Goal: Task Accomplishment & Management: Manage account settings

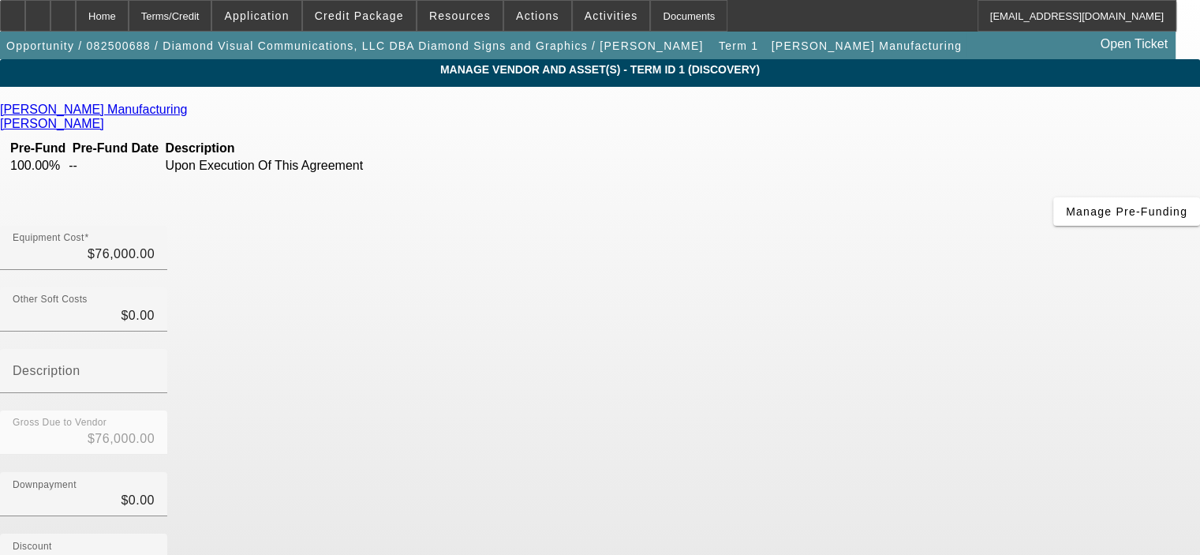
click at [191, 110] on icon at bounding box center [191, 109] width 0 height 13
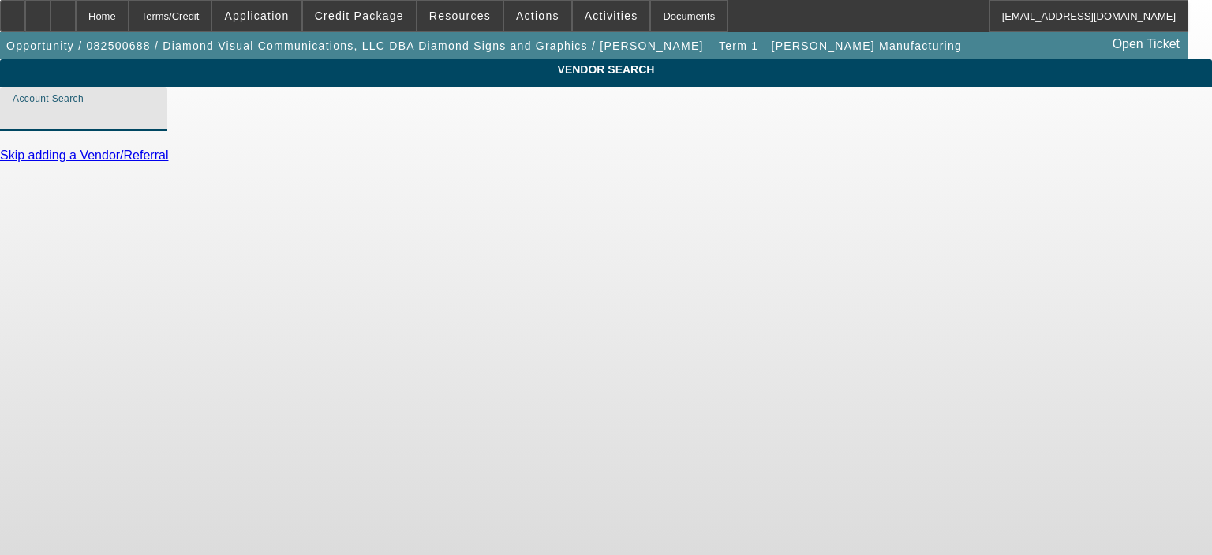
click at [155, 125] on input "Account Search" at bounding box center [84, 115] width 142 height 19
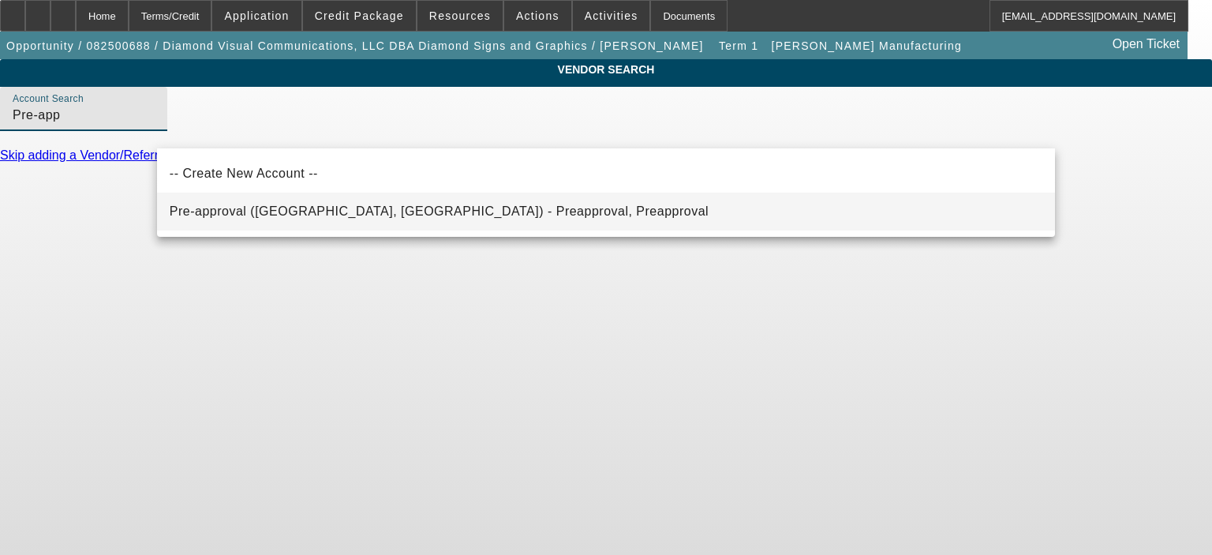
click at [336, 214] on span "Pre-approval (Northbrook, IL) - Preapproval, Preapproval" at bounding box center [439, 210] width 539 height 13
type input "Pre-approval (Northbrook, IL) - Preapproval, Preapproval"
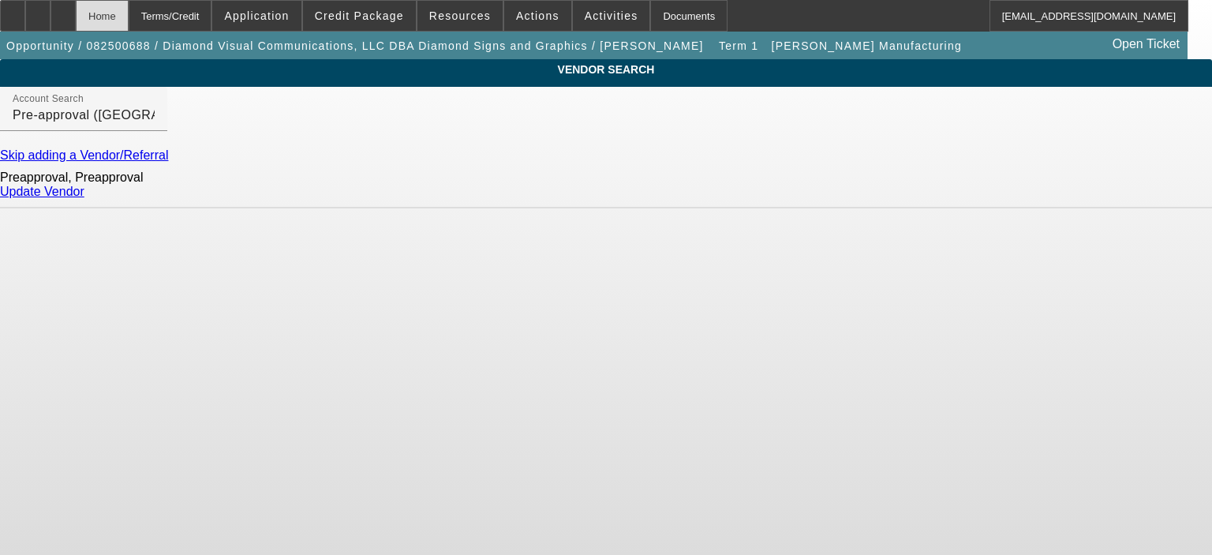
click at [129, 19] on div "Home" at bounding box center [102, 16] width 53 height 32
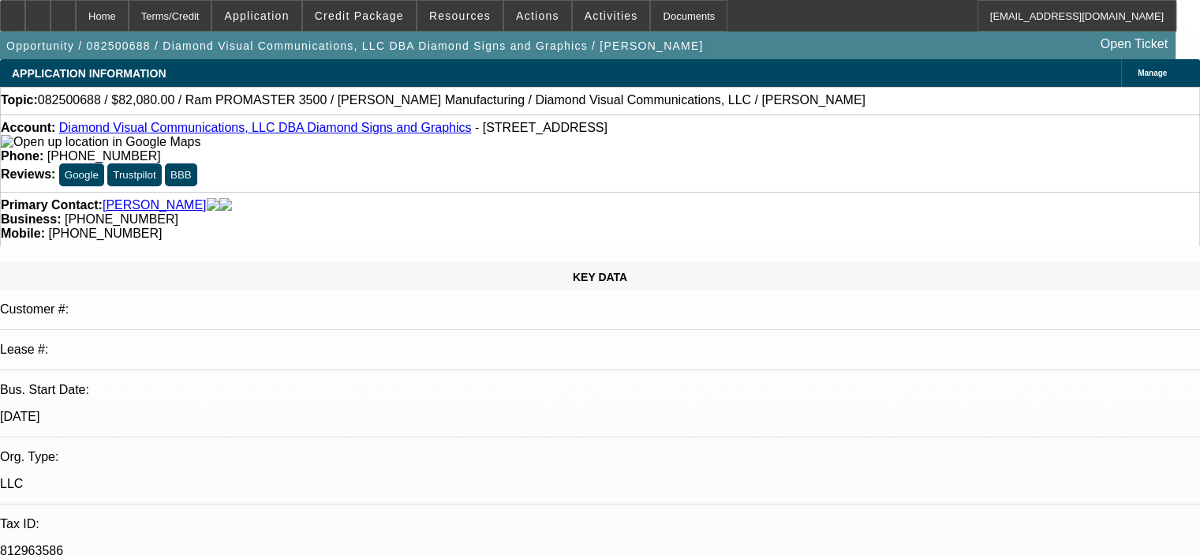
select select "0"
select select "6"
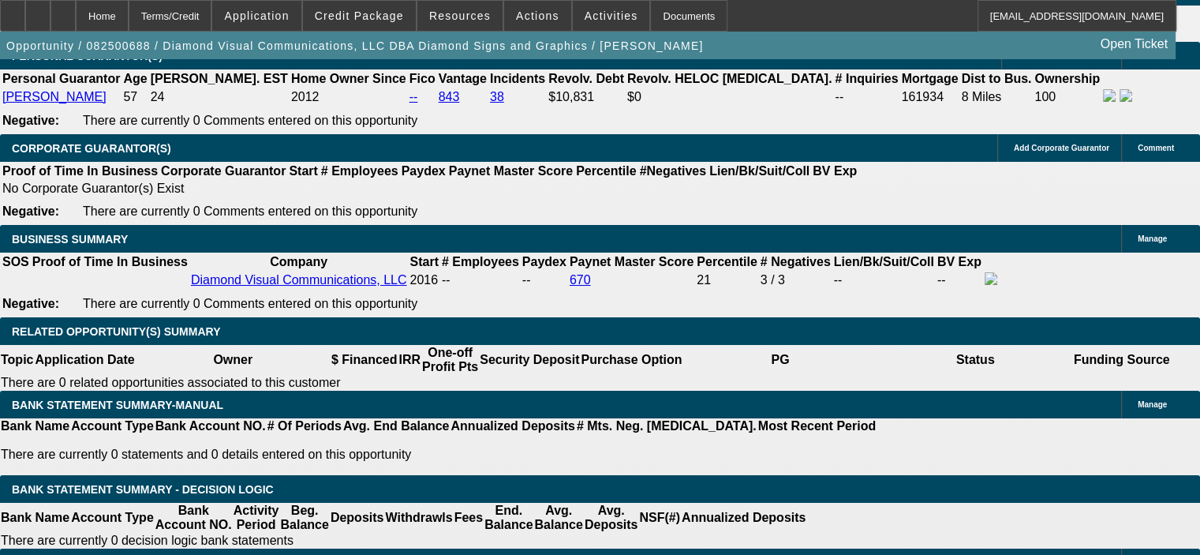
scroll to position [2367, 0]
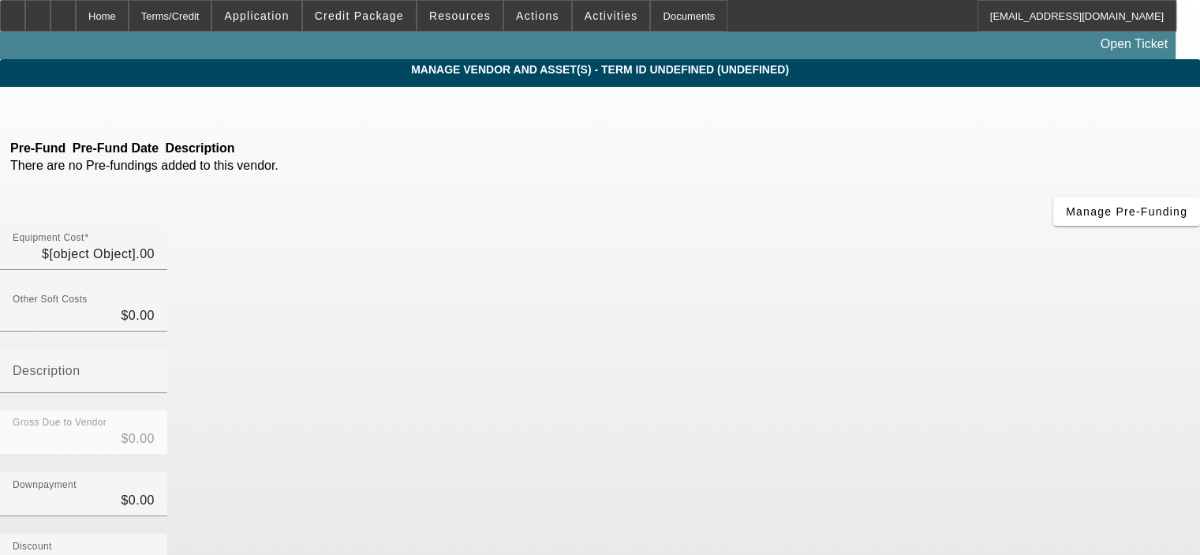
type input "$76,000.00"
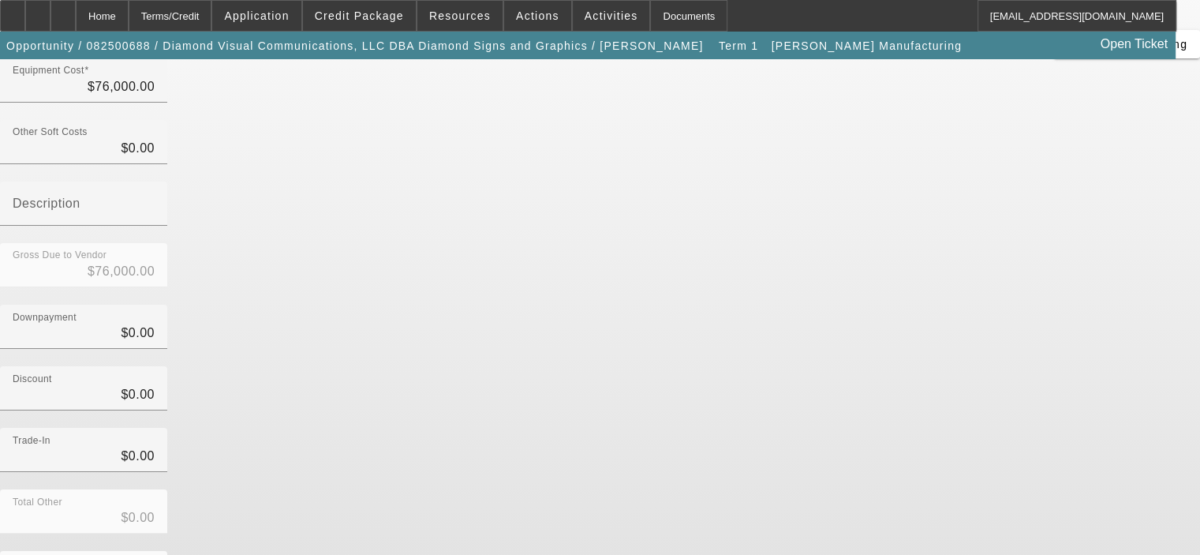
scroll to position [181, 0]
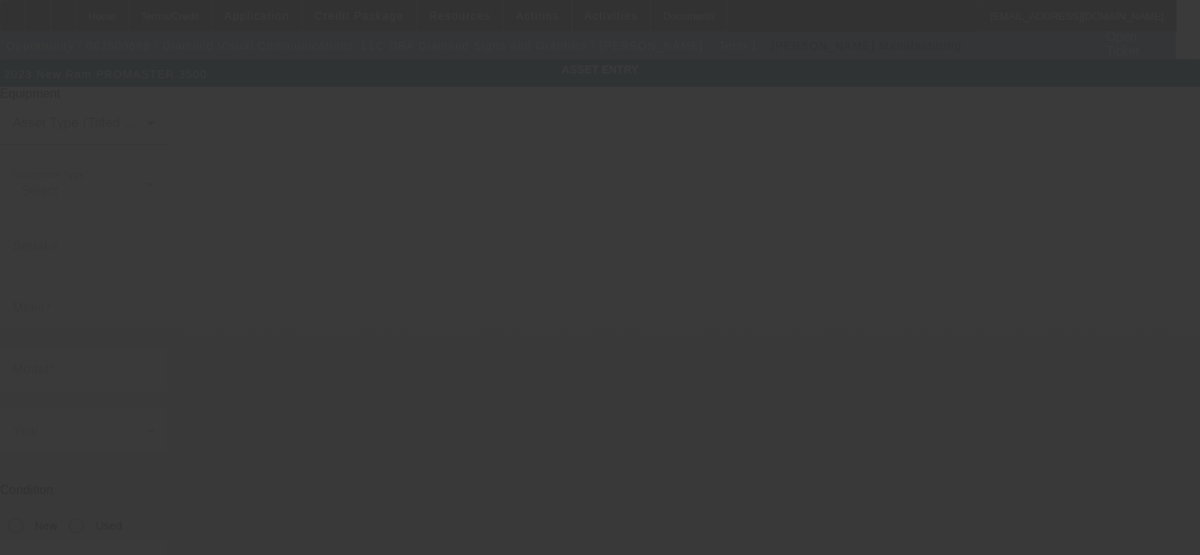
type input "Ram"
type input "PROMASTER 3500"
radio input "true"
type textarea "3.6L V6 Gas engine, auto trans"
type input "4516 Renaissance Pkwy"
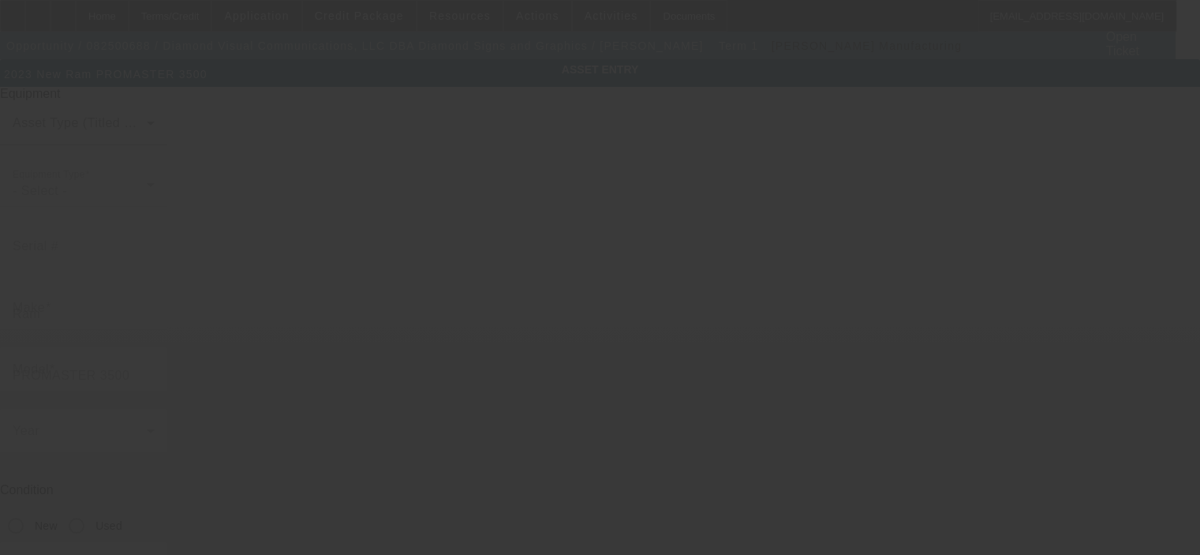
type input "Warrensville Heights"
type input "44128"
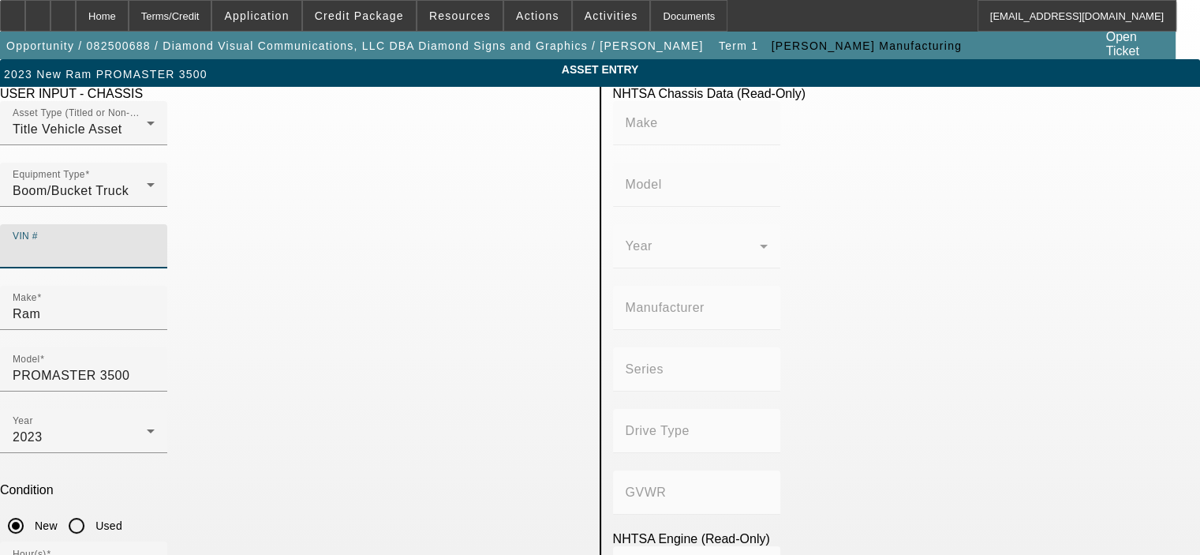
click at [155, 243] on input "VIN #" at bounding box center [84, 252] width 142 height 19
paste input "3C6MRVWG5PE581478"
type input "3C6MRVWG5PE581478"
type input "RAM"
type input "ProMaster 3500"
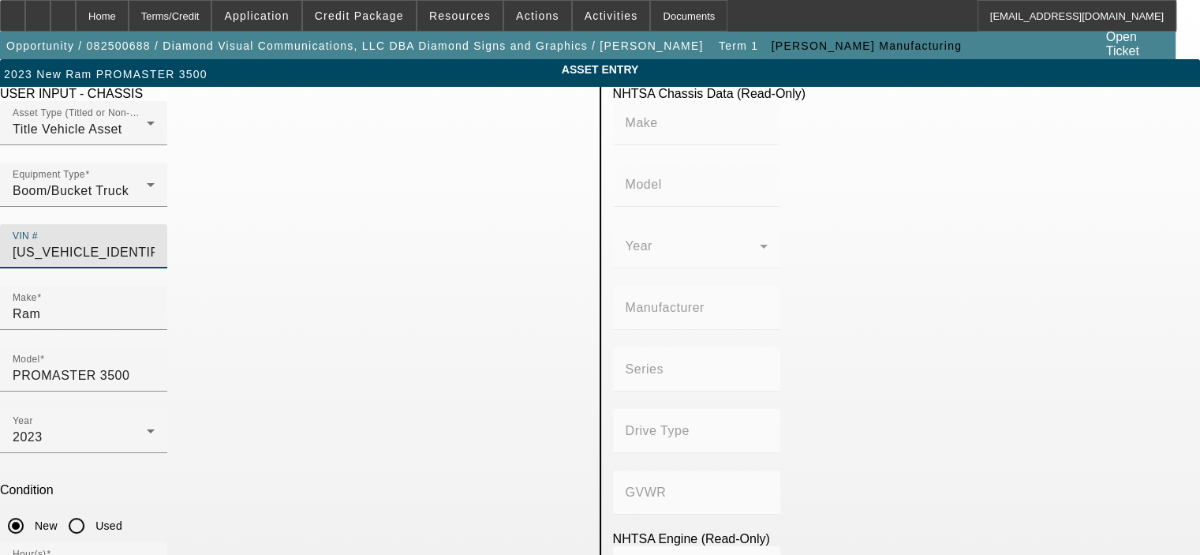
type input "CHRYSLER DE MEXICO TOLUCA"
type input "FWD/Front-Wheel Drive"
type input "Class 2H: 9,001 - 10,000 lb (4,082 - 4,536 kg)"
type input "6"
type input "Gasoline"
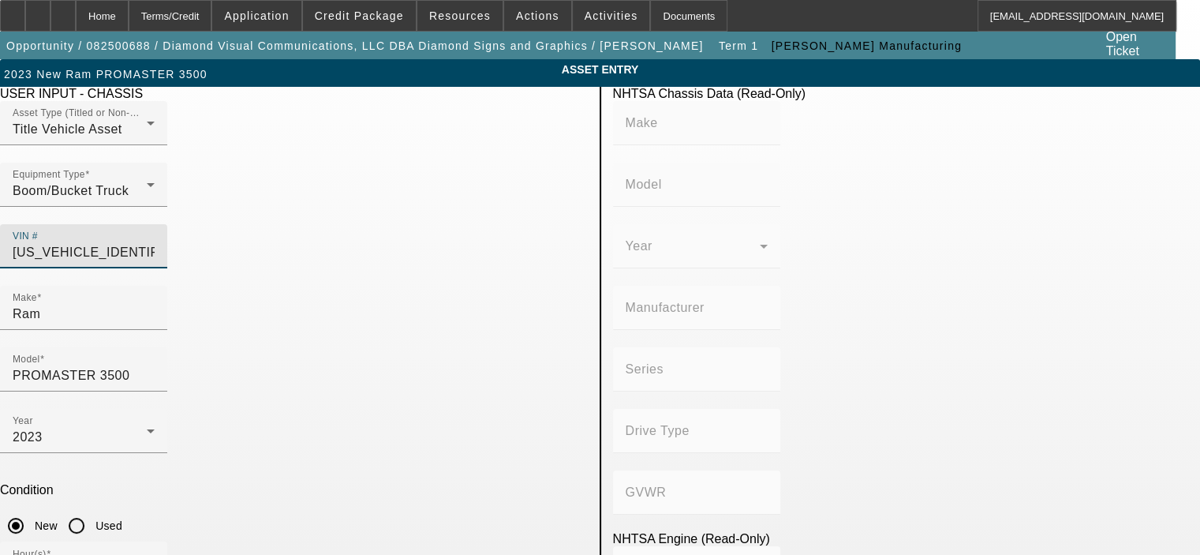
type input "219.68547874103"
type input "3.6"
type input "3C6MRVWG5PE581478"
click at [540, 483] on div "Condition New Used" at bounding box center [294, 512] width 588 height 58
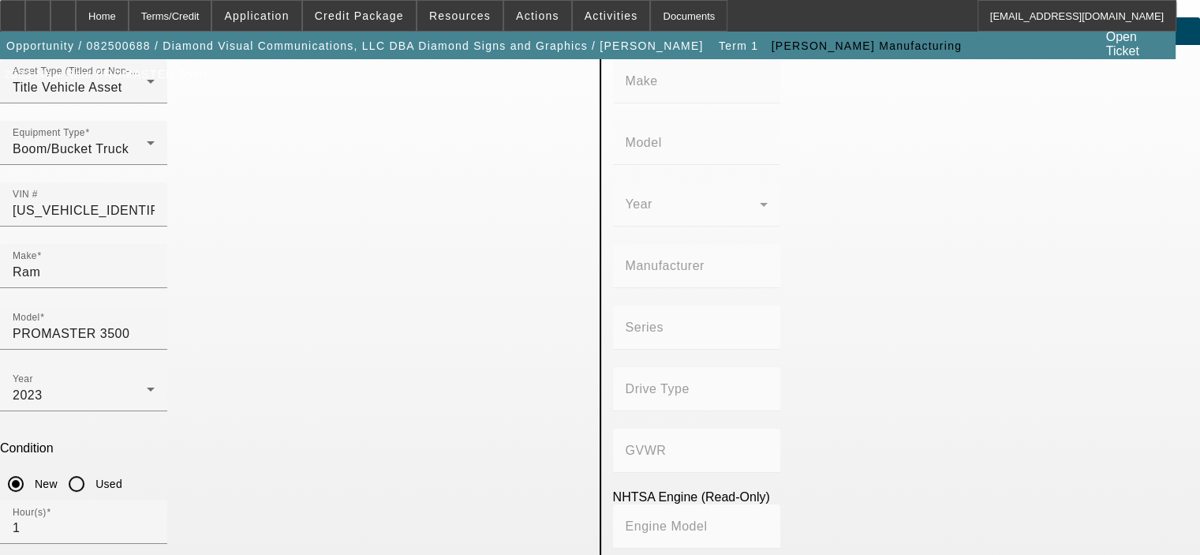
type input "RAM"
type input "ProMaster 3500"
type input "CHRYSLER DE MEXICO TOLUCA"
type input "FWD/Front-Wheel Drive"
type input "Class 2H: 9,001 - 10,000 lb (4,082 - 4,536 kg)"
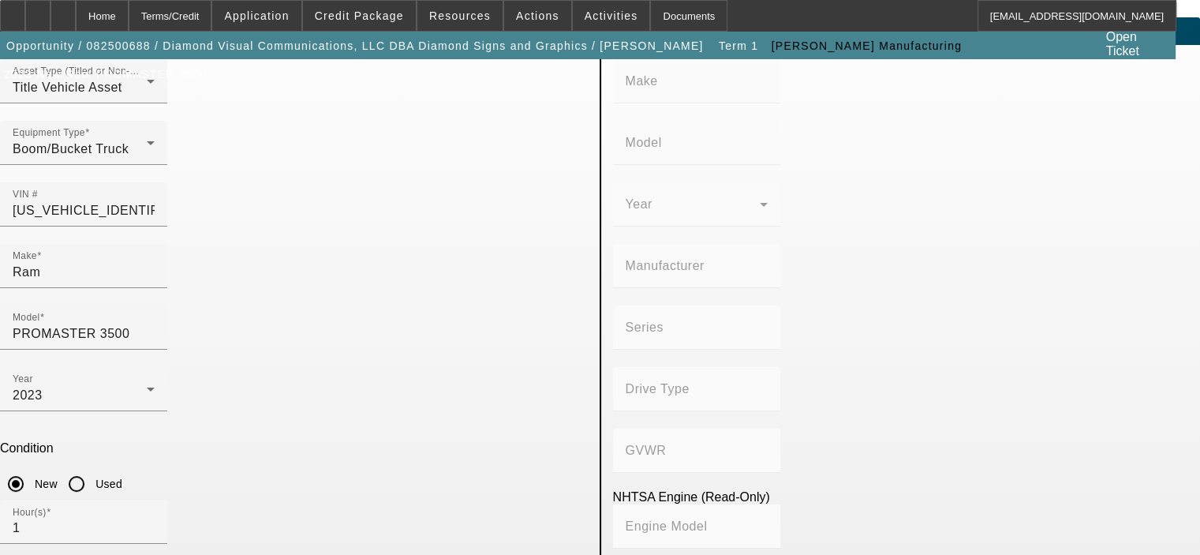
type input "6"
type input "Gasoline"
type input "219.68547874103"
type input "3.6"
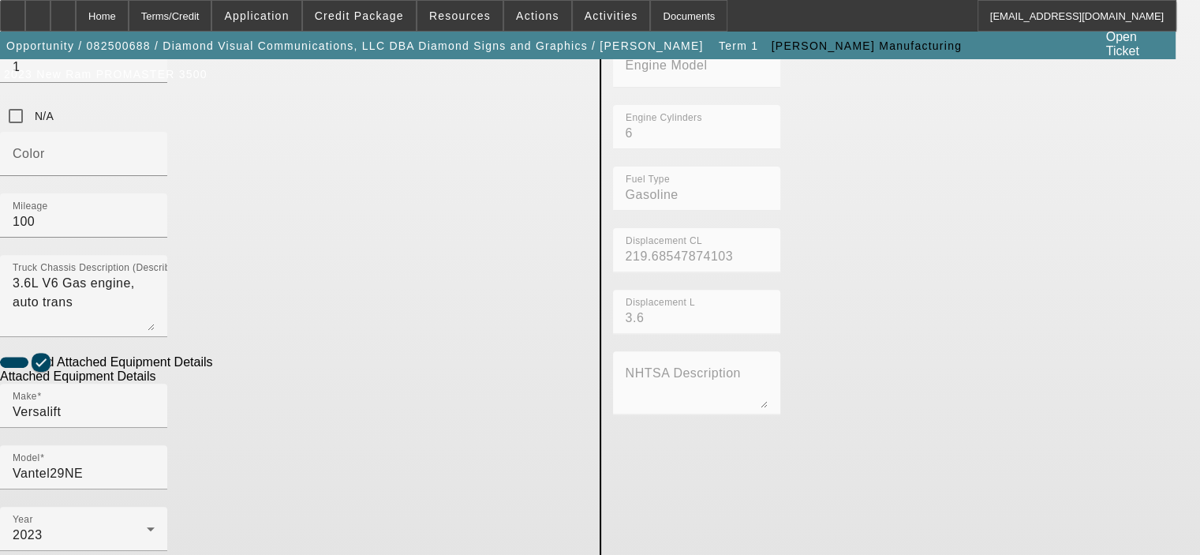
scroll to position [518, 0]
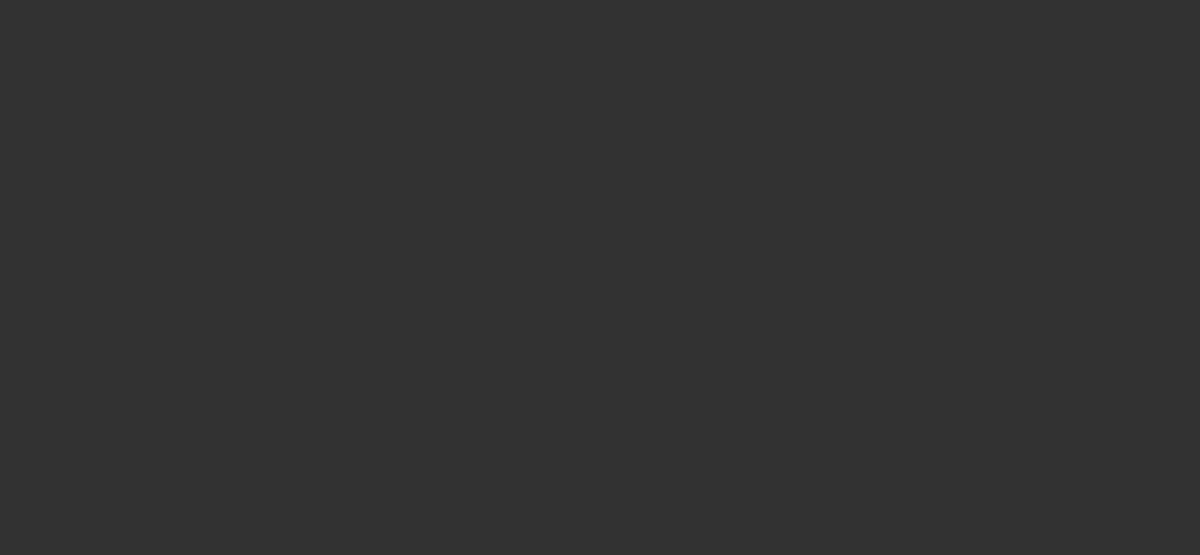
type input "$76,000.00"
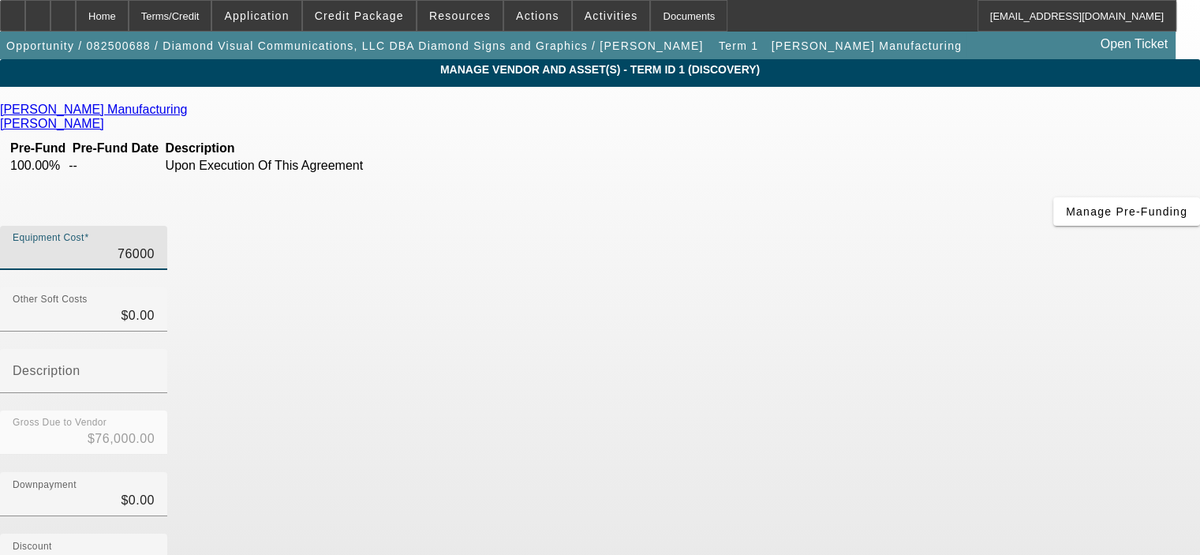
drag, startPoint x: 742, startPoint y: 131, endPoint x: 893, endPoint y: 133, distance: 151.5
click at [893, 226] on div "Equipment Cost 76000" at bounding box center [600, 257] width 1200 height 62
type input "6"
type input "$6.00"
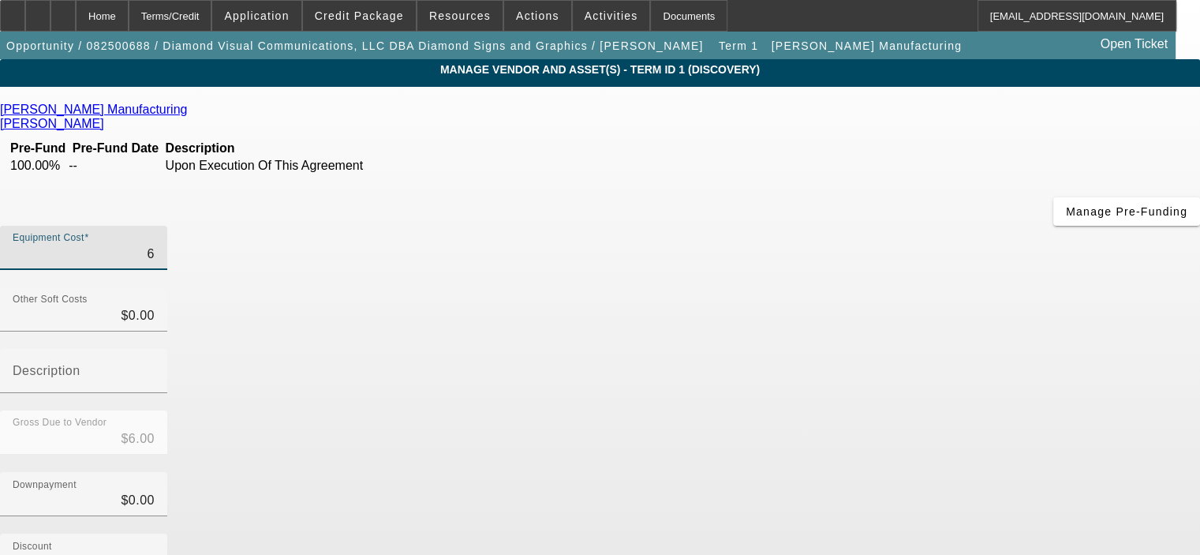
type input "69"
type input "$69.00"
type input "699"
type input "$699.00"
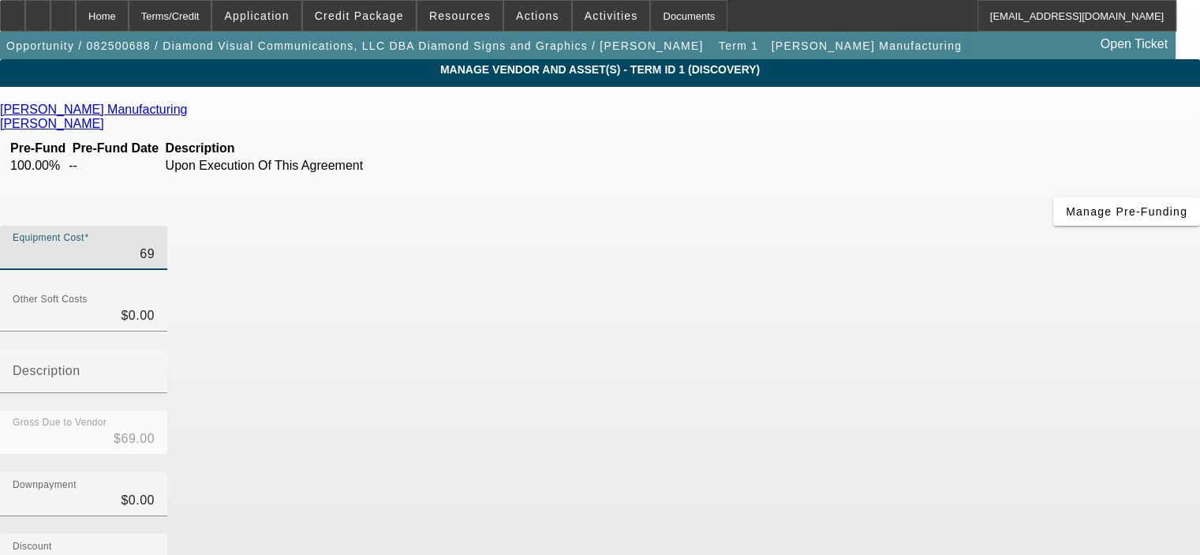
type input "$699.00"
type input "6990"
type input "$6,990.00"
type input "69900"
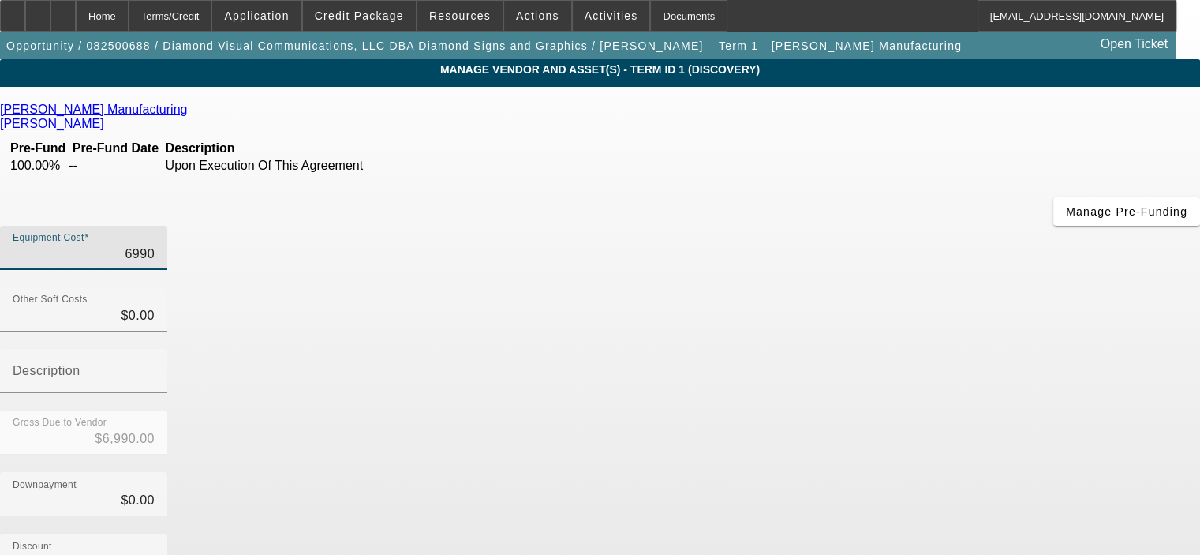
type input "$69,900.00"
click at [881, 472] on div "Downpayment $0.00" at bounding box center [600, 503] width 1200 height 62
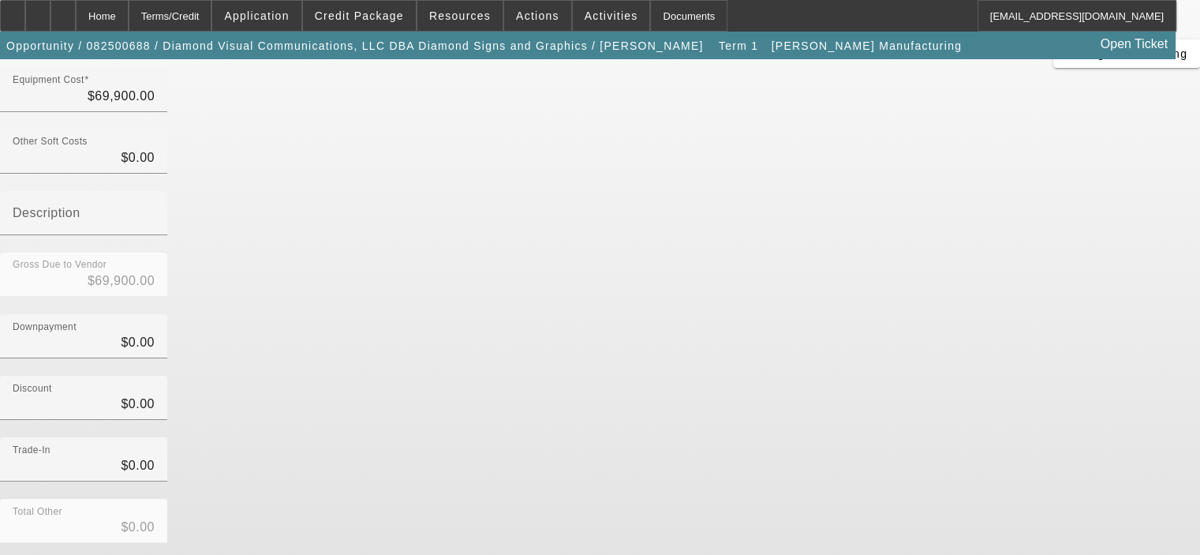
scroll to position [181, 0]
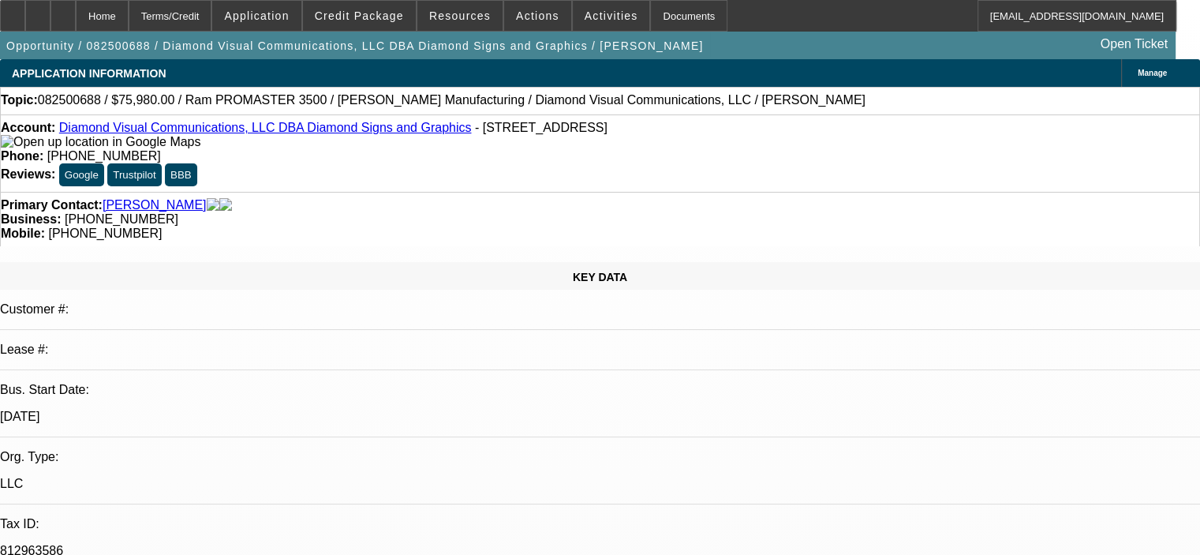
select select "0"
select select "6"
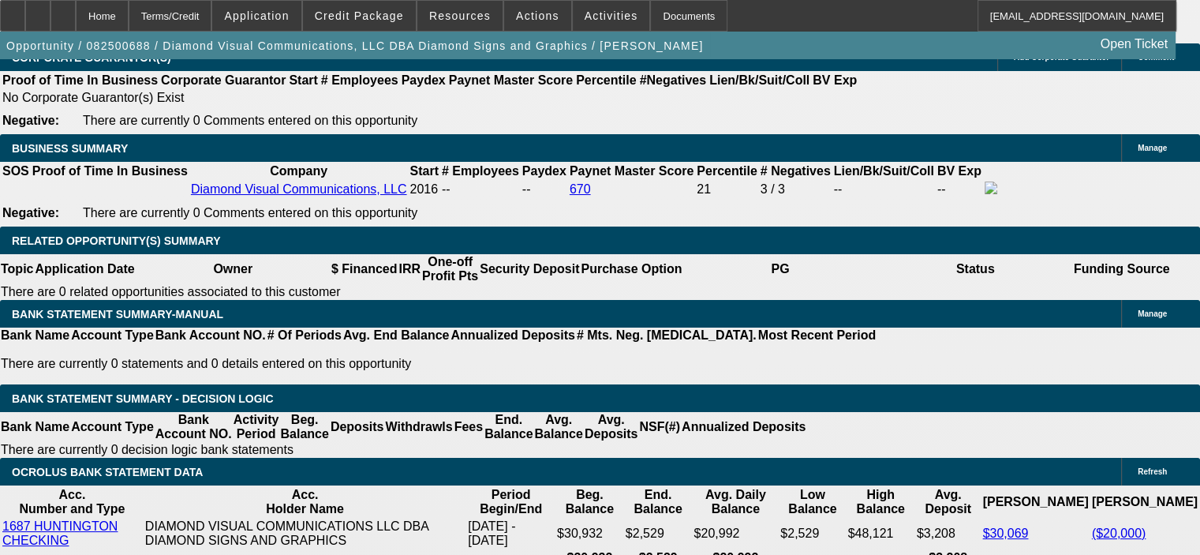
scroll to position [2446, 0]
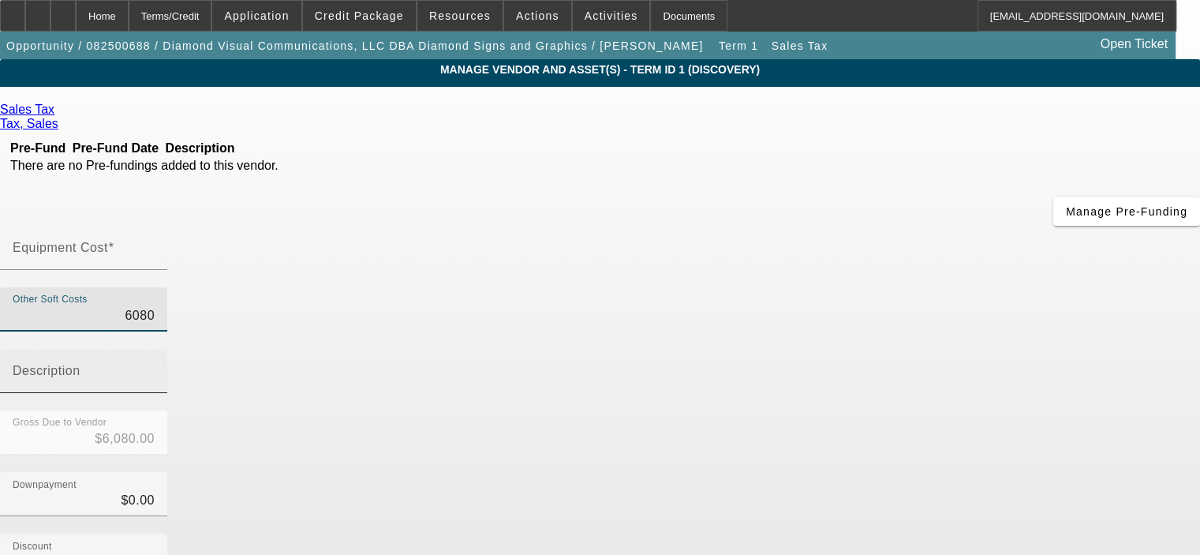
drag, startPoint x: 751, startPoint y: 197, endPoint x: 861, endPoint y: 200, distance: 110.5
click at [861, 287] on div "Other Soft Costs 6080 Description" at bounding box center [600, 348] width 1200 height 123
type input "5"
type input "$5.00"
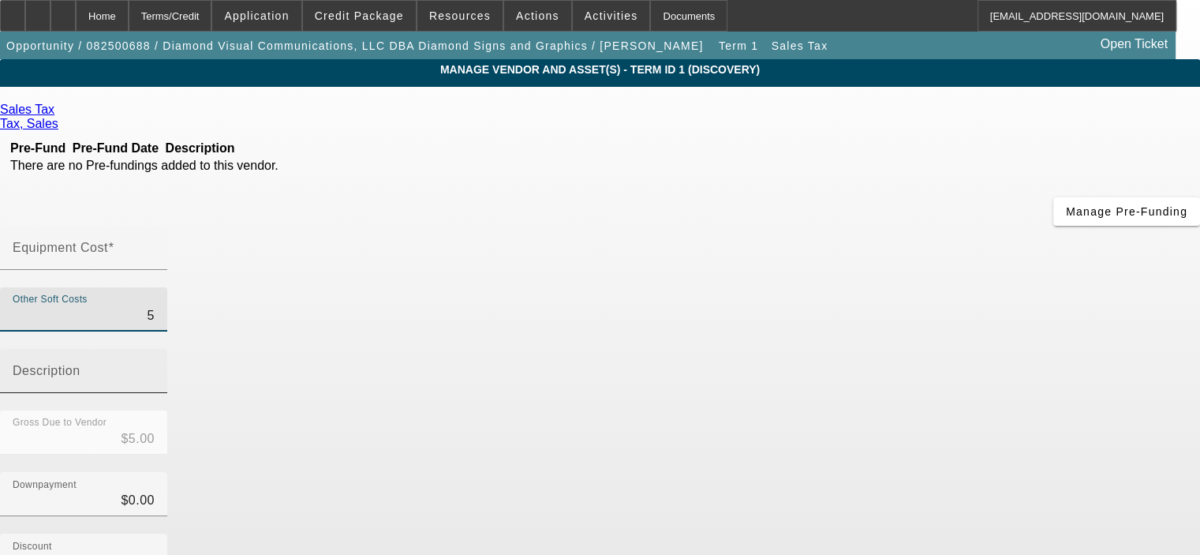
type input "55"
type input "$55.00"
type input "559"
type input "$559.00"
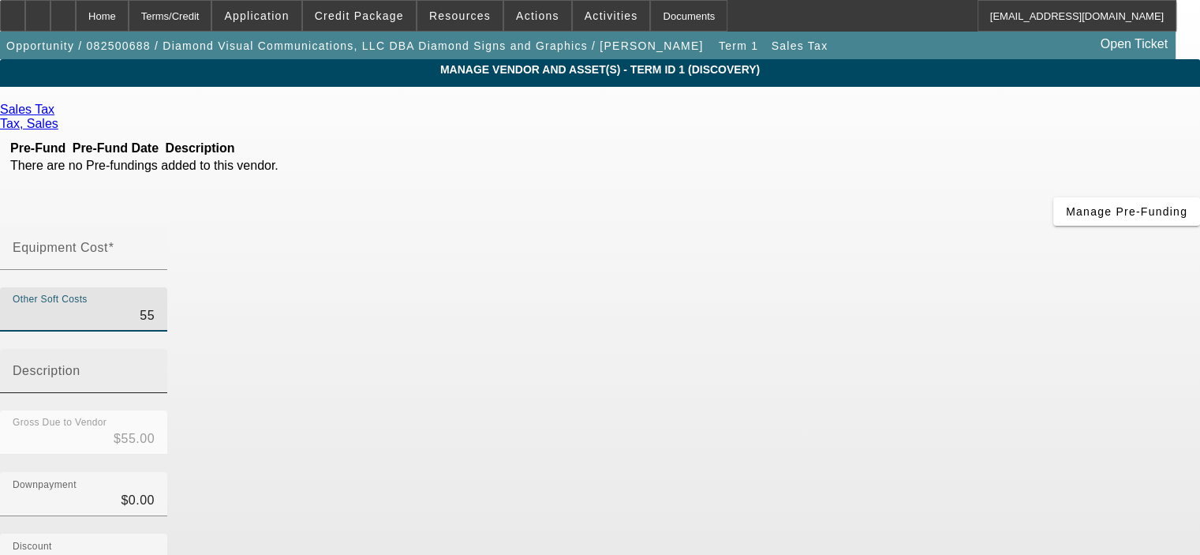
type input "$559.00"
type input "5592"
type input "$5,592.00"
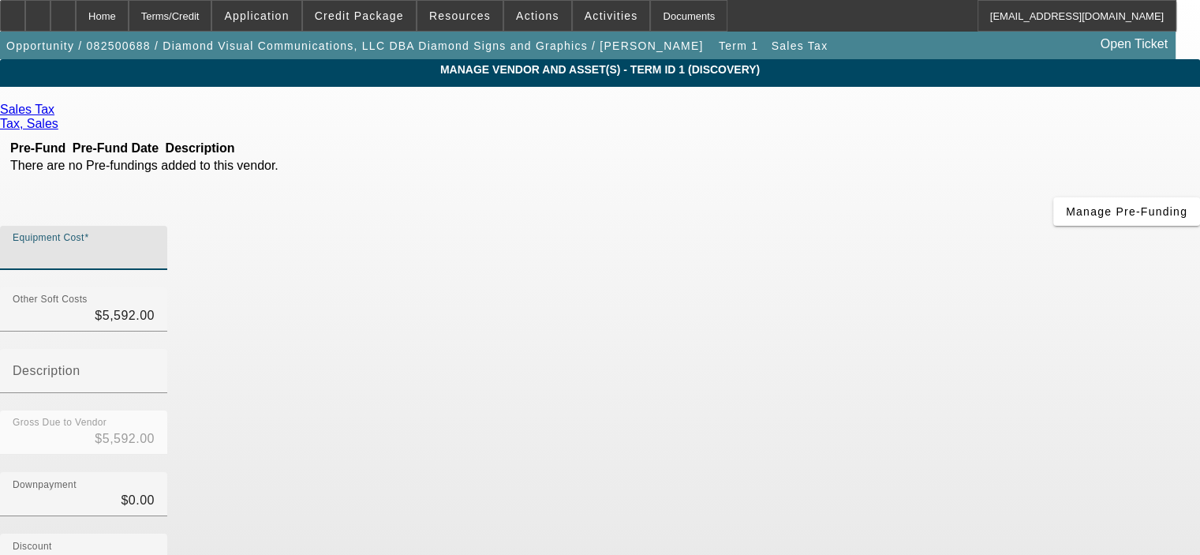
click at [155, 245] on input "Equipment Cost" at bounding box center [84, 254] width 142 height 19
type input "$0.00"
click at [998, 533] on div "Discount $0.00" at bounding box center [600, 564] width 1200 height 62
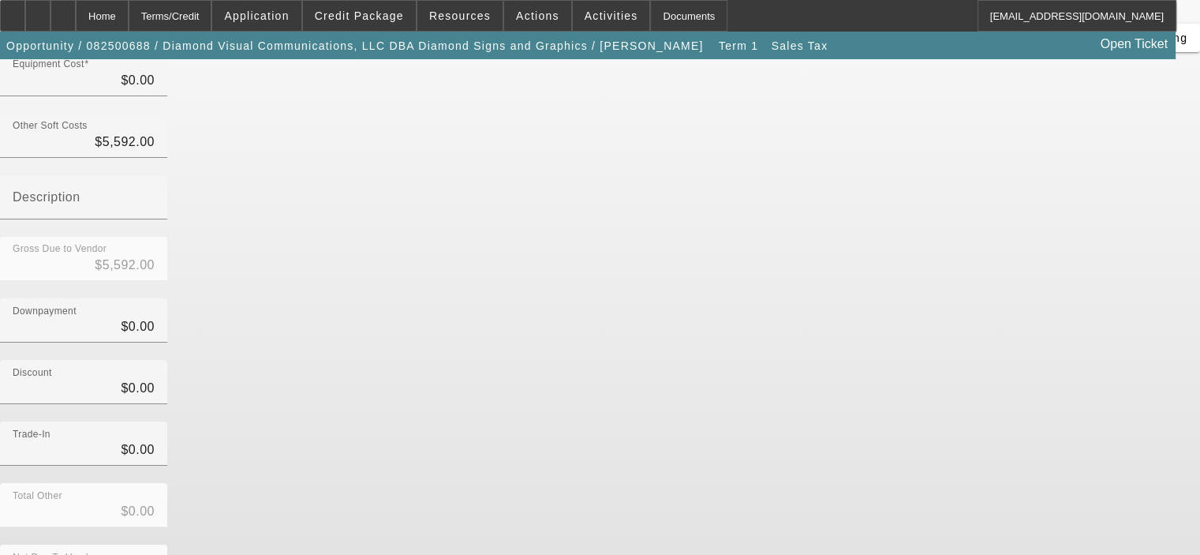
scroll to position [174, 0]
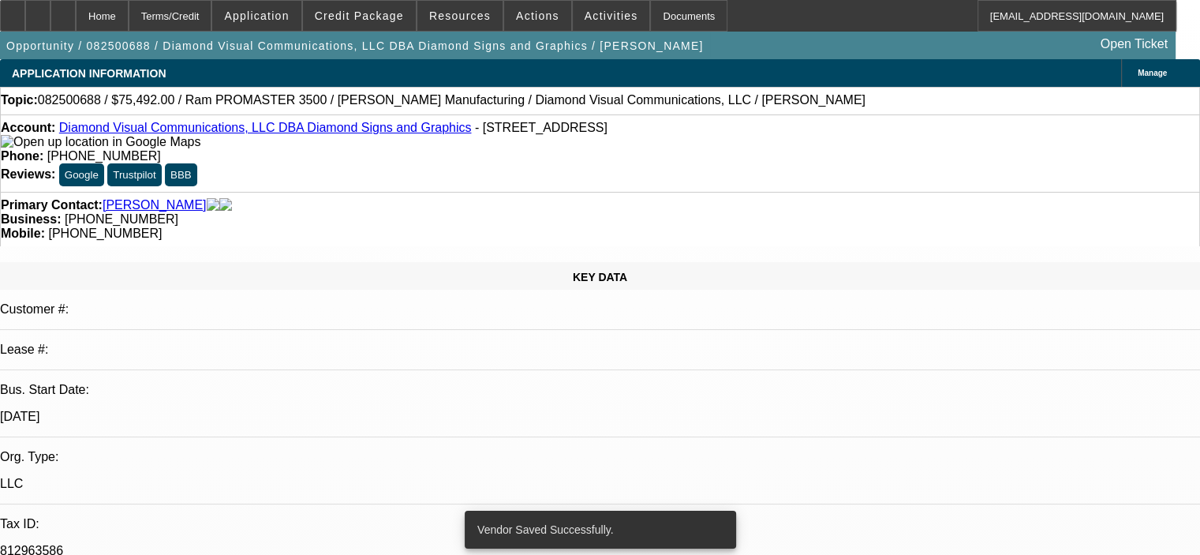
select select "0"
select select "6"
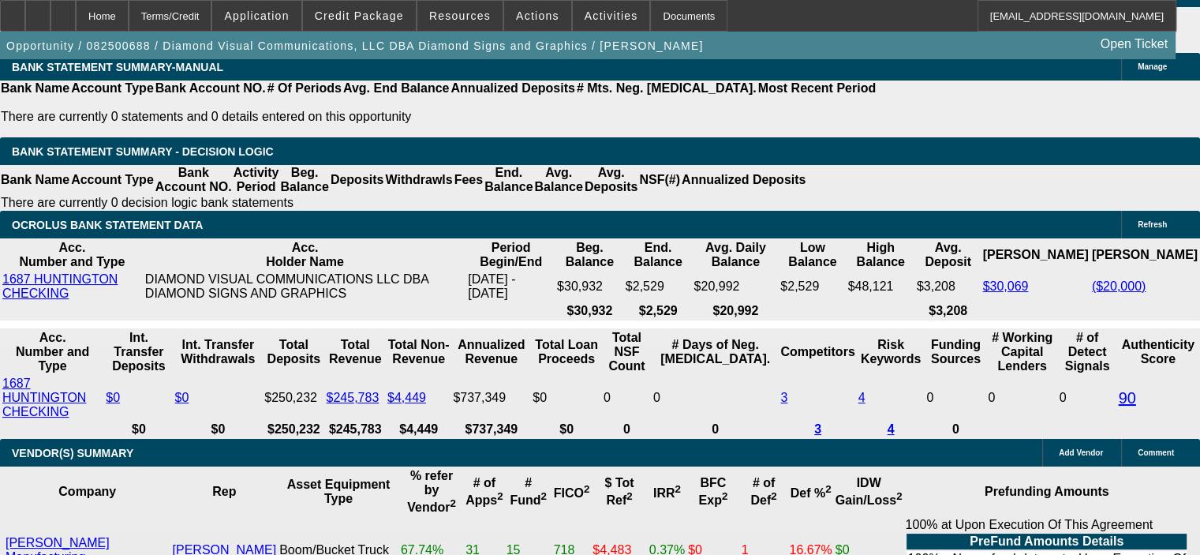
scroll to position [2761, 0]
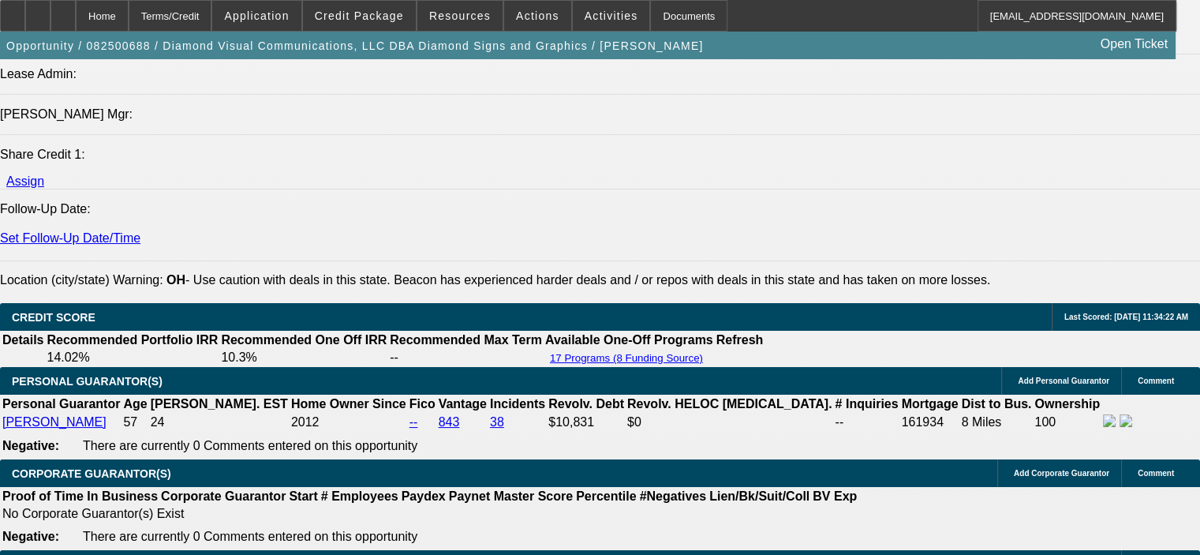
scroll to position [1972, 0]
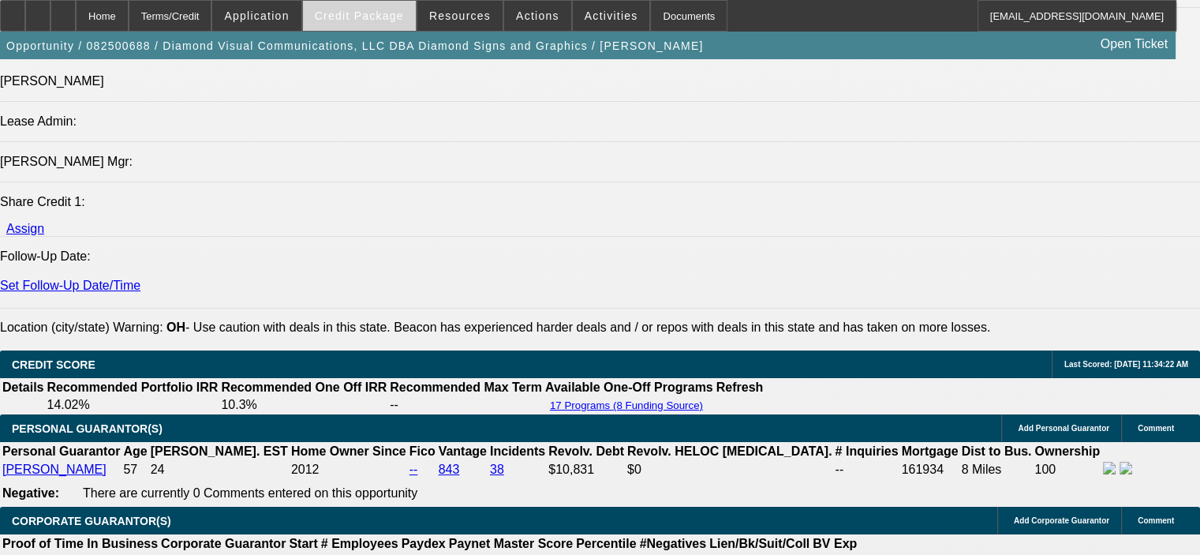
click at [398, 12] on span "Credit Package" at bounding box center [359, 15] width 89 height 13
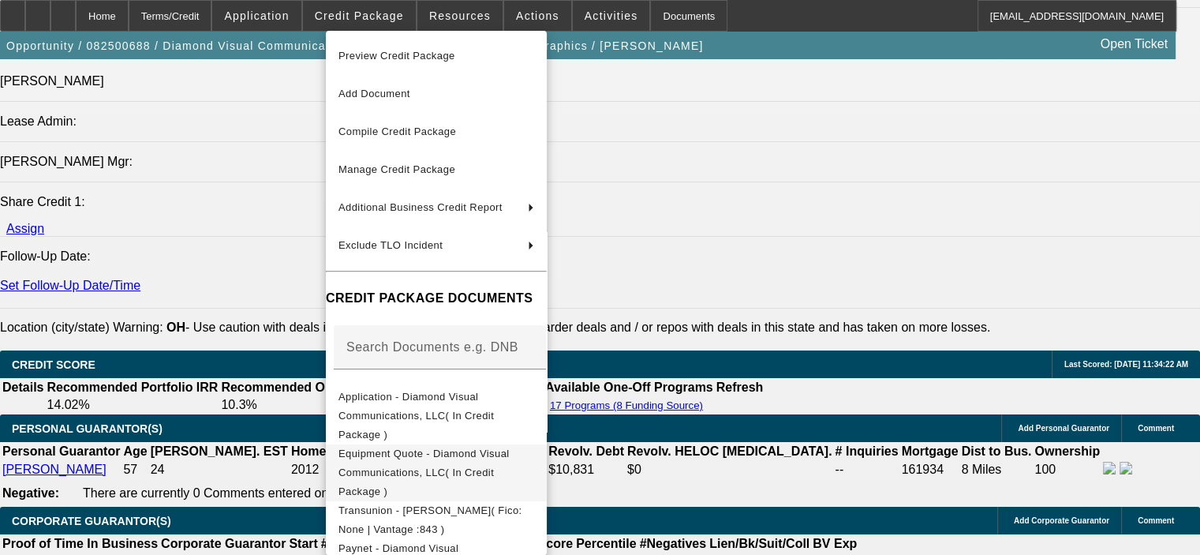
click at [453, 444] on span "Equipment Quote - Diamond Visual Communications, LLC( In Credit Package )" at bounding box center [436, 472] width 196 height 57
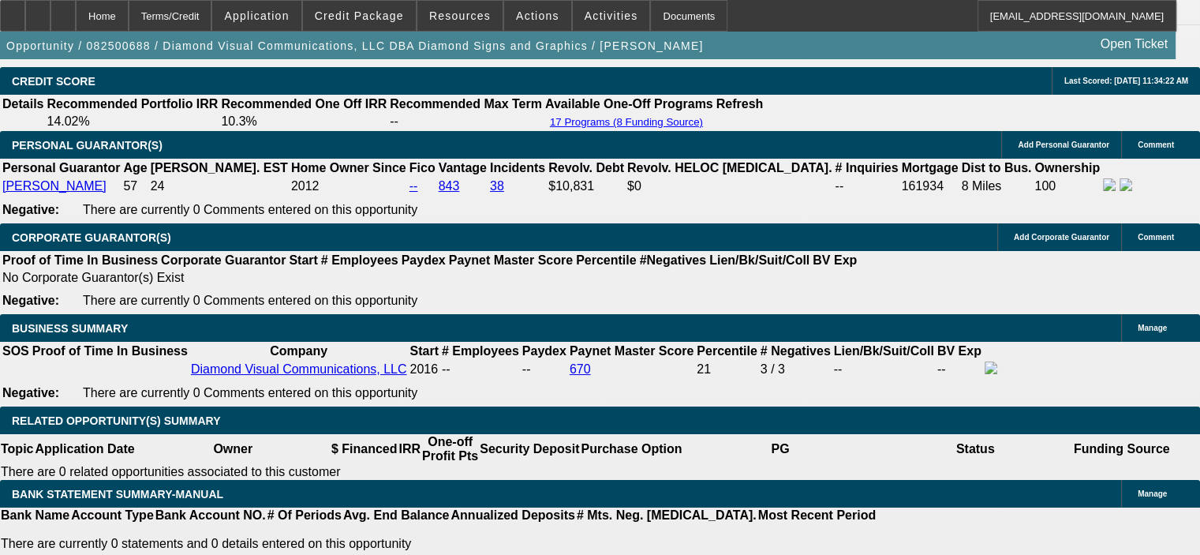
scroll to position [2051, 0]
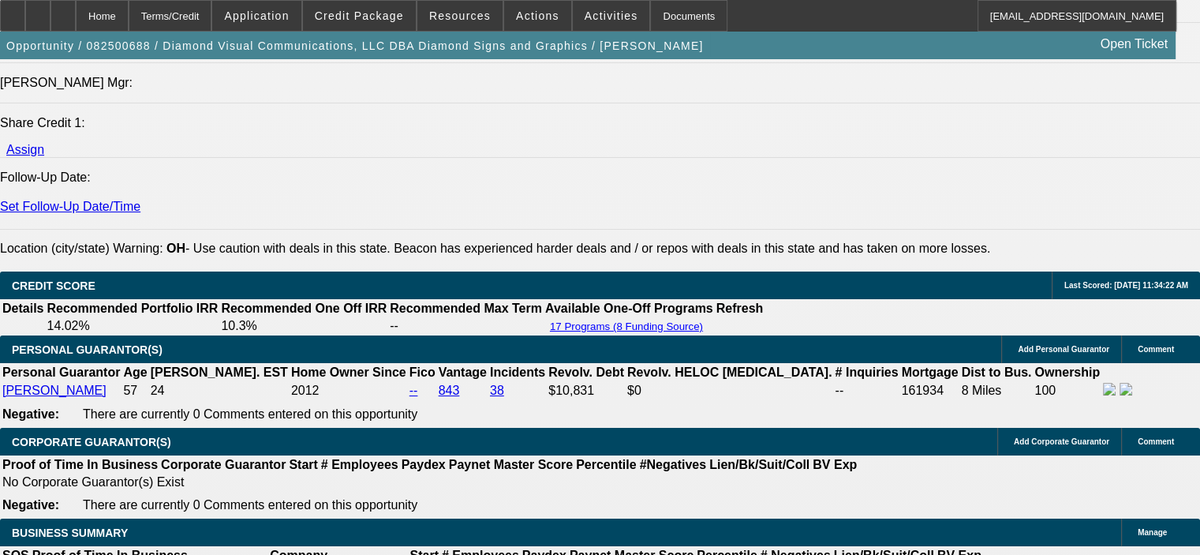
click at [63, 10] on icon at bounding box center [63, 10] width 0 height 0
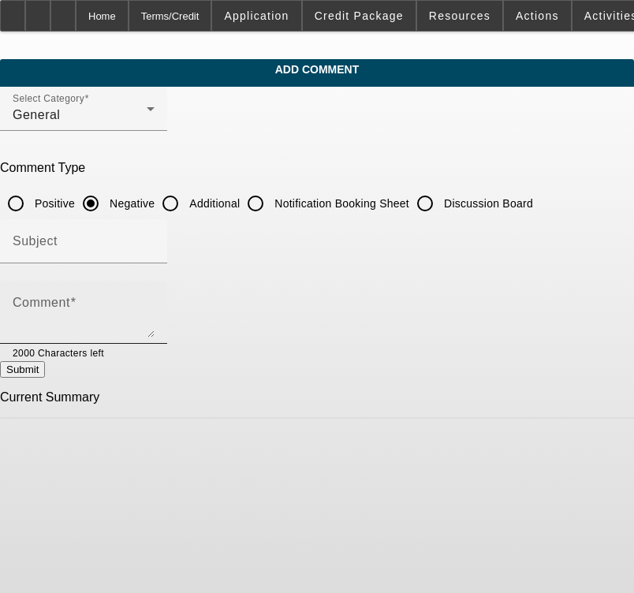
click at [155, 303] on textarea "Comment" at bounding box center [84, 319] width 142 height 38
paste textarea "Diamond Signs & Graphics has been manufacturing and installing signs in the gre…"
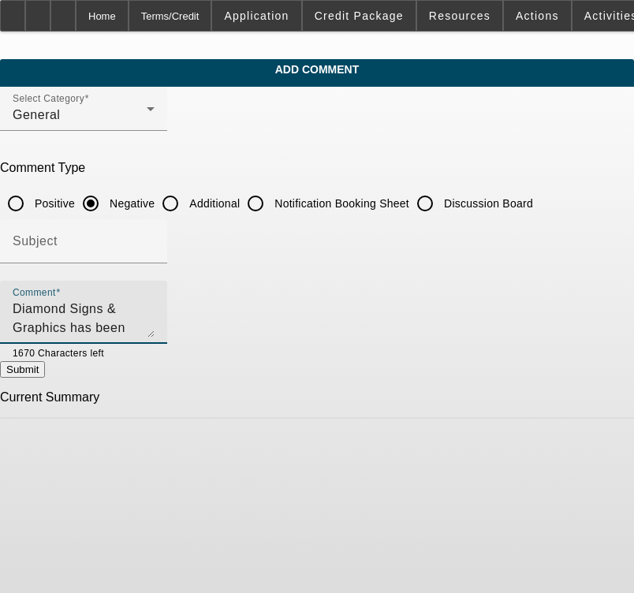
scroll to position [15, 0]
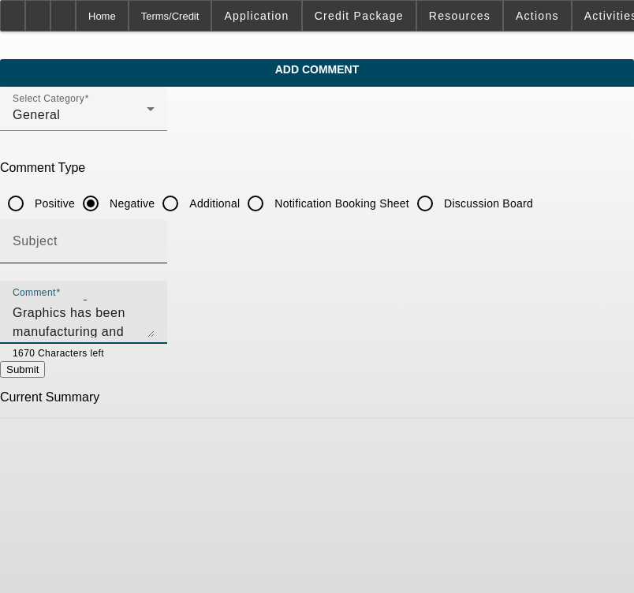
type textarea "Diamond Signs & Graphics has been manufacturing and installing signs in the gre…"
click at [155, 239] on input "Subject" at bounding box center [84, 247] width 142 height 19
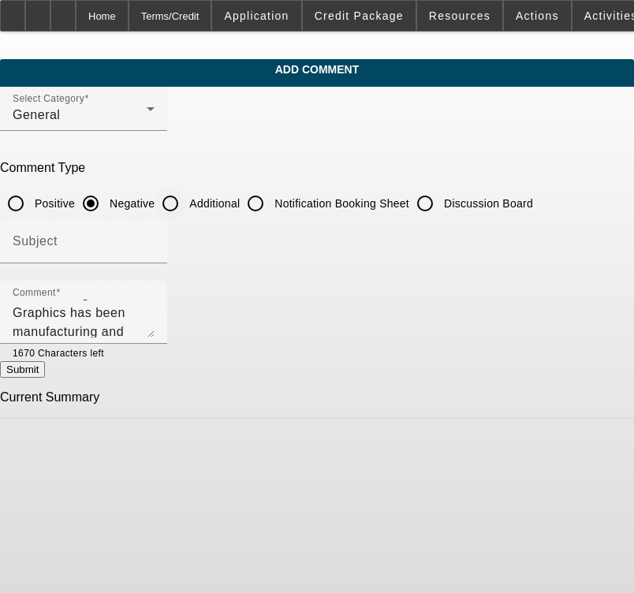
click at [186, 204] on input "Additional" at bounding box center [171, 204] width 32 height 32
radio input "true"
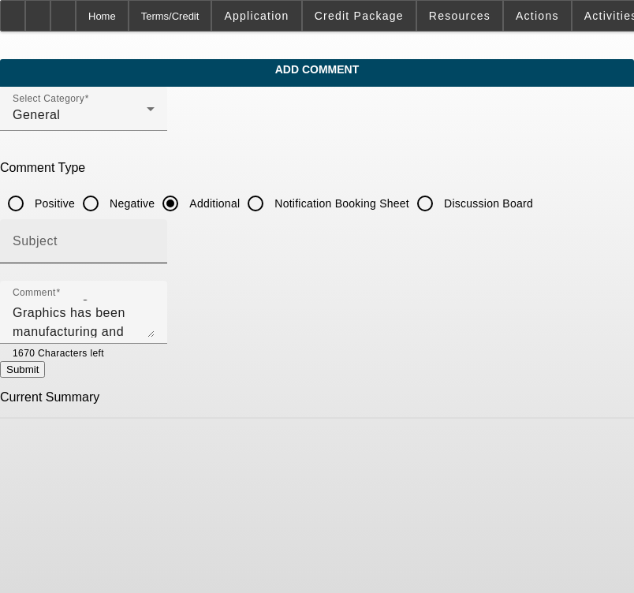
click at [152, 238] on input "Subject" at bounding box center [84, 247] width 142 height 19
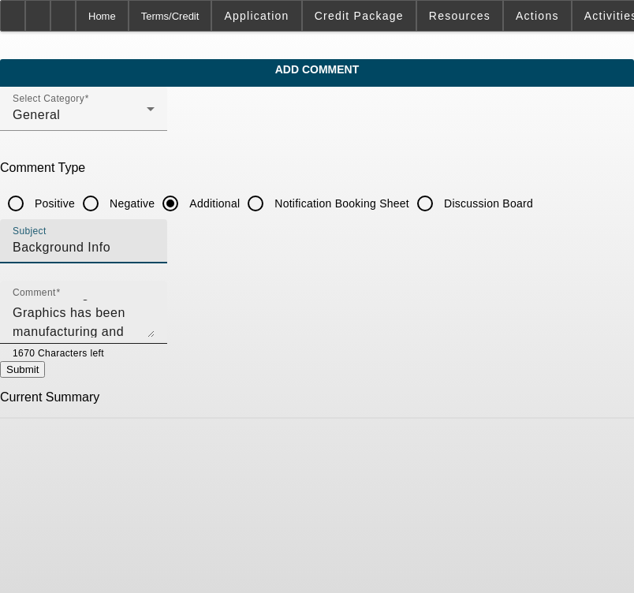
scroll to position [0, 0]
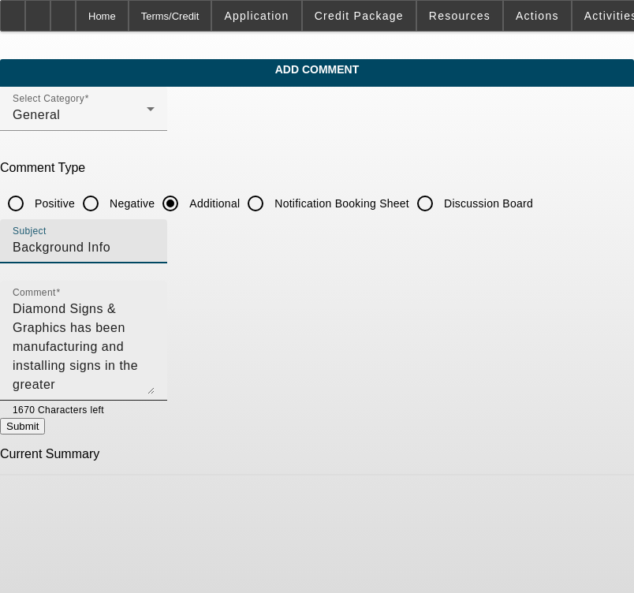
drag, startPoint x: 584, startPoint y: 328, endPoint x: 581, endPoint y: 386, distance: 57.7
click at [155, 386] on textarea "Diamond Signs & Graphics has been manufacturing and installing signs in the gre…" at bounding box center [84, 347] width 142 height 95
type input "Background Info"
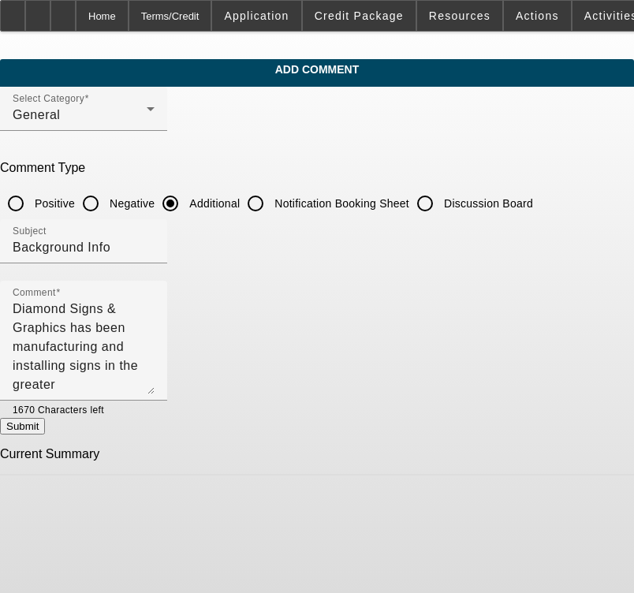
click at [45, 423] on button "Submit" at bounding box center [22, 426] width 45 height 17
radio input "true"
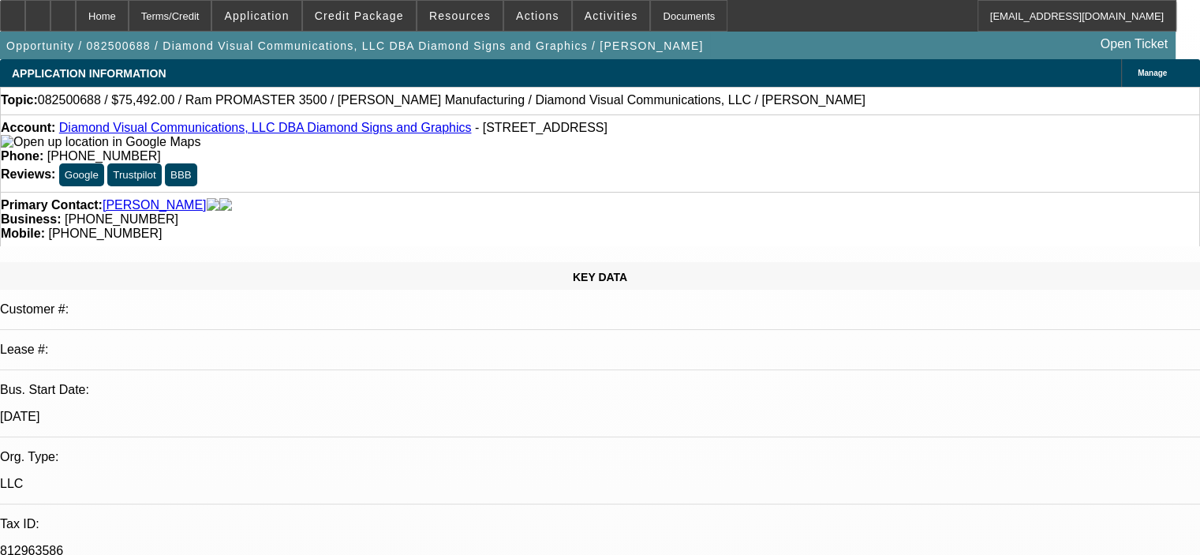
select select "0"
select select "6"
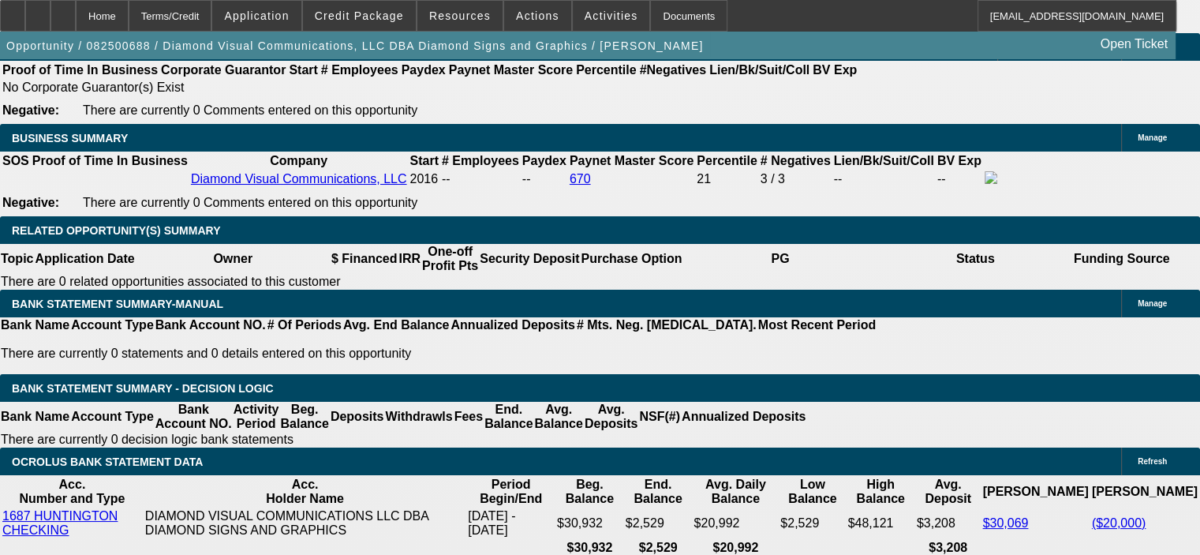
scroll to position [2446, 0]
click at [527, 9] on span "Actions" at bounding box center [537, 15] width 43 height 13
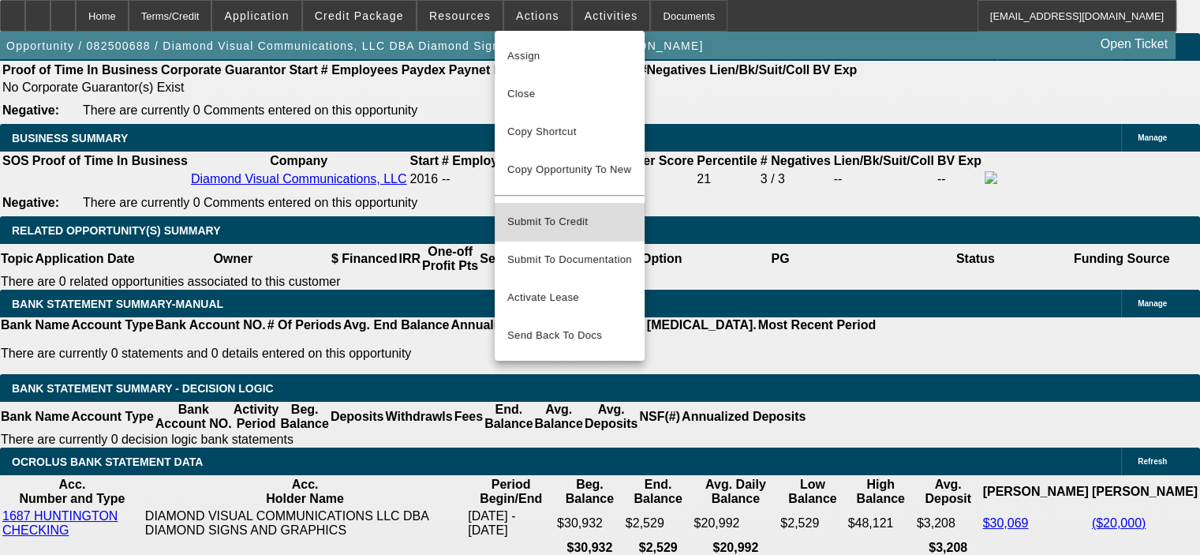
click at [573, 212] on span "Submit To Credit" at bounding box center [569, 221] width 125 height 19
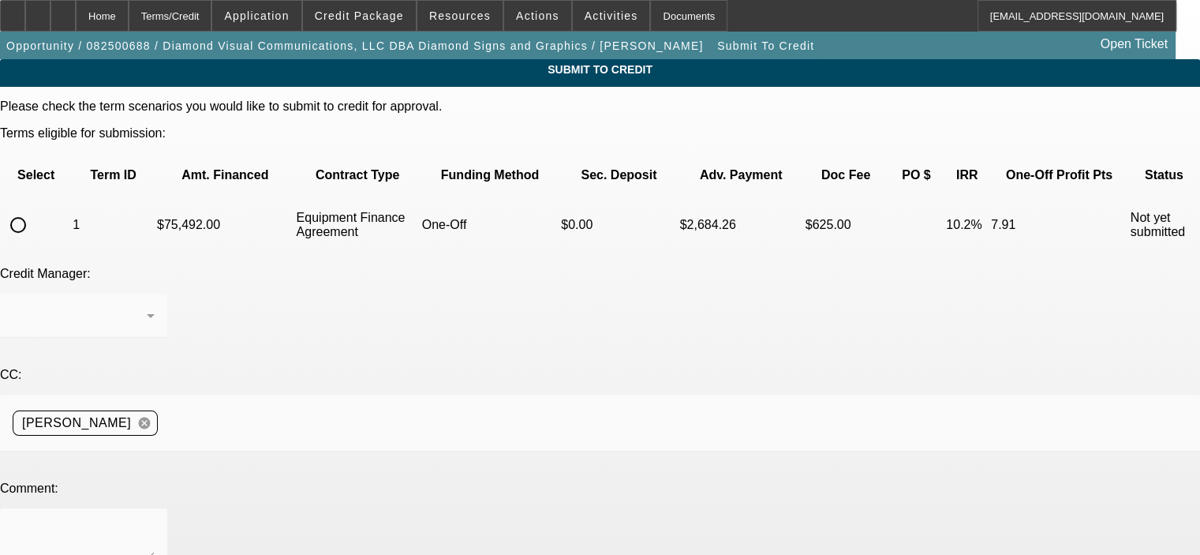
click at [34, 209] on input "radio" at bounding box center [18, 225] width 32 height 32
radio input "true"
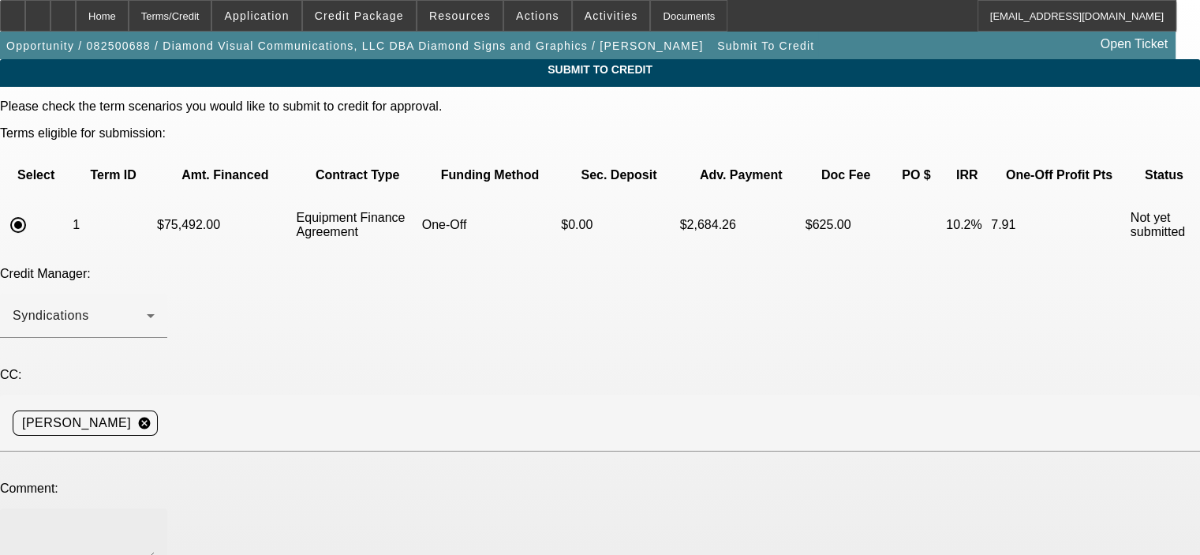
click at [155, 508] on div at bounding box center [84, 539] width 142 height 63
paste textarea "Diamond Signs & Graphics has been manufacturing and installing signs in the gre…"
type textarea "Diamond Signs & Graphics has been manufacturing and installing signs in the gre…"
click at [606, 267] on div "Credit Manager: Syndications" at bounding box center [600, 311] width 1200 height 88
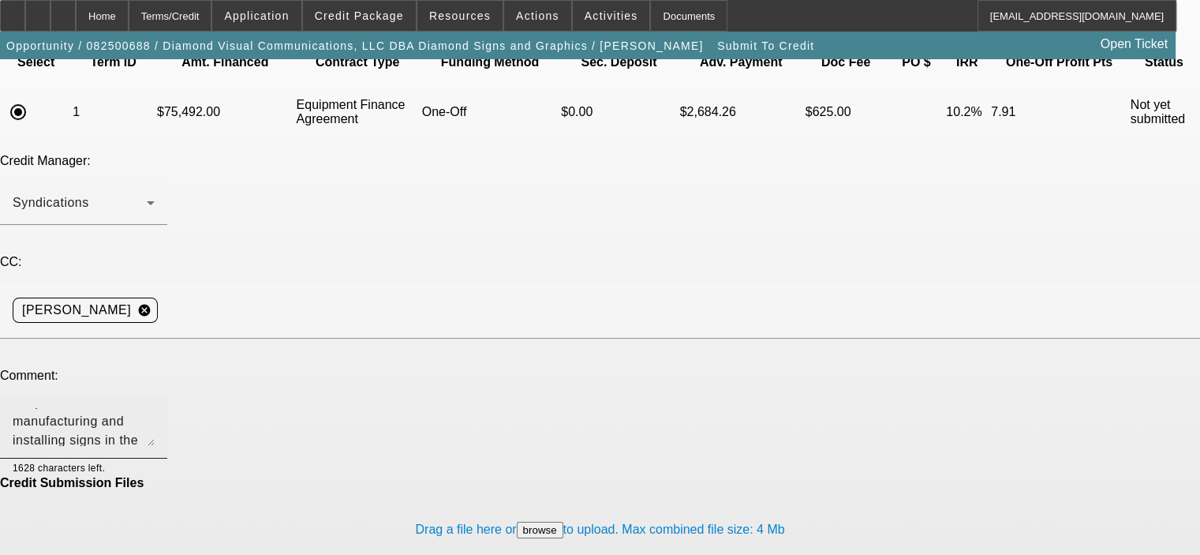
scroll to position [114, 0]
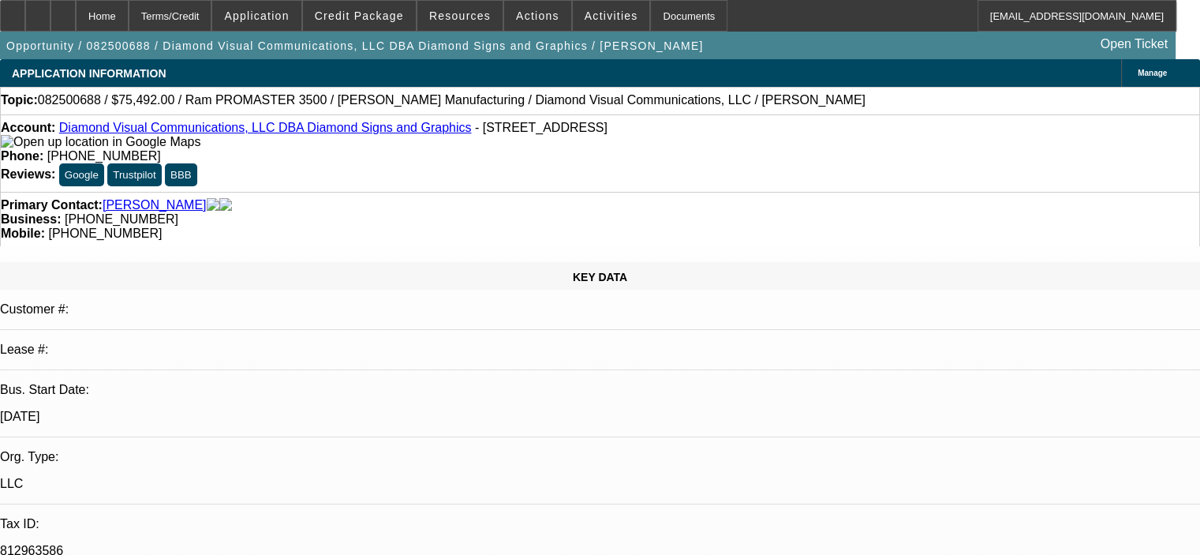
select select "0"
select select "6"
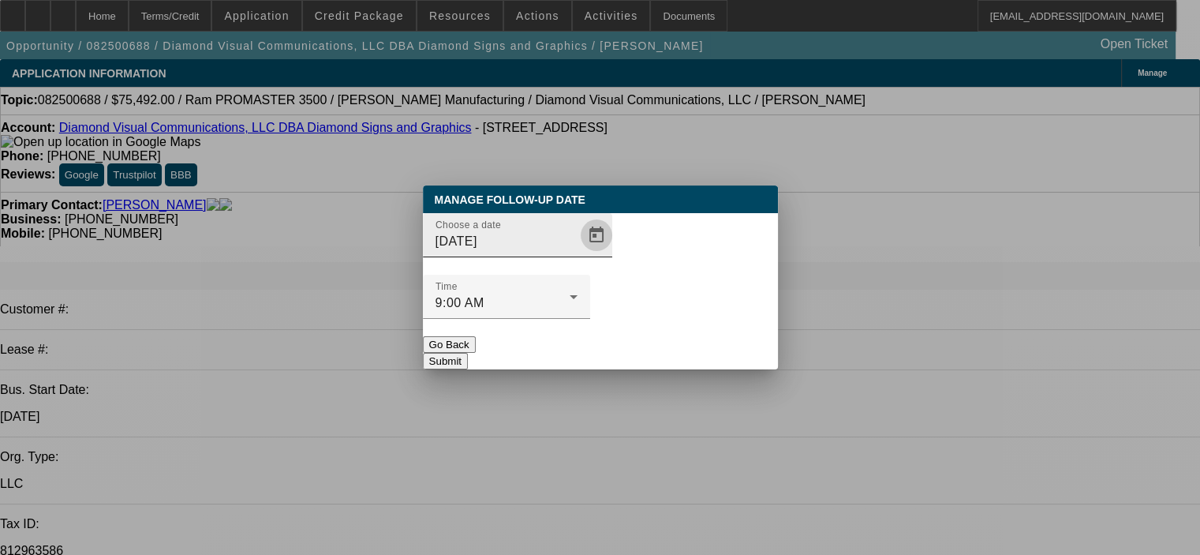
click at [577, 254] on span "Open calendar" at bounding box center [596, 235] width 38 height 38
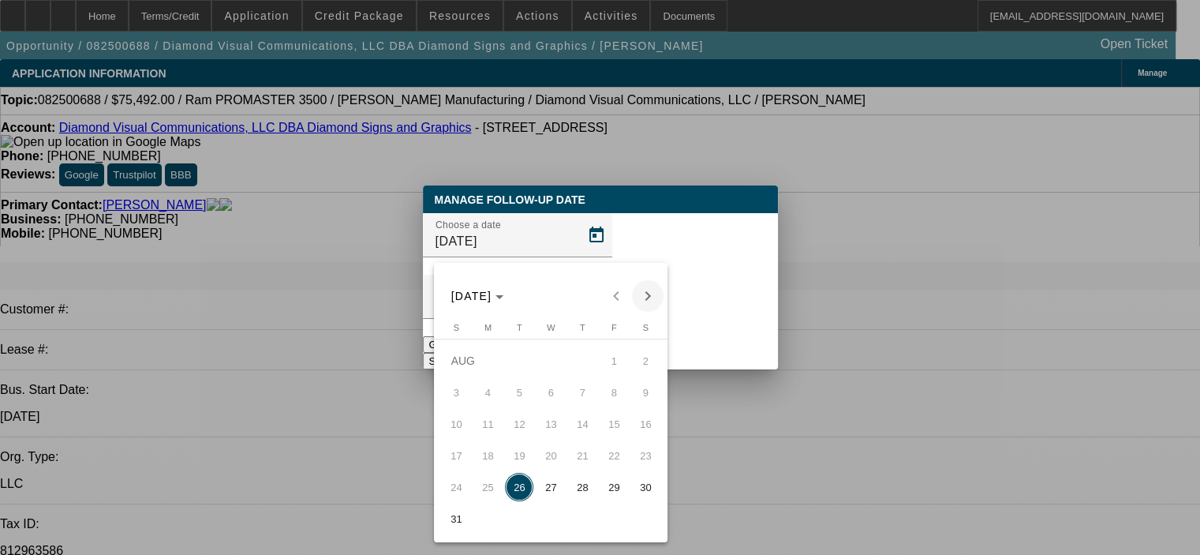
click at [652, 298] on span "Next month" at bounding box center [648, 296] width 32 height 32
click at [532, 404] on span "2" at bounding box center [519, 392] width 28 height 28
type input "9/2/2025"
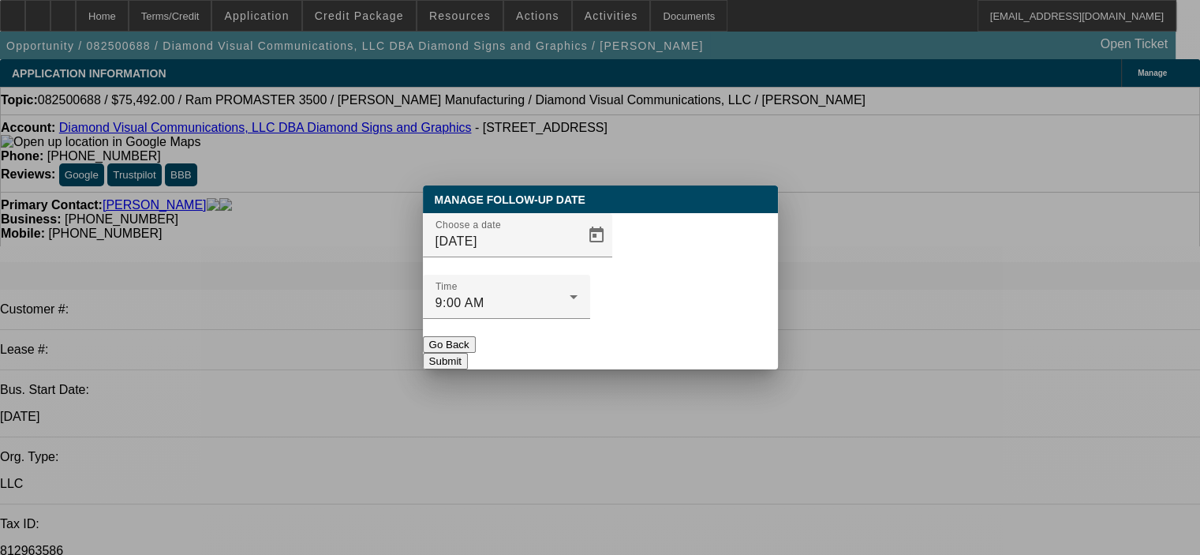
click at [468, 353] on button "Submit" at bounding box center [445, 361] width 45 height 17
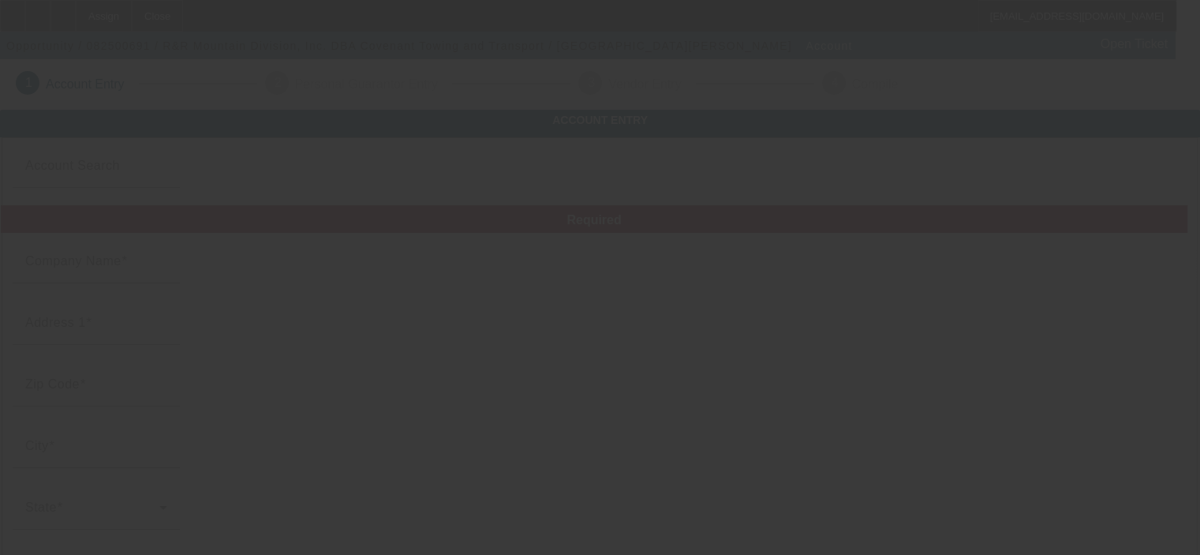
type input "R&R Mountain Division, Inc."
type input "79 Powerline Rd"
type input "81650"
type input "Rifle"
type input "(970) 319-8894"
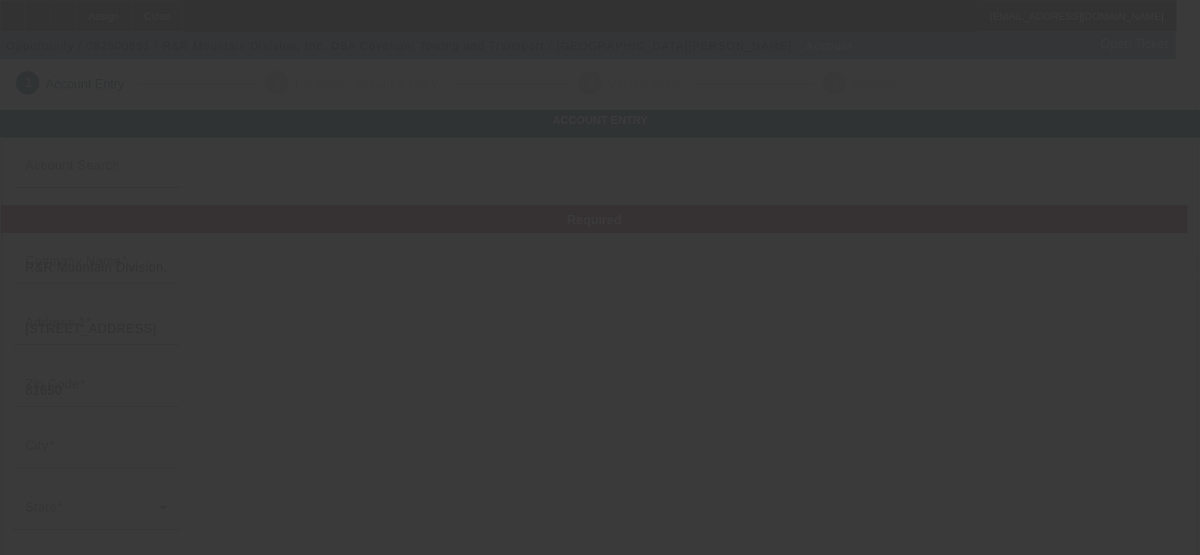
type input "Covenant Towing and Transport"
type input "rauman2@hotmail.com"
type input "Garfield"
type input "(970) 876-2431"
type input "84-1305715"
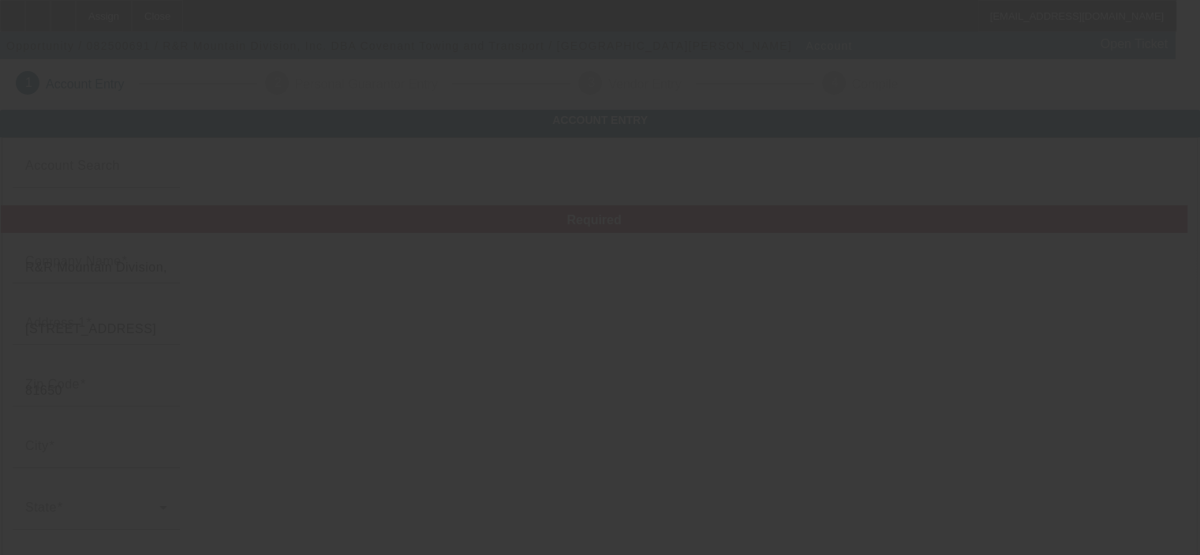
type input "Towing & Roadside Service"
type input "https://Covenanttowing.Com"
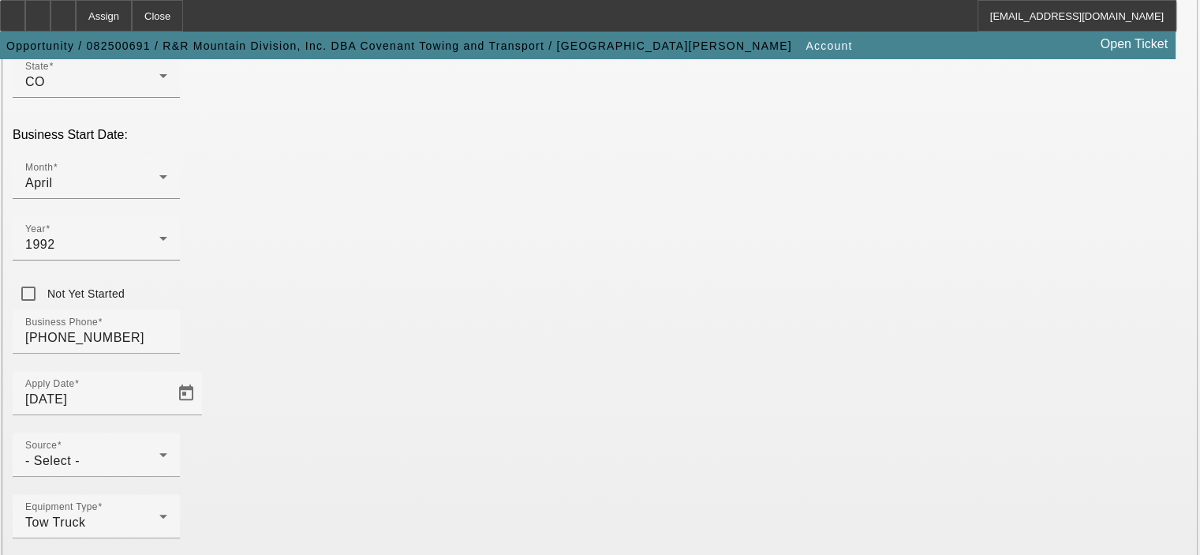
scroll to position [450, 0]
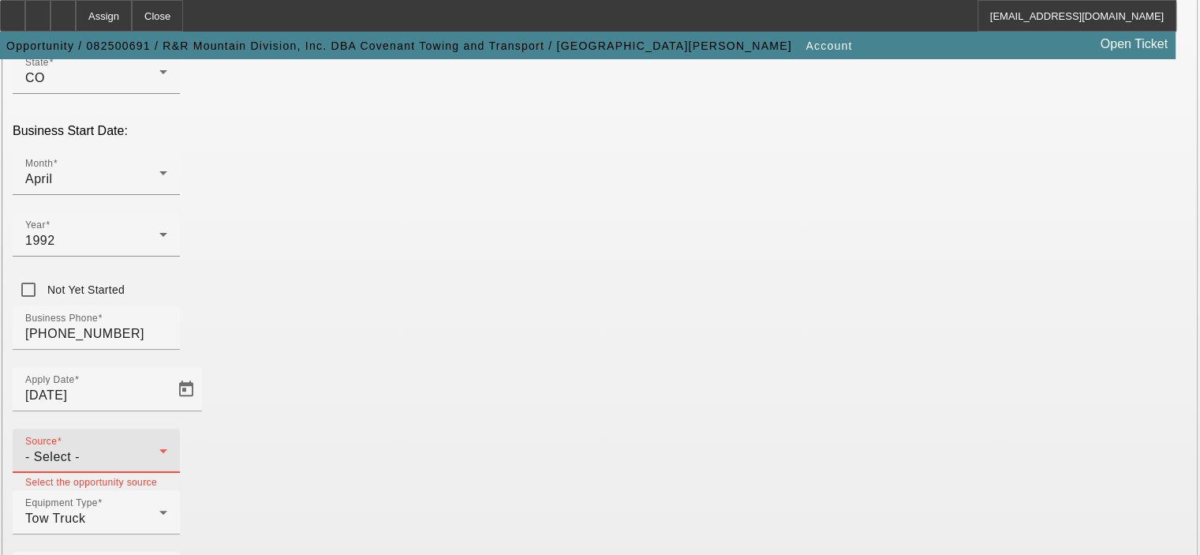
click at [159, 447] on div "- Select -" at bounding box center [92, 456] width 134 height 19
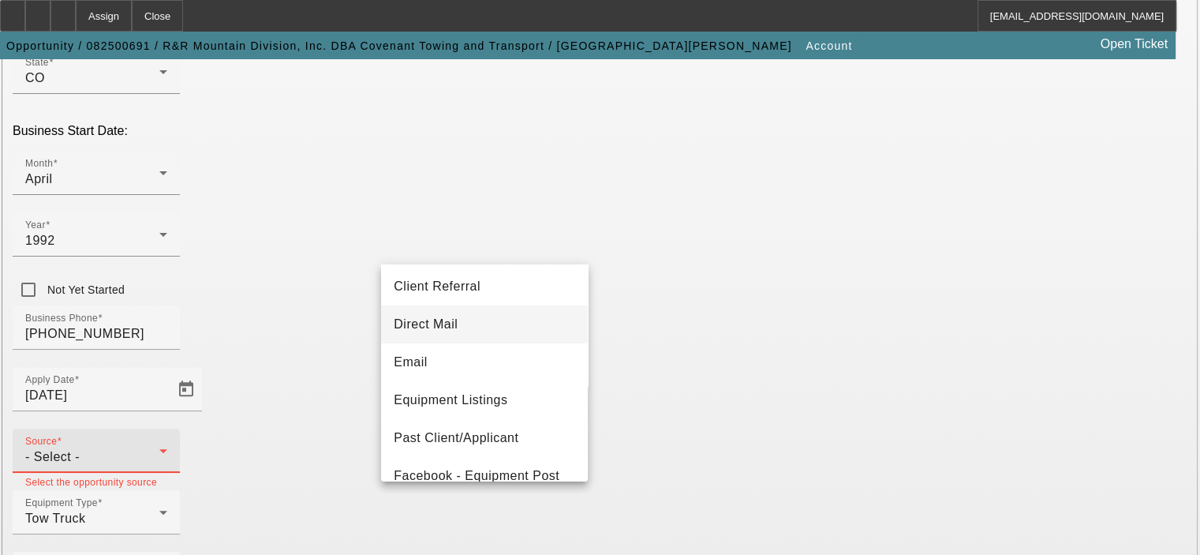
scroll to position [158, 0]
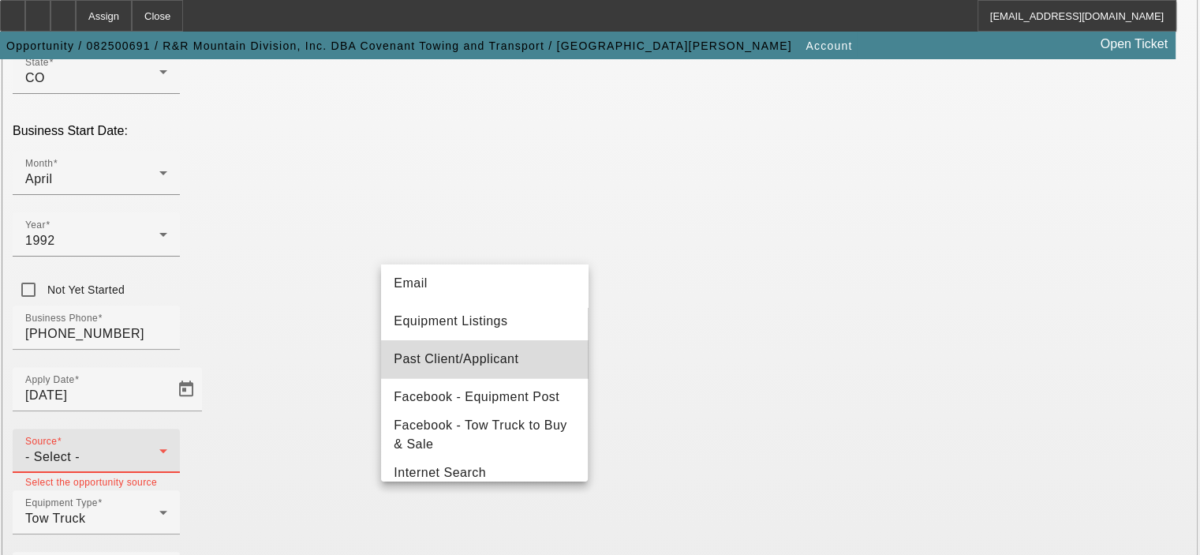
click at [499, 355] on span "Past Client/Applicant" at bounding box center [456, 358] width 125 height 19
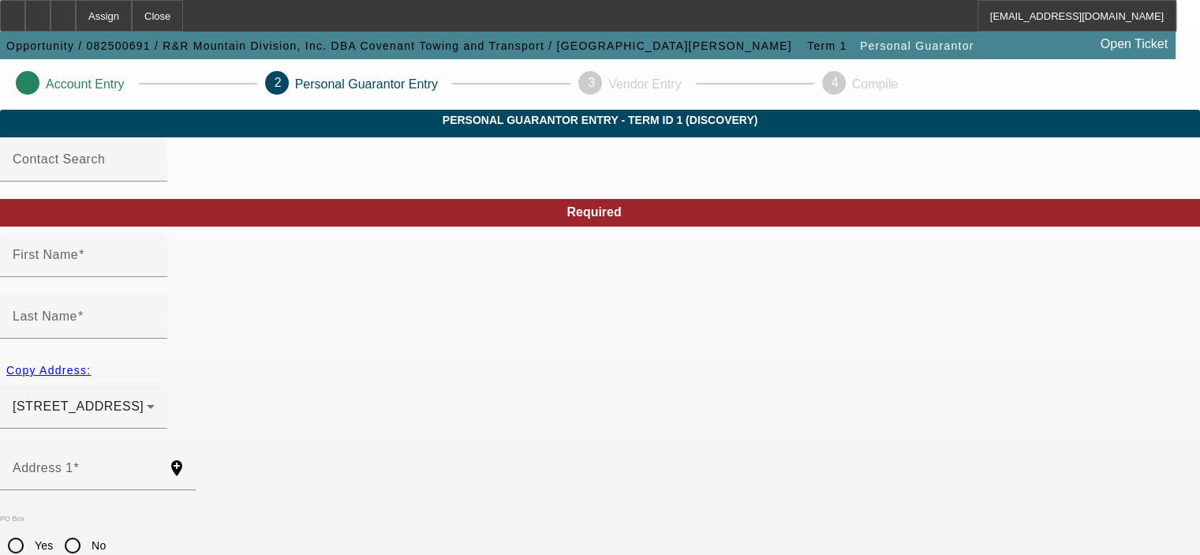
type input "Rose"
type input "Rauman"
type input "2158 County Rd 250"
radio input "true"
type input "81652"
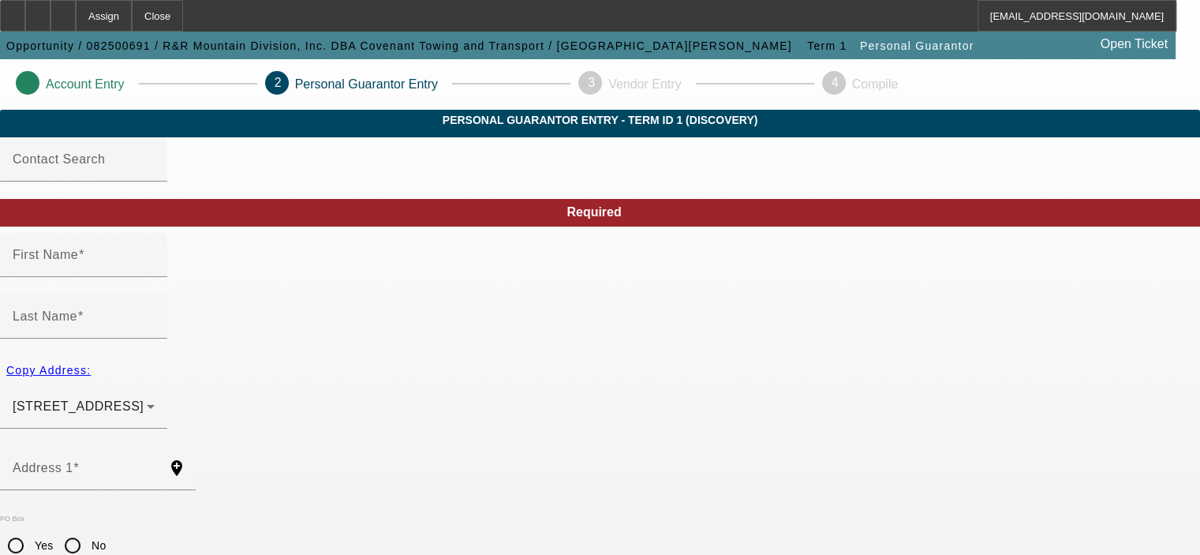
type input "Silt"
type input "(970) 876-2991"
type input "50"
type input "521-25-1551"
type input "rauman2@hotmail.com"
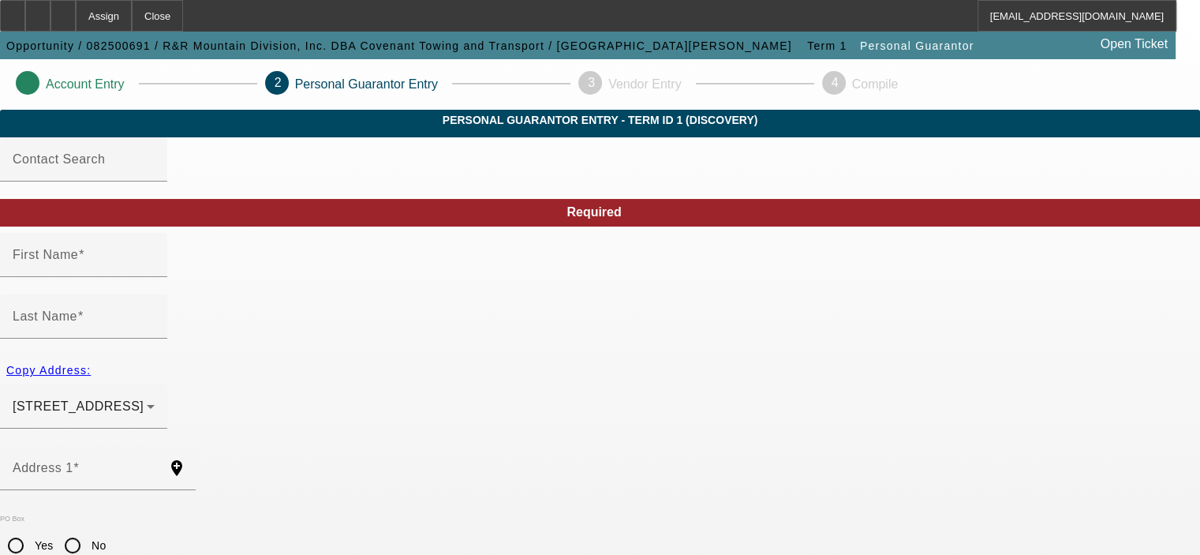
type input "(970) 319-8894"
type input "$600,000.00"
type input "$530,000.00"
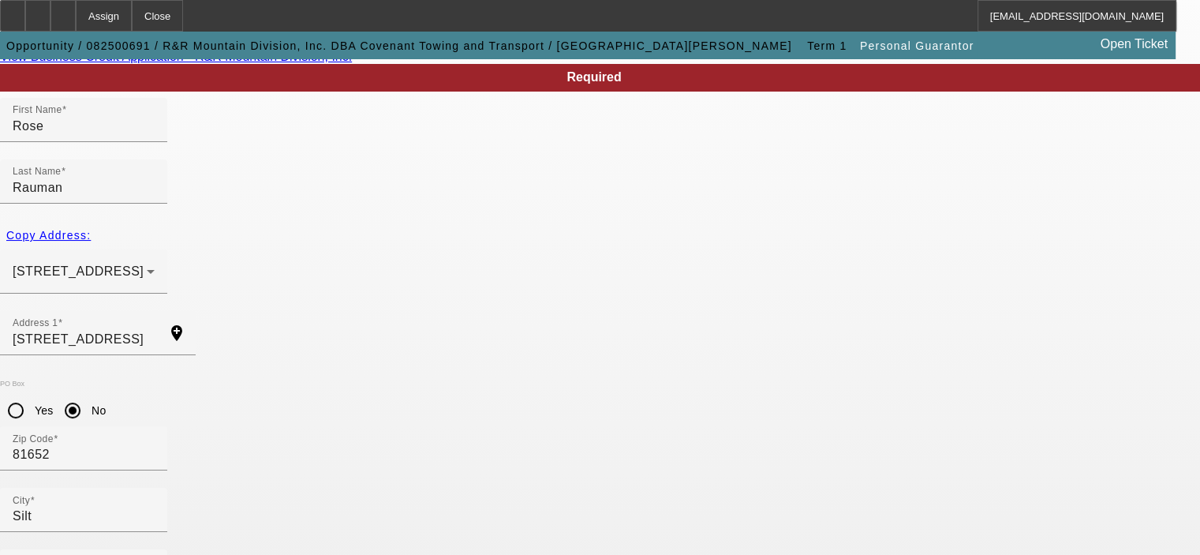
scroll to position [212, 0]
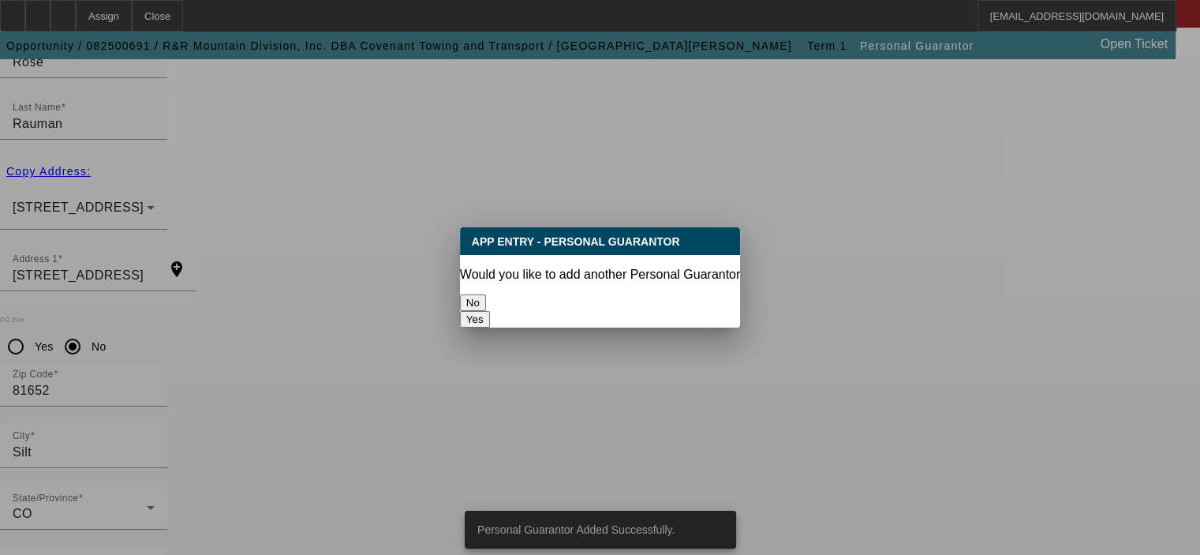
scroll to position [0, 0]
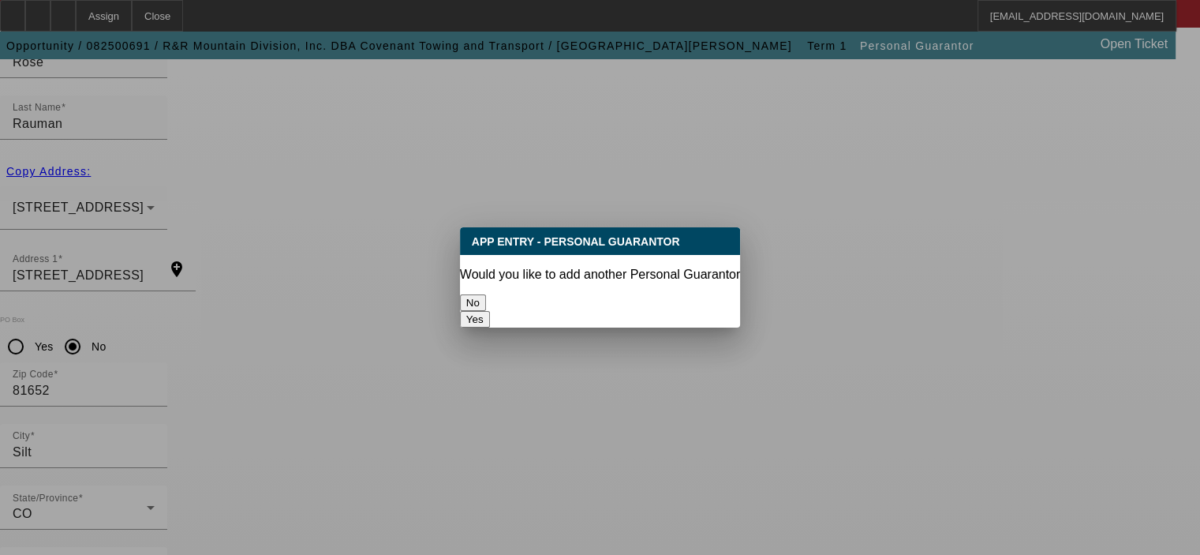
click at [490, 311] on button "Yes" at bounding box center [475, 319] width 30 height 17
radio input "false"
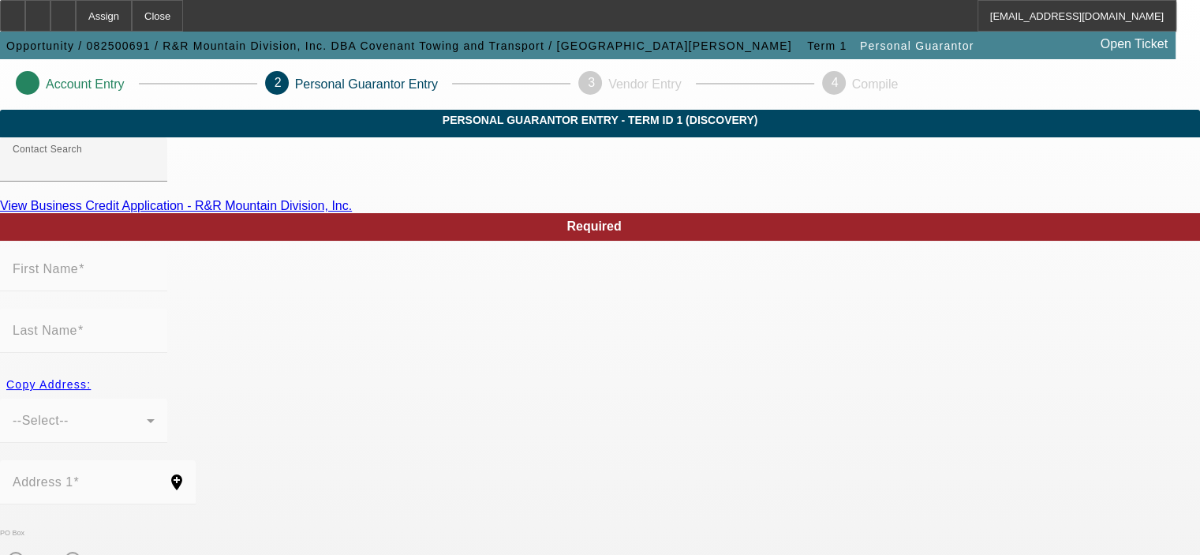
scroll to position [212, 0]
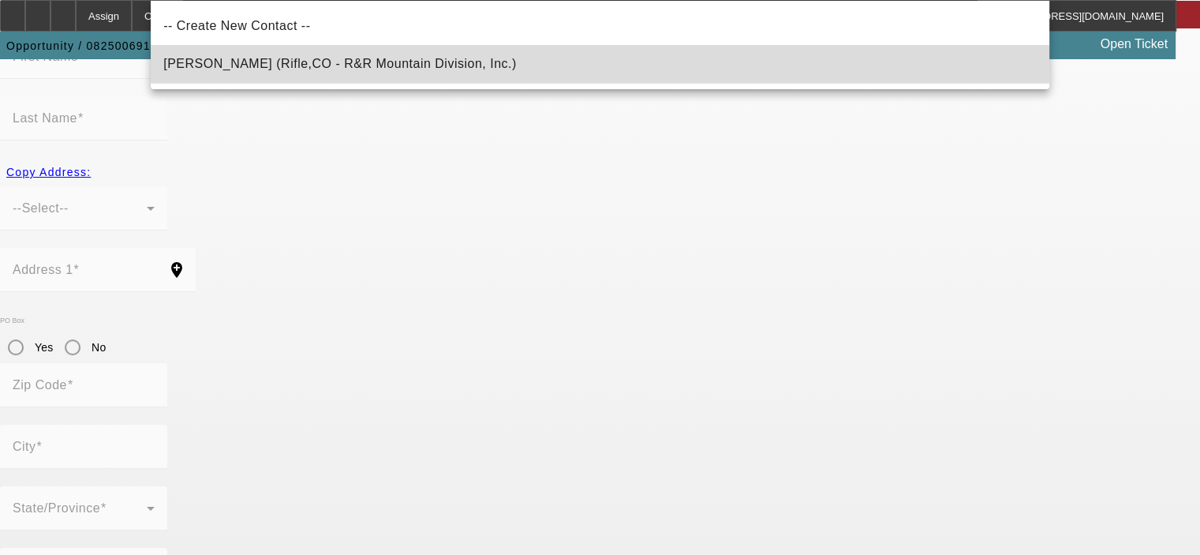
click at [341, 65] on span "[PERSON_NAME] (Rifle,CO - R&R Mountain Division, Inc.)" at bounding box center [339, 63] width 353 height 13
type input "[PERSON_NAME] (Rifle,CO - R&R Mountain Division, Inc.)"
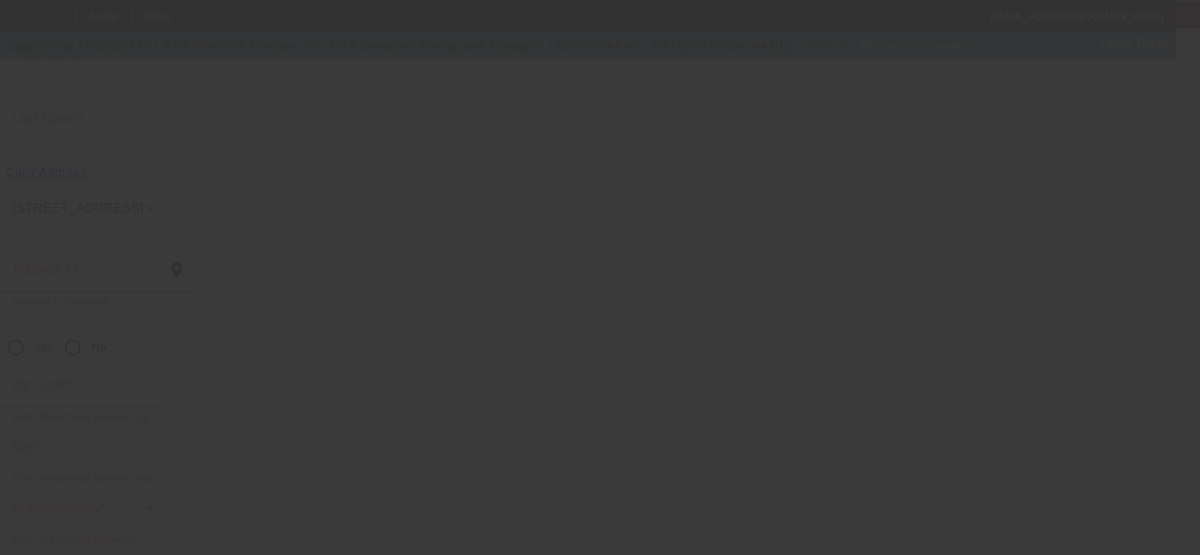
scroll to position [0, 0]
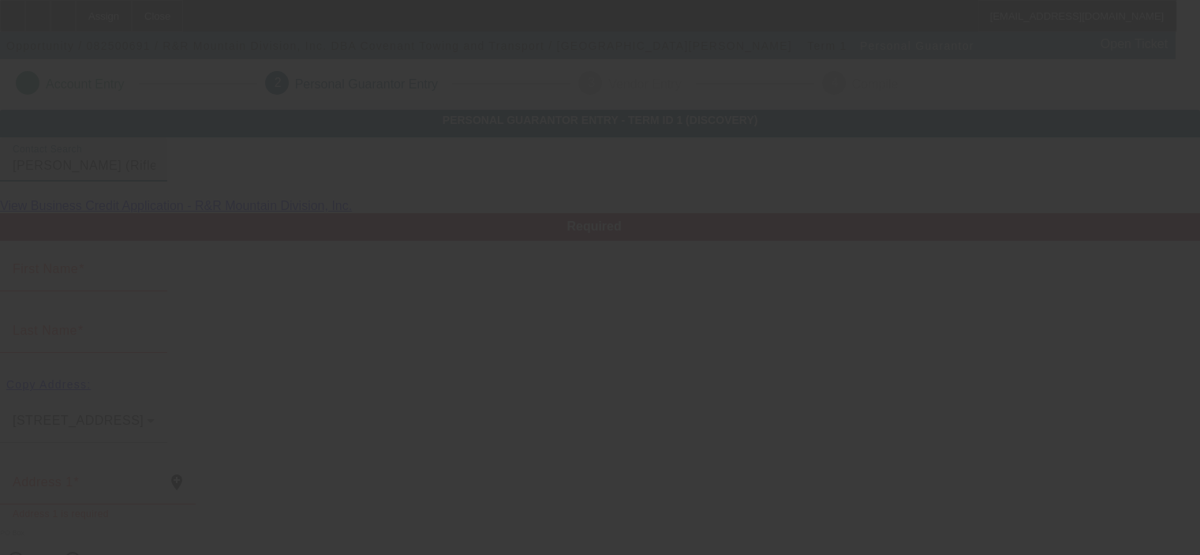
type input "[PERSON_NAME]"
type input "Rauman"
type input "[STREET_ADDRESS]"
radio input "true"
type input "81650"
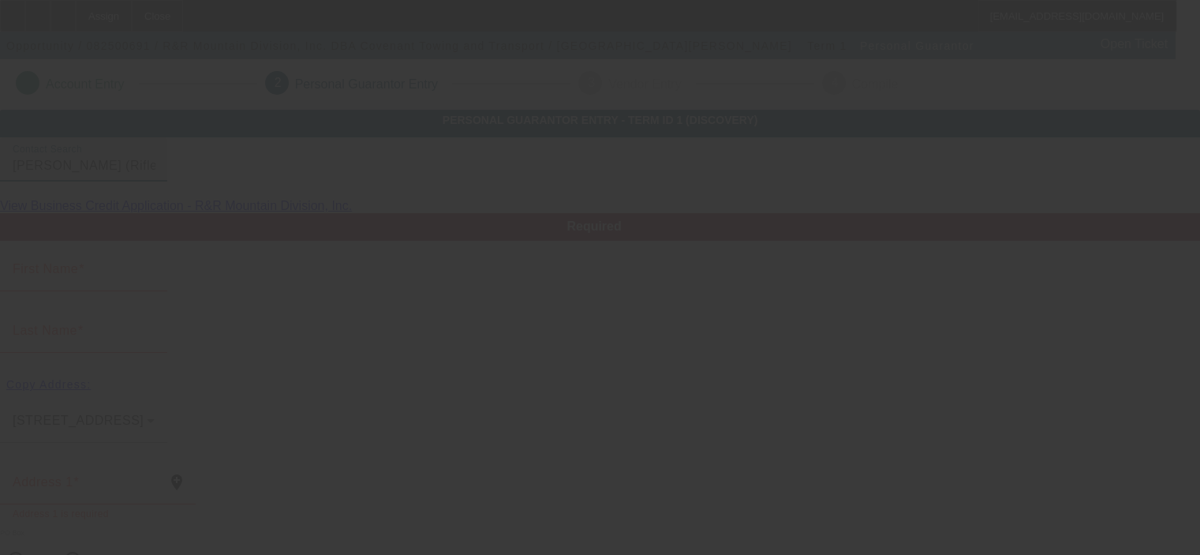
type input "Rifle"
type input "[PHONE_NUMBER]"
type input "50"
type input "524-23-5670"
type input "[EMAIL_ADDRESS][DOMAIN_NAME]"
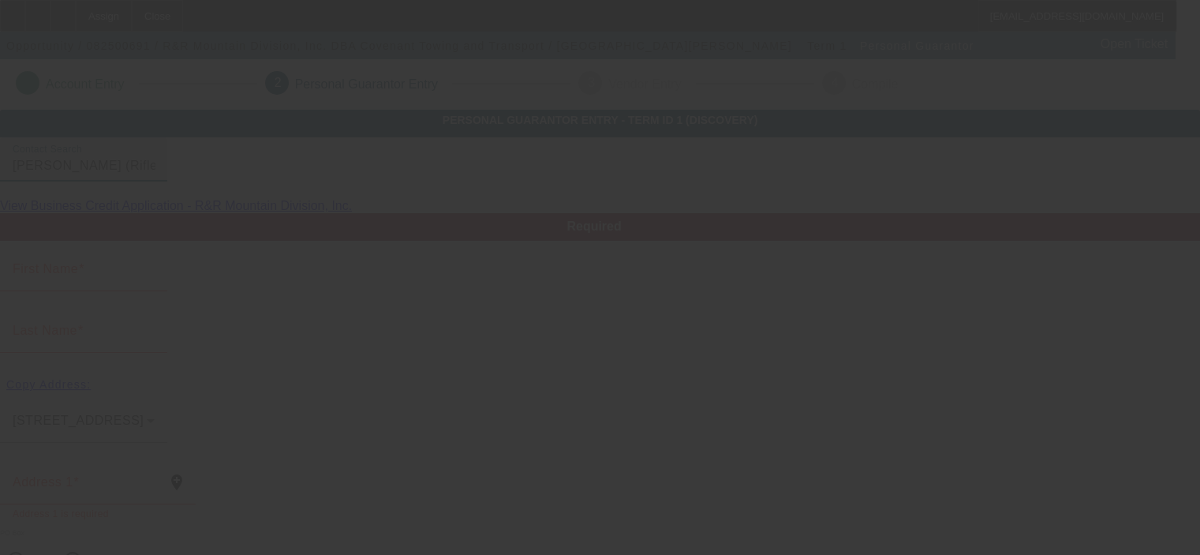
type input "[PHONE_NUMBER]"
type input "$600,000.00"
type input "$530,000.00"
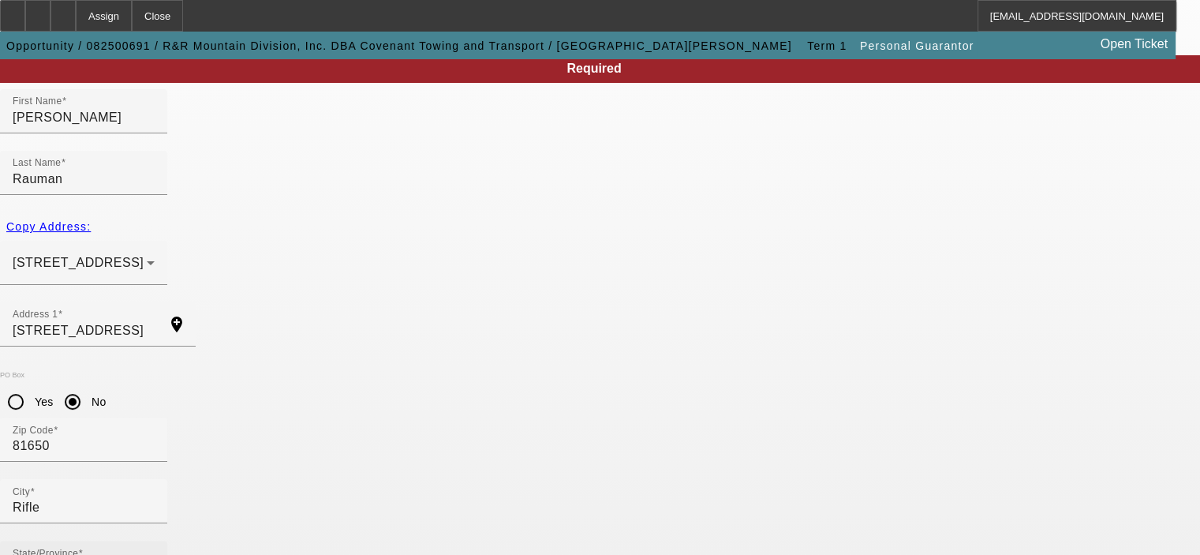
scroll to position [212, 0]
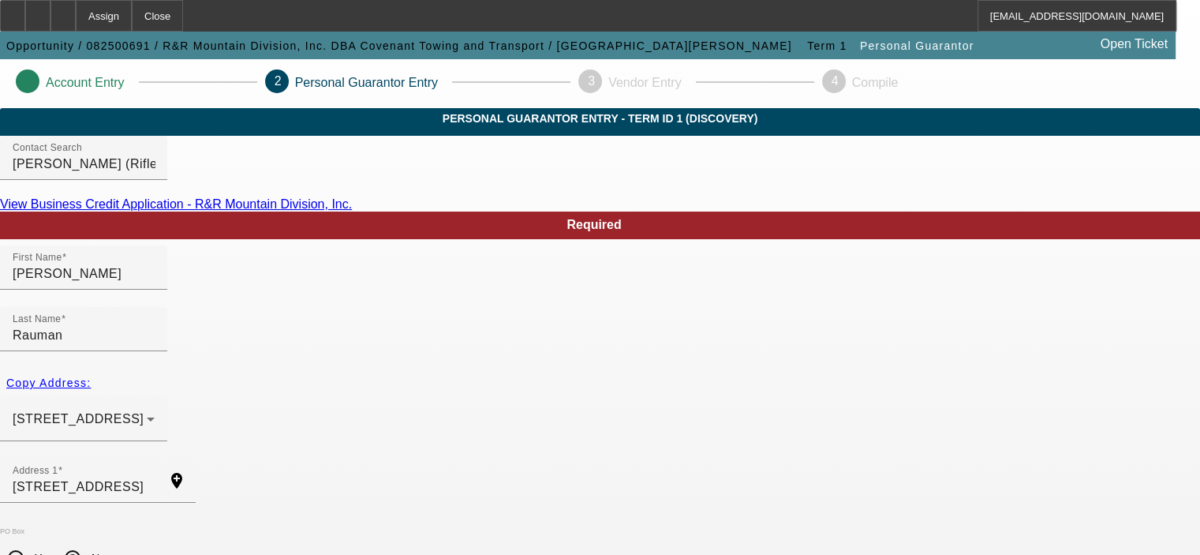
scroll to position [0, 0]
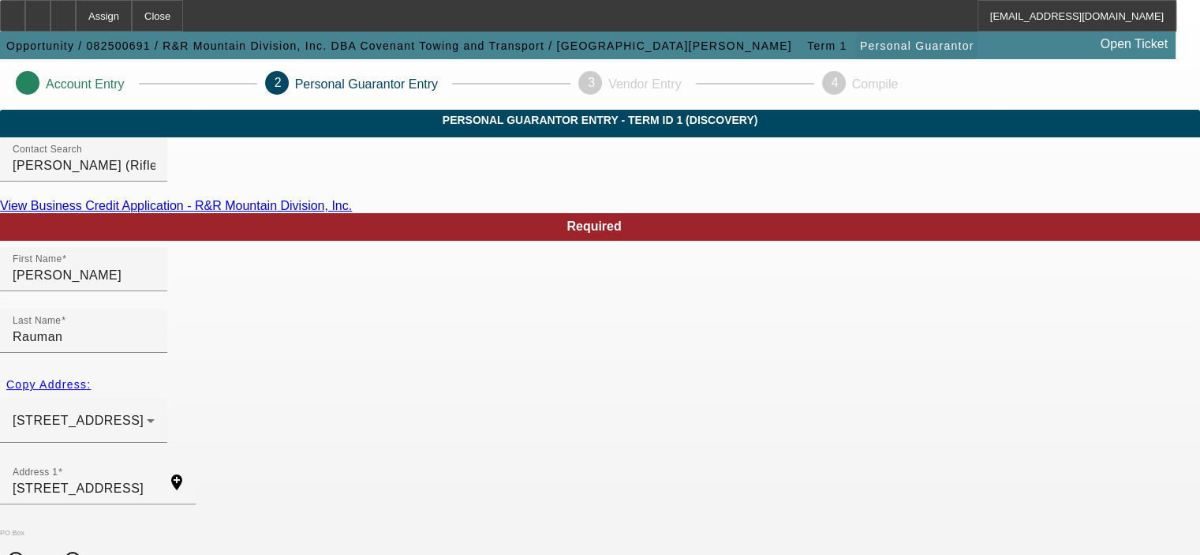
click at [860, 43] on span "Personal Guarantor" at bounding box center [917, 45] width 114 height 13
click at [807, 43] on span "Term 1" at bounding box center [826, 45] width 39 height 13
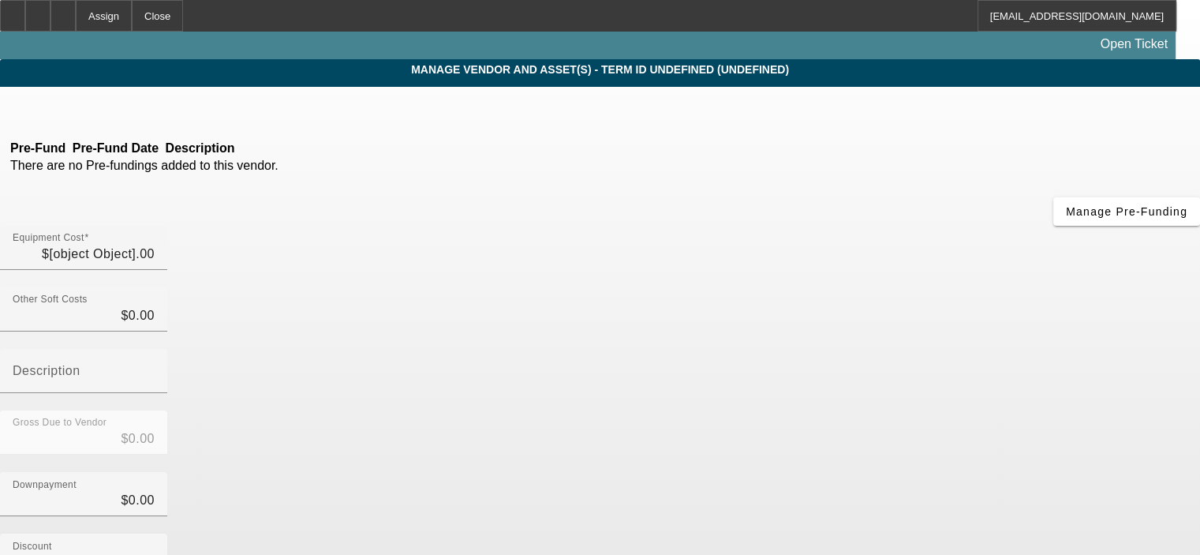
type input "$32,000.00"
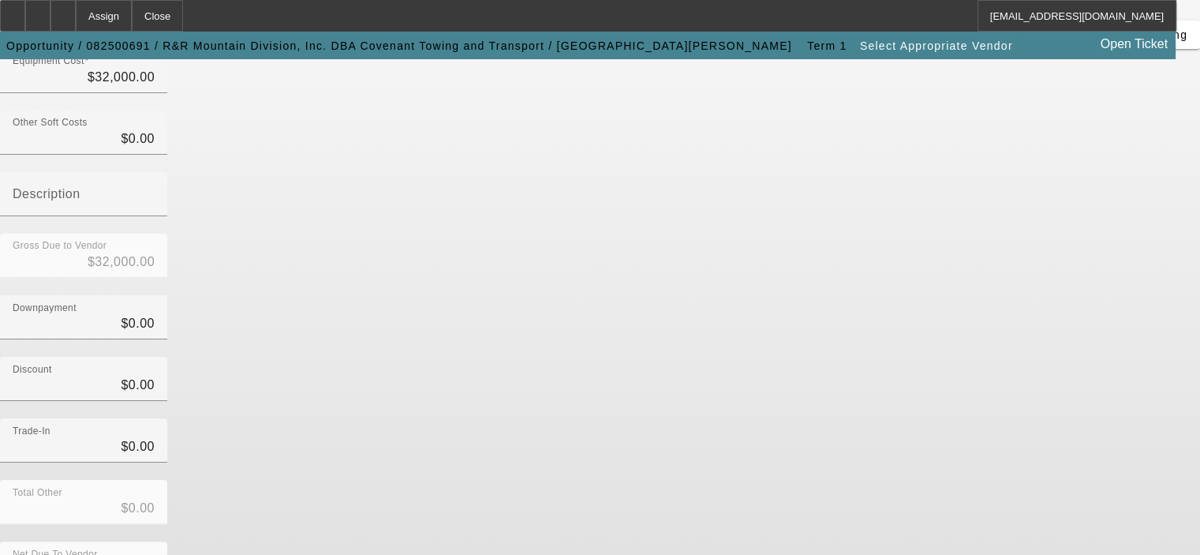
scroll to position [237, 0]
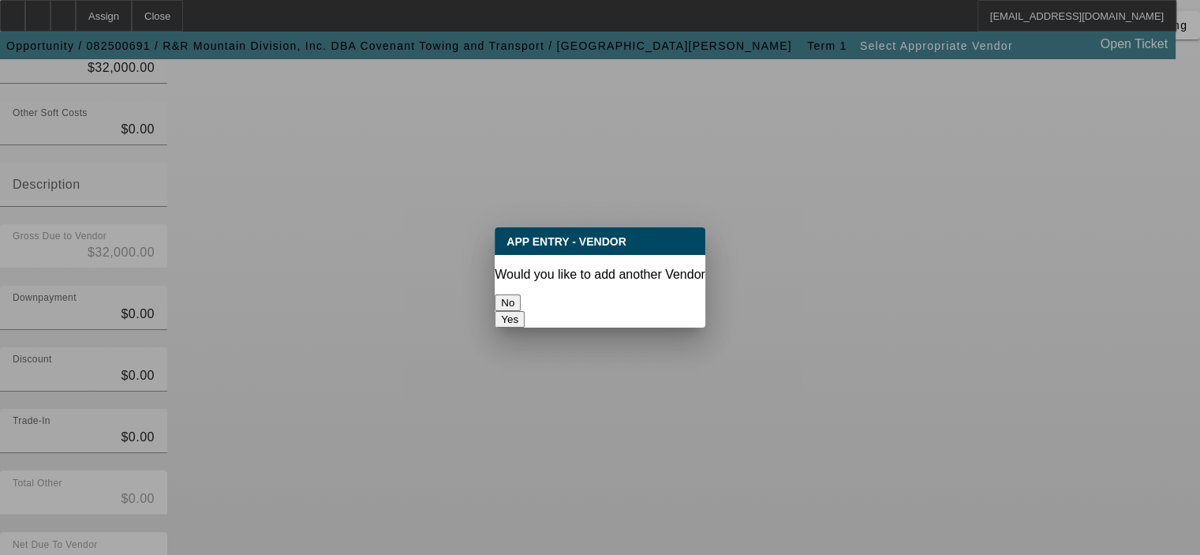
scroll to position [0, 0]
click at [521, 294] on button "No" at bounding box center [508, 302] width 26 height 17
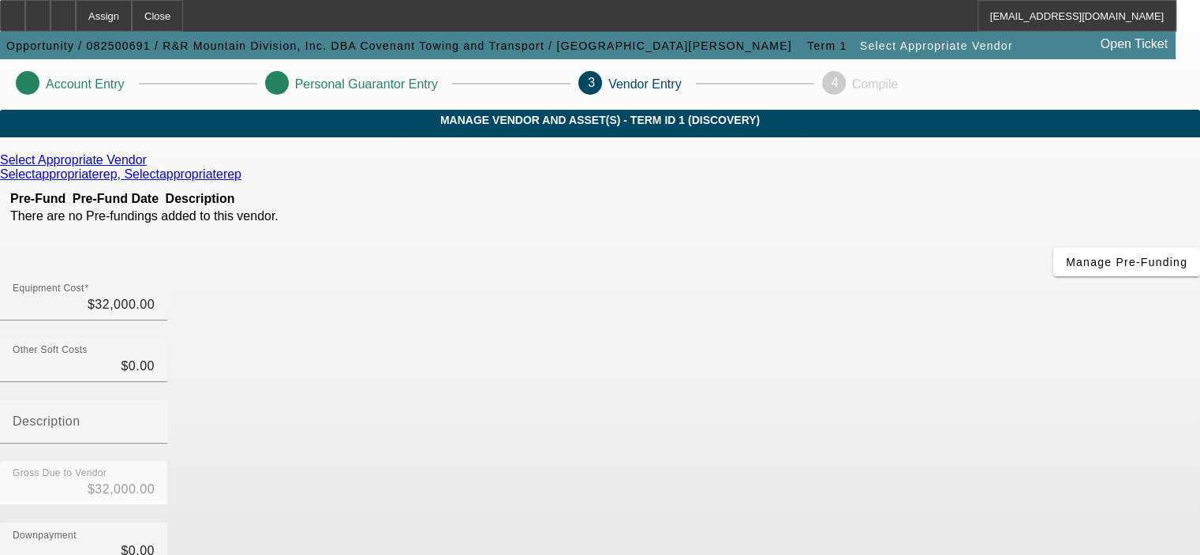
scroll to position [237, 0]
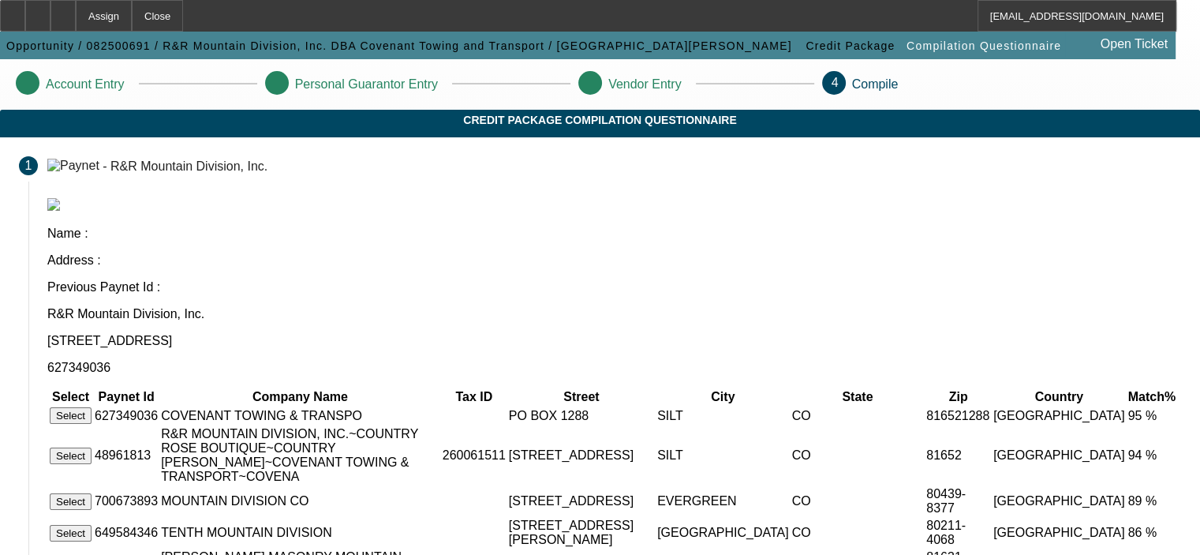
click at [92, 447] on button "Select" at bounding box center [71, 455] width 42 height 17
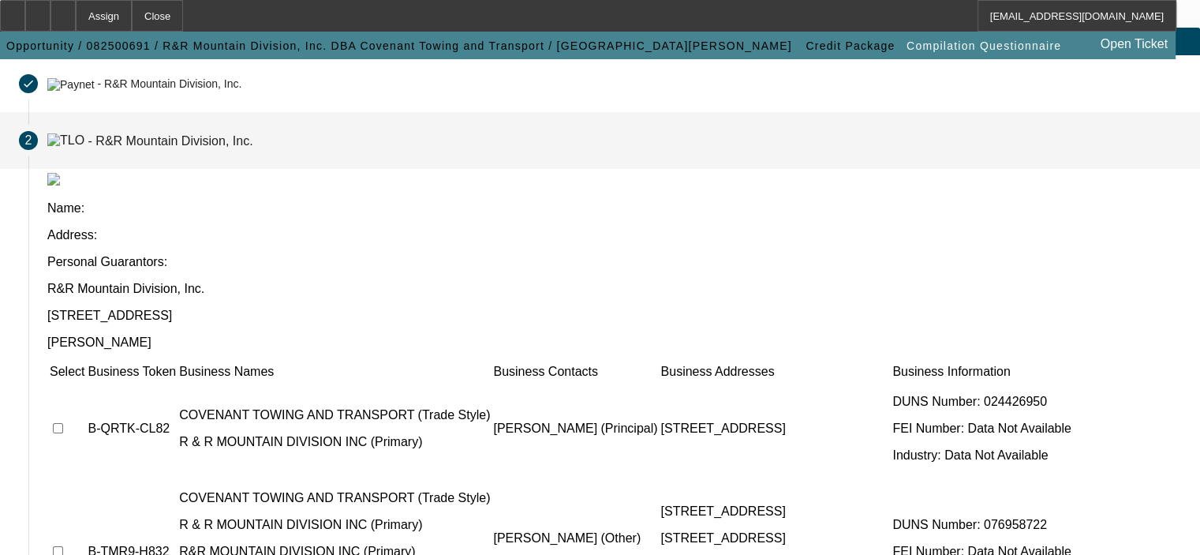
scroll to position [81, 0]
click at [63, 547] on input "checkbox" at bounding box center [58, 552] width 10 height 10
checkbox input "true"
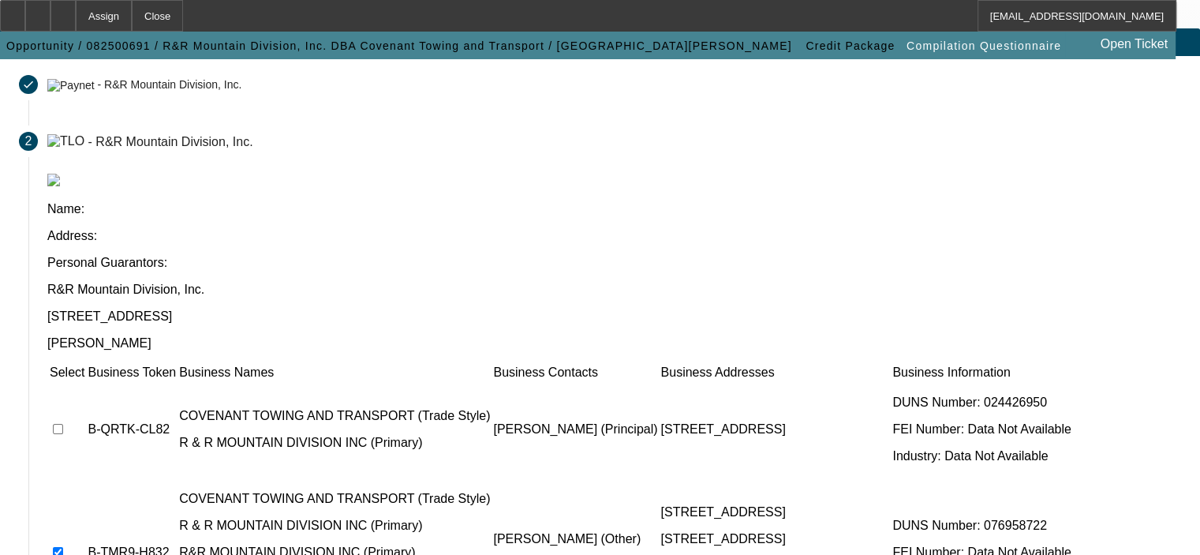
click at [63, 424] on input "checkbox" at bounding box center [58, 429] width 10 height 10
checkbox input "true"
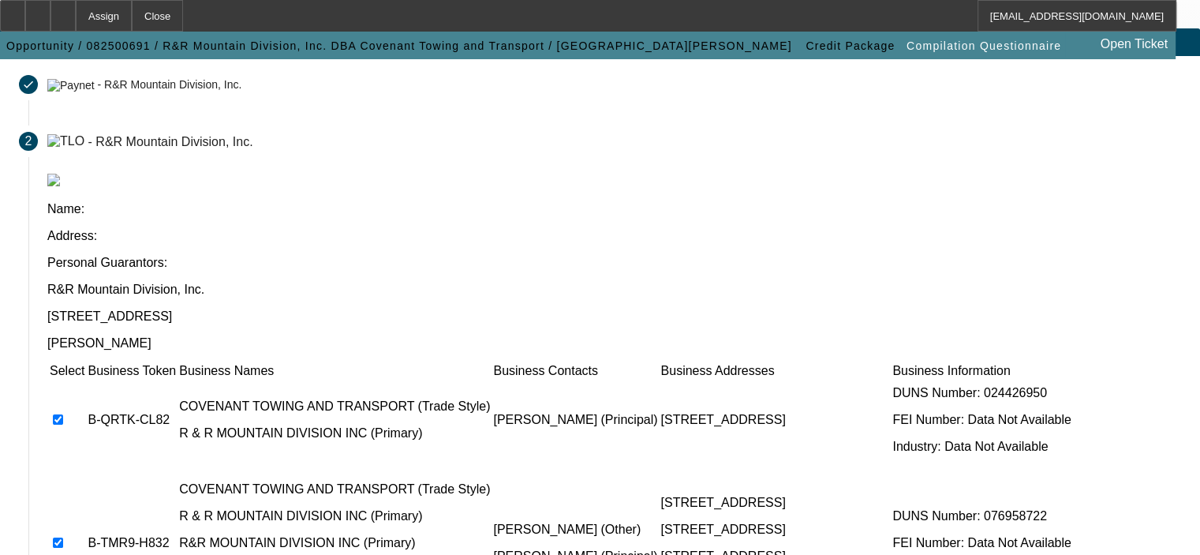
scroll to position [13, 0]
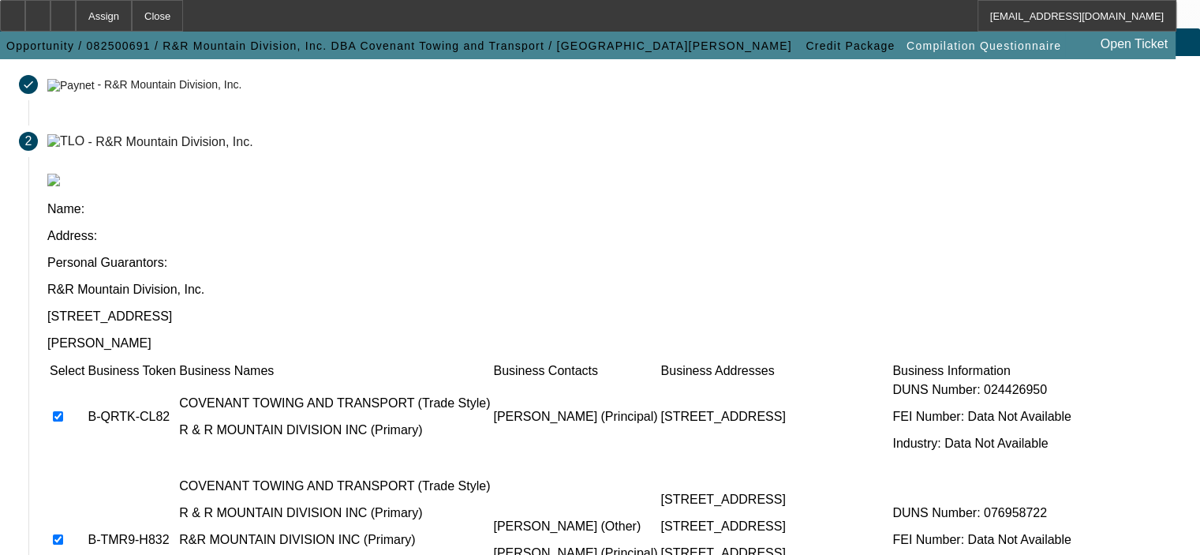
checkbox input "true"
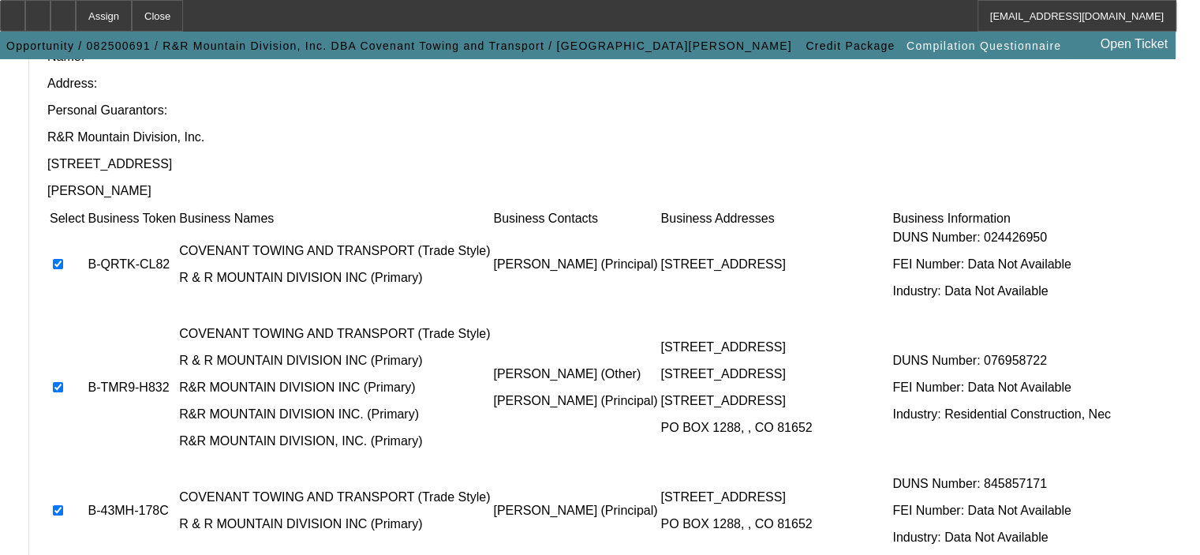
scroll to position [239, 0]
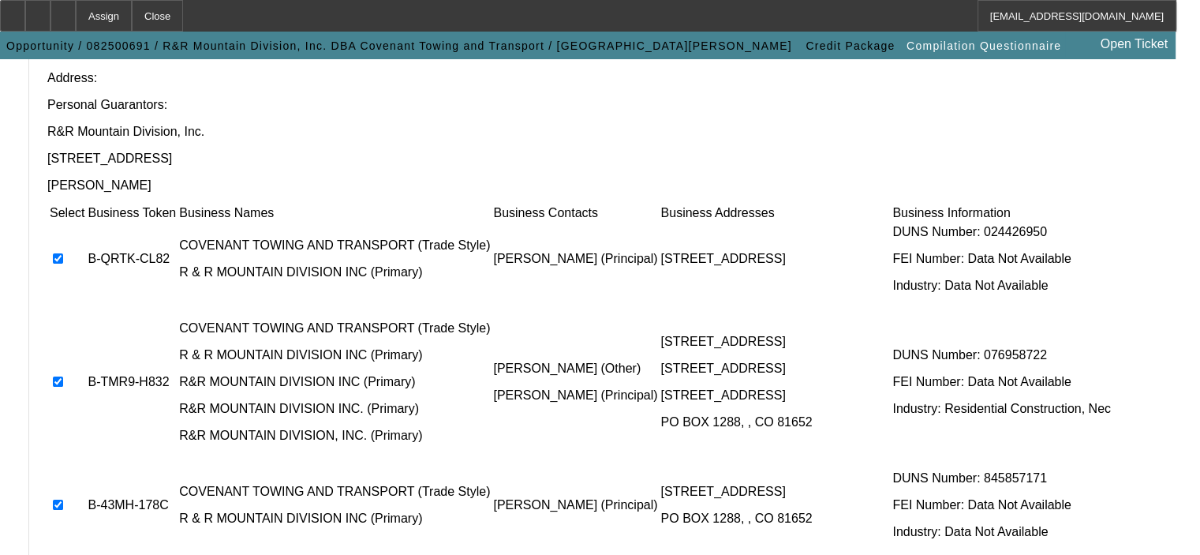
checkbox input "true"
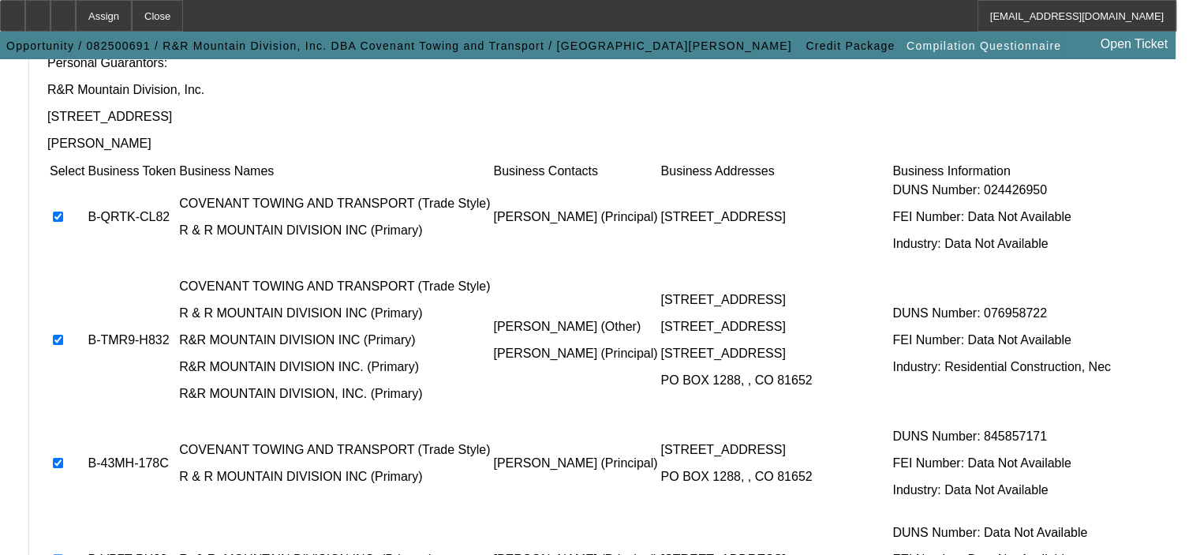
scroll to position [318, 0]
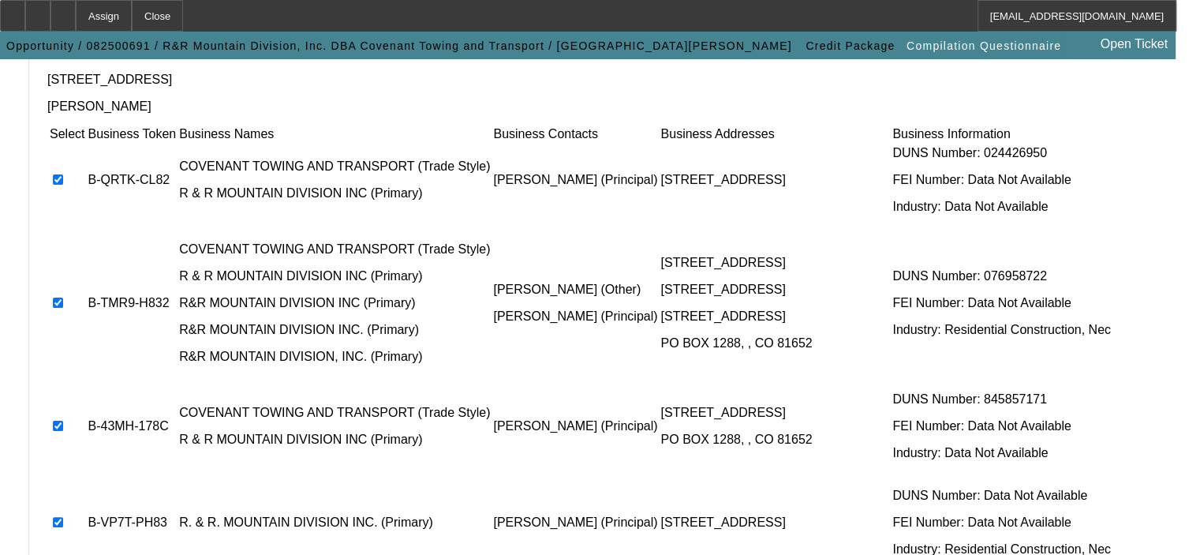
click at [866, 485] on div "Name: Address: Personal Guarantors: R&R Mountain Division, Inc. 79 Powerline Rd…" at bounding box center [614, 272] width 1172 height 671
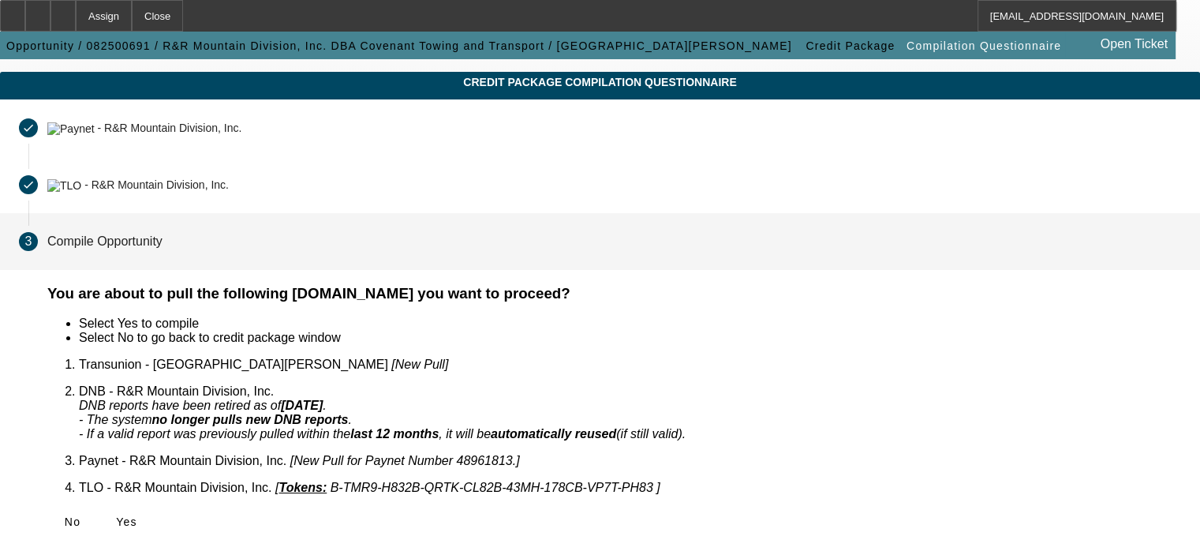
scroll to position [16, 0]
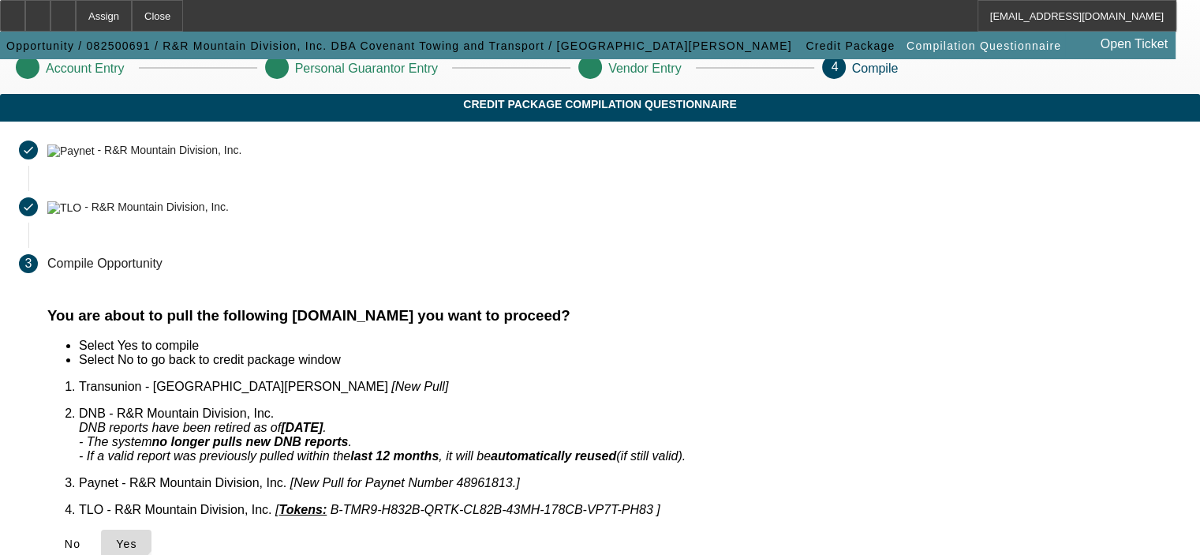
click at [116, 537] on icon at bounding box center [116, 543] width 0 height 13
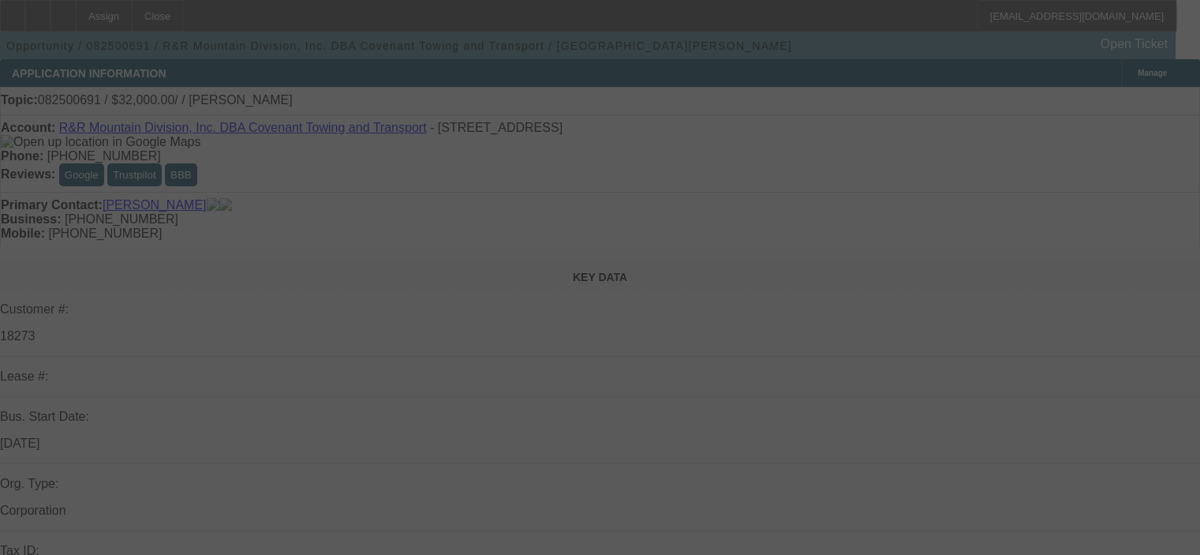
select select "0"
select select "2"
select select "0.1"
select select "4"
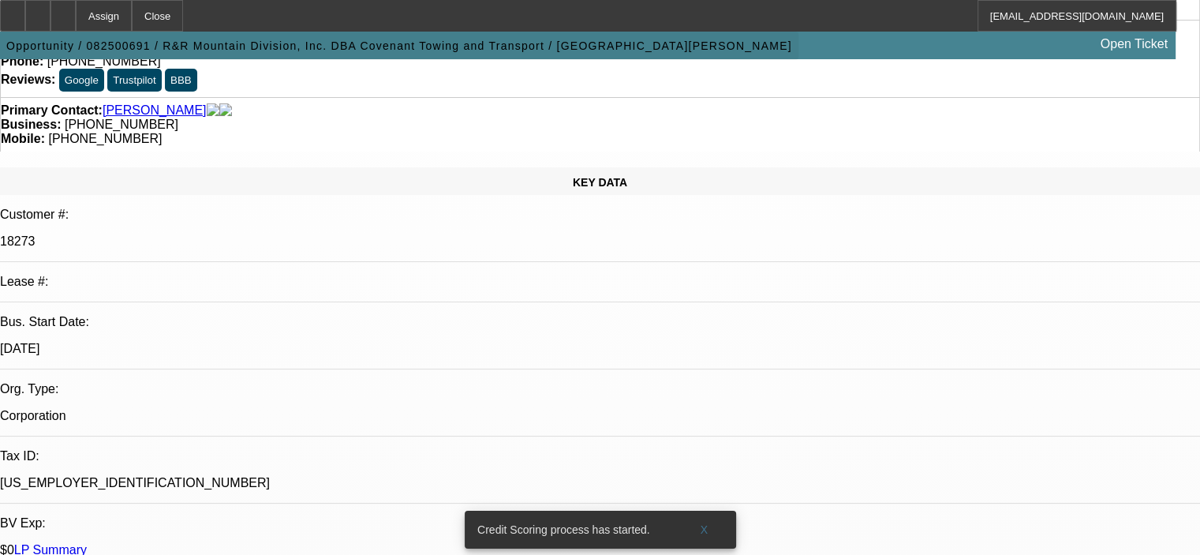
scroll to position [79, 0]
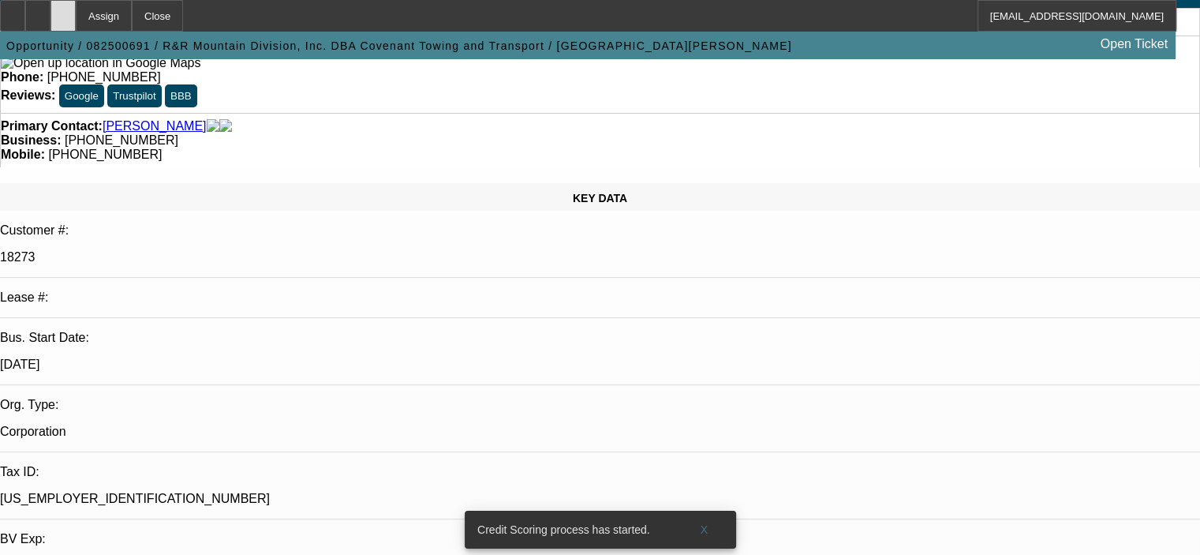
click at [63, 10] on icon at bounding box center [63, 10] width 0 height 0
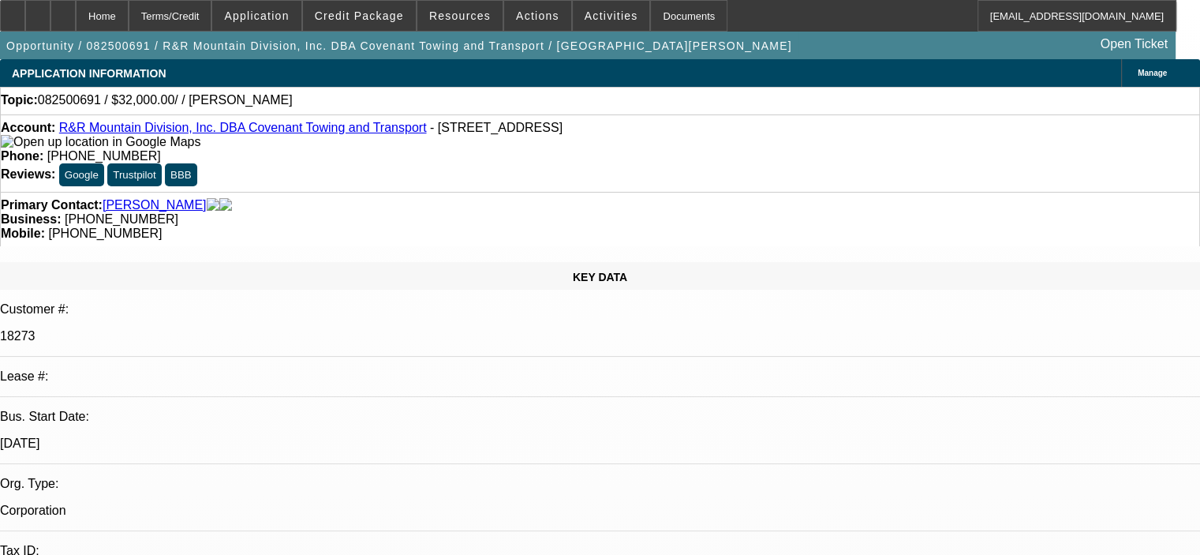
select select "0"
select select "2"
select select "0.1"
select select "4"
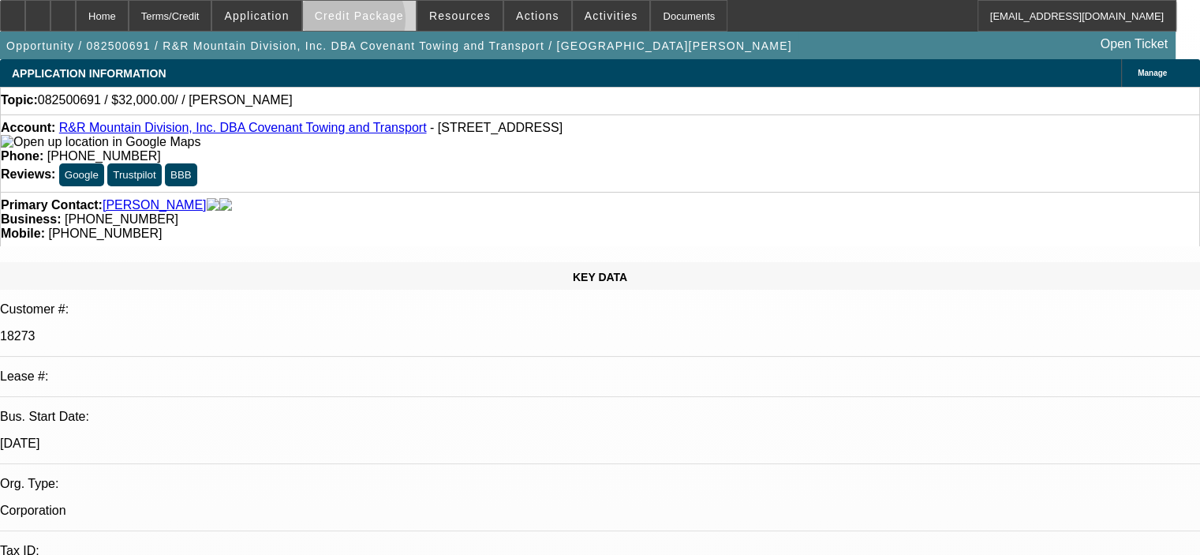
click at [376, 23] on span at bounding box center [359, 16] width 113 height 38
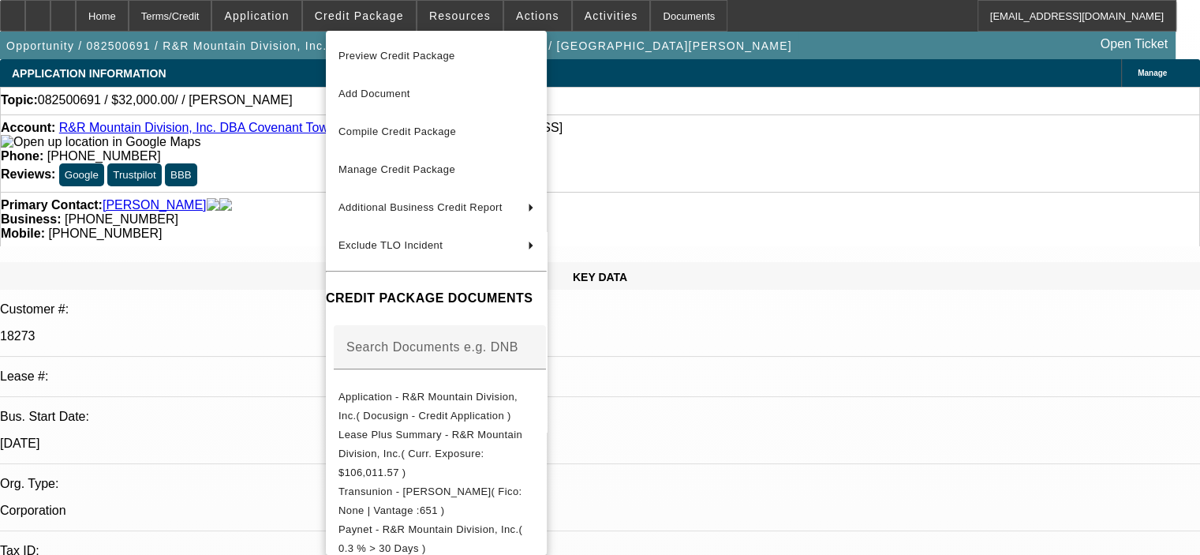
click at [291, 24] on div at bounding box center [600, 277] width 1200 height 555
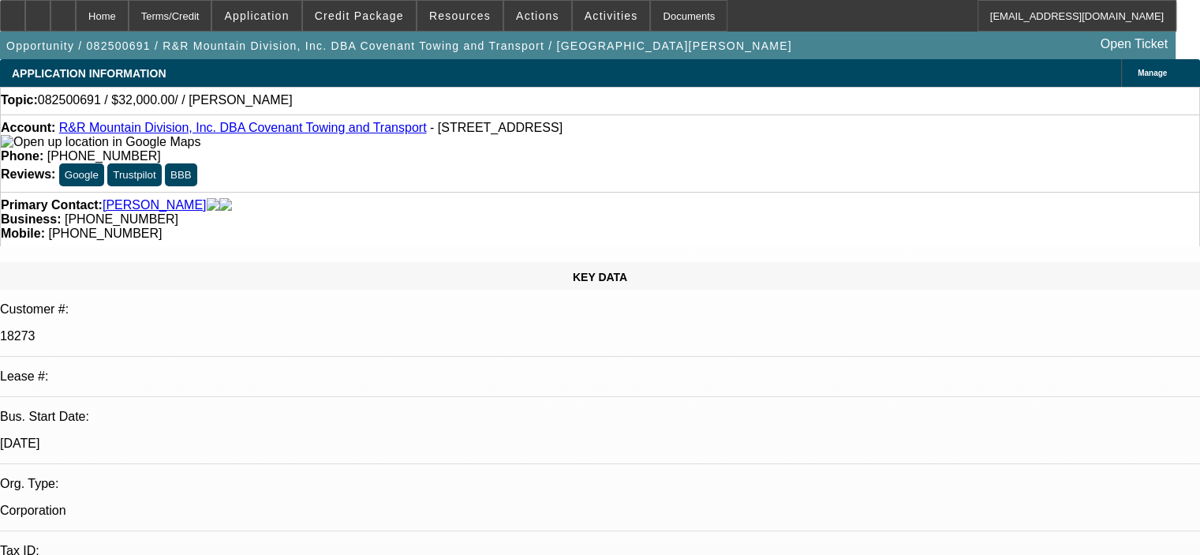
click at [291, 24] on span at bounding box center [256, 16] width 88 height 38
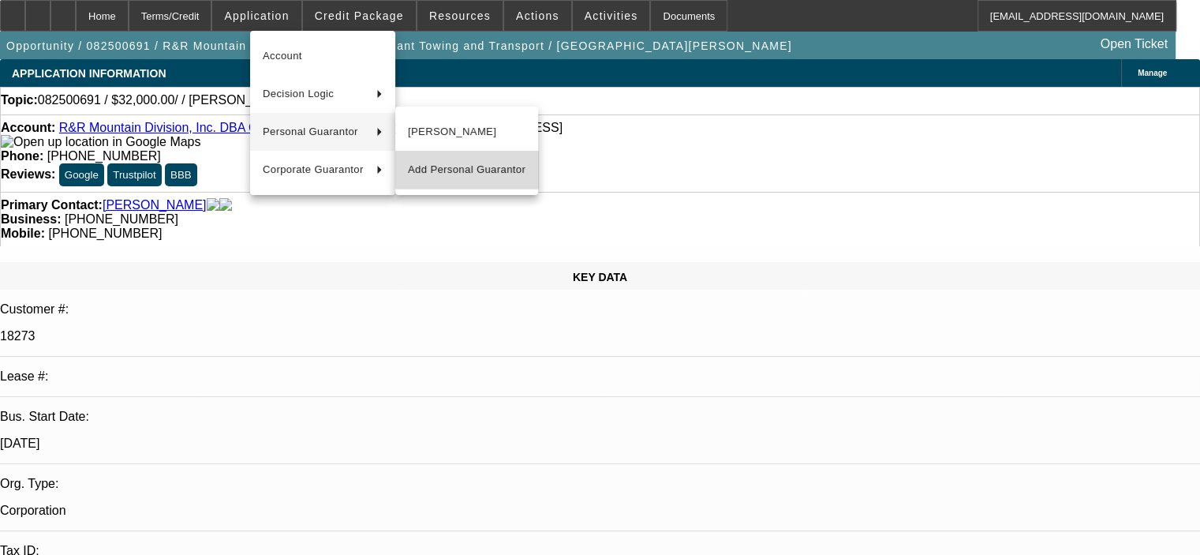
click at [469, 166] on span "Add Personal Guarantor" at bounding box center [467, 169] width 118 height 19
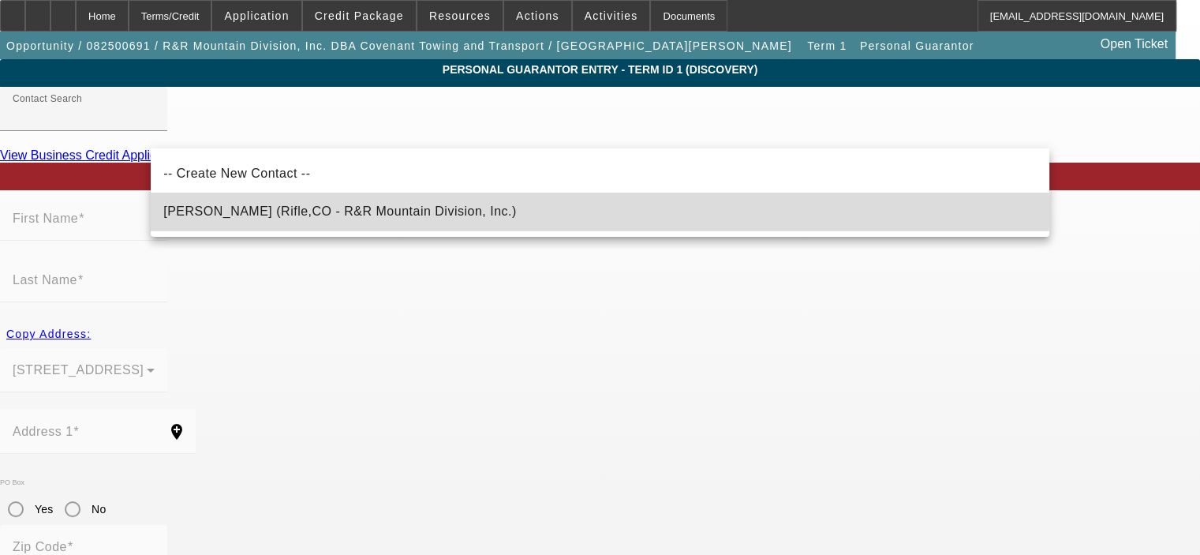
click at [361, 207] on span "[PERSON_NAME] (Rifle,CO - R&R Mountain Division, Inc.)" at bounding box center [339, 210] width 353 height 13
type input "[PERSON_NAME] (Rifle,CO - R&R Mountain Division, Inc.)"
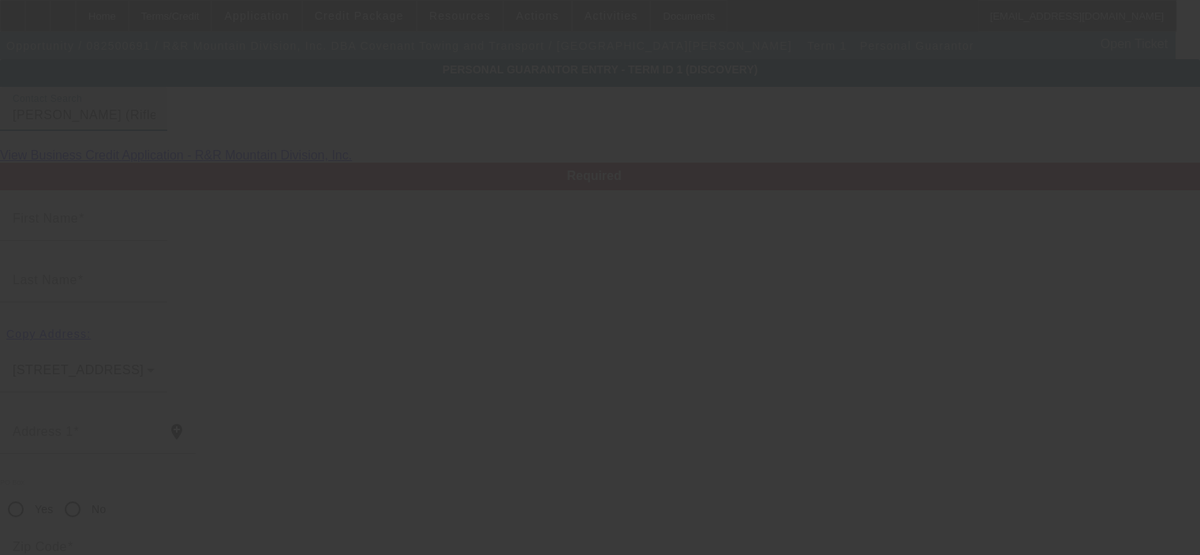
type input "[PERSON_NAME]"
type input "Rauman"
type input "[STREET_ADDRESS]"
radio input "true"
type input "81650"
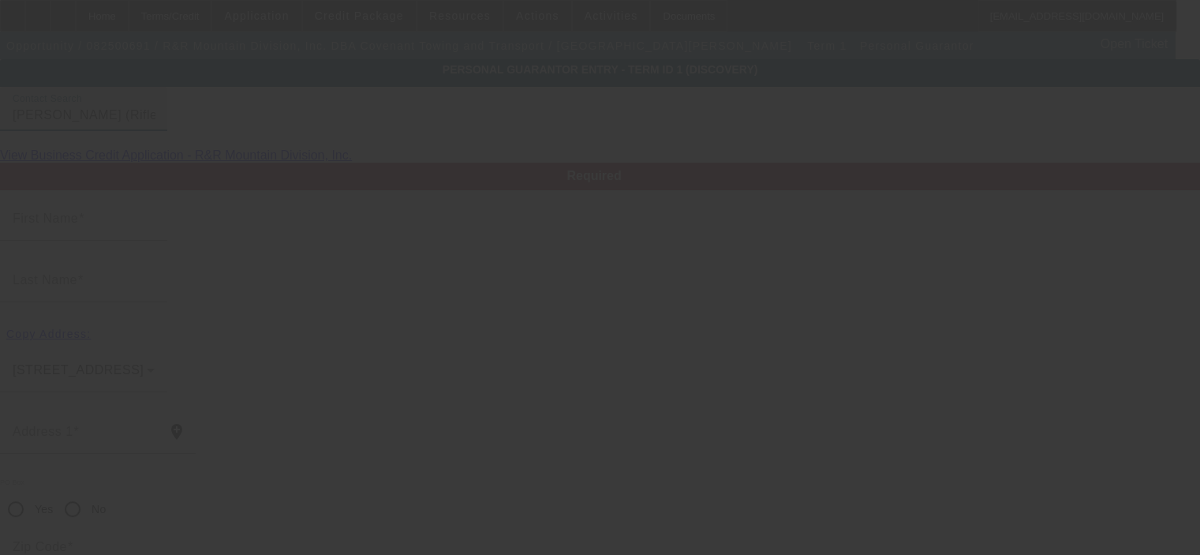
type input "Rifle"
type input "[PHONE_NUMBER]"
type input "50"
type input "524-23-5670"
type input "[EMAIL_ADDRESS][DOMAIN_NAME]"
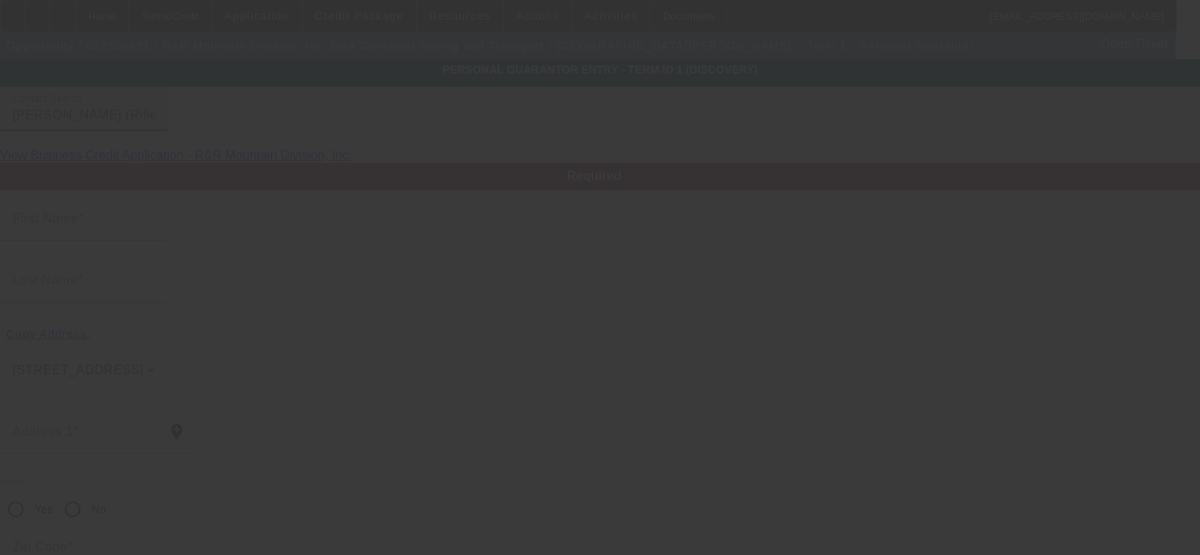
type input "[PHONE_NUMBER]"
type input "$600,000.00"
type input "$530,000.00"
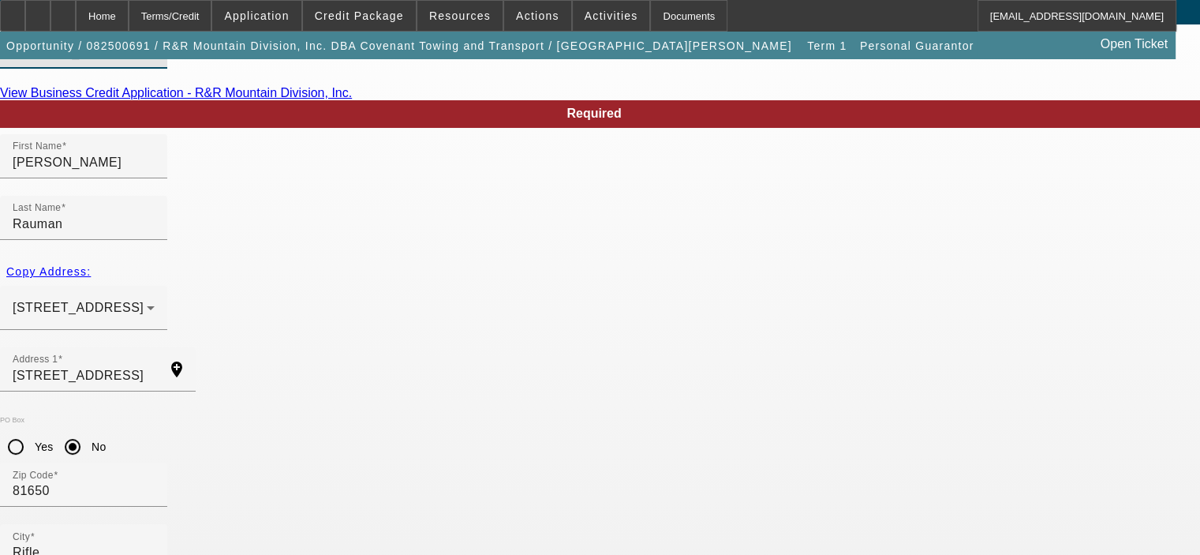
scroll to position [148, 0]
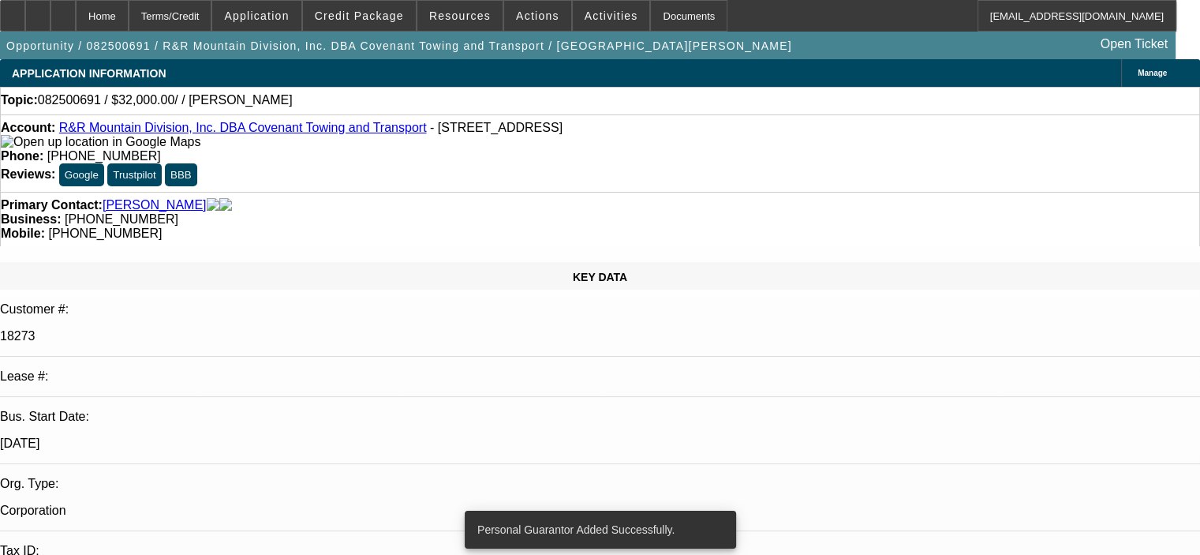
select select "0"
select select "2"
select select "0.1"
select select "4"
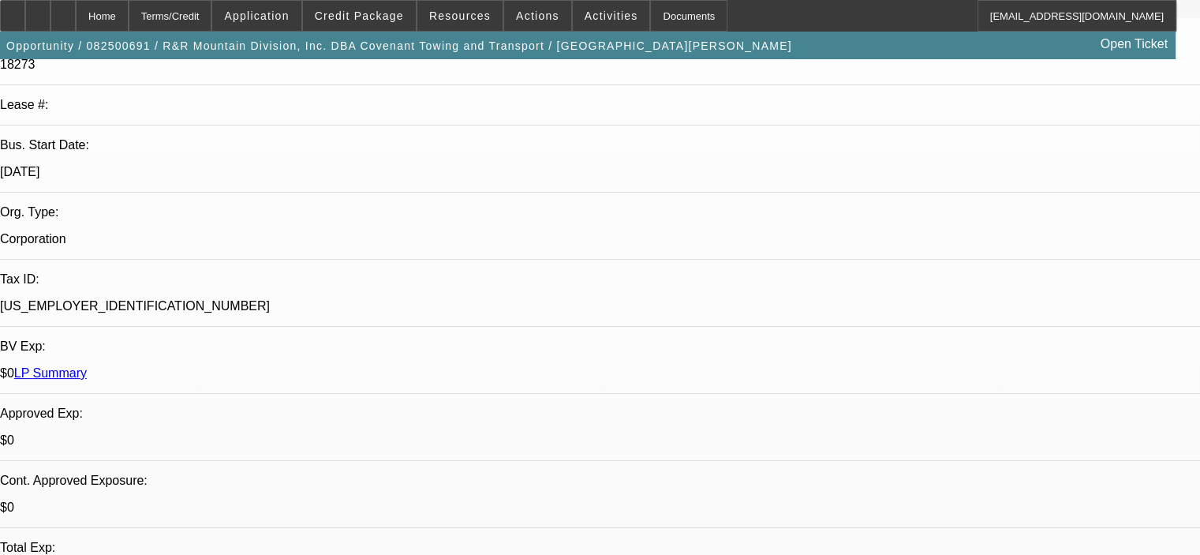
scroll to position [79, 0]
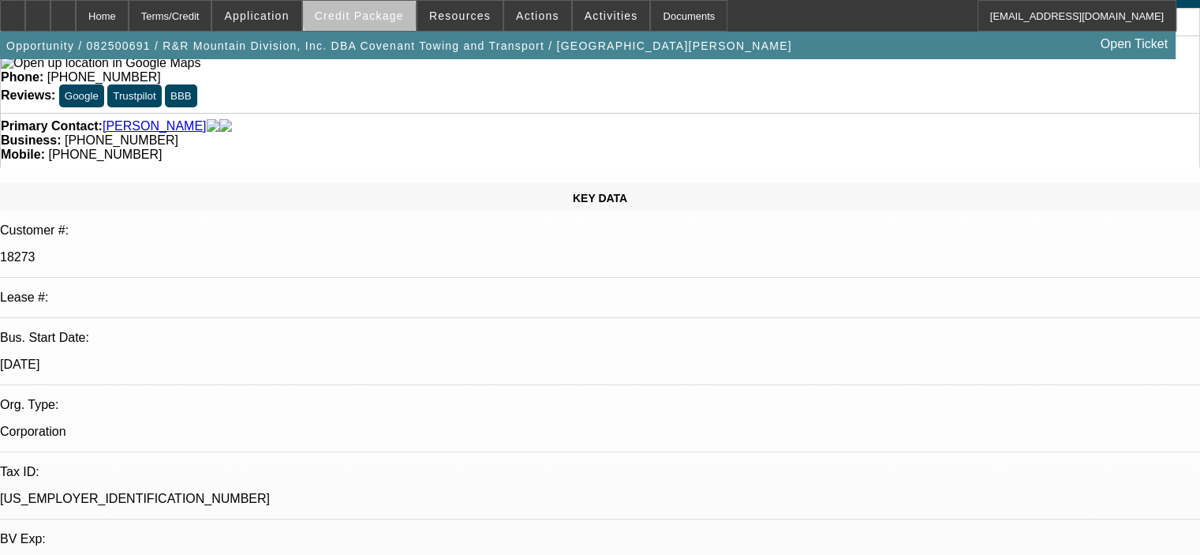
click at [387, 11] on span "Credit Package" at bounding box center [359, 15] width 89 height 13
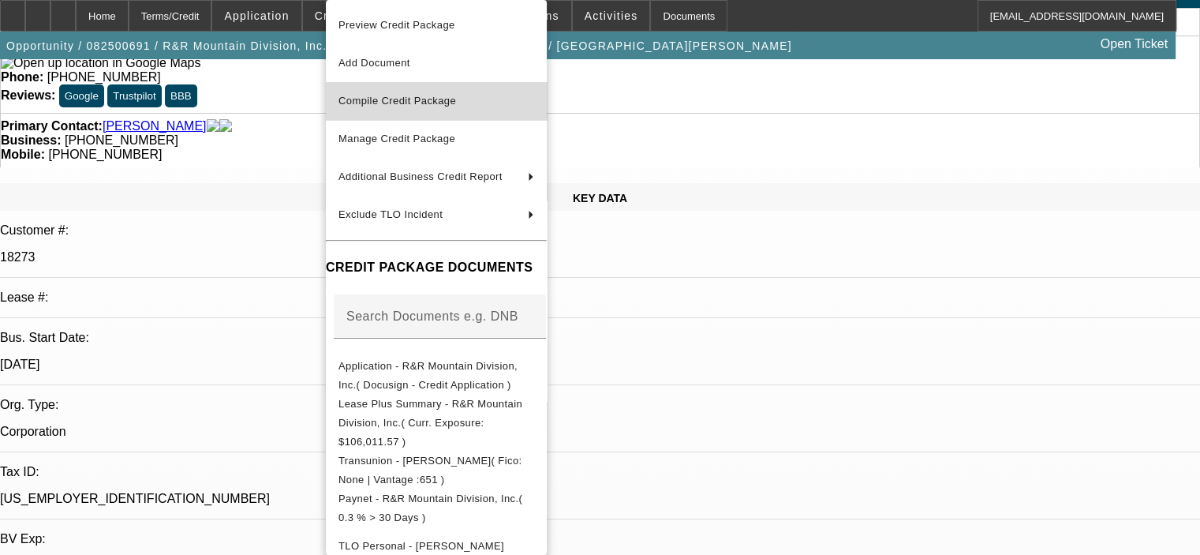
click at [429, 103] on span "Compile Credit Package" at bounding box center [397, 101] width 118 height 12
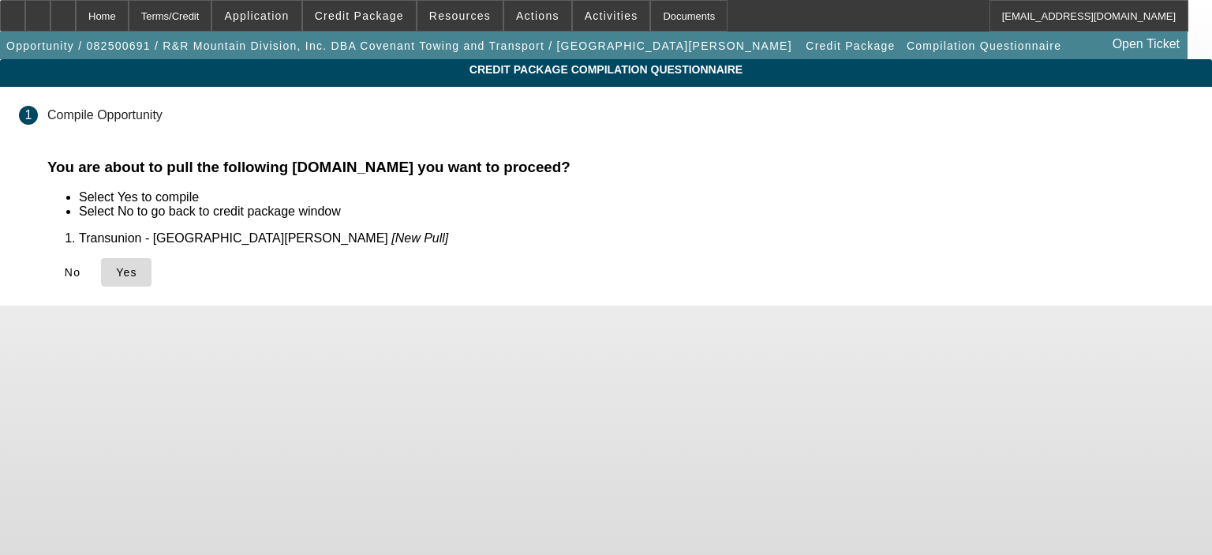
click at [137, 271] on span "Yes" at bounding box center [126, 272] width 21 height 13
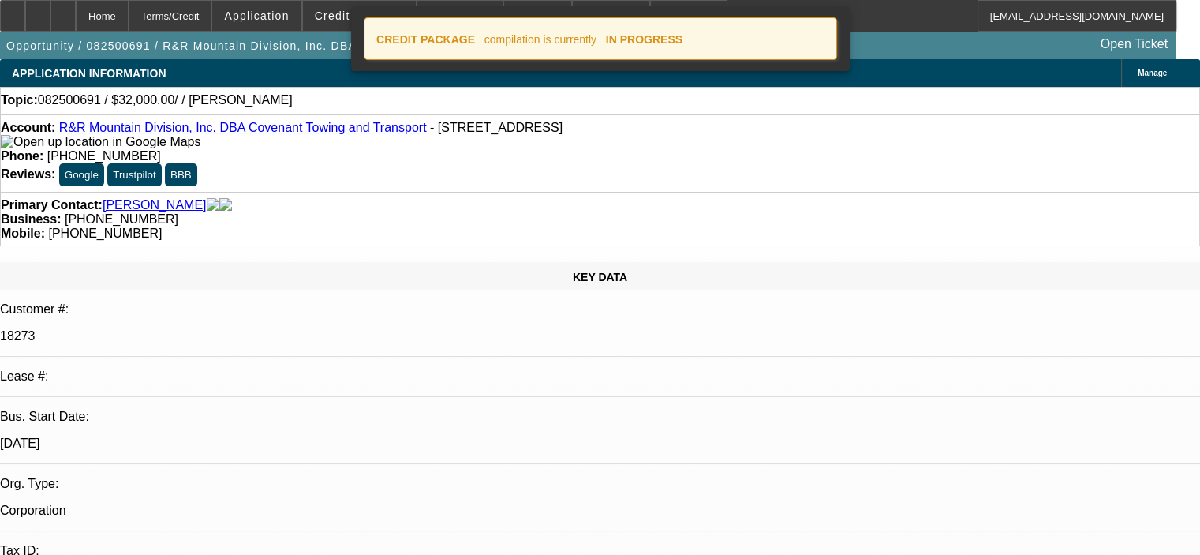
select select "0"
select select "2"
select select "0.1"
select select "4"
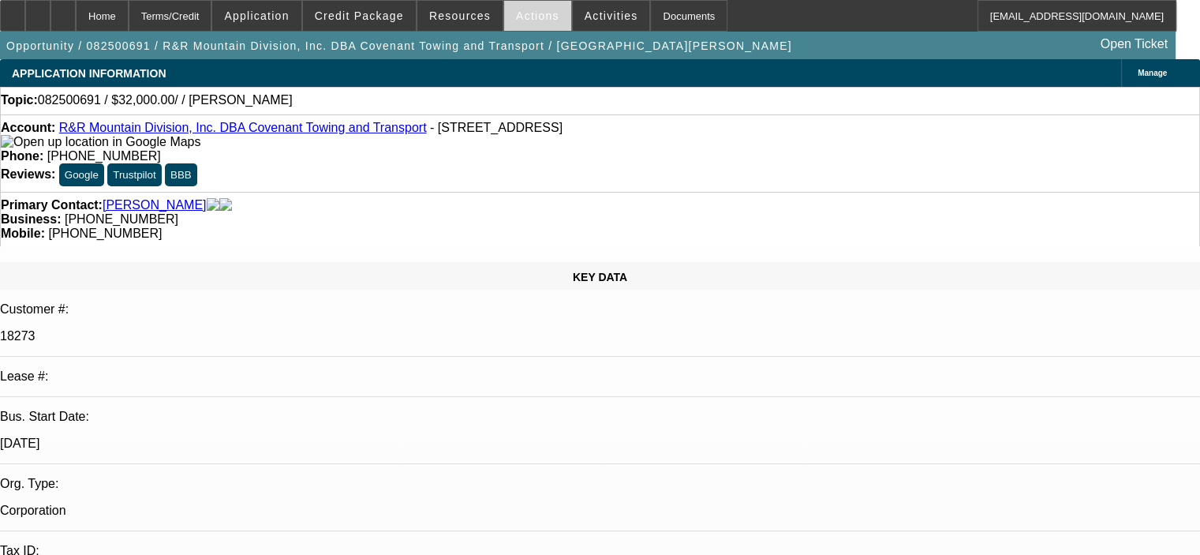
click at [516, 23] on span at bounding box center [537, 16] width 67 height 38
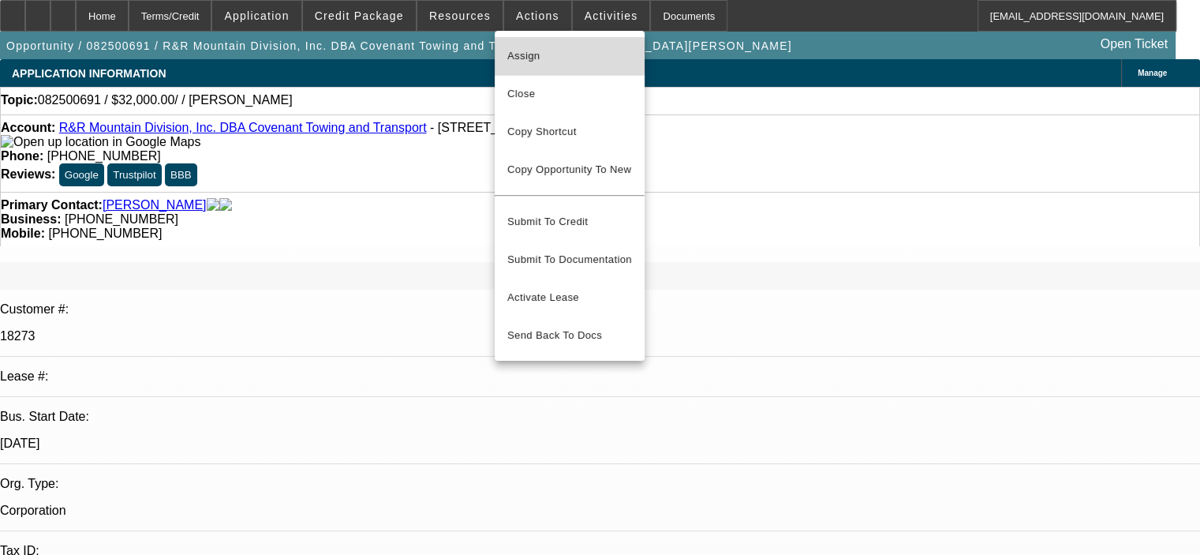
click at [549, 56] on span "Assign" at bounding box center [569, 56] width 125 height 19
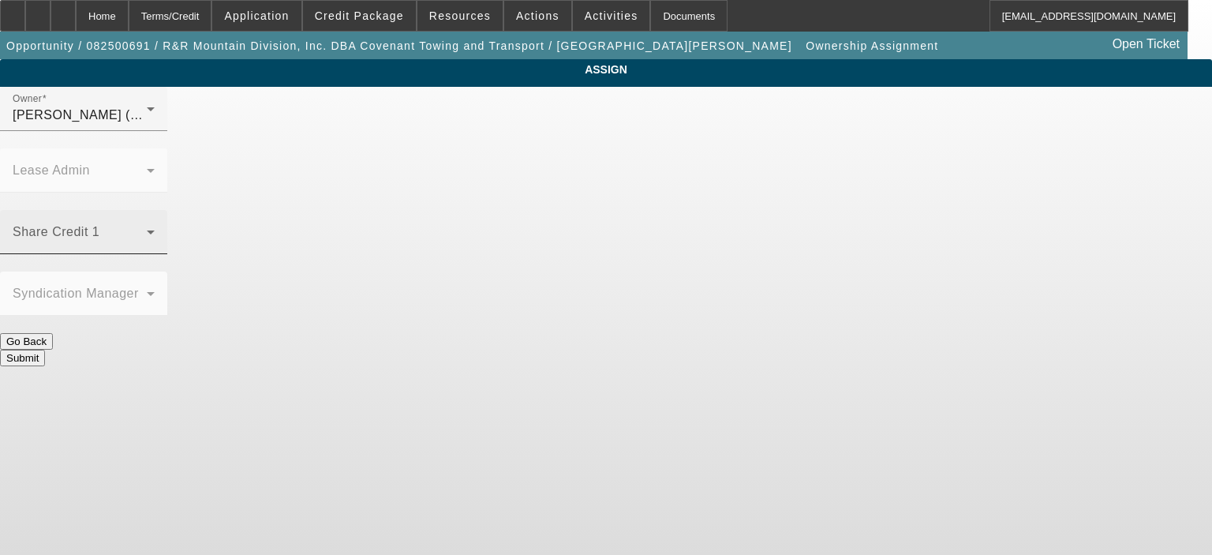
click at [147, 229] on span at bounding box center [80, 238] width 134 height 19
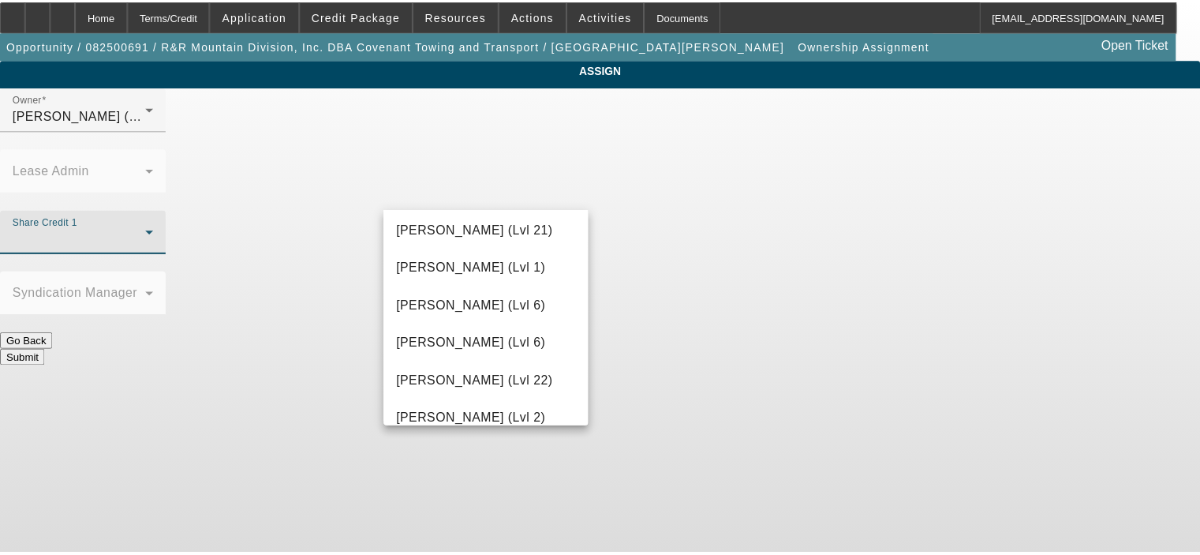
scroll to position [785, 0]
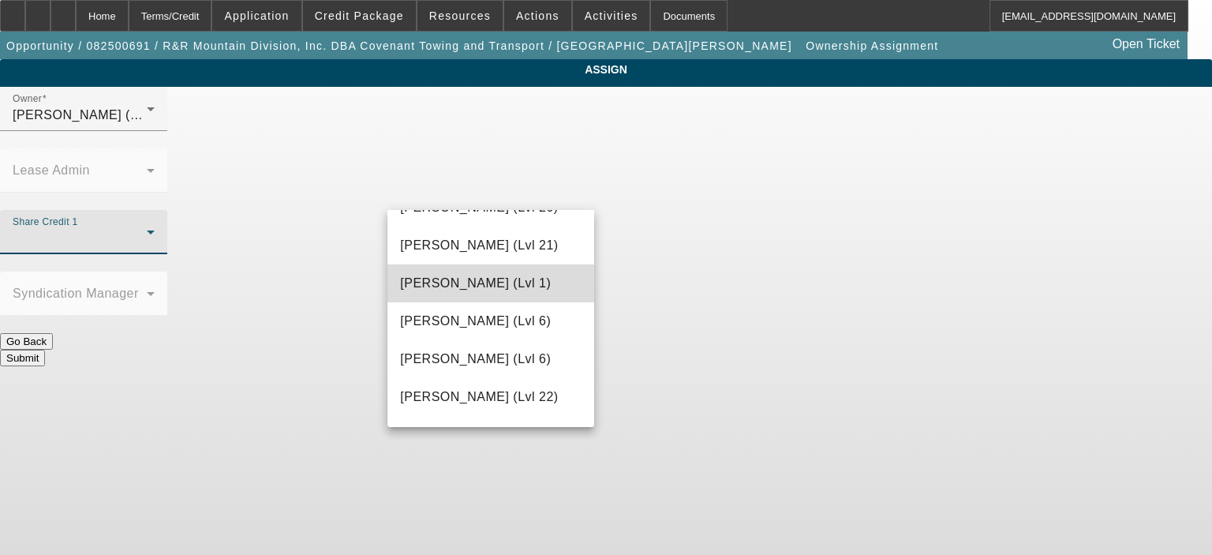
click at [495, 282] on span "Hammond, Tommy (Lvl 1)" at bounding box center [475, 283] width 151 height 19
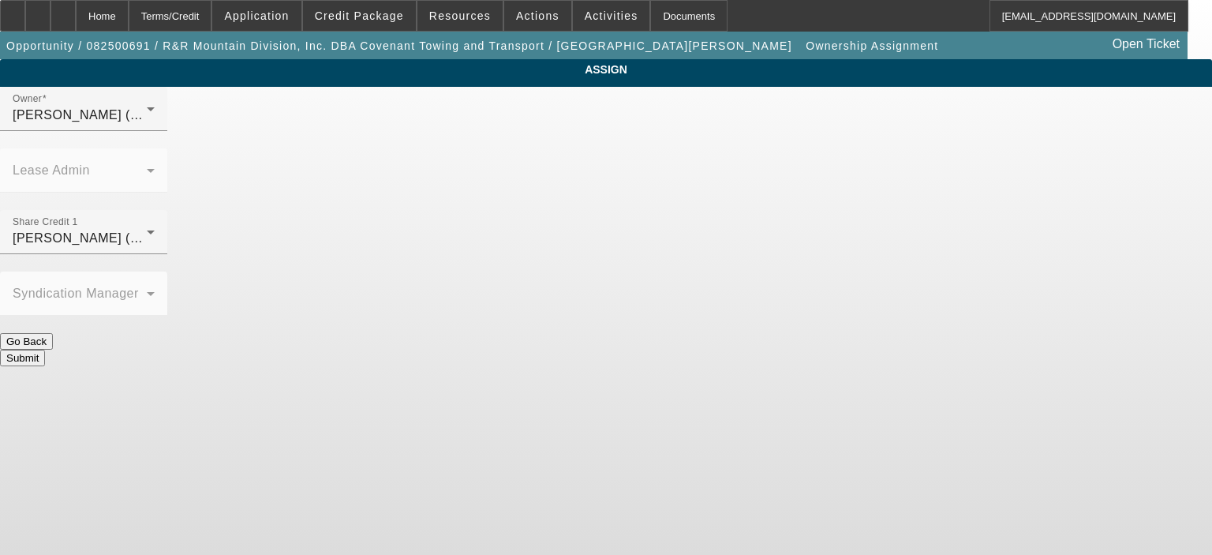
click at [45, 349] on button "Submit" at bounding box center [22, 357] width 45 height 17
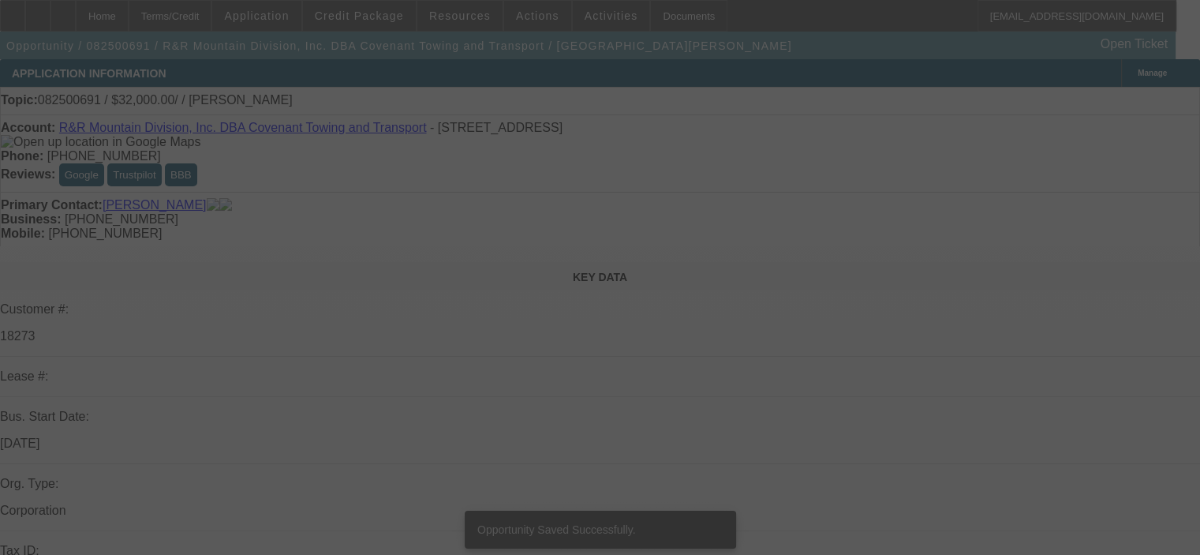
select select "0"
select select "2"
select select "0.1"
select select "4"
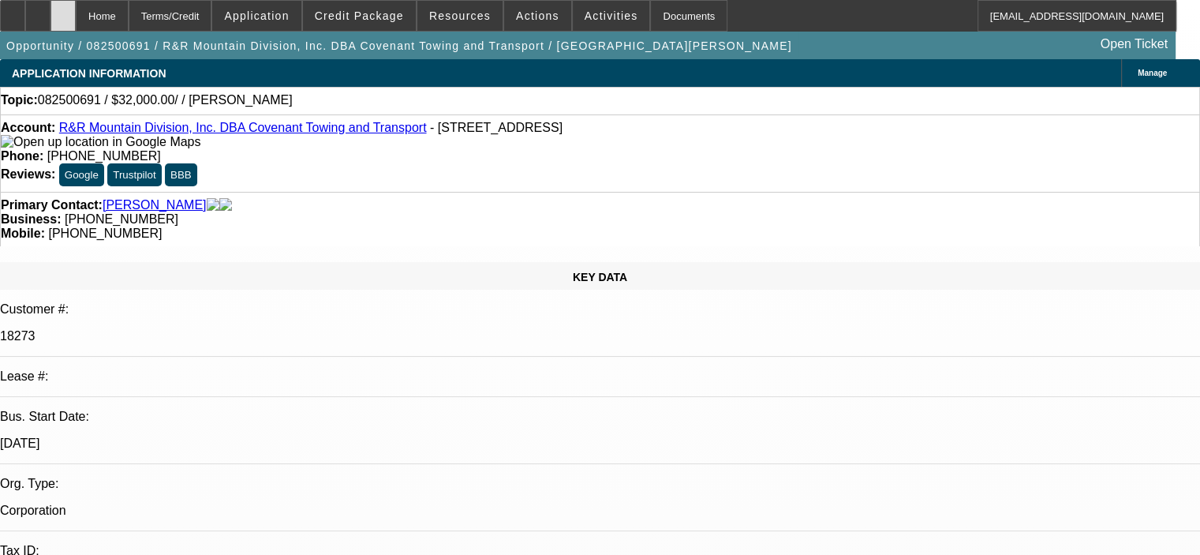
click at [76, 16] on div at bounding box center [62, 16] width 25 height 32
select select "0"
select select "2"
select select "0.1"
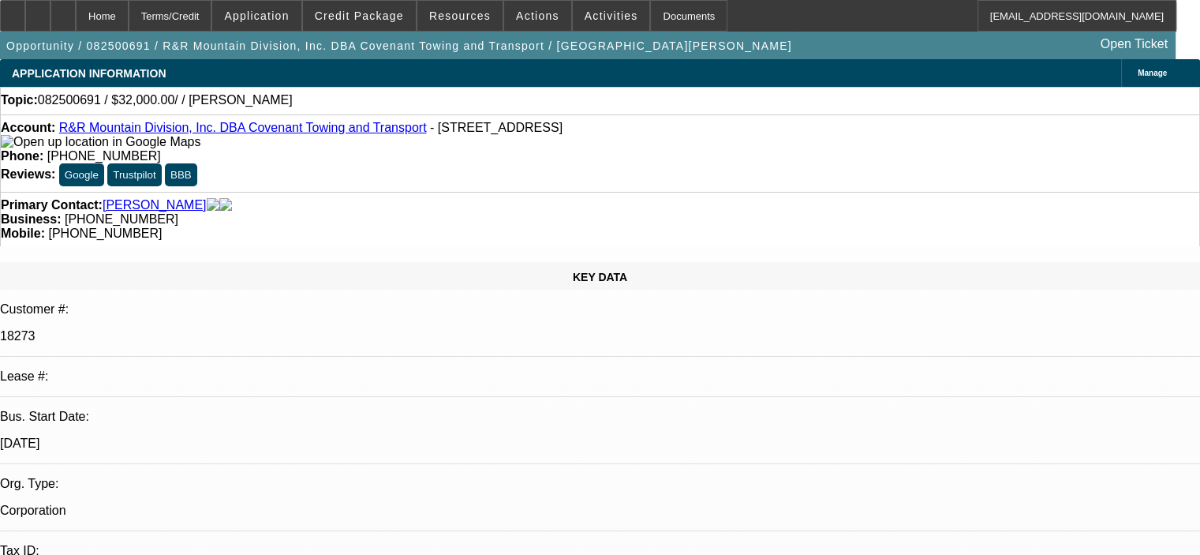
select select "4"
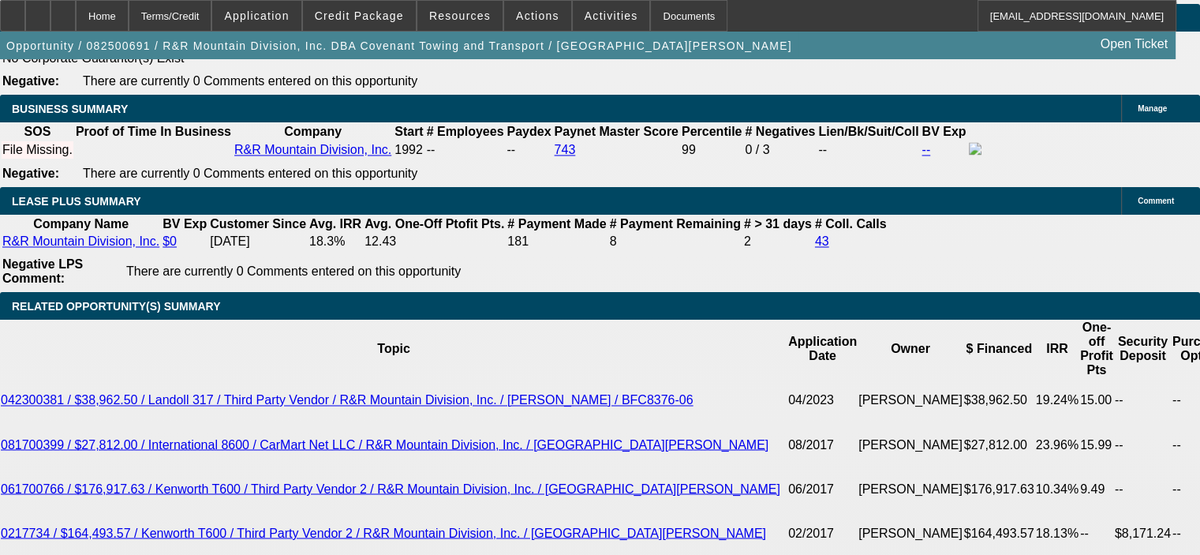
scroll to position [2520, 0]
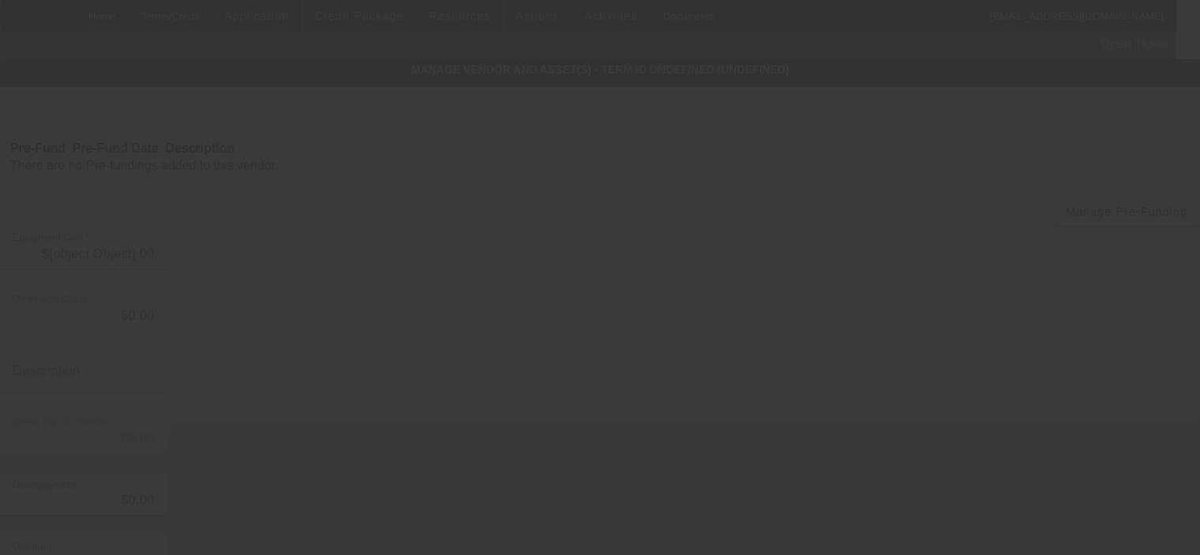
type input "$32,000.00"
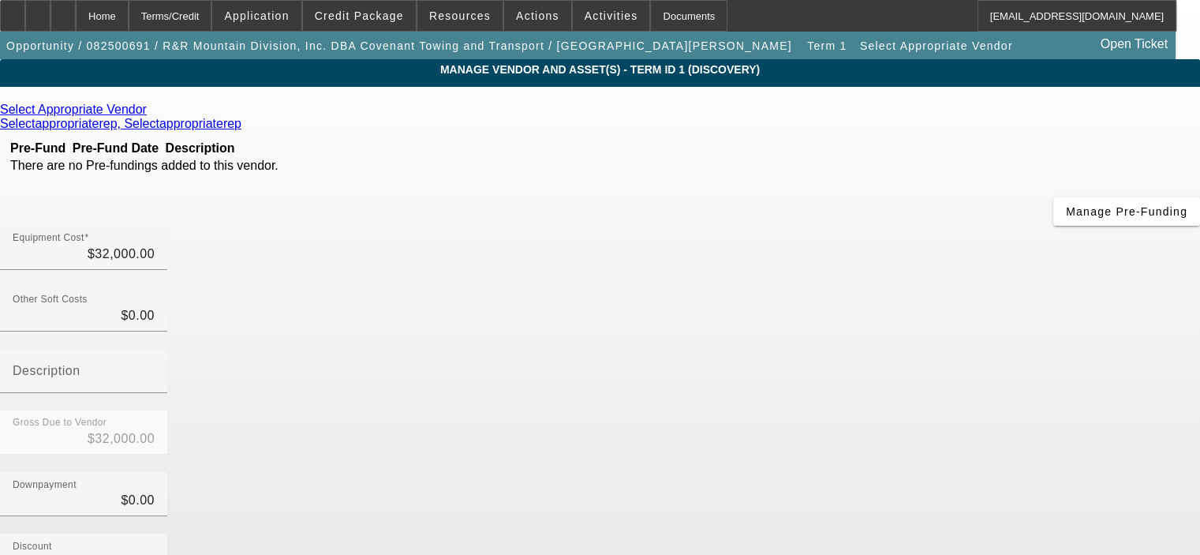
click at [151, 112] on icon at bounding box center [151, 109] width 0 height 13
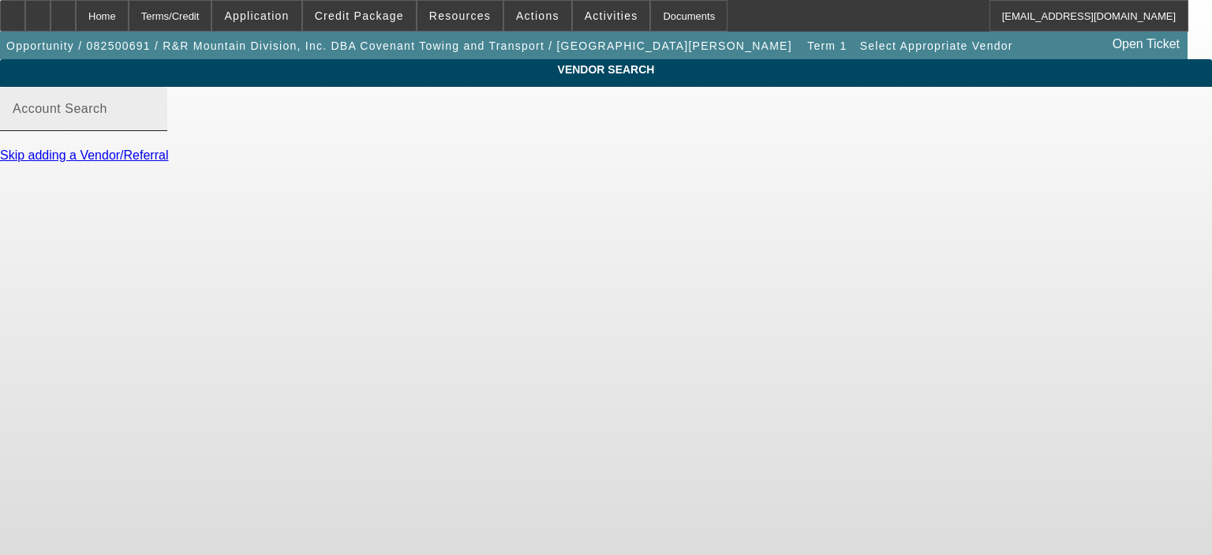
click at [107, 115] on mat-label "Account Search" at bounding box center [60, 108] width 95 height 13
click at [155, 125] on input "Account Search" at bounding box center [84, 115] width 142 height 19
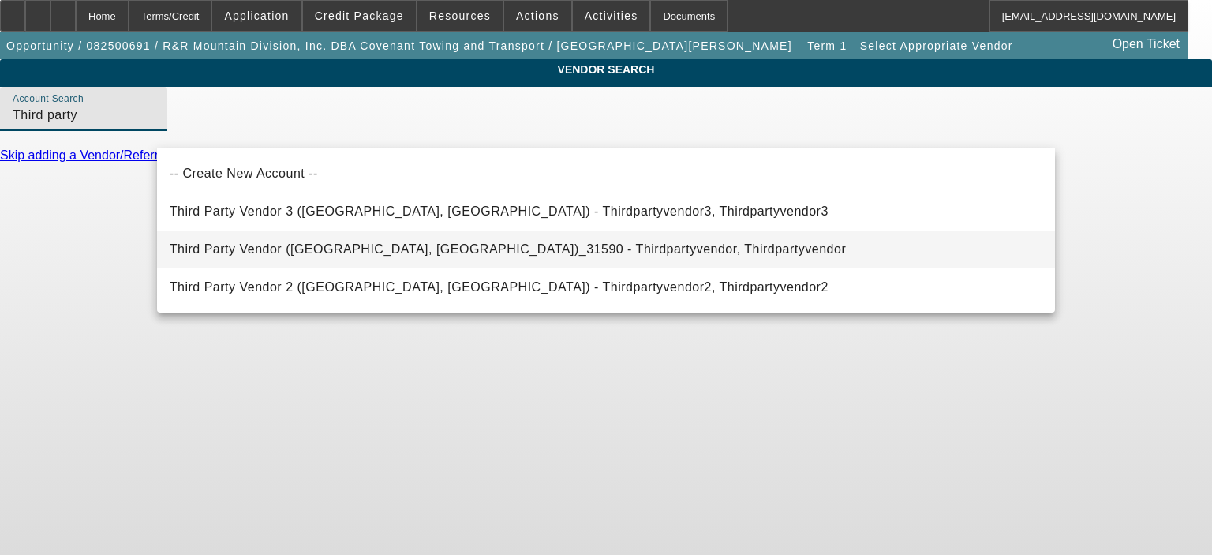
click at [321, 263] on mat-option "Third Party Vendor (Northbrook, IL)_31590 - Thirdpartyvendor, Thirdpartyvendor" at bounding box center [606, 249] width 898 height 38
type input "Third Party Vendor (Northbrook, IL)_31590 - Thirdpartyvendor, Thirdpartyvendor"
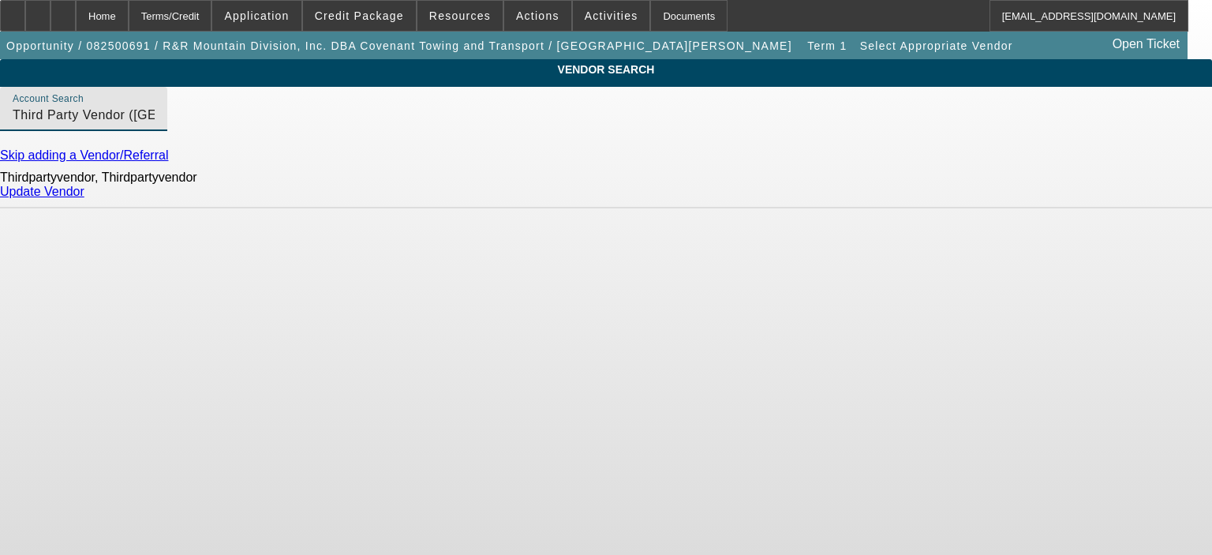
click at [84, 198] on link "Update Vendor" at bounding box center [42, 191] width 84 height 13
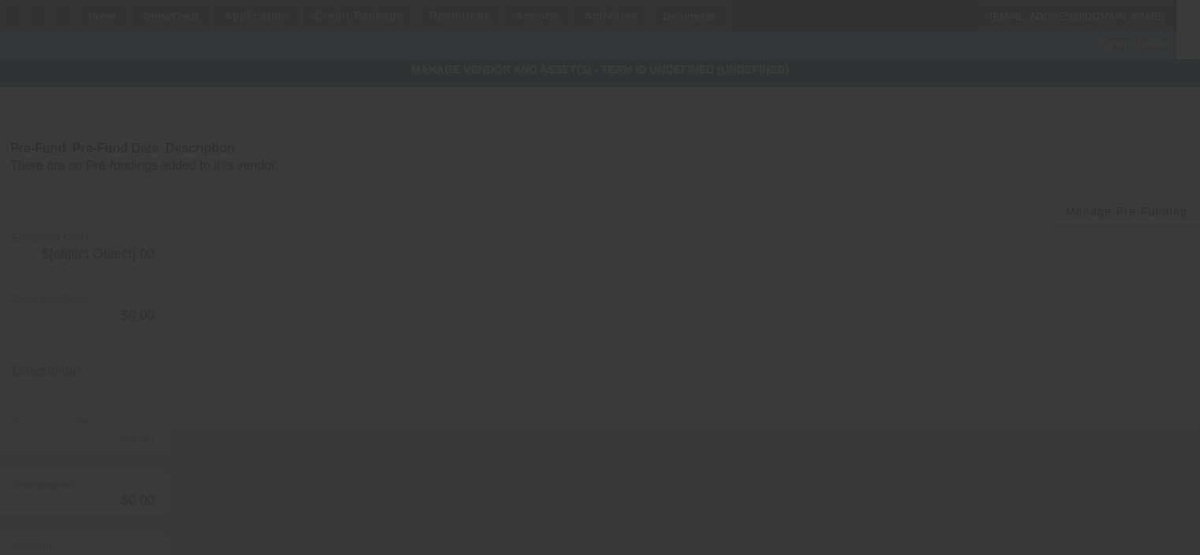
type input "$32,000.00"
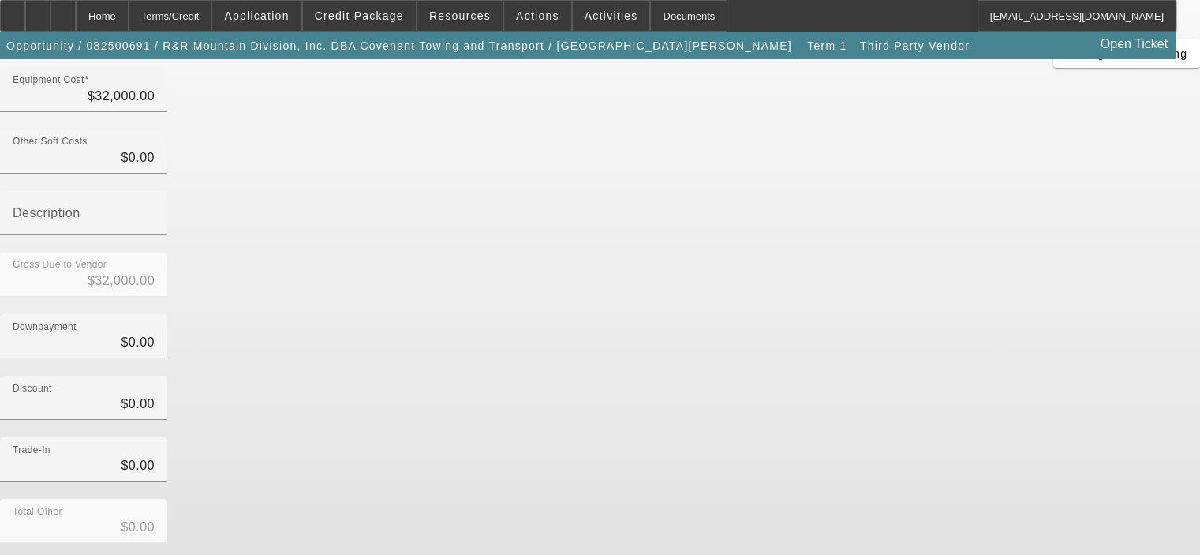
scroll to position [181, 0]
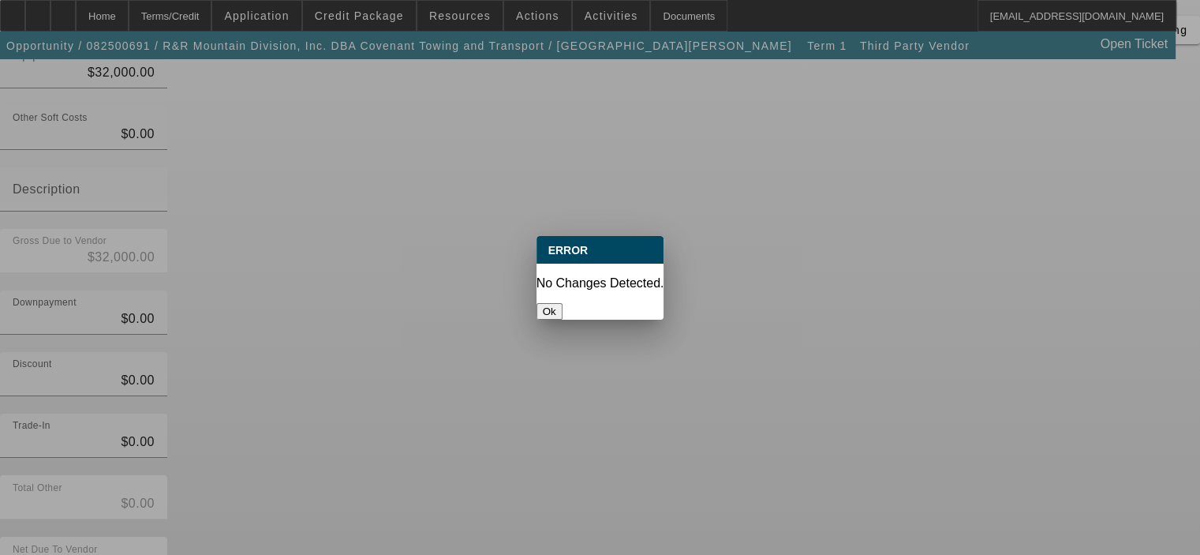
click at [562, 303] on button "Ok" at bounding box center [549, 311] width 26 height 17
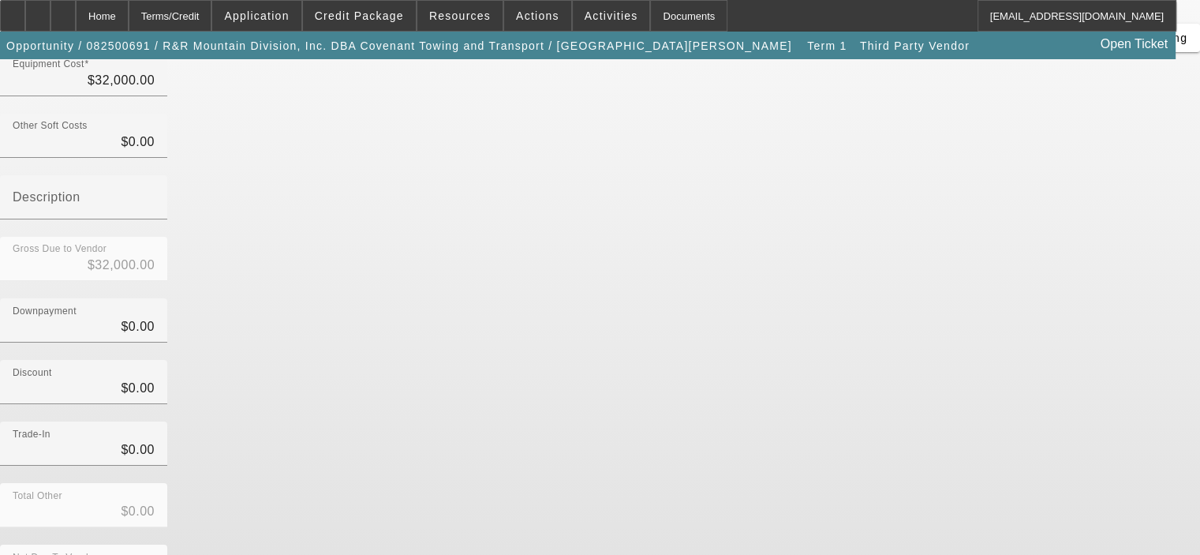
scroll to position [181, 0]
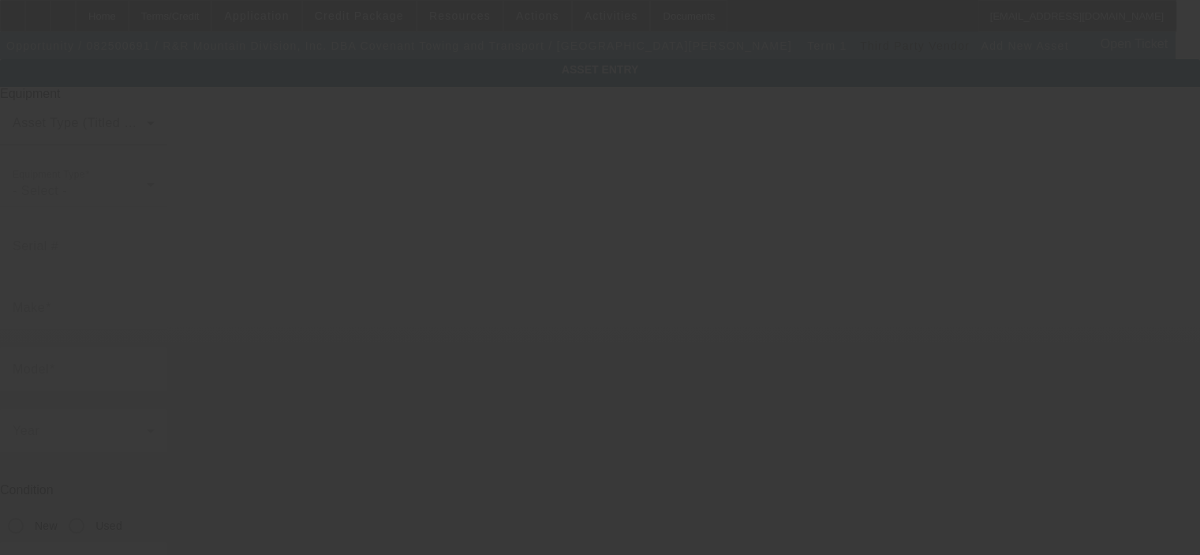
type input "79 Powerline Rd"
type input "Rifle"
type input "81650"
type input "Garfield"
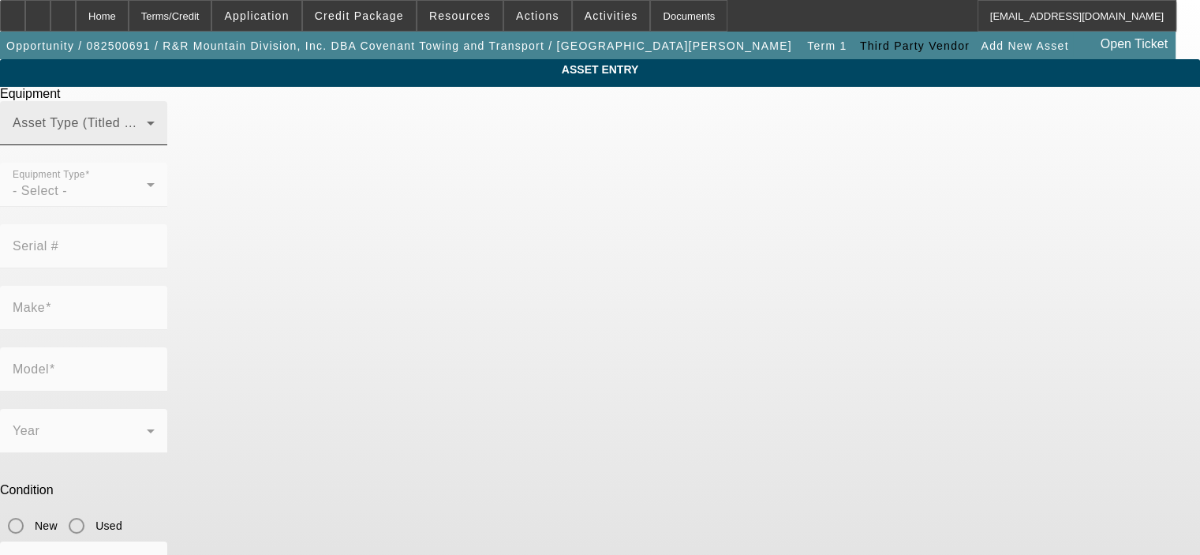
click at [147, 139] on span at bounding box center [80, 129] width 134 height 19
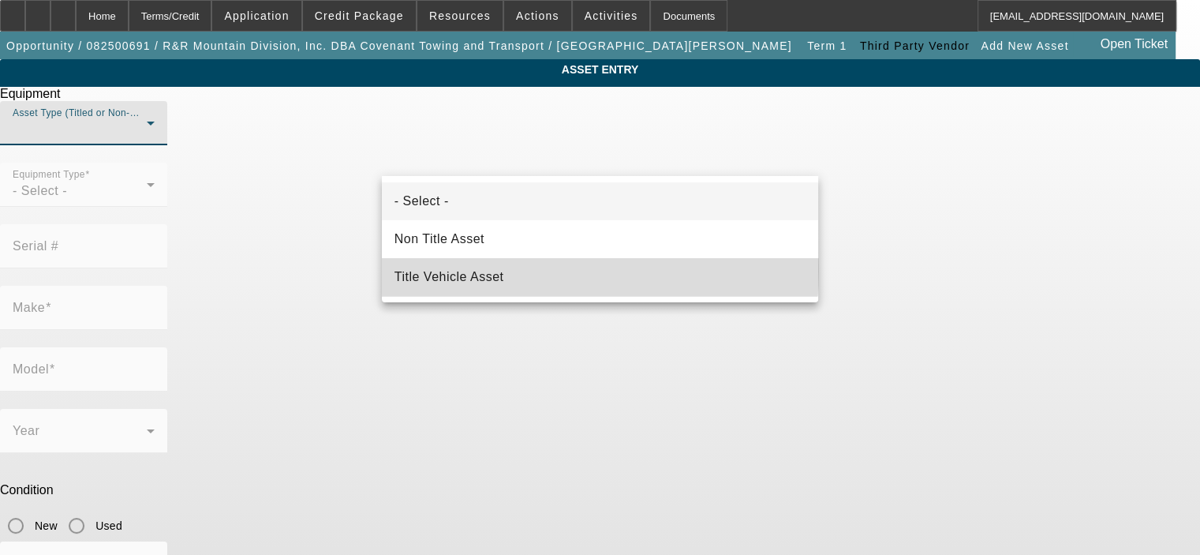
click at [483, 268] on span "Title Vehicle Asset" at bounding box center [449, 276] width 110 height 19
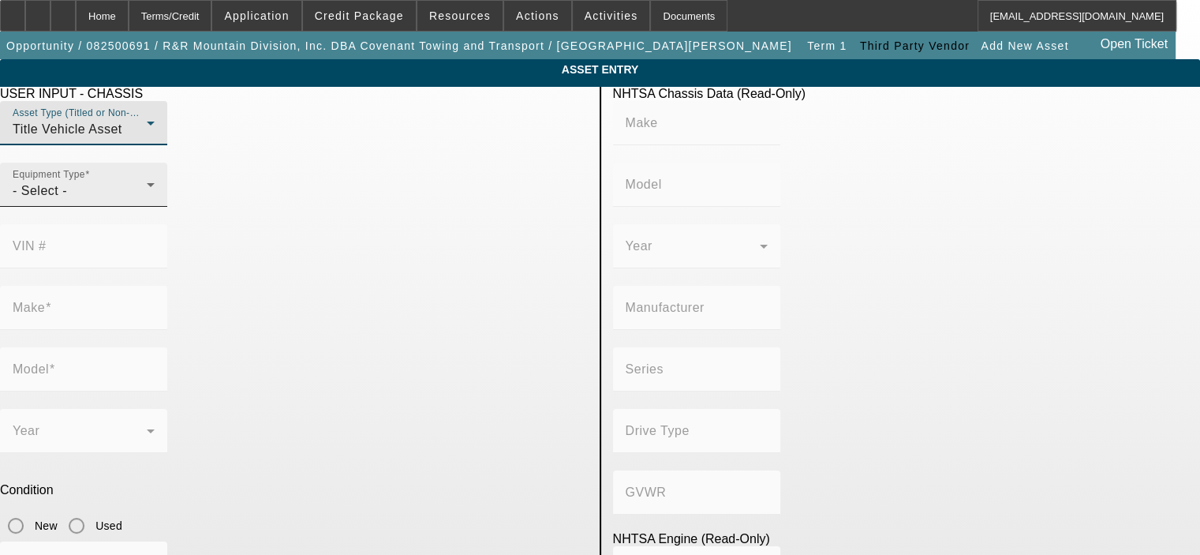
click at [147, 200] on div "- Select -" at bounding box center [80, 190] width 134 height 19
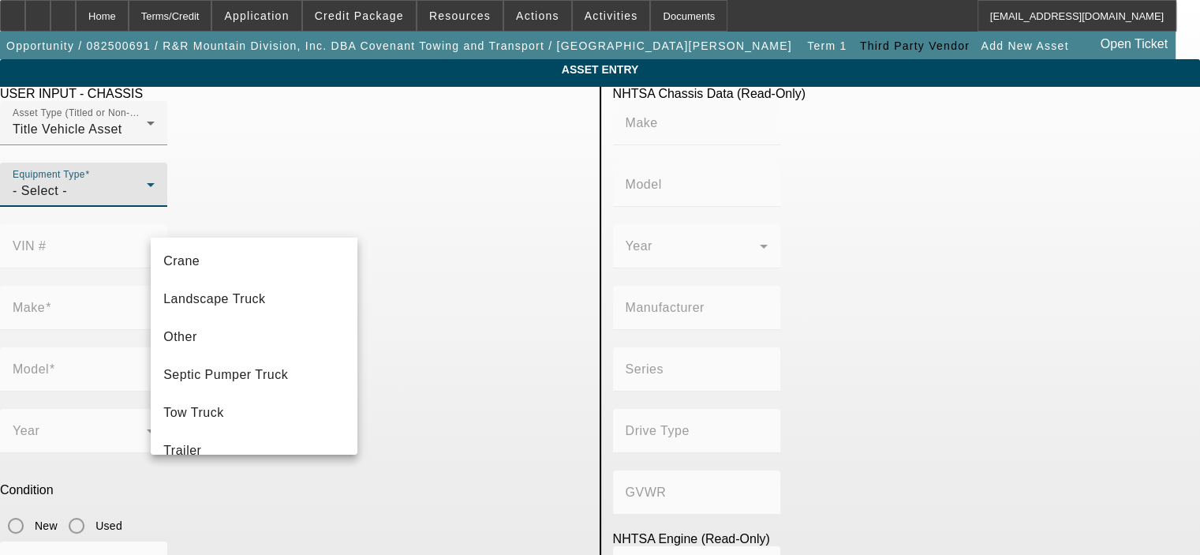
scroll to position [155, 0]
click at [262, 398] on mat-option "Tow Truck" at bounding box center [254, 411] width 207 height 38
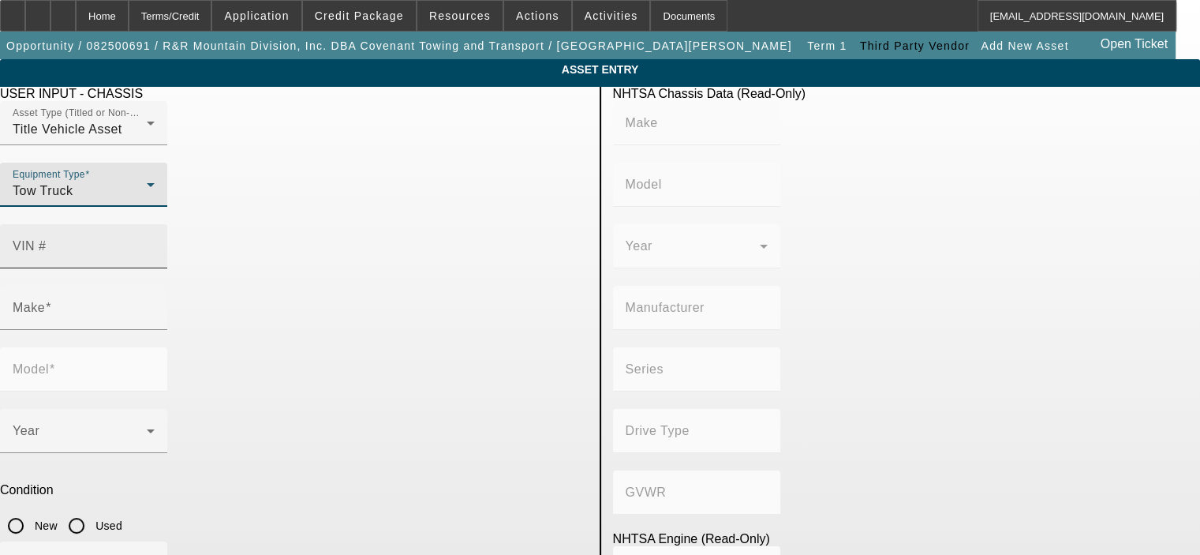
click at [47, 239] on label "VIN #" at bounding box center [30, 246] width 34 height 14
click at [155, 243] on input "VIN #" at bounding box center [84, 252] width 142 height 19
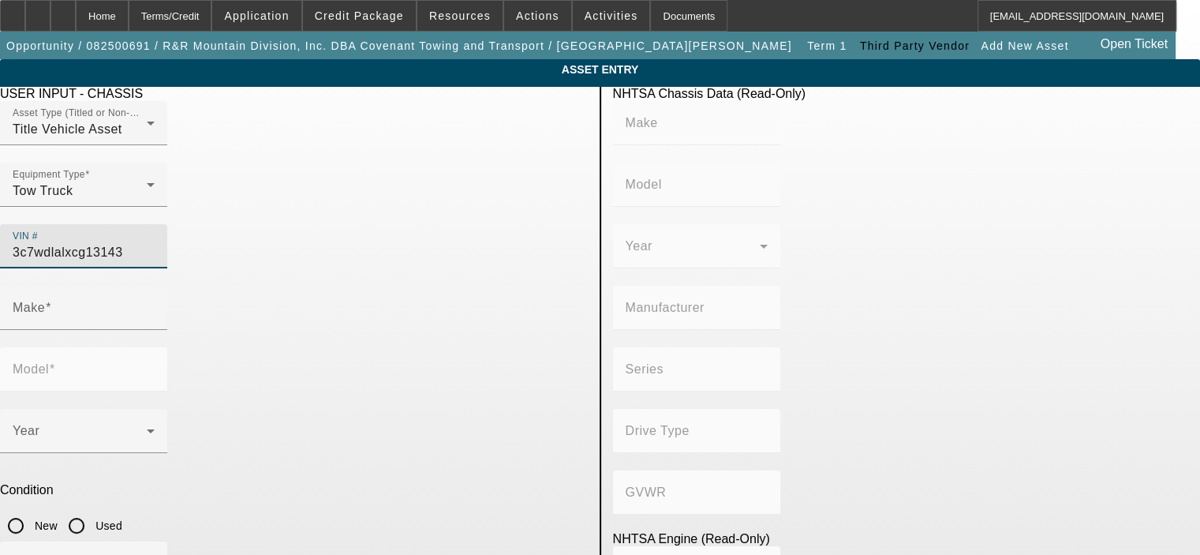
type input "3c7wdlalxcg131433"
type input "DODGE"
type input "Ram Chassis Cab"
type input "CHRYSLER DE MEXICO TOLUCA"
type input "4WD/4-Wheel Drive/4x4"
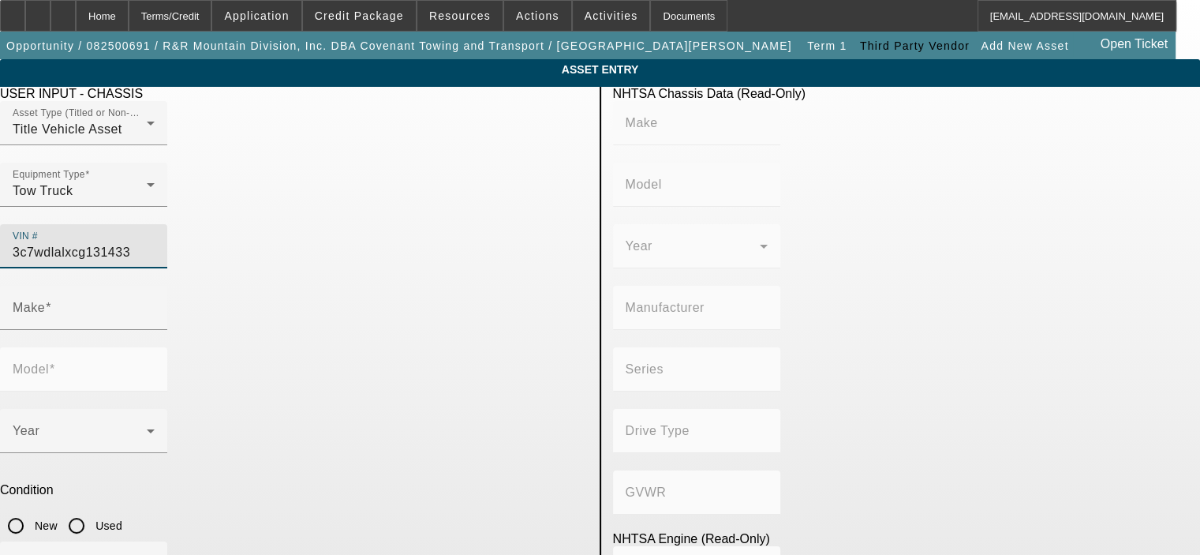
type input "Class 4: 14,001 - 16,000 lb (6,350 - 7,258 kg)"
type input "8"
type input "Diesel"
type input "408.85908543470"
type input "6.7"
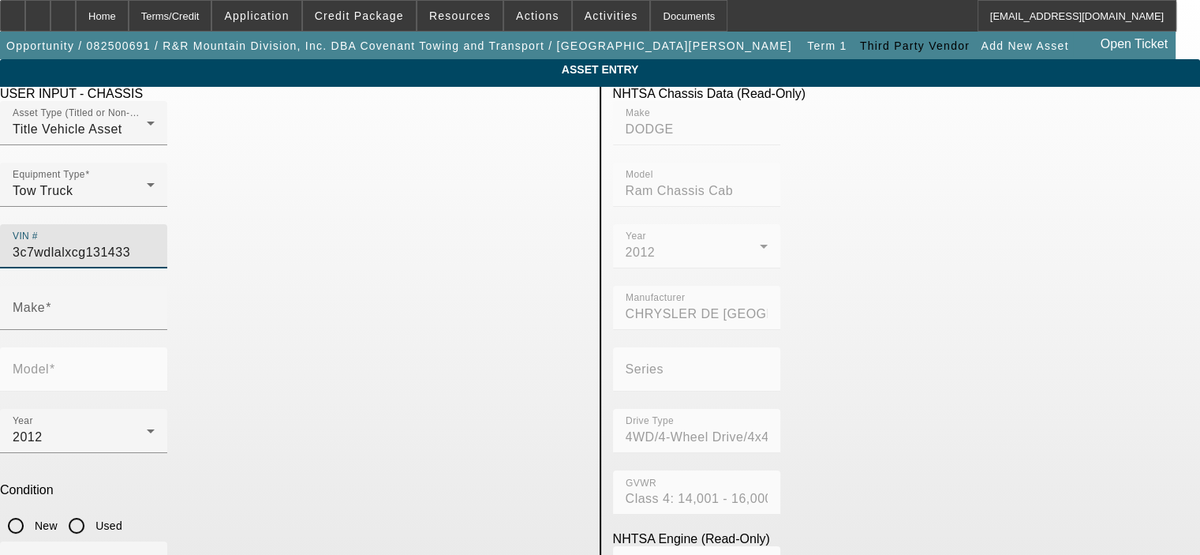
type input "DODGE"
type input "Ram Chassis Cab"
type input "3C7WDLALXCG131433"
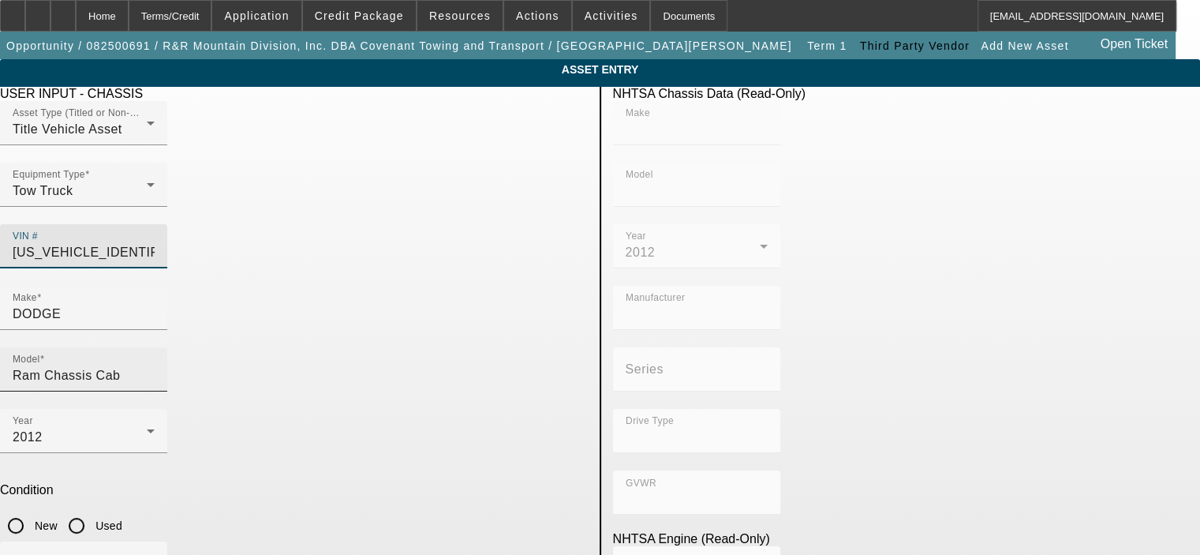
click at [155, 366] on input "Ram Chassis Cab" at bounding box center [84, 375] width 142 height 19
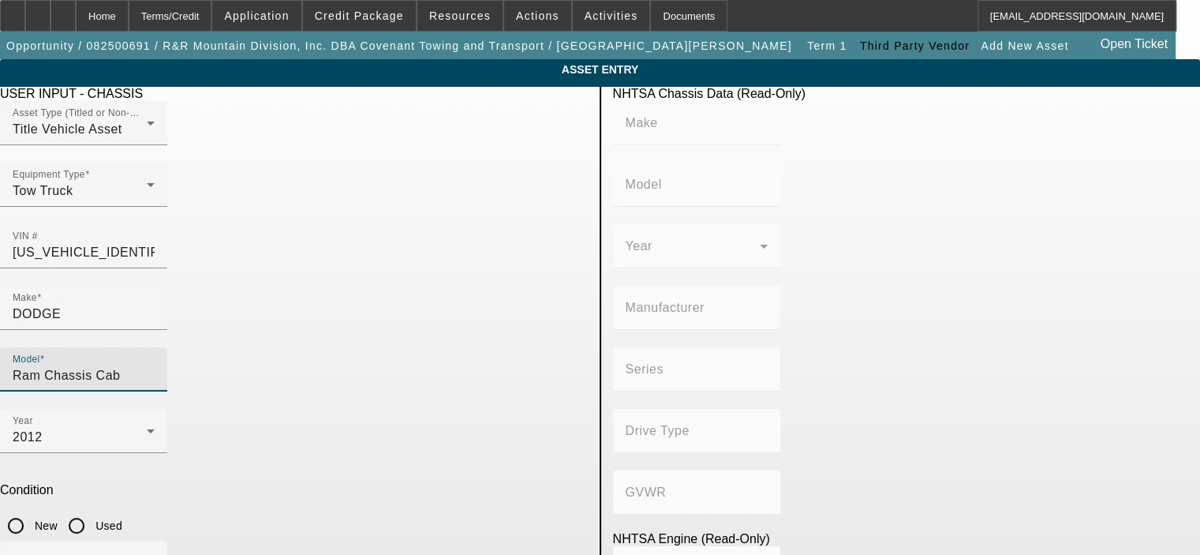
type input "DODGE"
type input "Ram Chassis Cab"
type input "CHRYSLER DE MEXICO TOLUCA"
type input "4WD/4-Wheel Drive/4x4"
type input "Class 4: 14,001 - 16,000 lb (6,350 - 7,258 kg)"
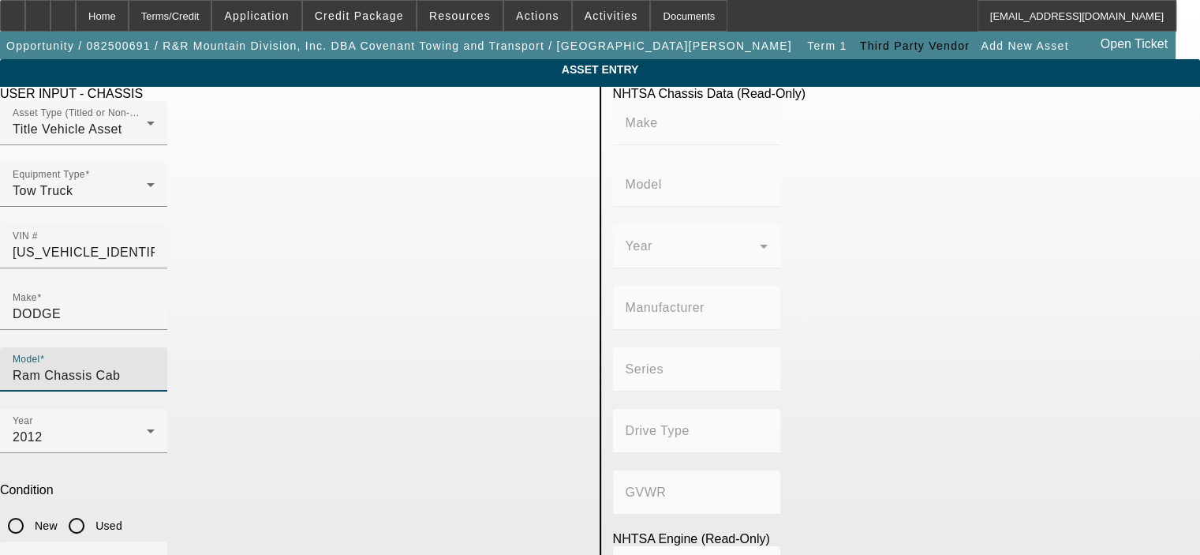
type input "8"
type input "Diesel"
type input "408.85908543470"
type input "6.7"
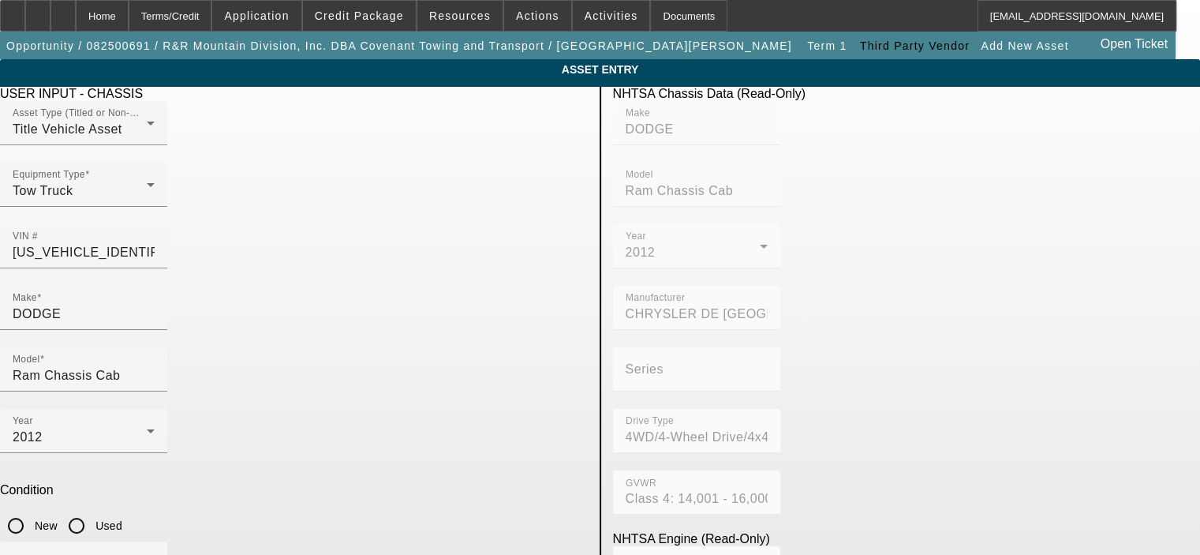
type input "88500"
click at [92, 510] on input "Used" at bounding box center [77, 526] width 32 height 32
radio input "true"
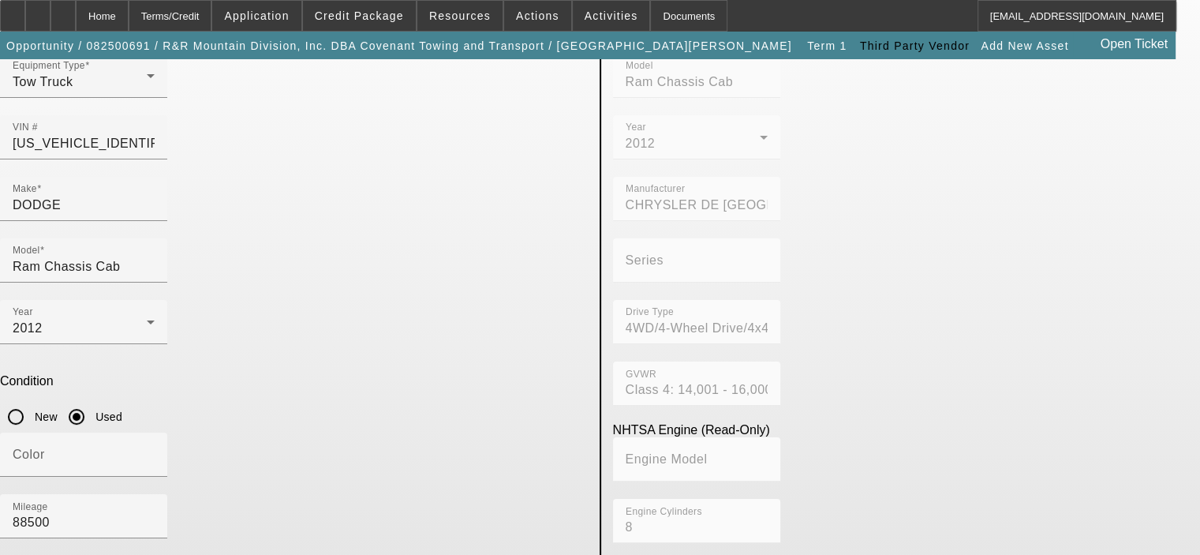
scroll to position [133, 0]
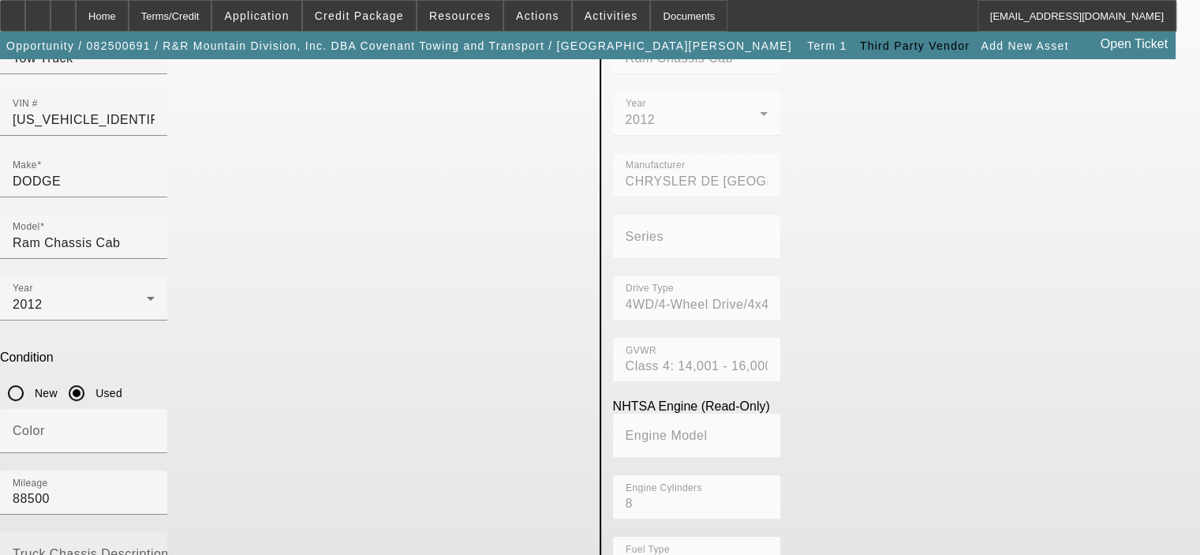
type textarea "Cummins diesel, auto trans"
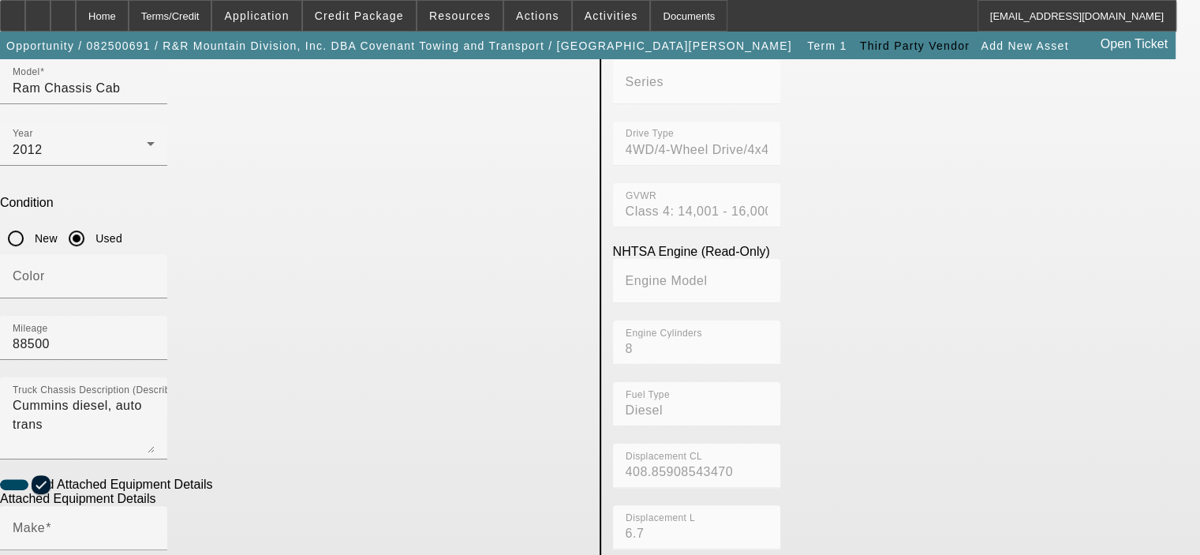
scroll to position [290, 0]
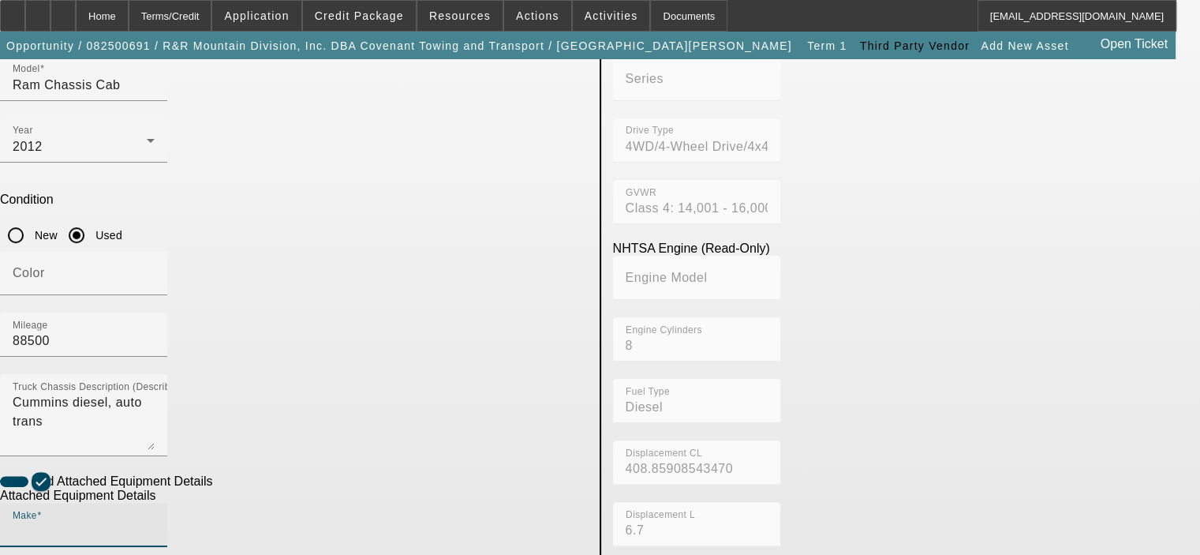
click at [155, 521] on input "Make" at bounding box center [84, 530] width 142 height 19
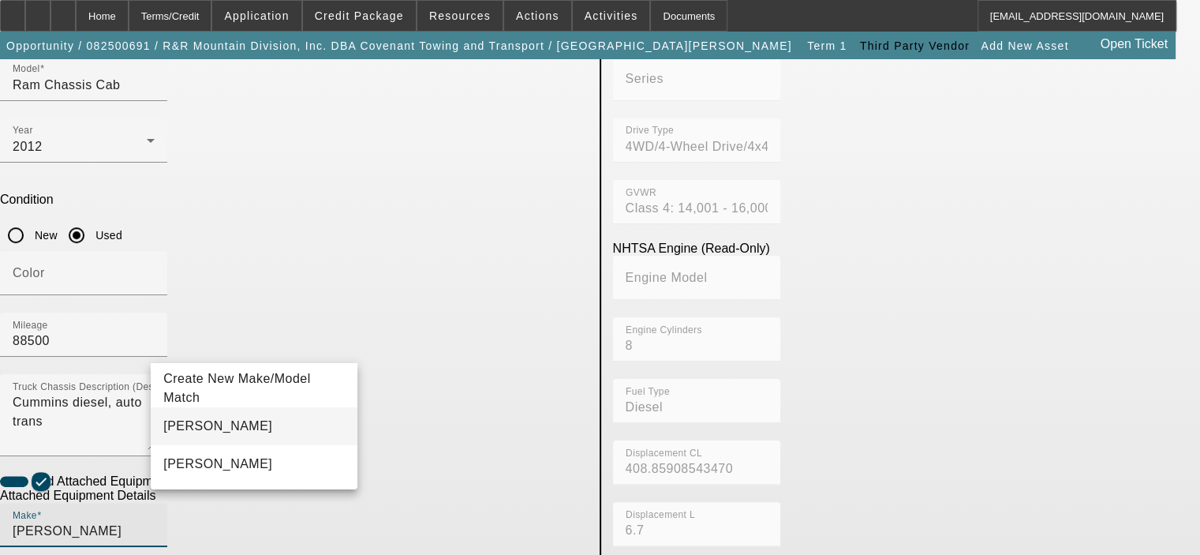
type input "Jerr-Dan"
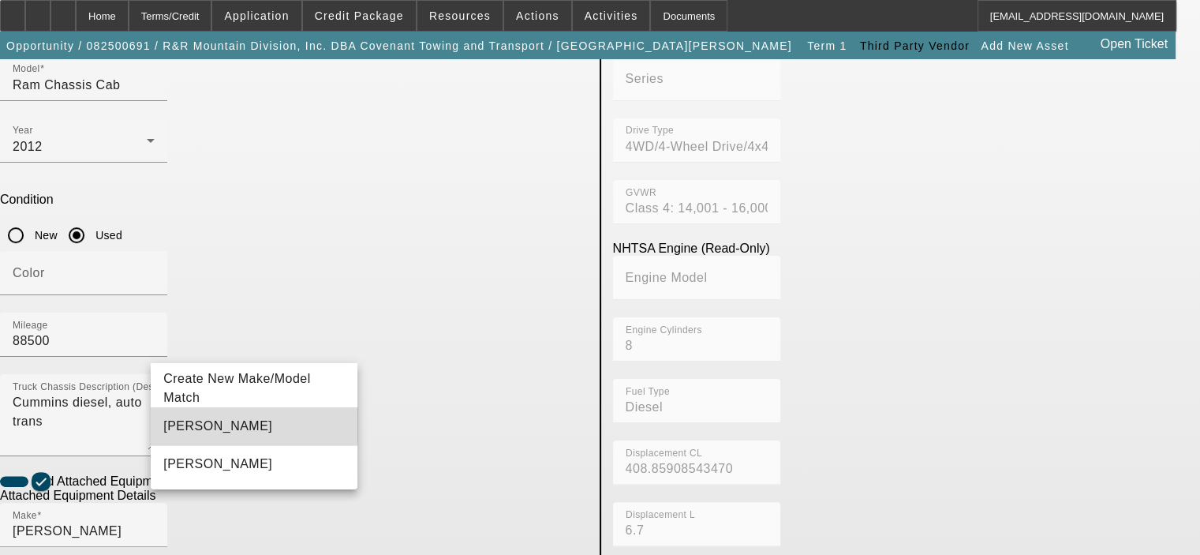
click at [219, 420] on mat-option "Jerr-Dan" at bounding box center [254, 426] width 207 height 38
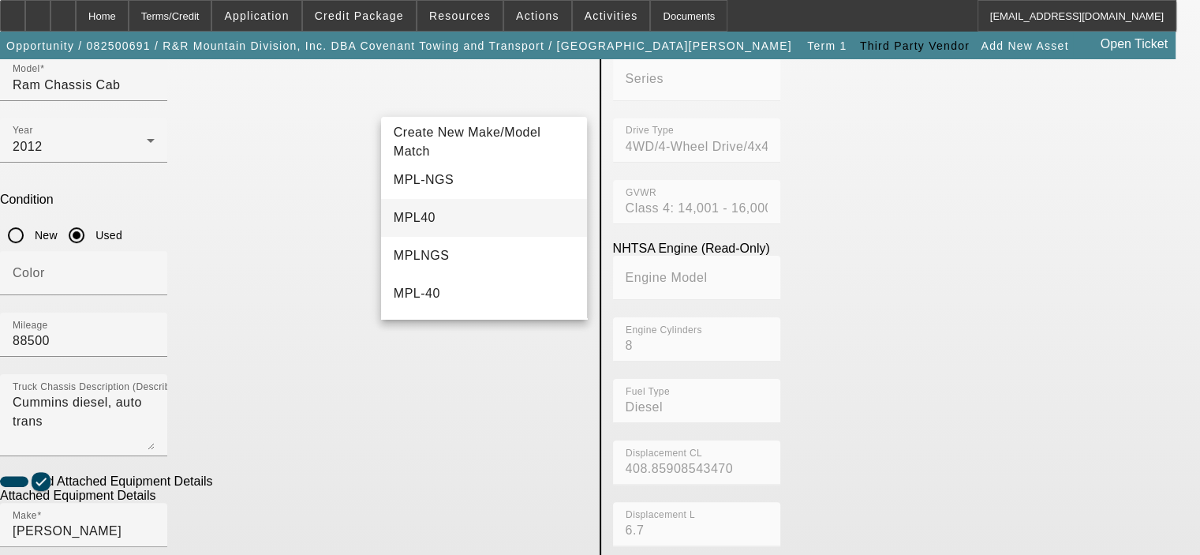
click at [459, 226] on mat-option "MPL40" at bounding box center [484, 218] width 207 height 38
type input "MPL40"
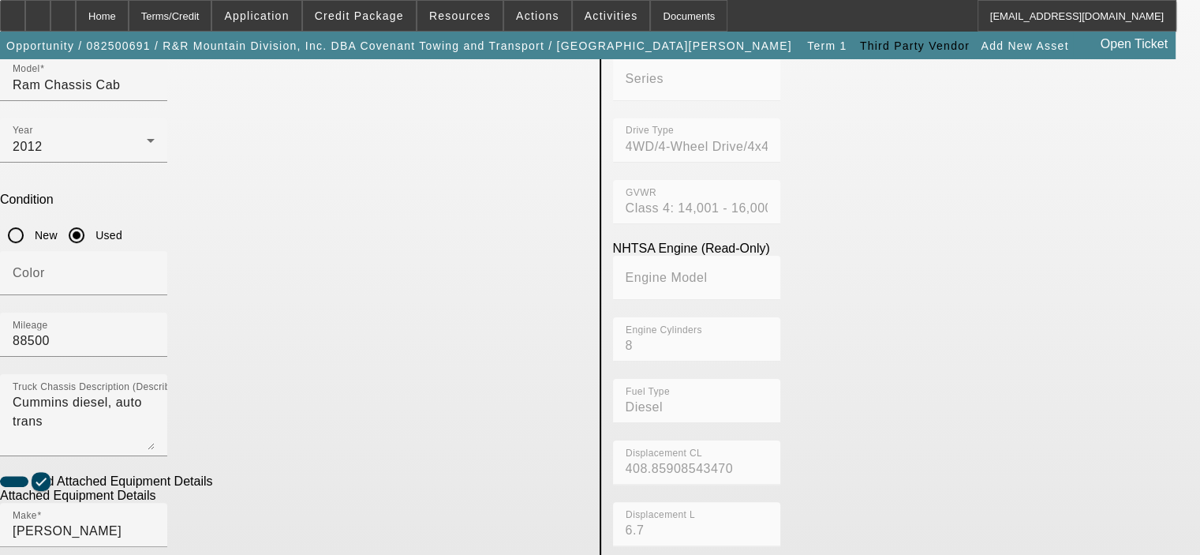
radio input "true"
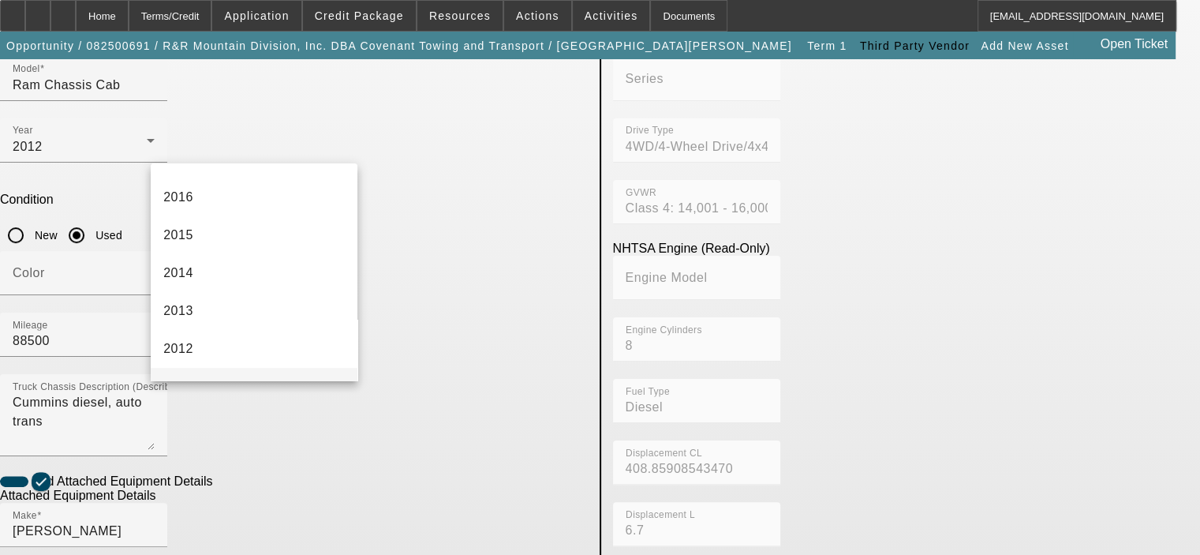
scroll to position [473, 0]
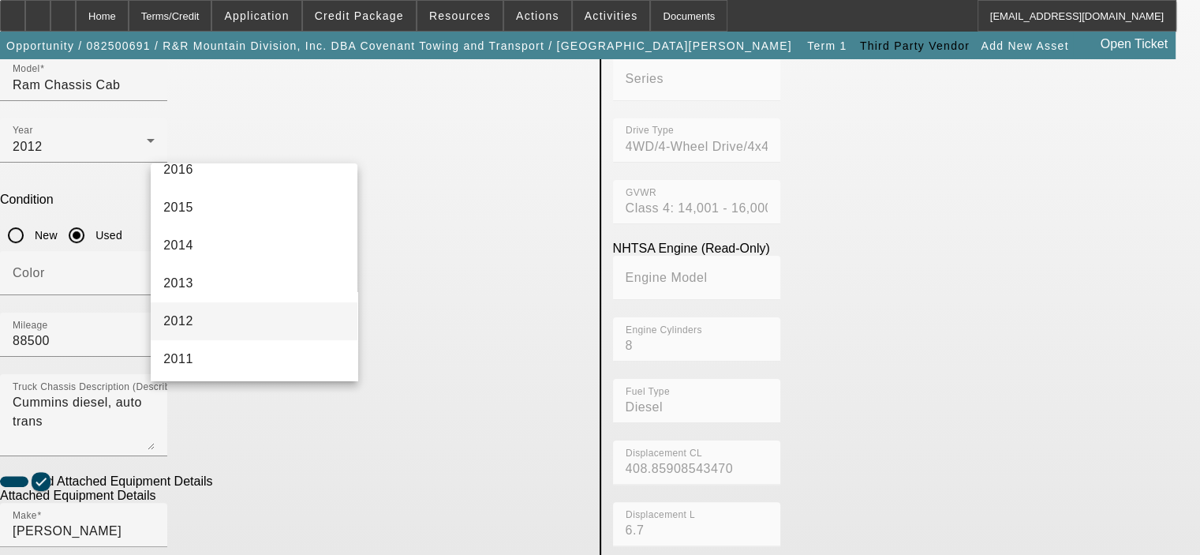
click at [233, 323] on mat-option "2012" at bounding box center [254, 321] width 207 height 38
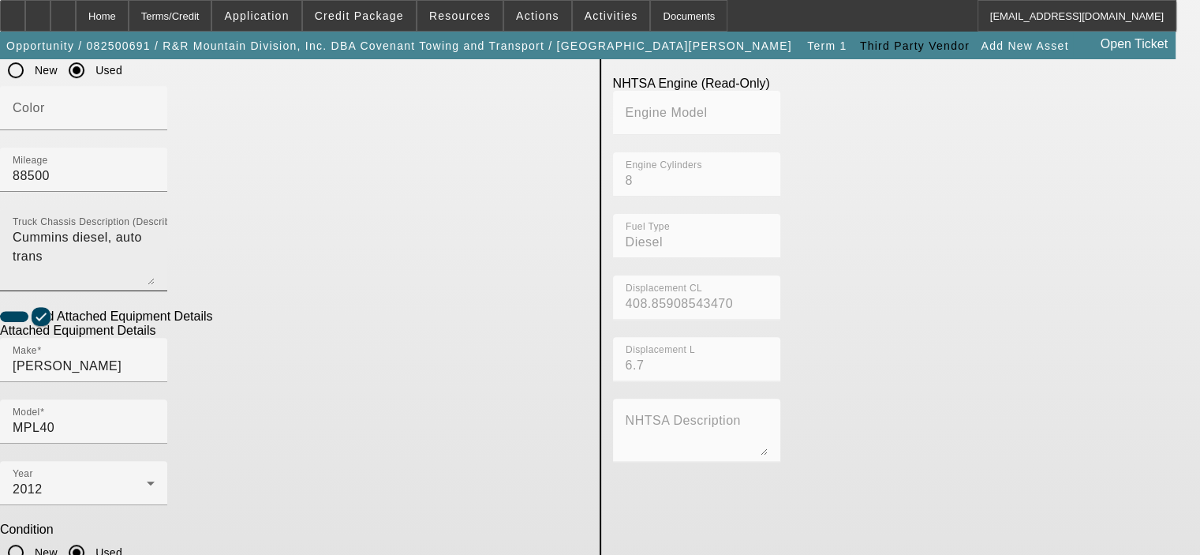
scroll to position [457, 0]
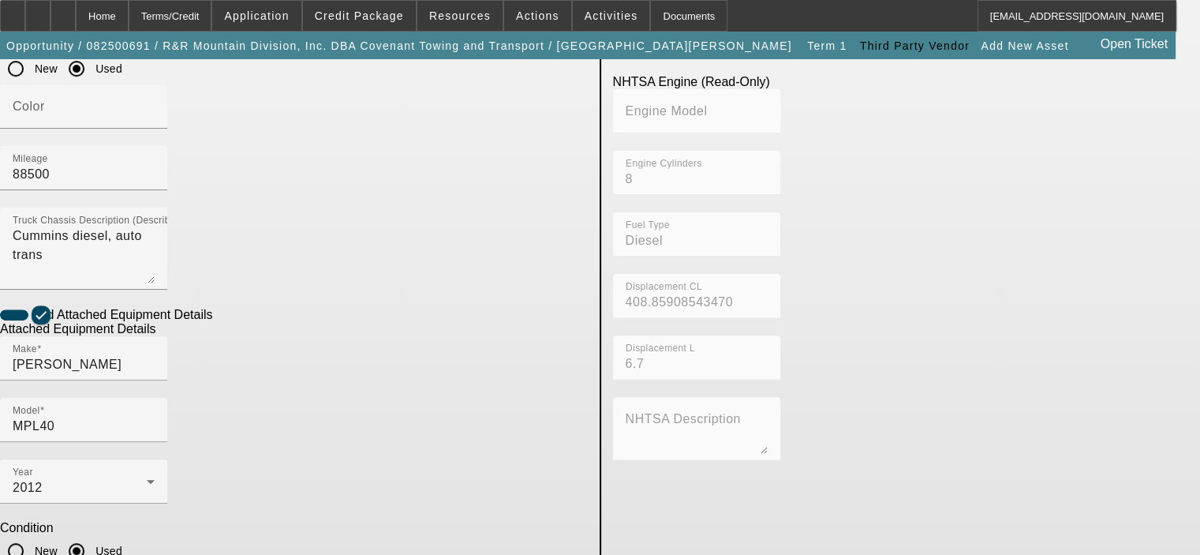
type textarea "Wrecker"
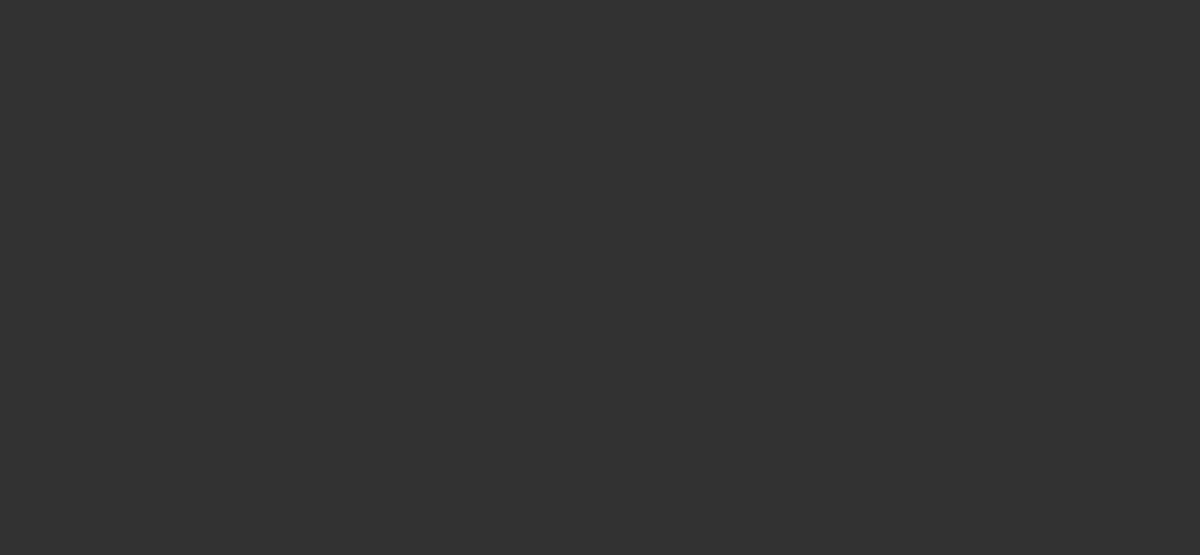
type input "$32,000.00"
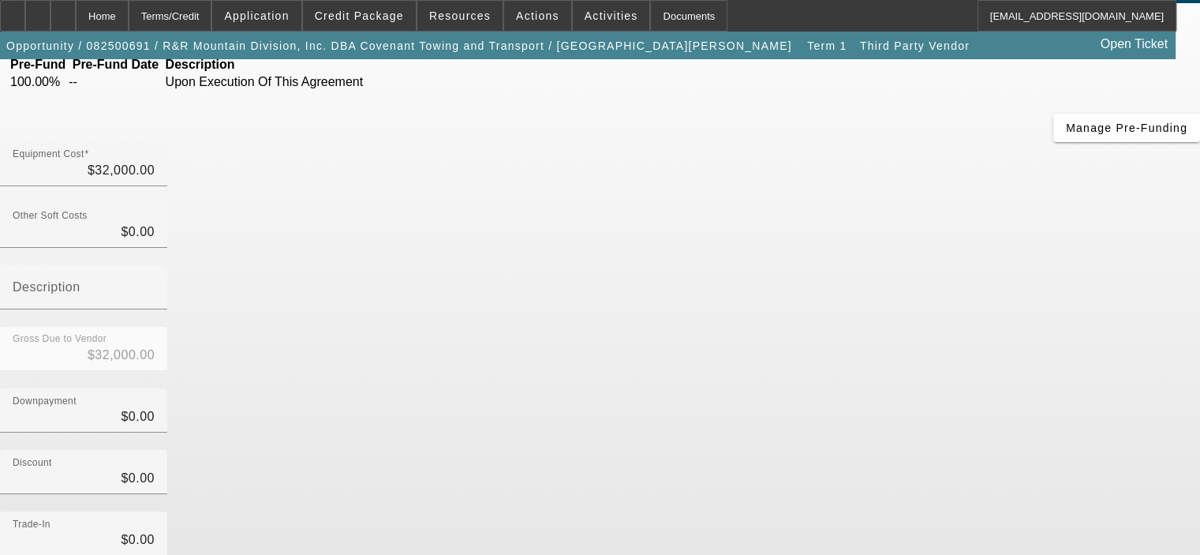
scroll to position [204, 0]
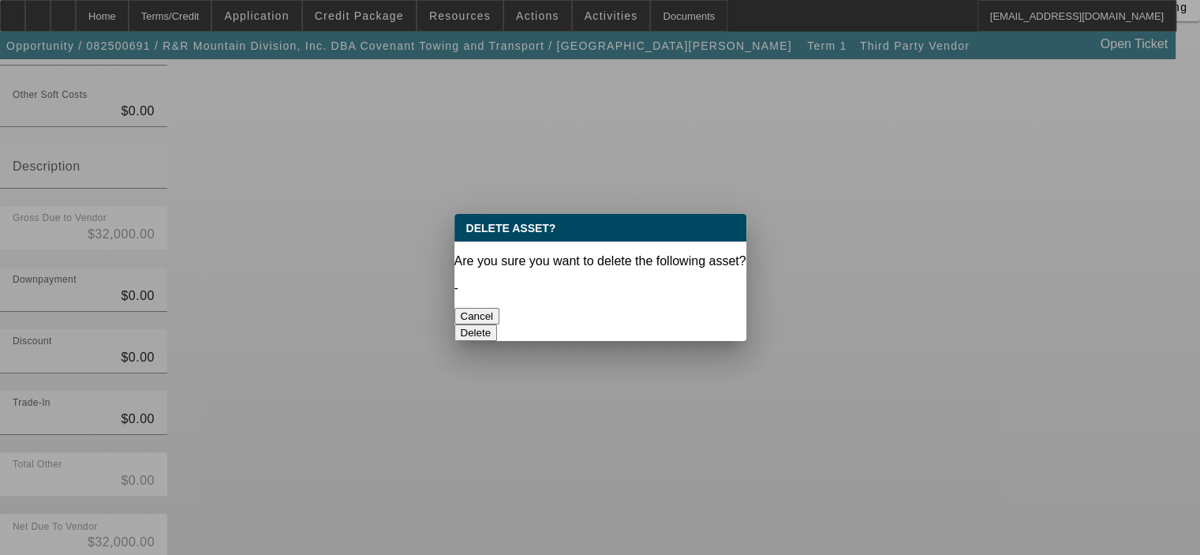
click at [498, 324] on button "Delete" at bounding box center [475, 332] width 43 height 17
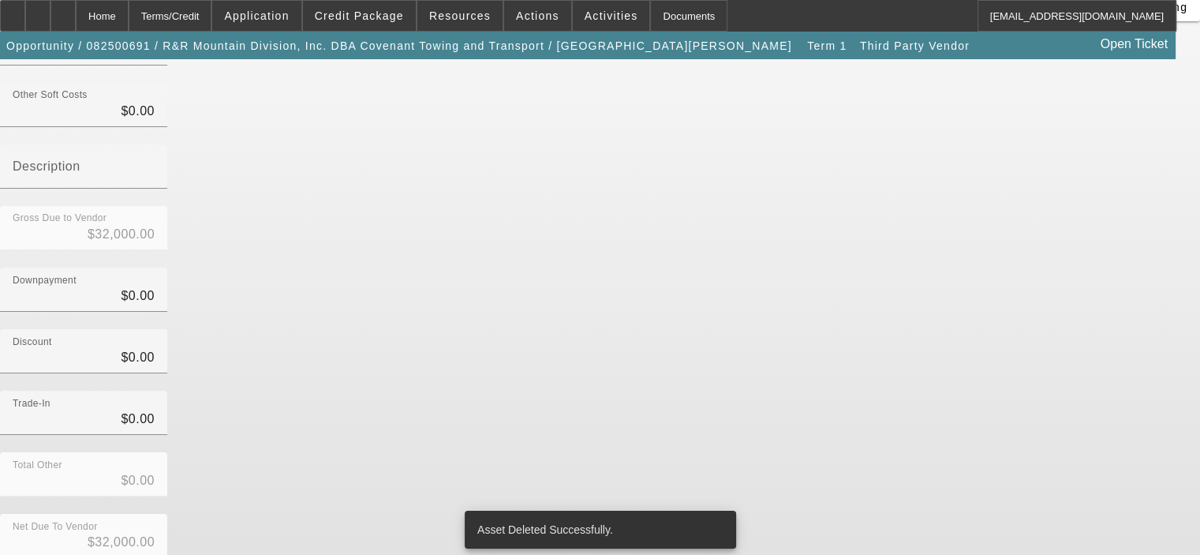
scroll to position [181, 0]
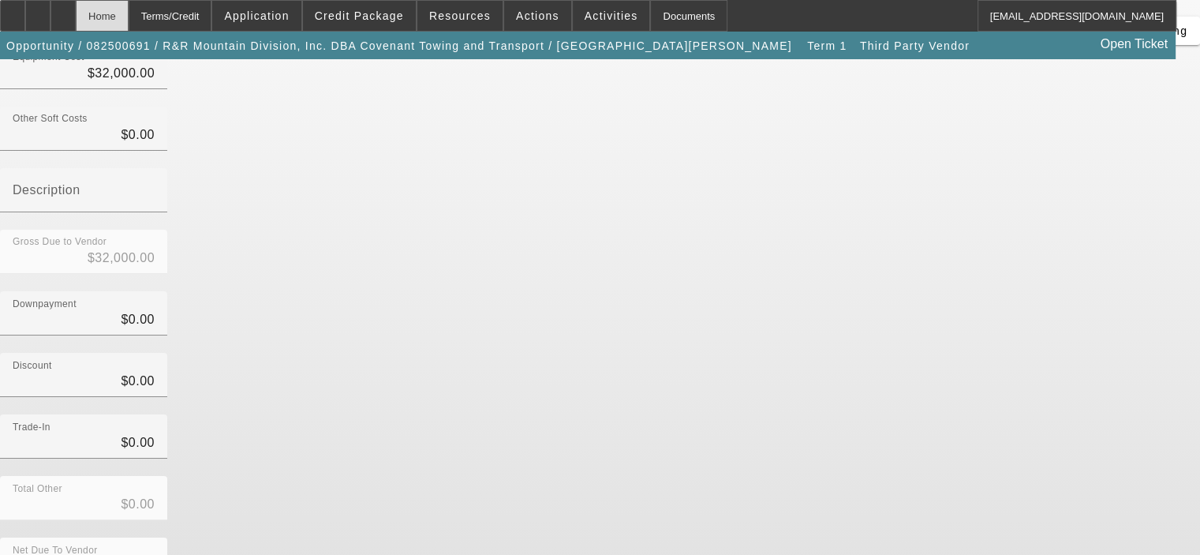
click at [129, 9] on div "Home" at bounding box center [102, 16] width 53 height 32
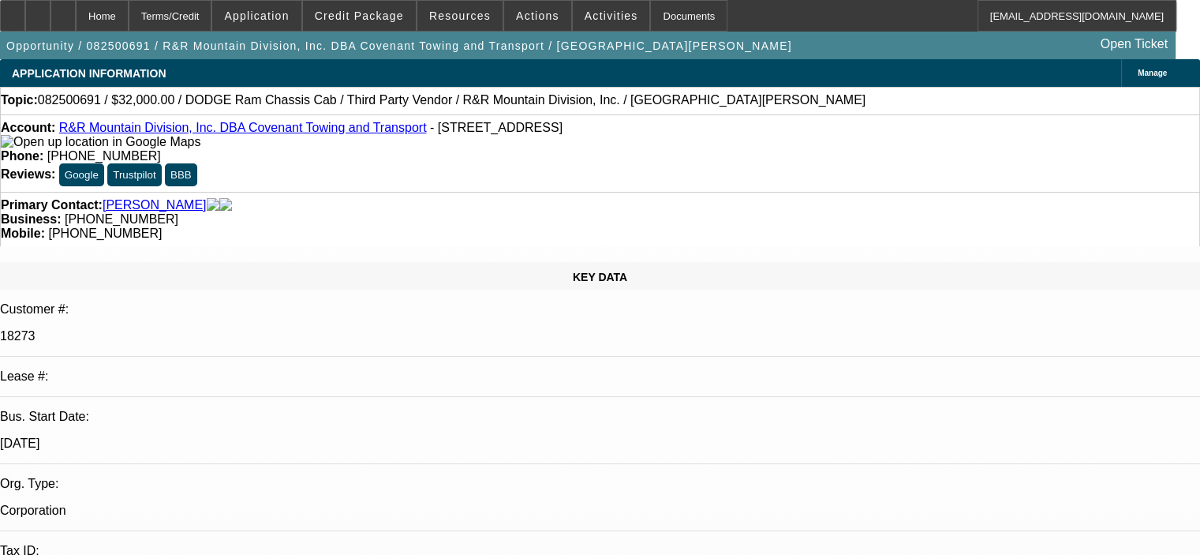
select select "0"
select select "2"
select select "0.1"
select select "4"
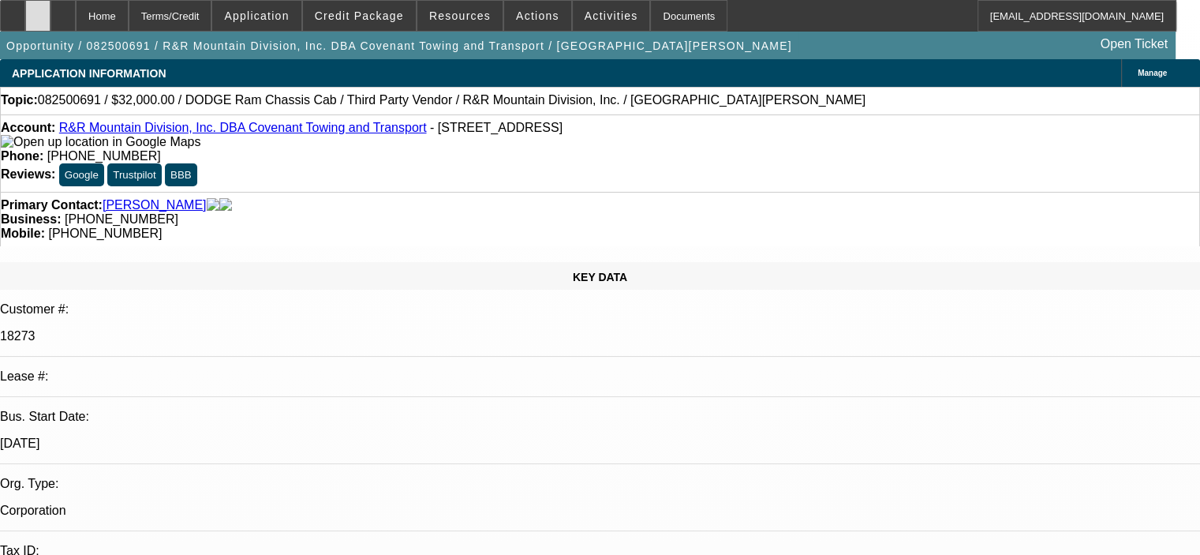
click at [50, 24] on div at bounding box center [37, 16] width 25 height 32
click at [50, 15] on div at bounding box center [37, 16] width 25 height 32
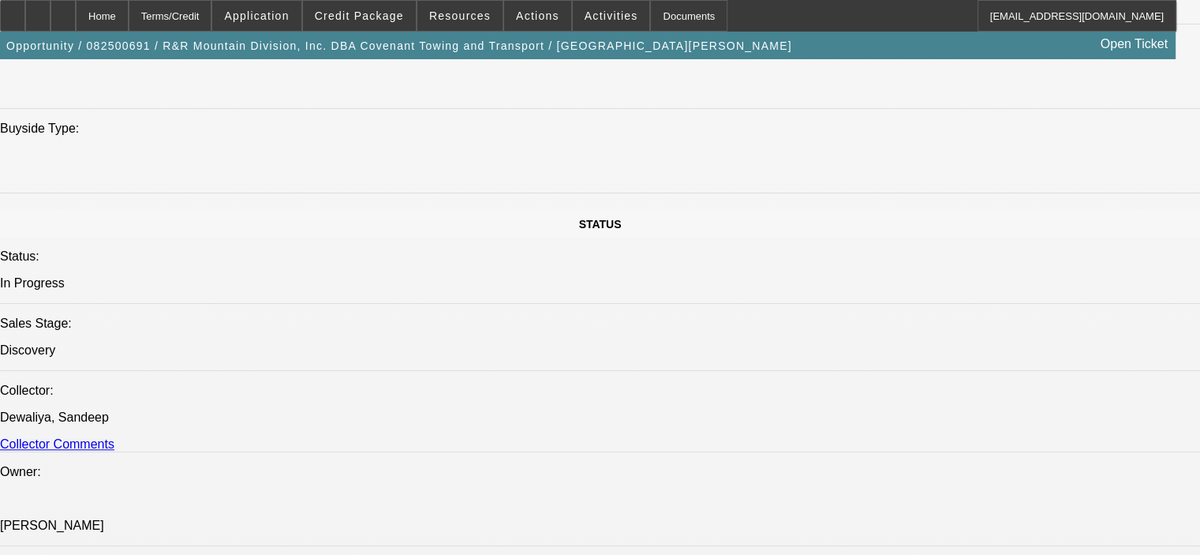
scroll to position [1578, 0]
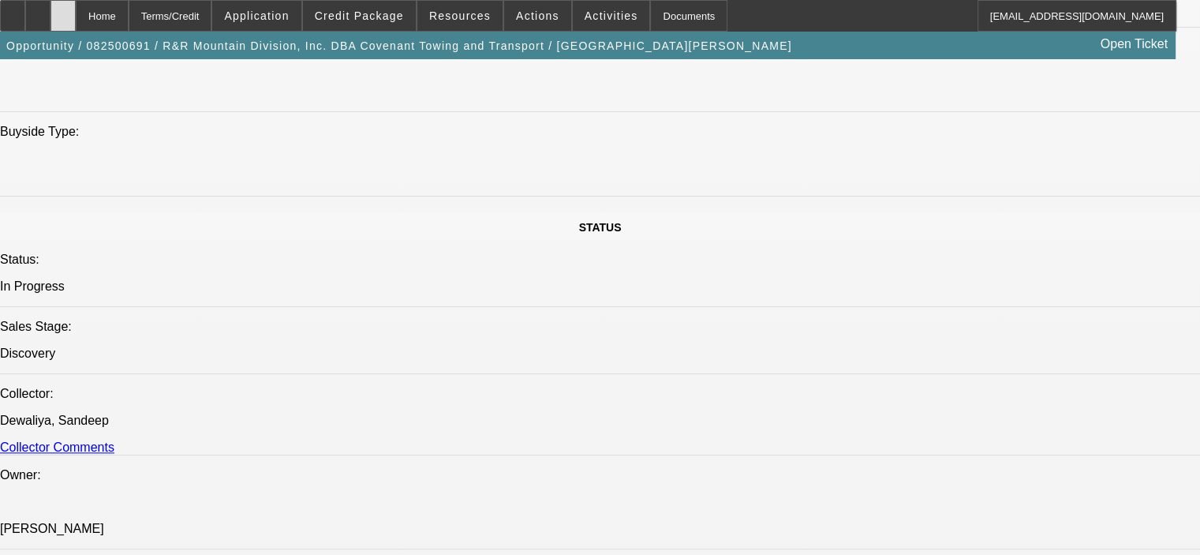
click at [76, 21] on div at bounding box center [62, 16] width 25 height 32
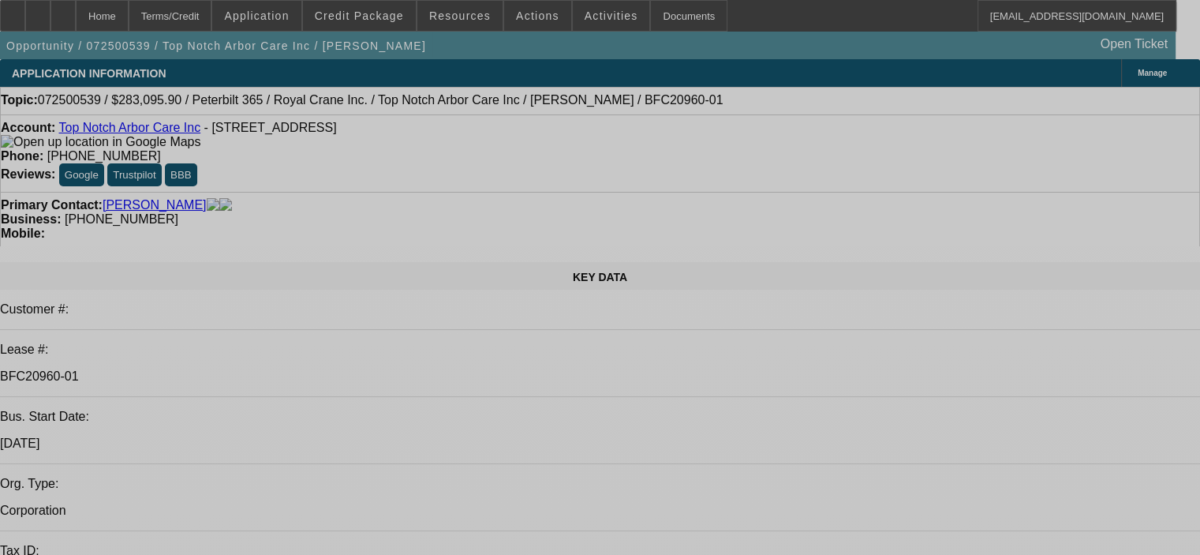
select select "0"
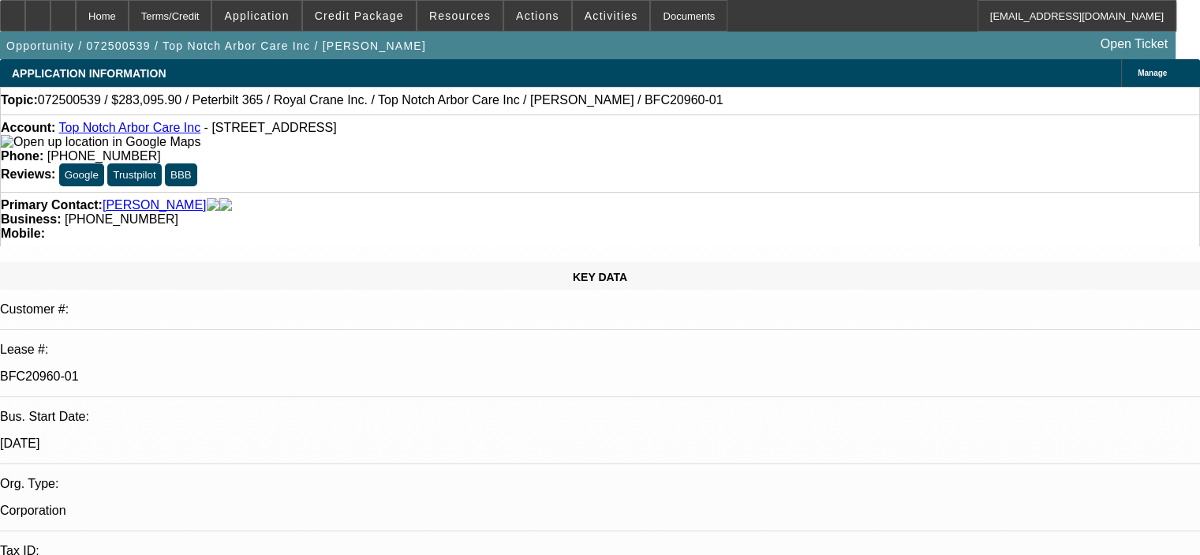
select select "2"
select select "0"
select select "6"
select select "0.15"
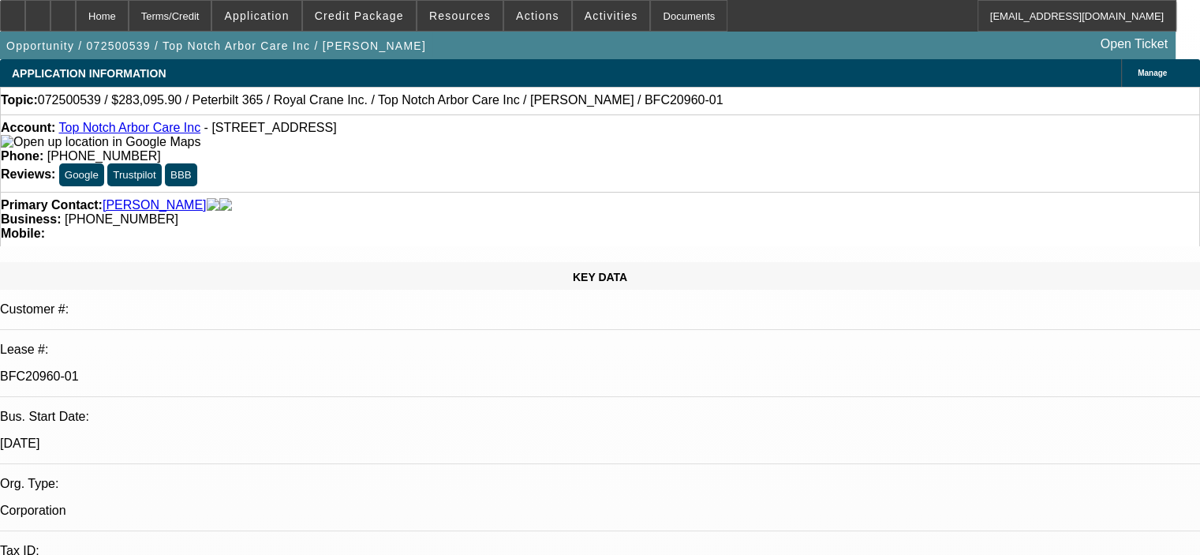
select select "2"
select select "0"
select select "6"
select select "0.15"
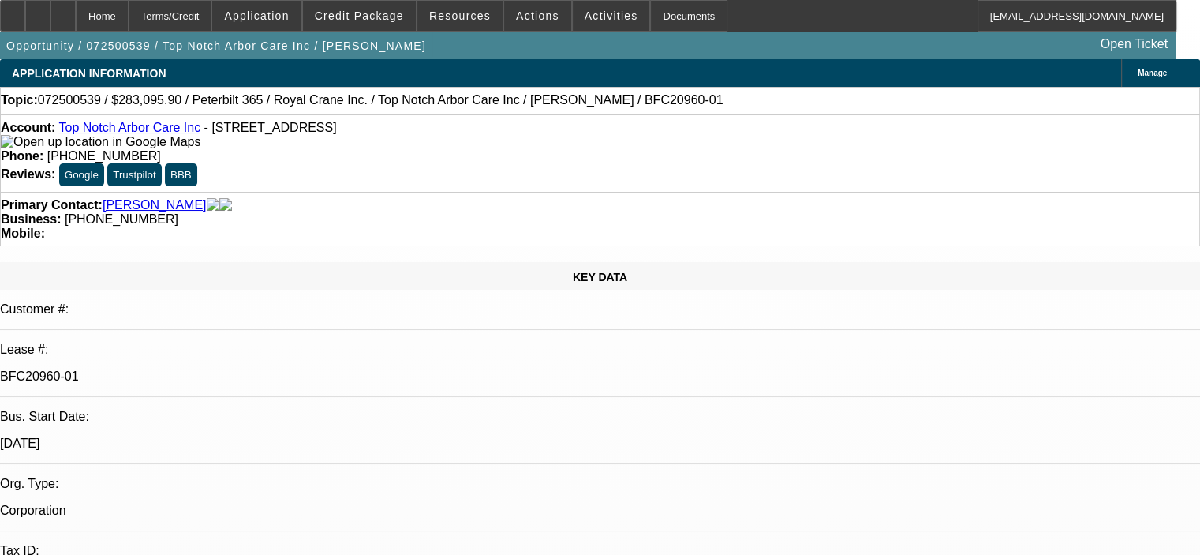
select select "2"
select select "0"
select select "6"
select select "0.15"
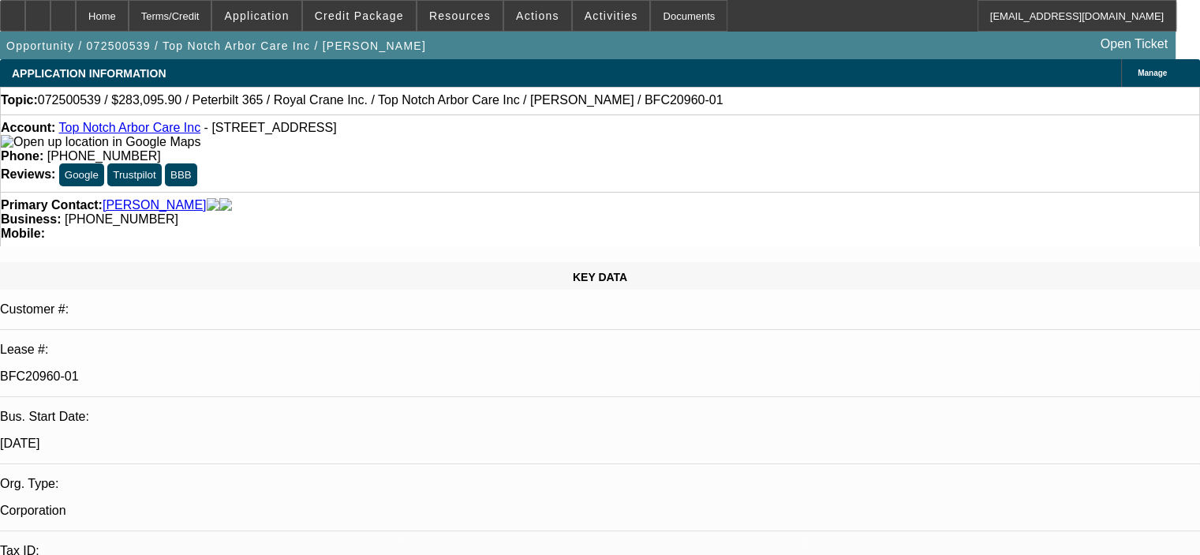
select select "2"
select select "0"
select select "6"
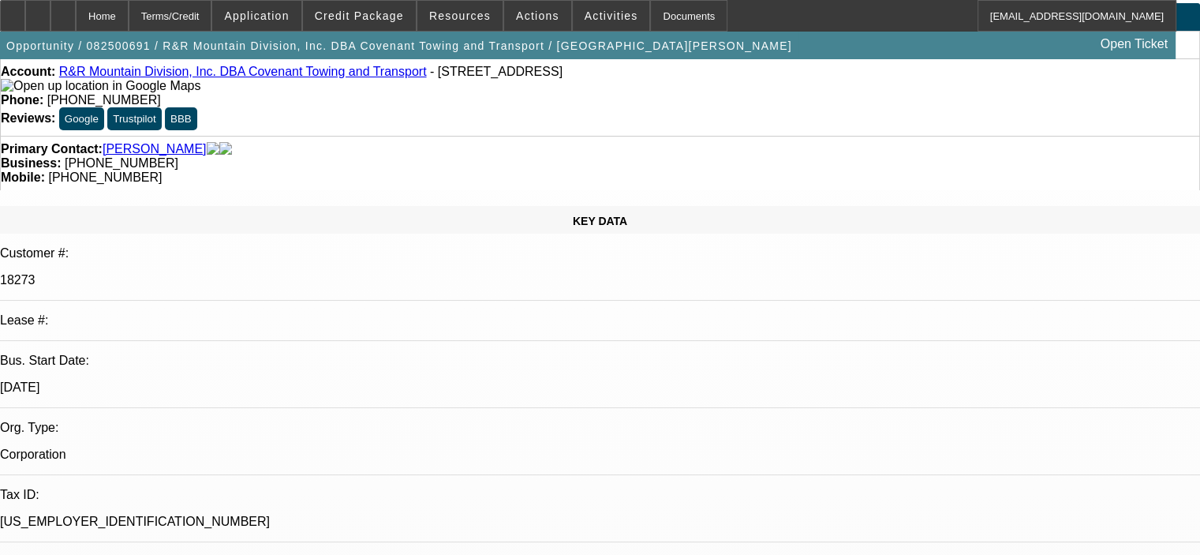
select select "0"
select select "2"
select select "0.1"
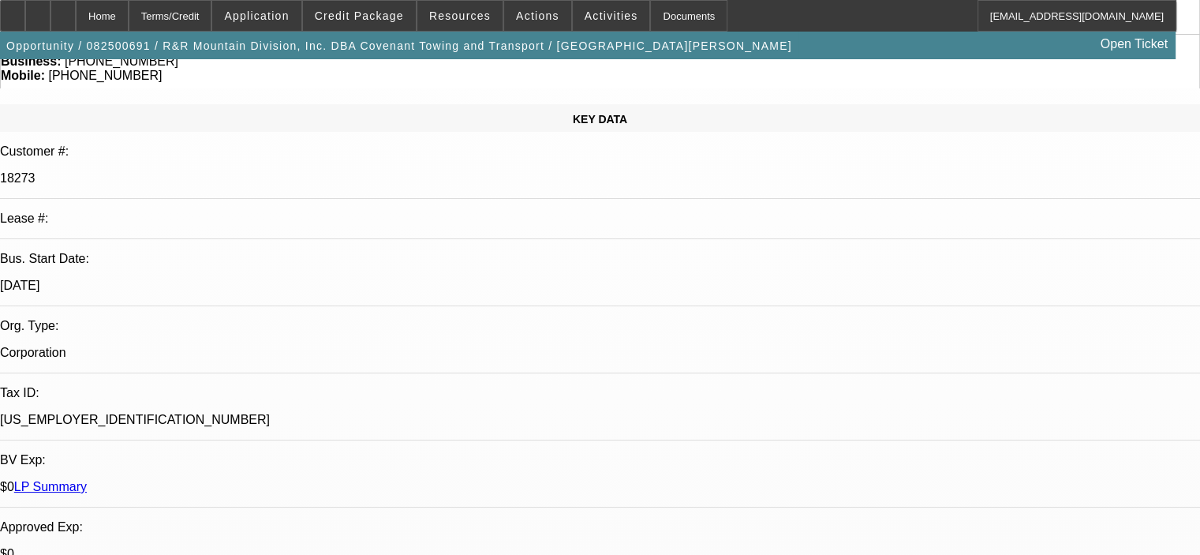
select select "4"
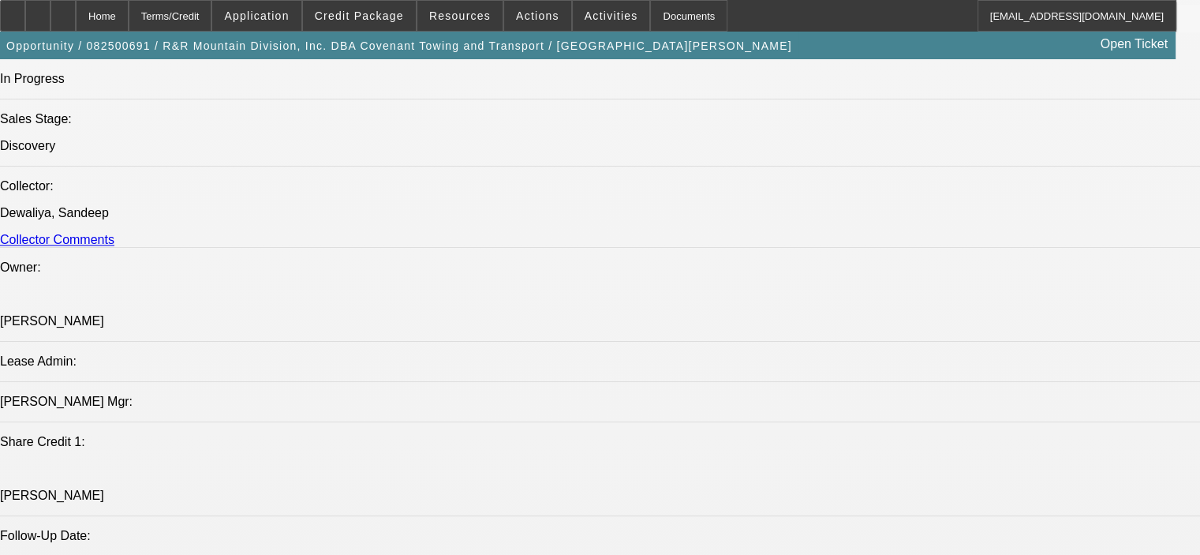
scroll to position [1814, 0]
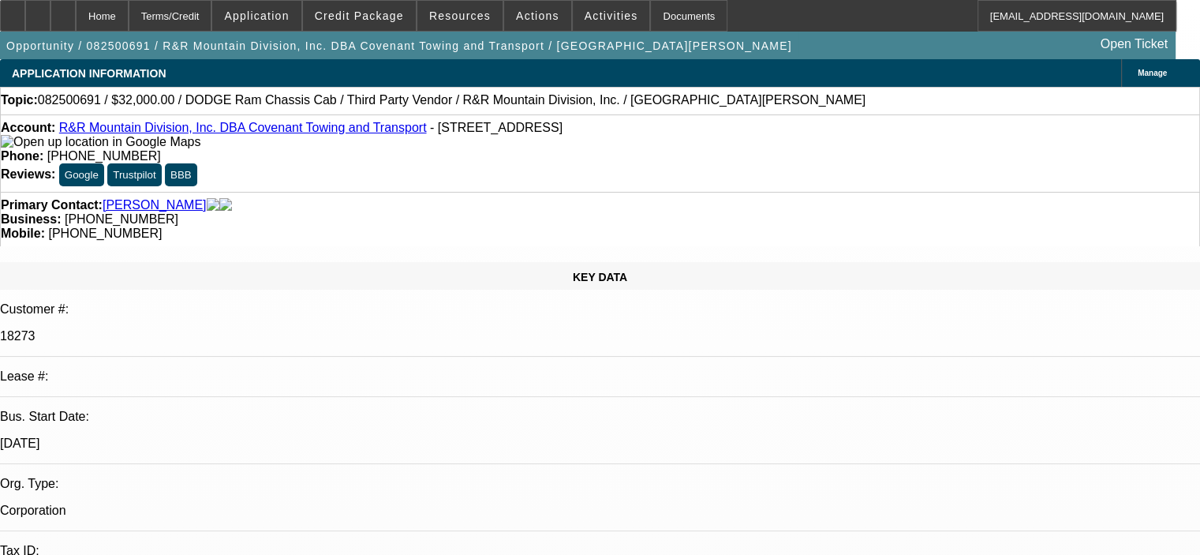
select select "0"
select select "2"
select select "0.1"
select select "1"
select select "2"
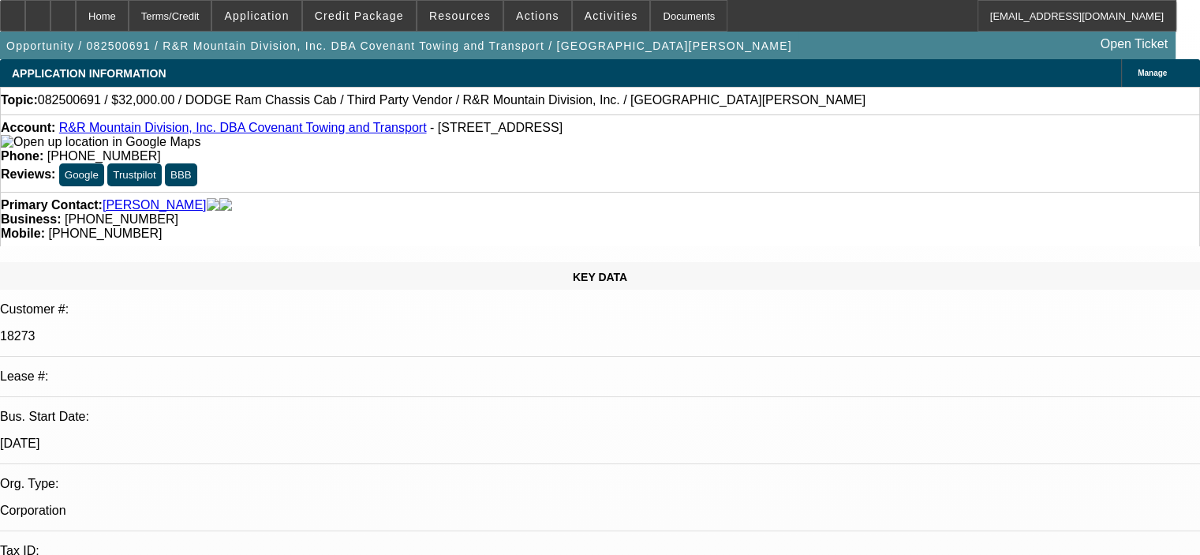
select select "4"
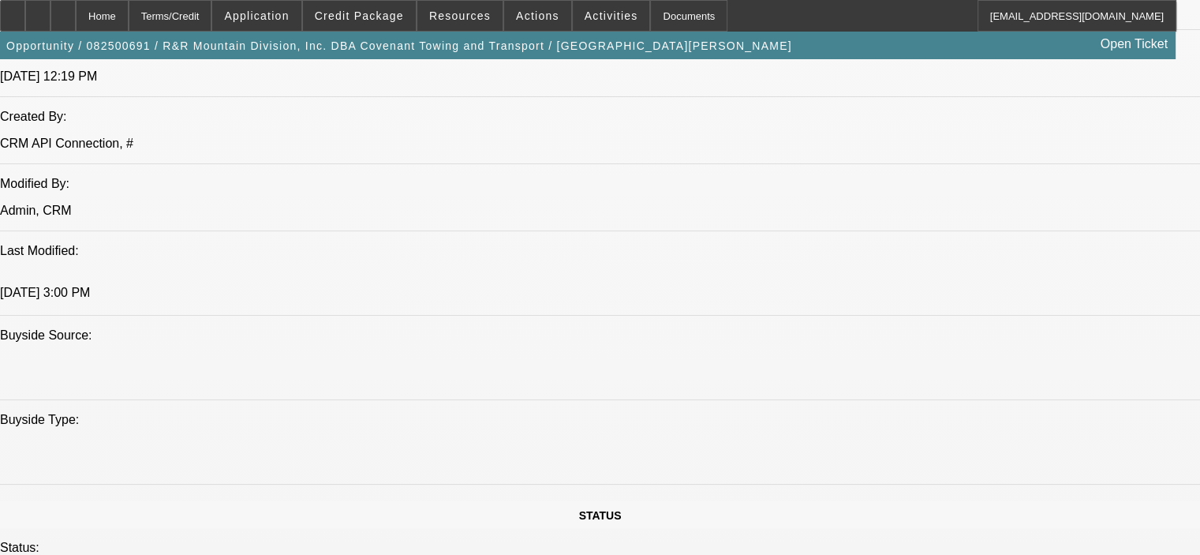
scroll to position [1262, 0]
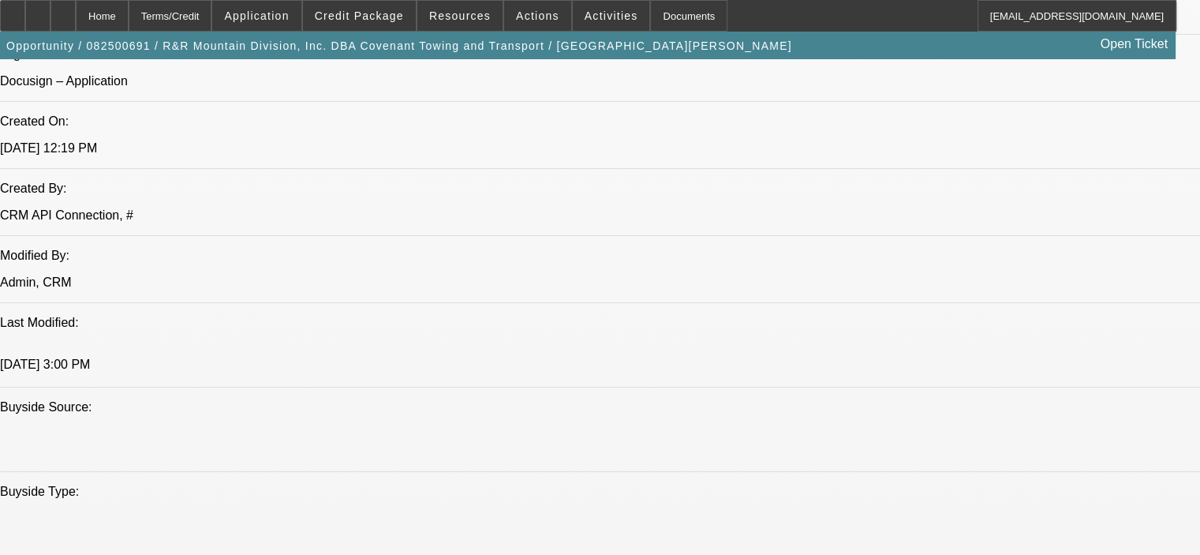
scroll to position [1183, 0]
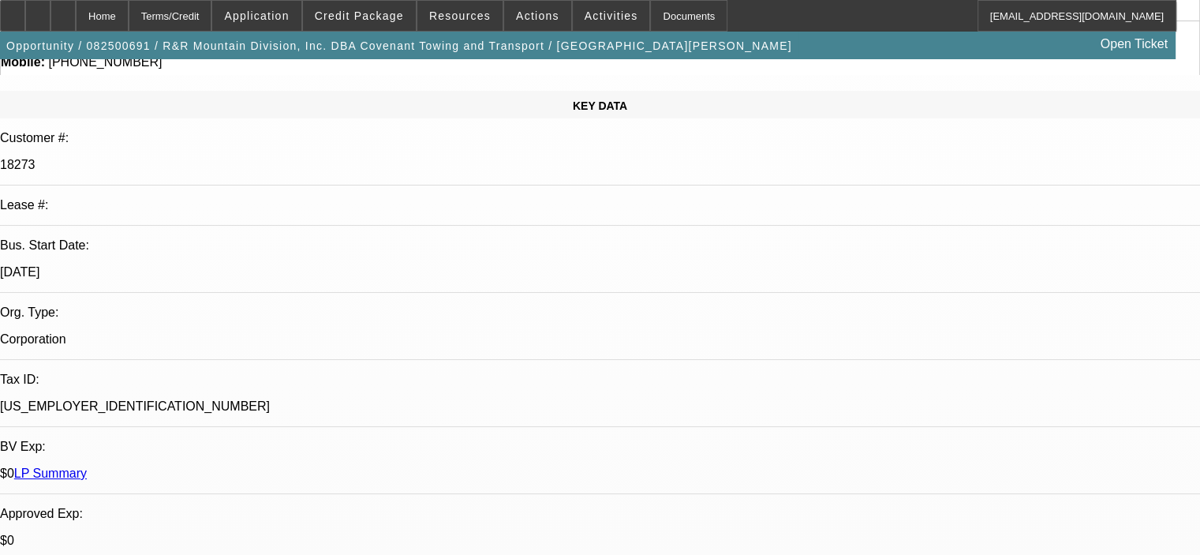
scroll to position [0, 0]
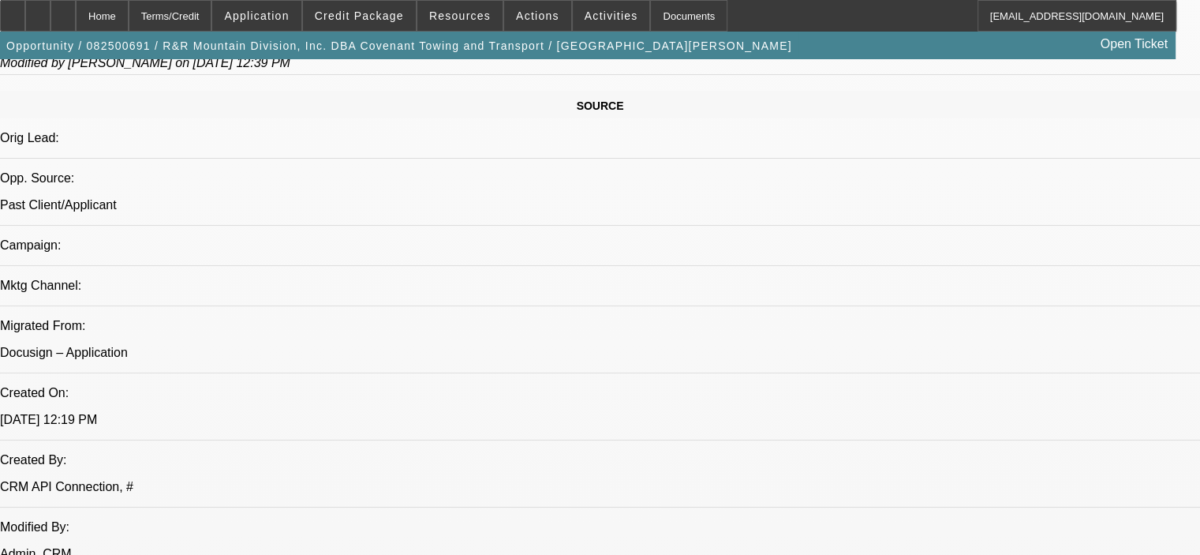
scroll to position [1026, 0]
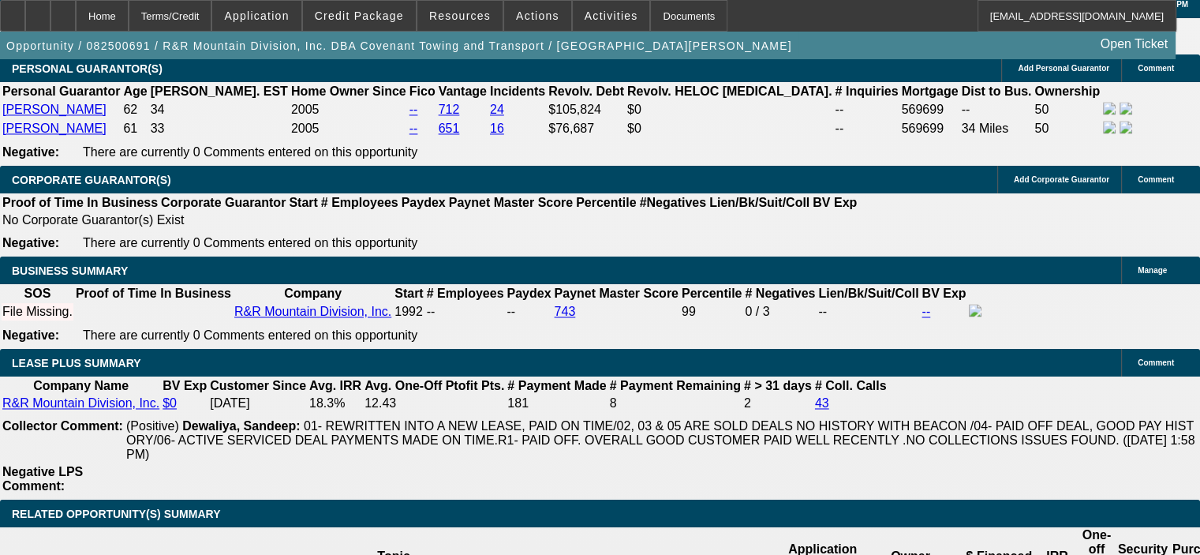
scroll to position [2367, 0]
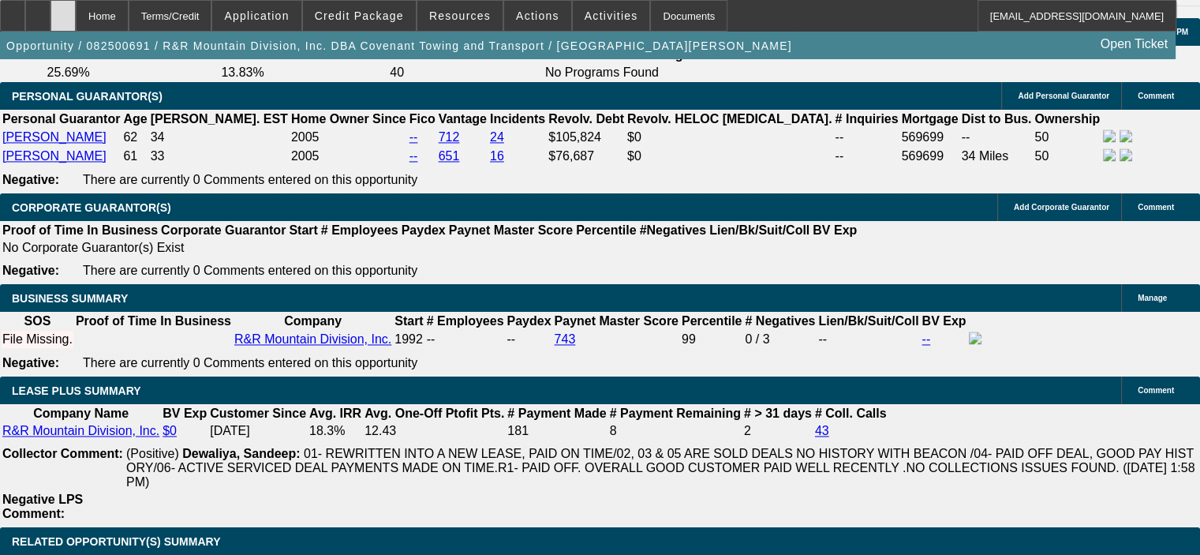
click at [76, 9] on div at bounding box center [62, 16] width 25 height 32
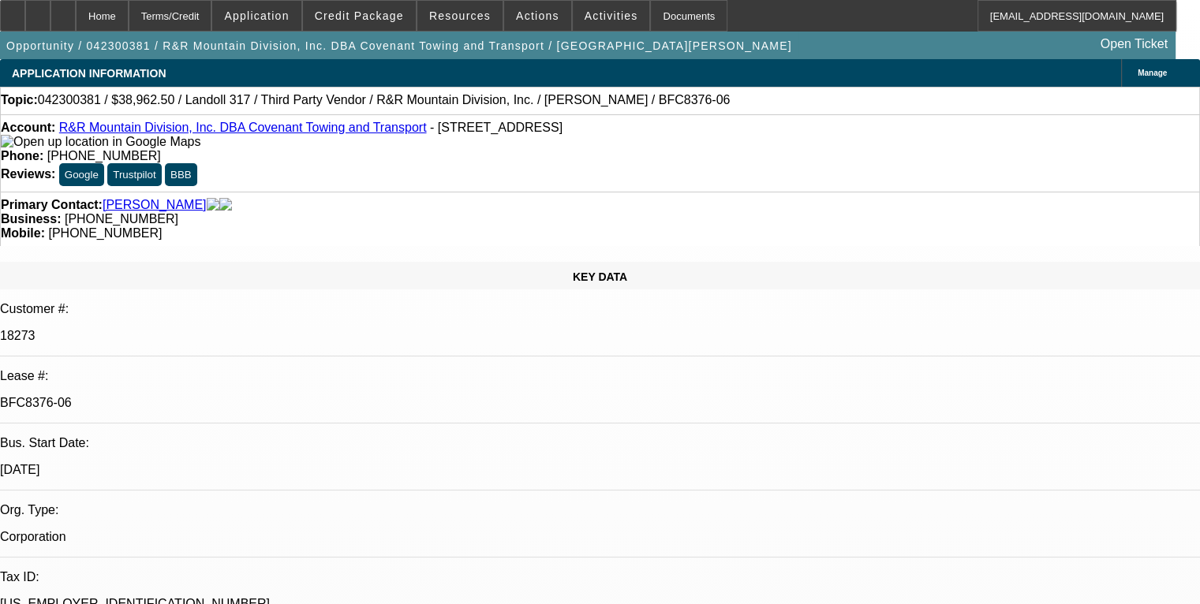
select select "0"
select select "6"
select select "0"
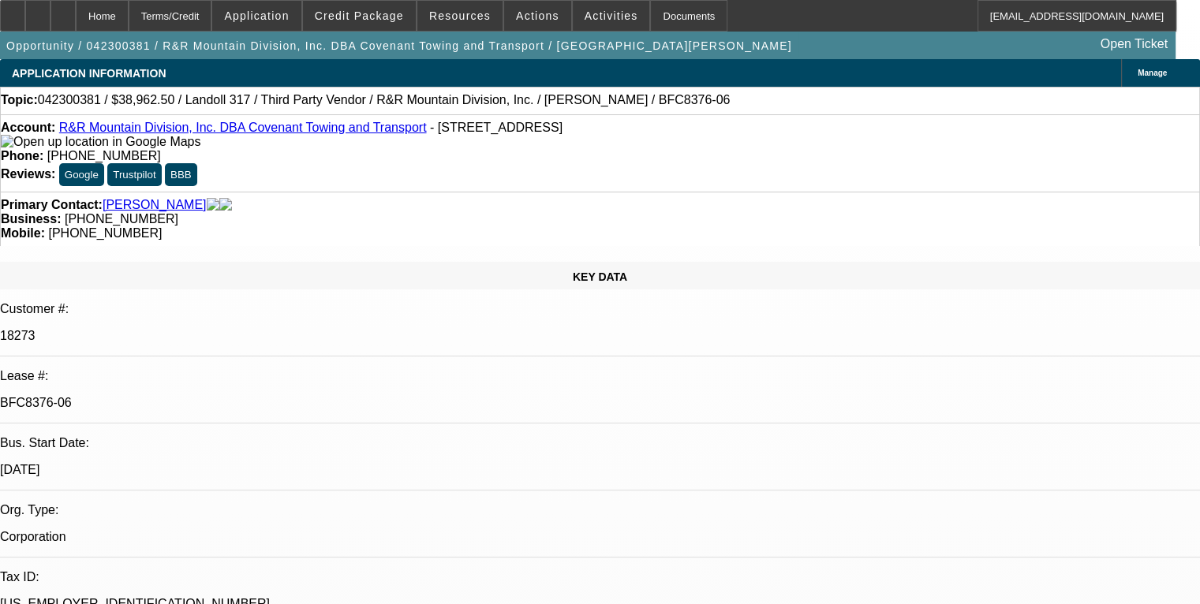
select select "0"
select select "6"
select select "0"
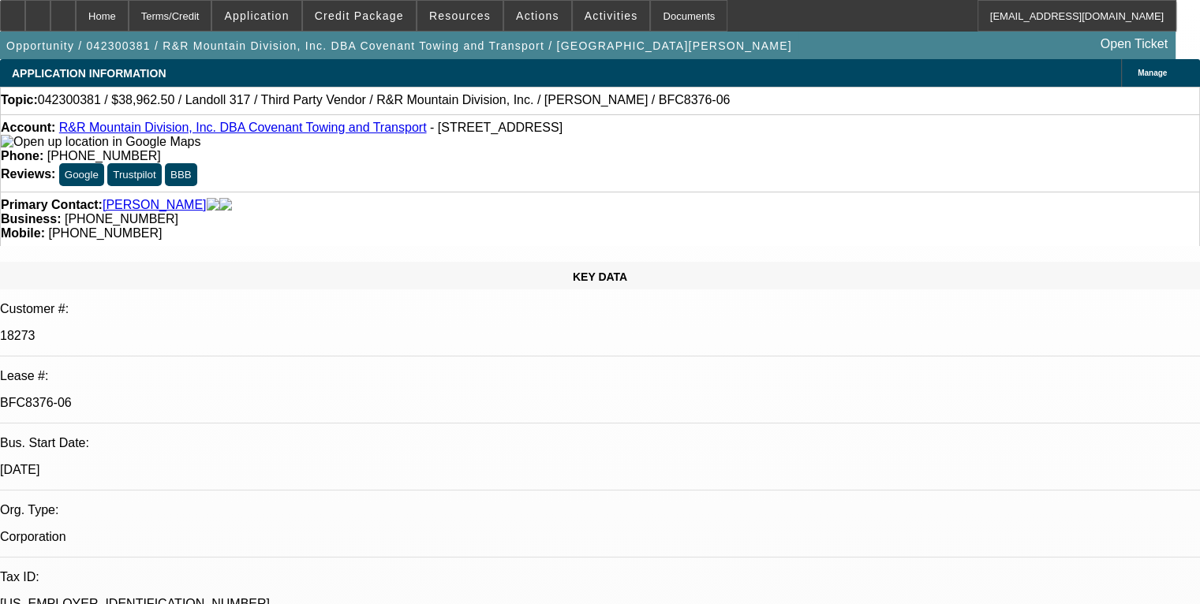
select select "0"
select select "6"
select select "0"
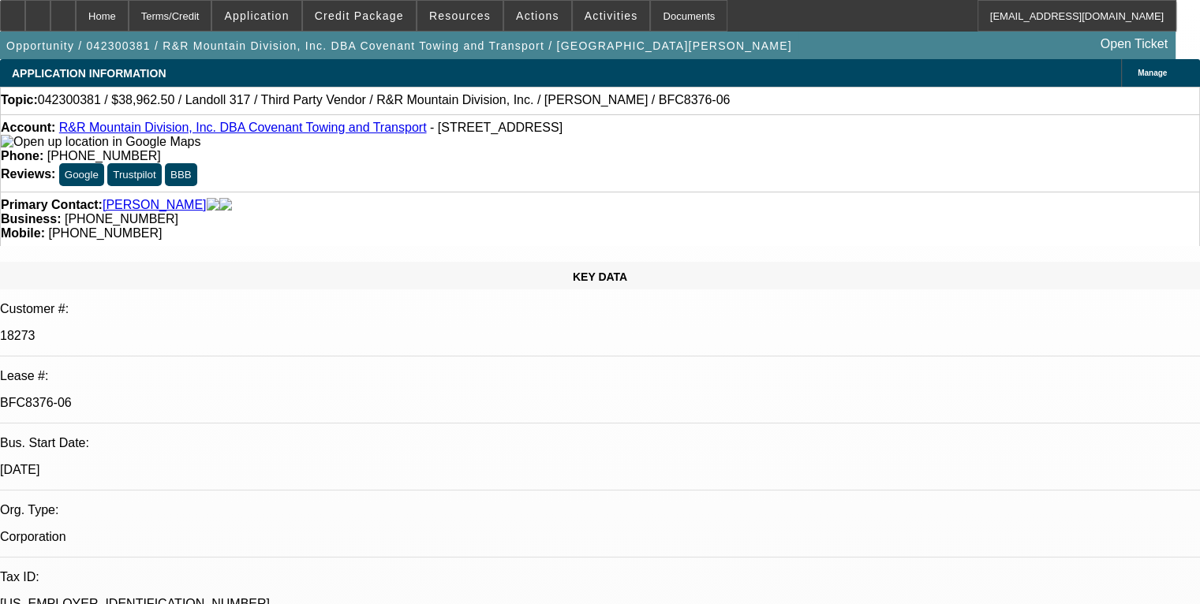
select select "6"
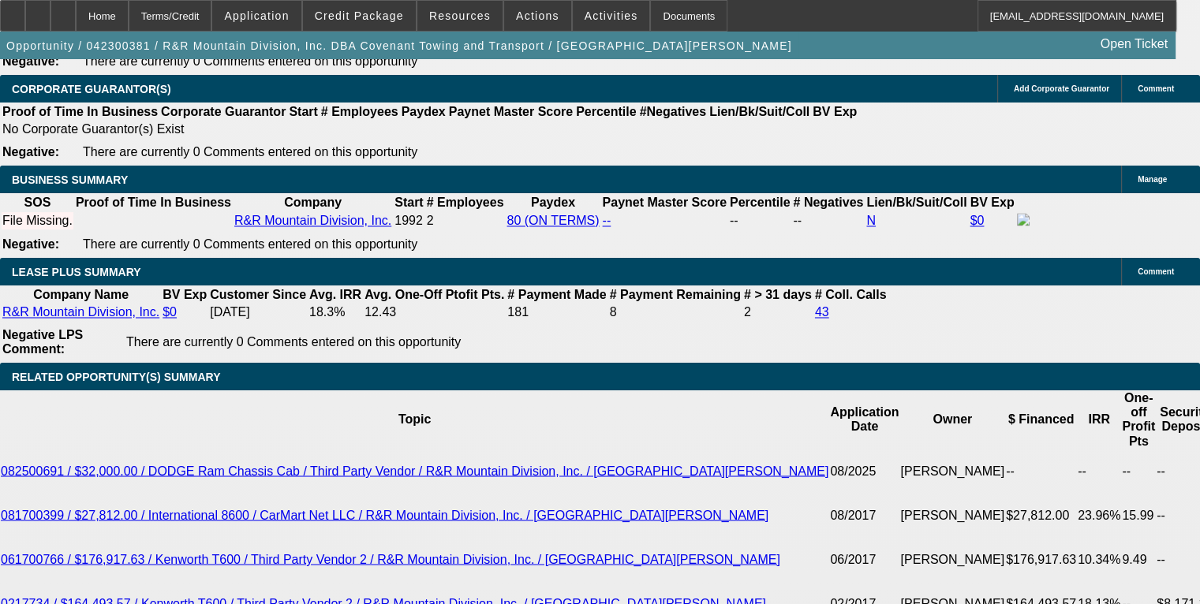
scroll to position [2603, 0]
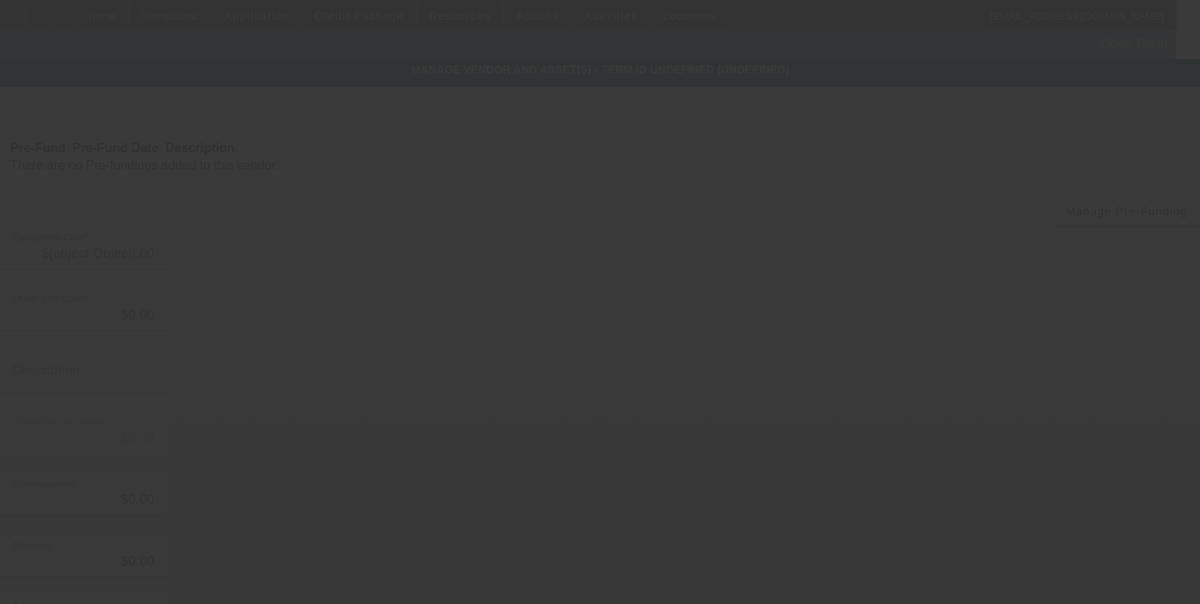
type input "$1,462.50"
type input "CO sales tax @ 3.9%"
type input "$1,462.50"
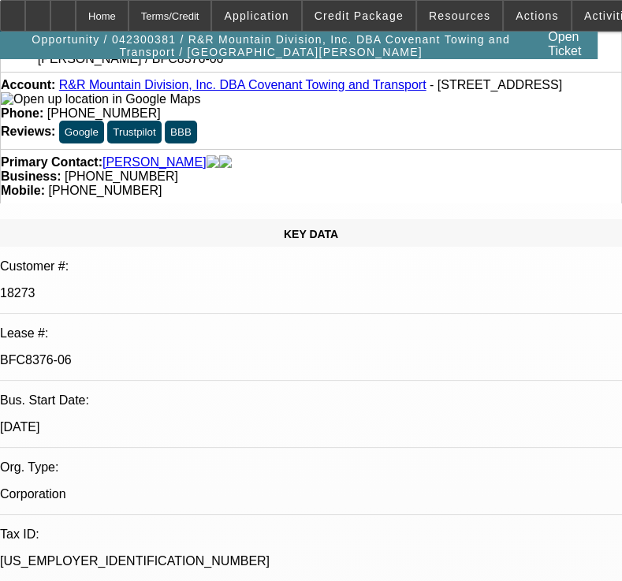
select select "0"
select select "6"
select select "0"
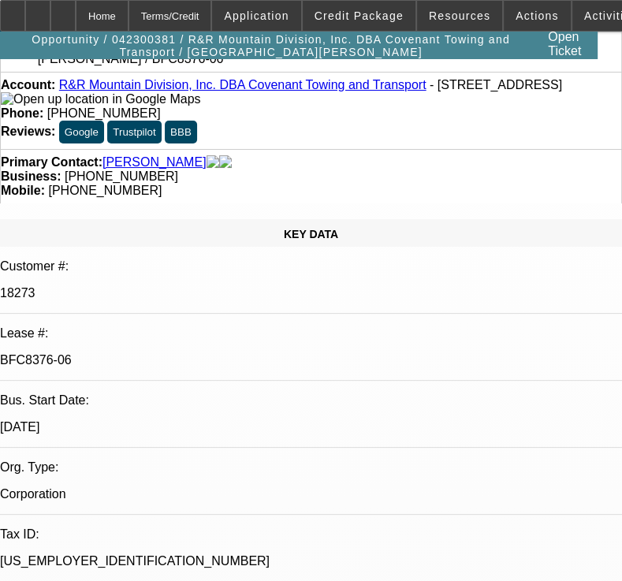
select select "0"
select select "6"
select select "0"
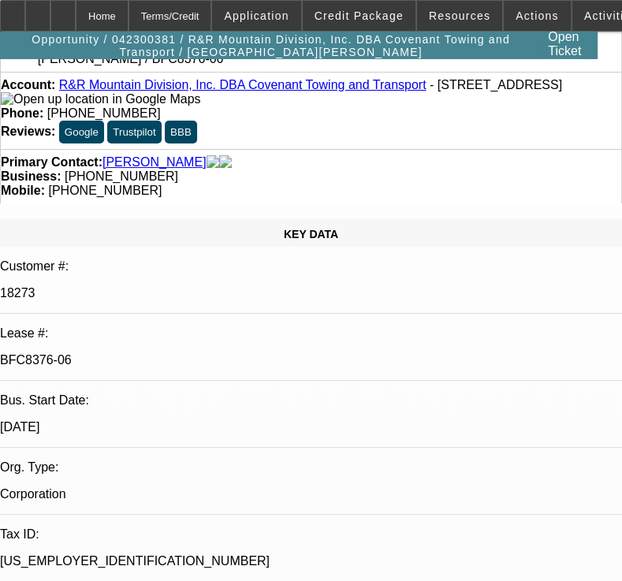
select select "0"
select select "6"
select select "0"
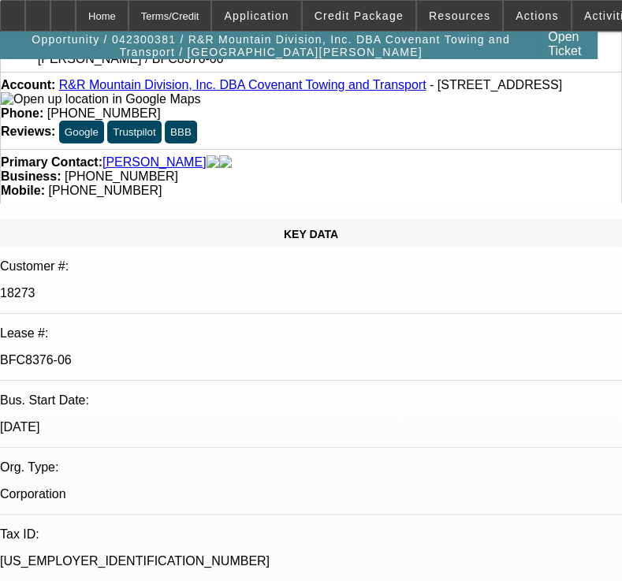
select select "6"
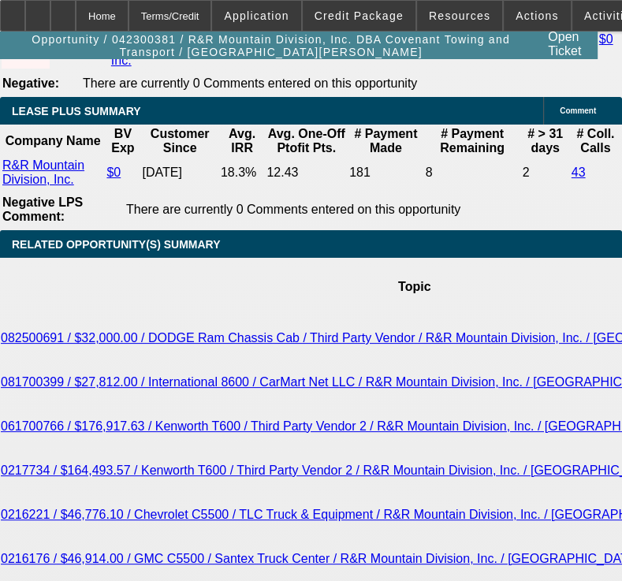
scroll to position [2936, 0]
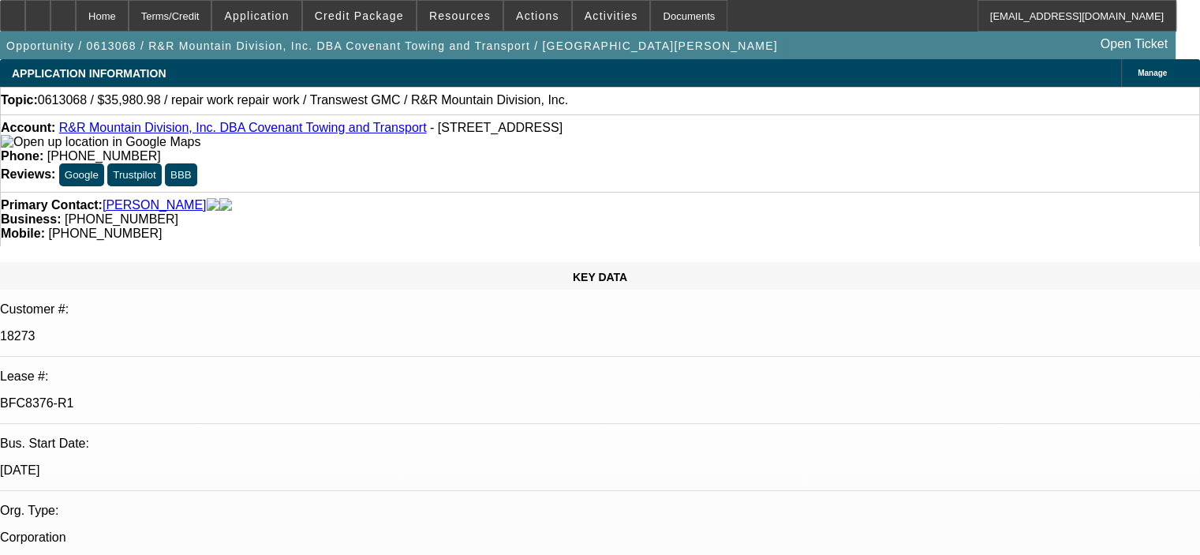
select select "0"
select select "2"
select select "0"
select select "6"
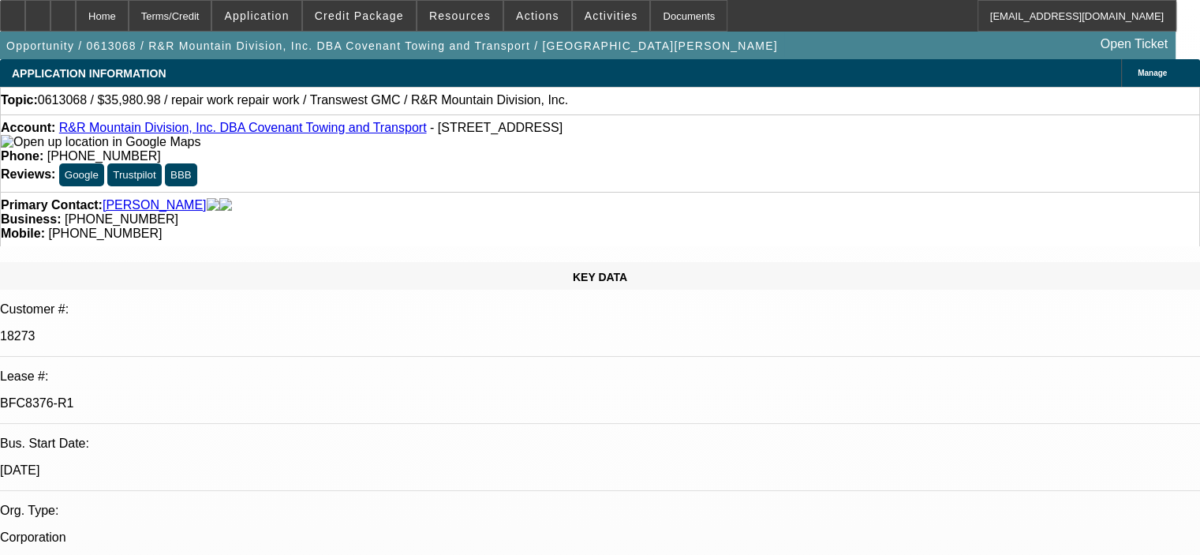
select select "0"
select select "2"
select select "0.1"
select select "4"
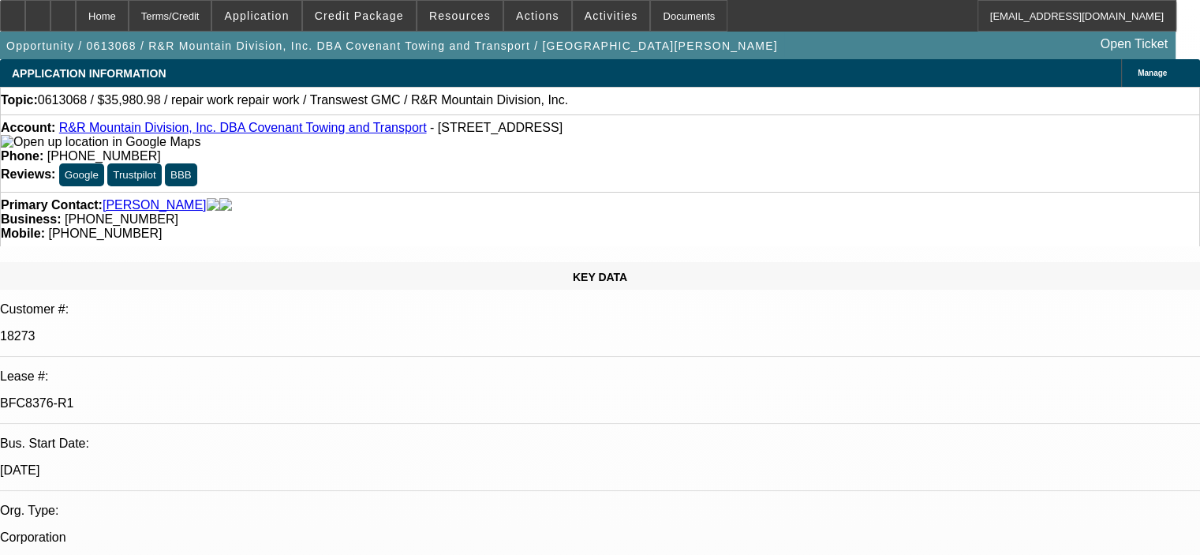
select select "0"
select select "2"
select select "0.1"
select select "4"
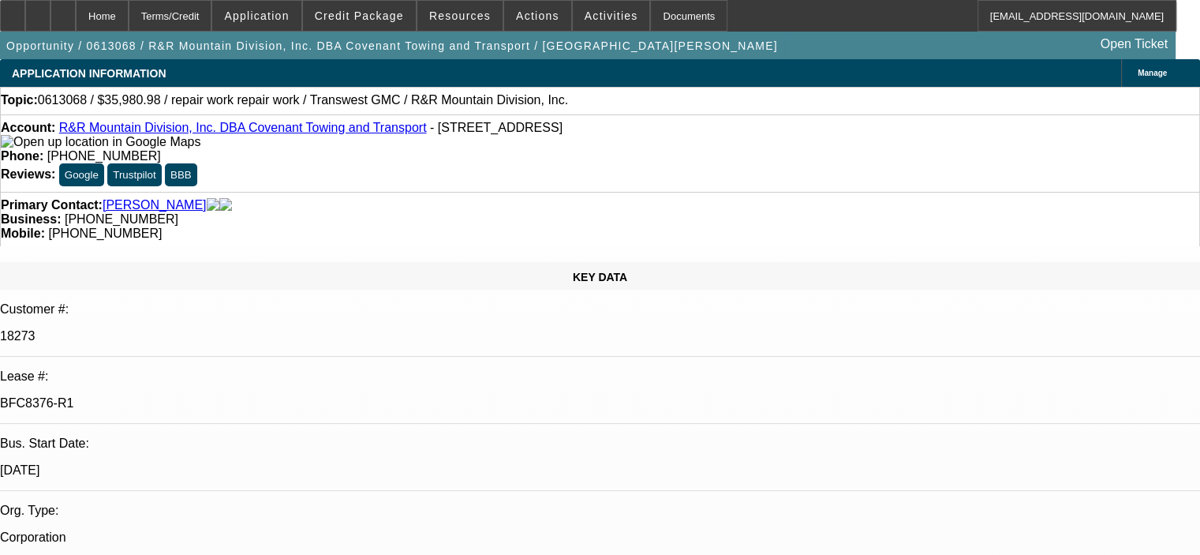
select select "0"
select select "2"
select select "0.1"
select select "4"
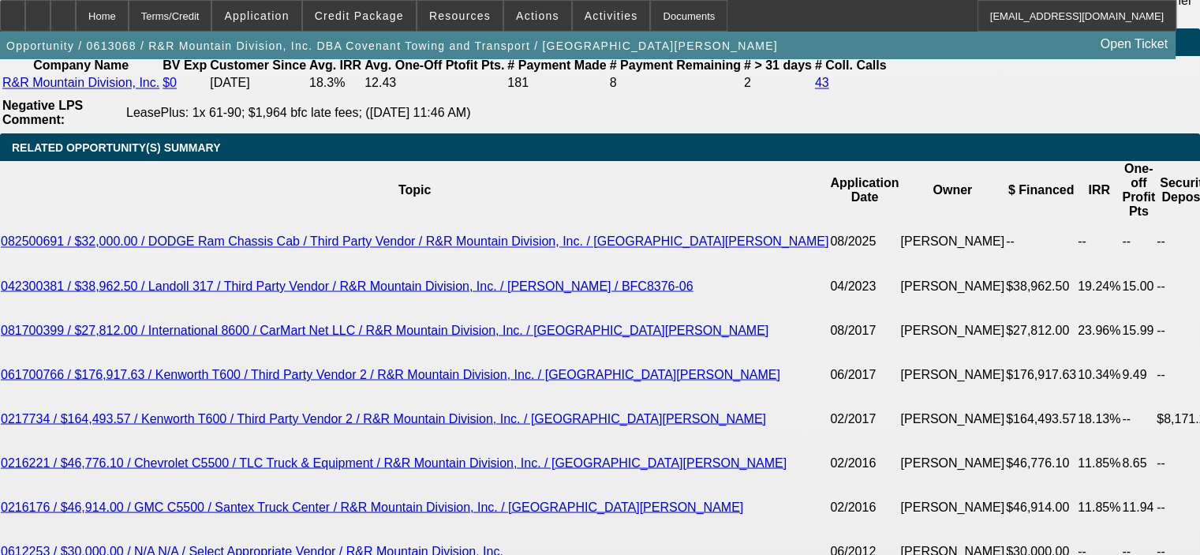
scroll to position [2713, 0]
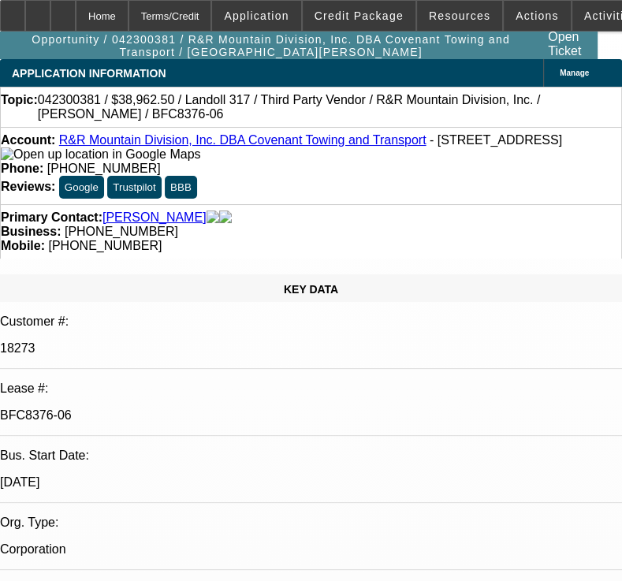
select select "0"
select select "6"
select select "0"
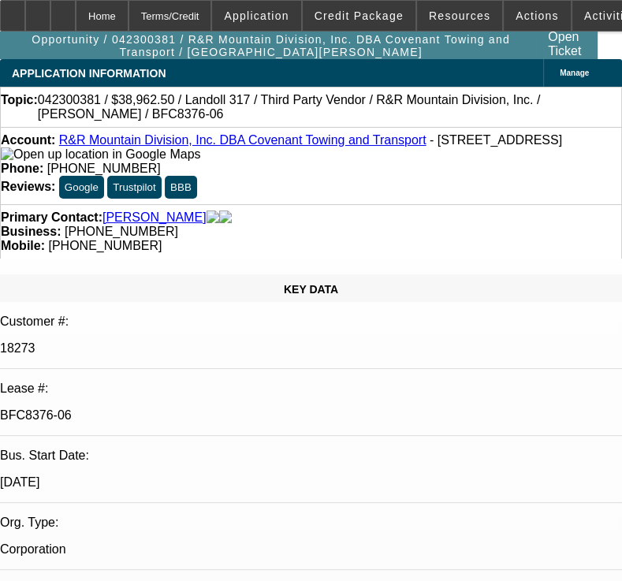
select select "0"
select select "6"
select select "0"
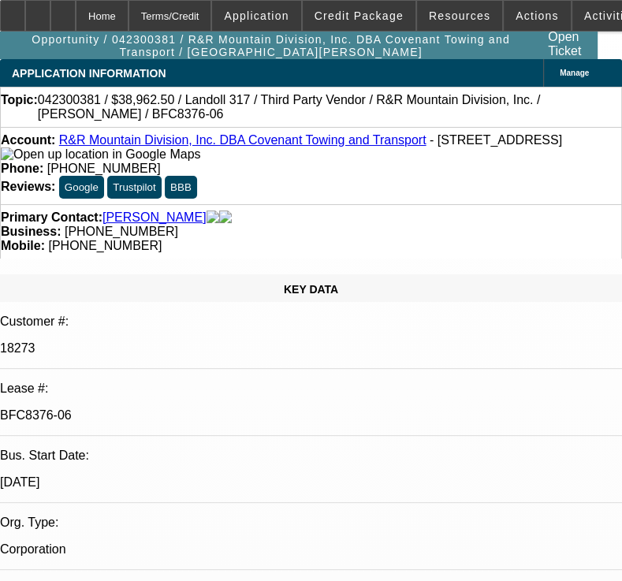
select select "0"
select select "6"
select select "0"
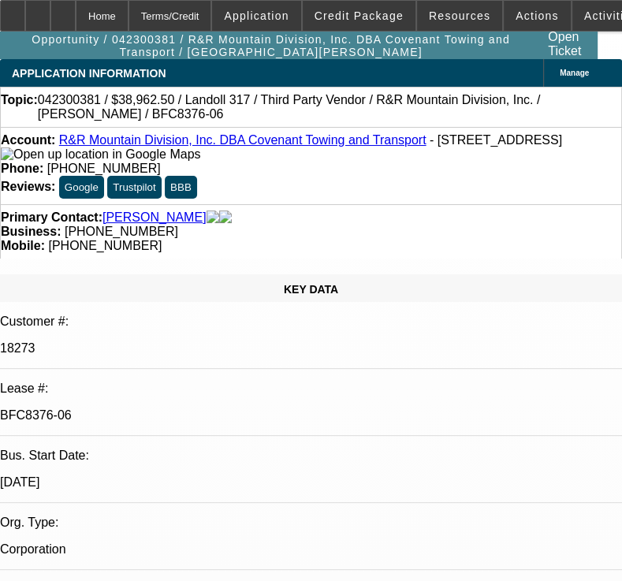
select select "6"
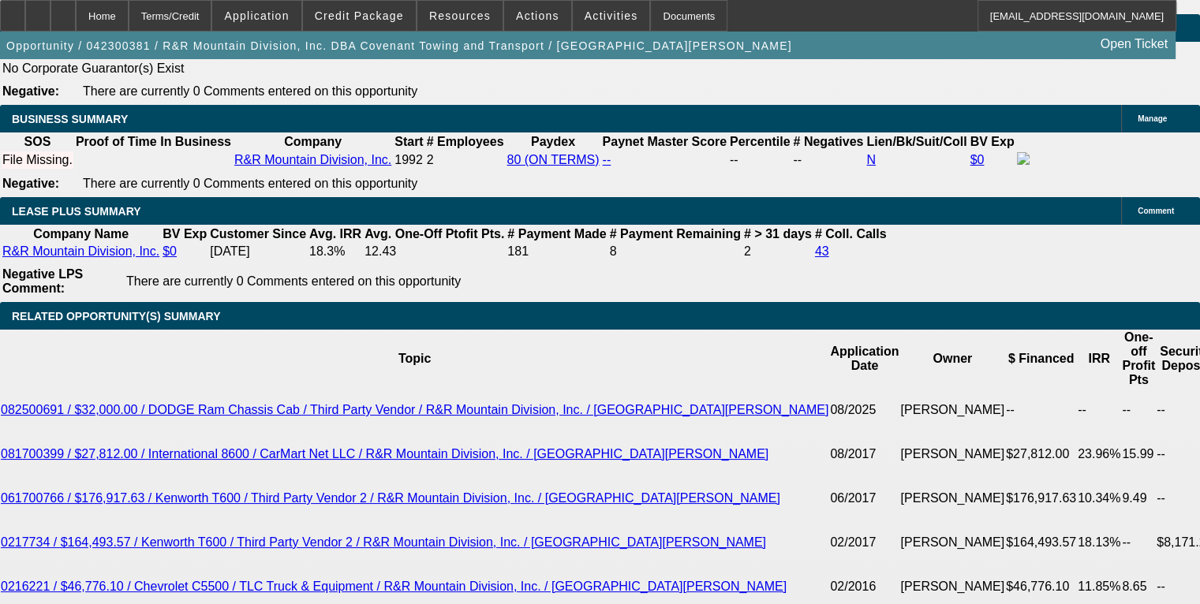
scroll to position [2682, 0]
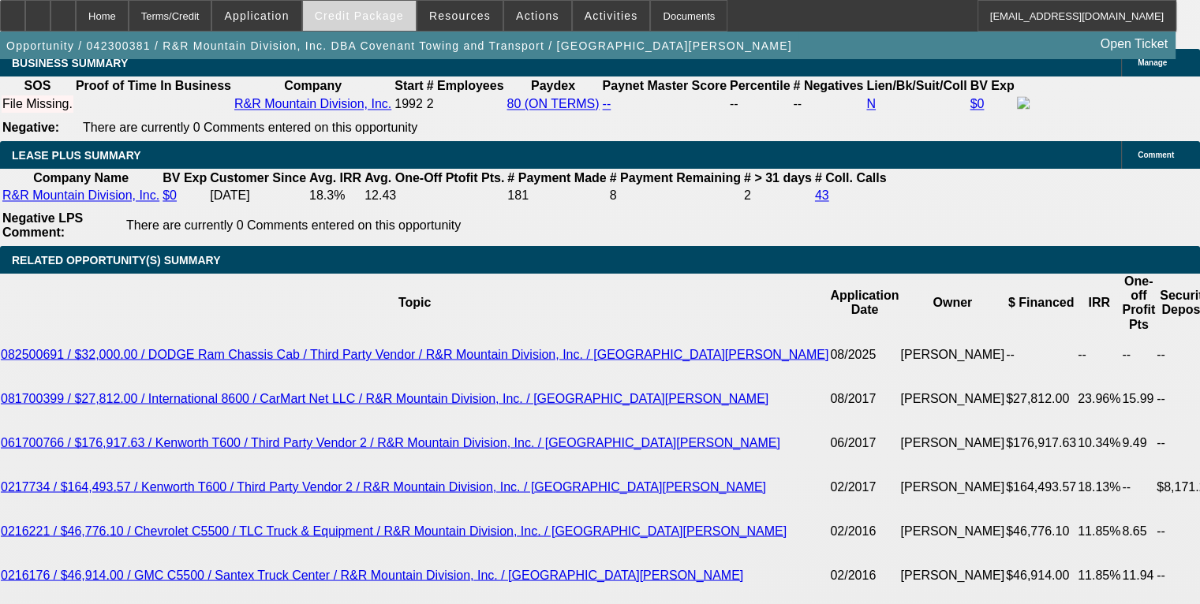
click at [353, 17] on span "Credit Package" at bounding box center [359, 15] width 89 height 13
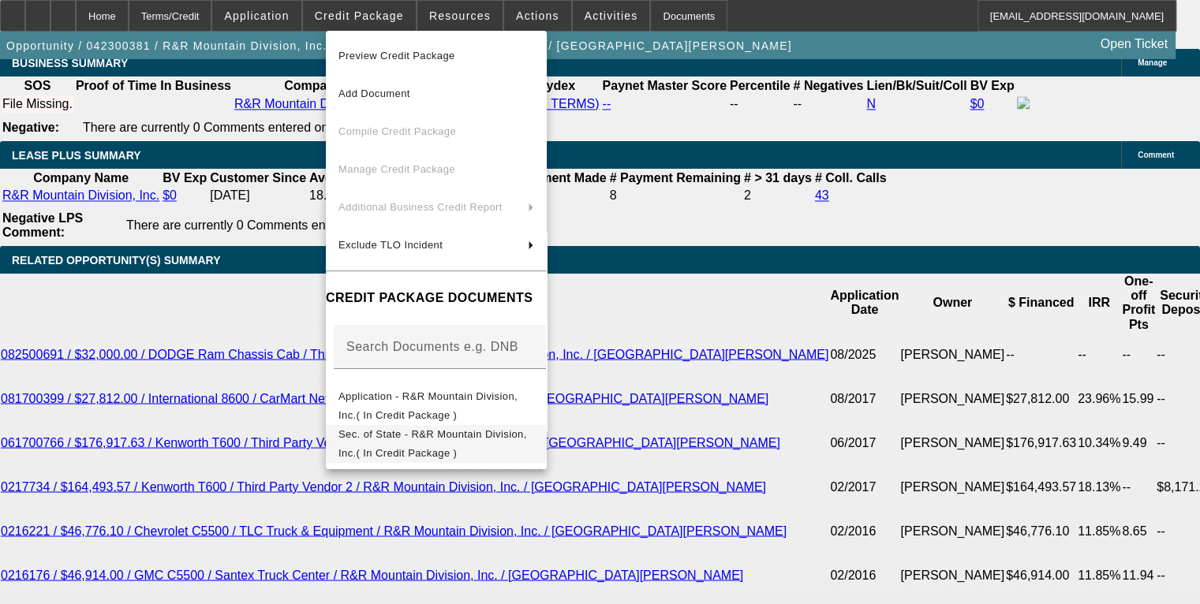
click at [439, 439] on span "Sec. of State - R&R Mountain Division, Inc.( In Credit Package )" at bounding box center [432, 443] width 189 height 31
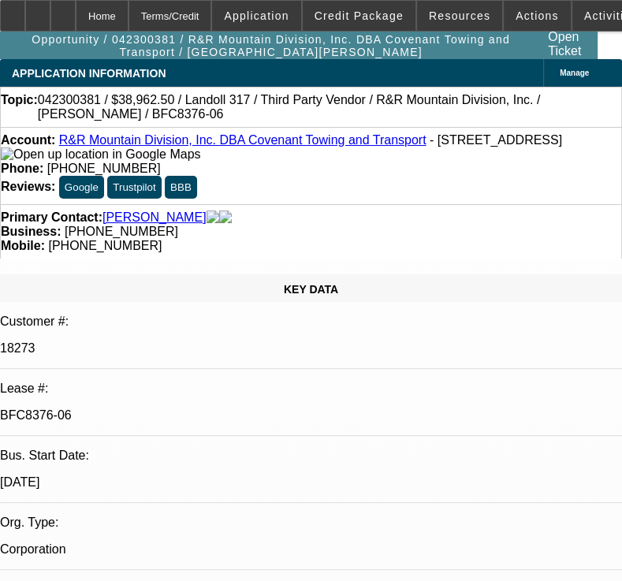
select select "0"
select select "6"
select select "0"
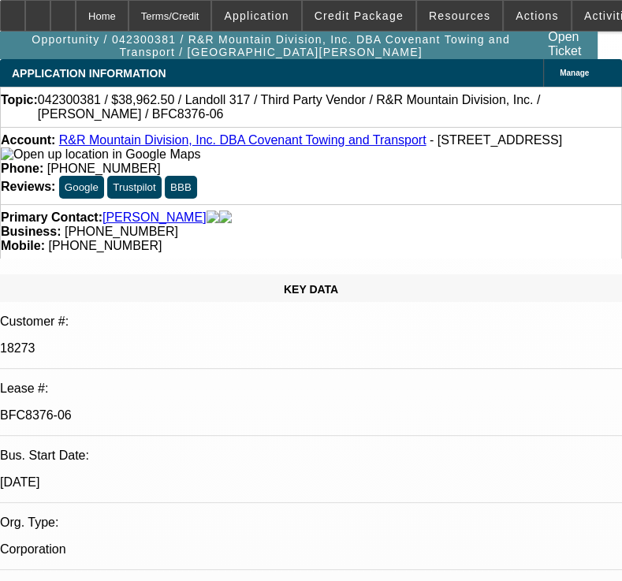
select select "0"
select select "6"
select select "0"
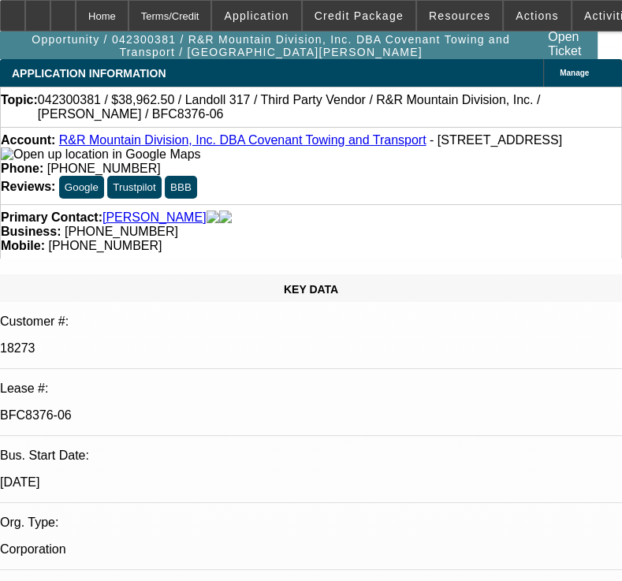
select select "0"
select select "6"
select select "0"
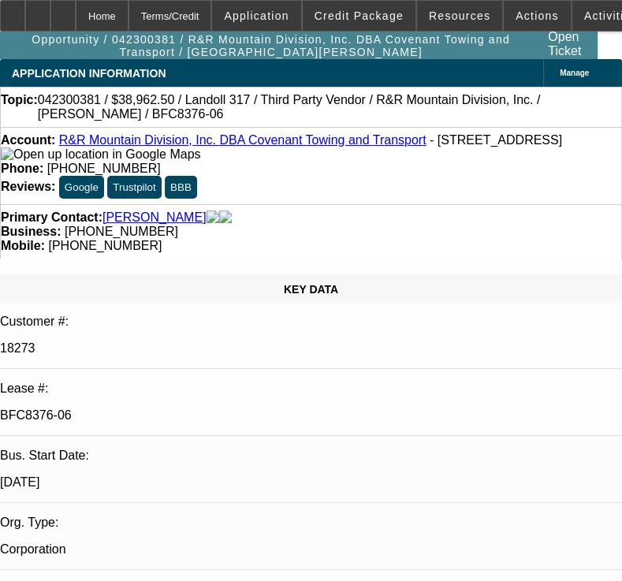
select select "6"
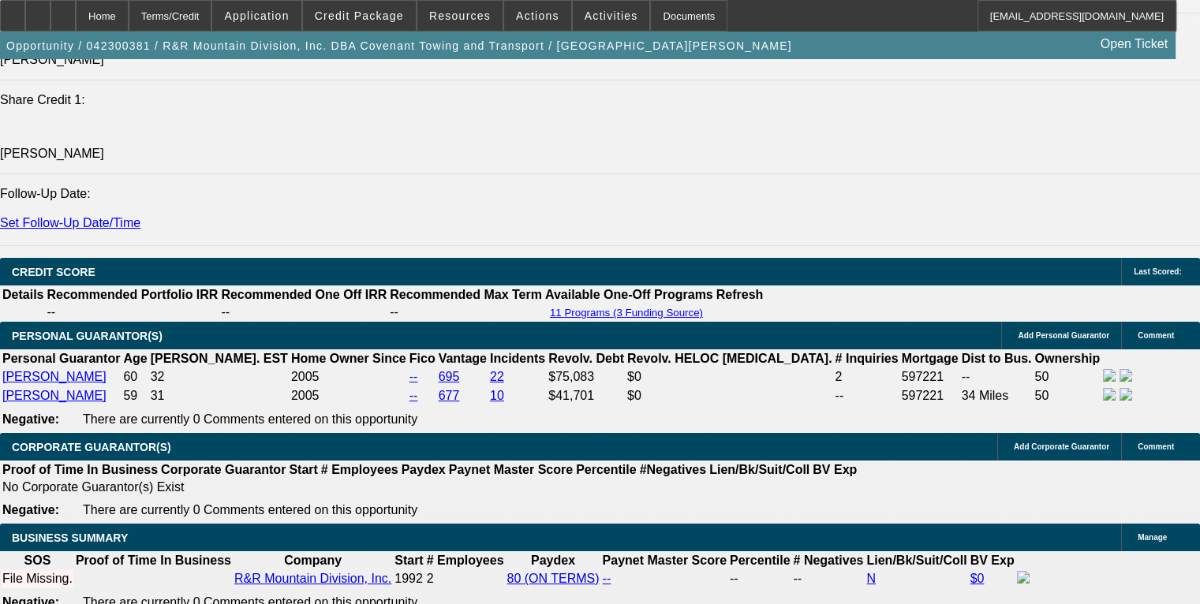
scroll to position [2209, 0]
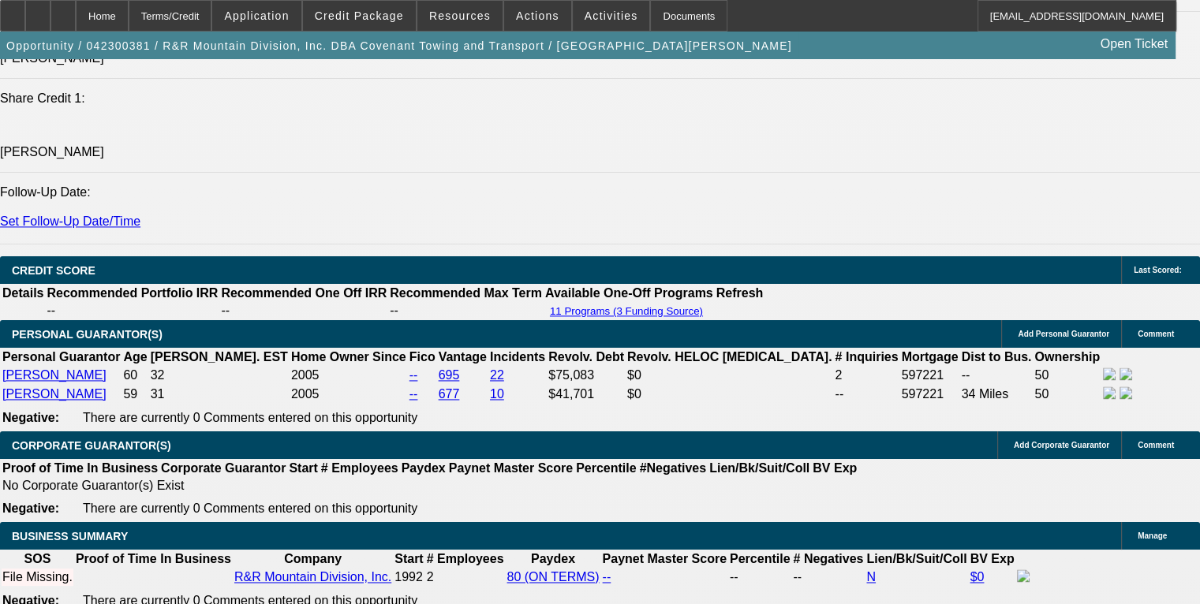
drag, startPoint x: 93, startPoint y: 331, endPoint x: 80, endPoint y: 380, distance: 51.3
copy span "Russell and Rose have been in business since 1992 and a good paying repeat cust…"
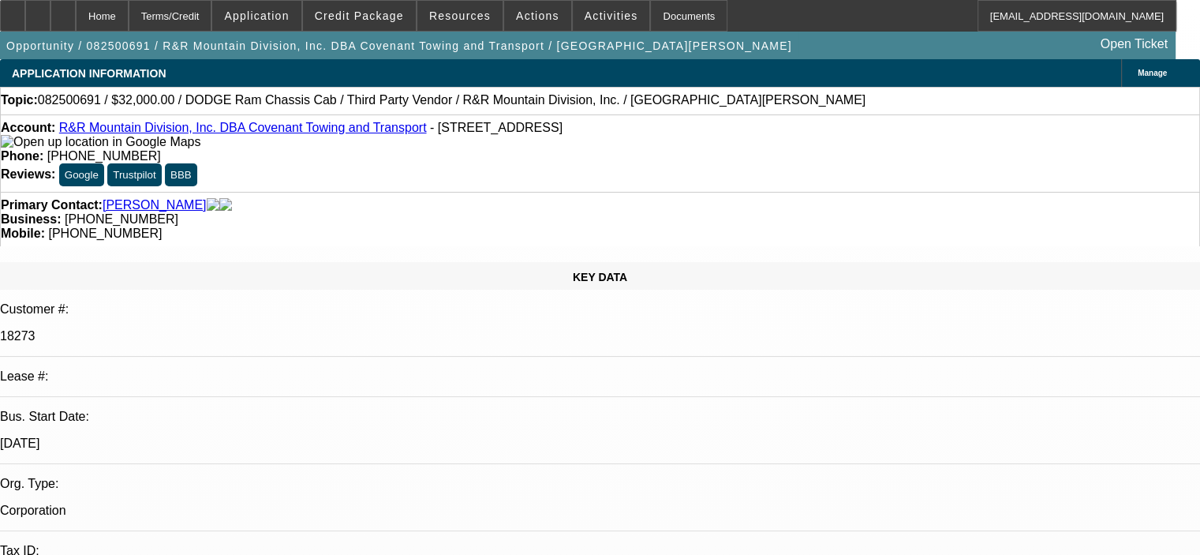
select select "0"
select select "2"
select select "0.1"
select select "4"
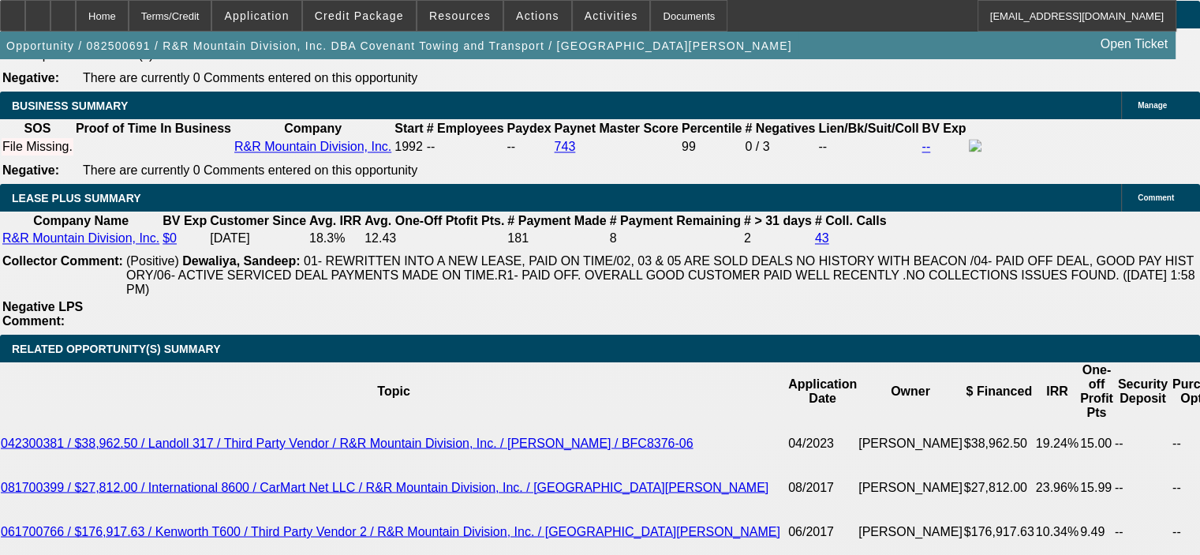
scroll to position [2525, 0]
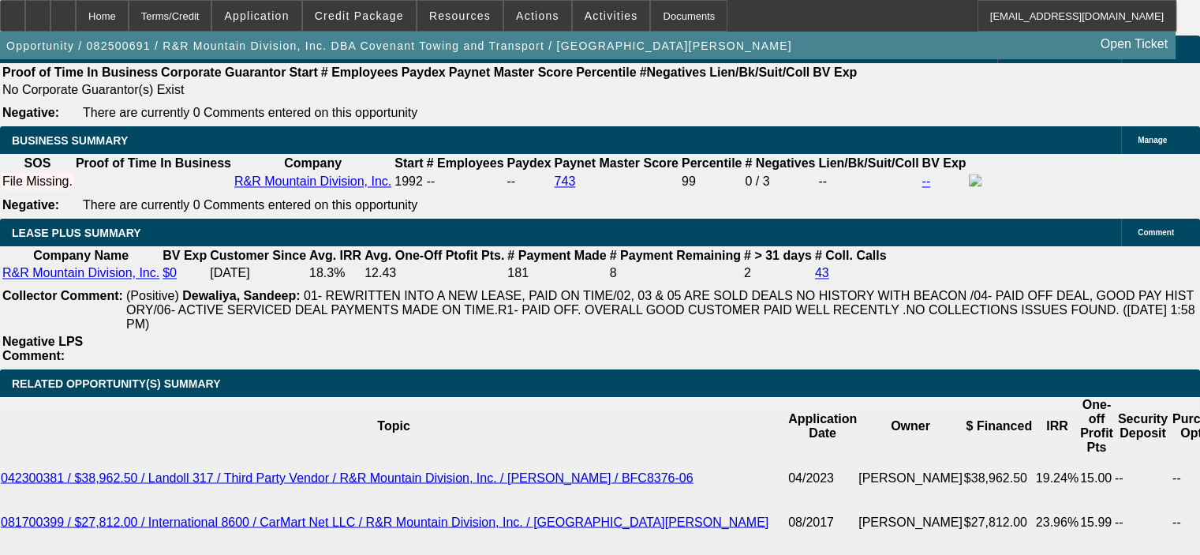
click at [63, 10] on icon at bounding box center [63, 10] width 0 height 0
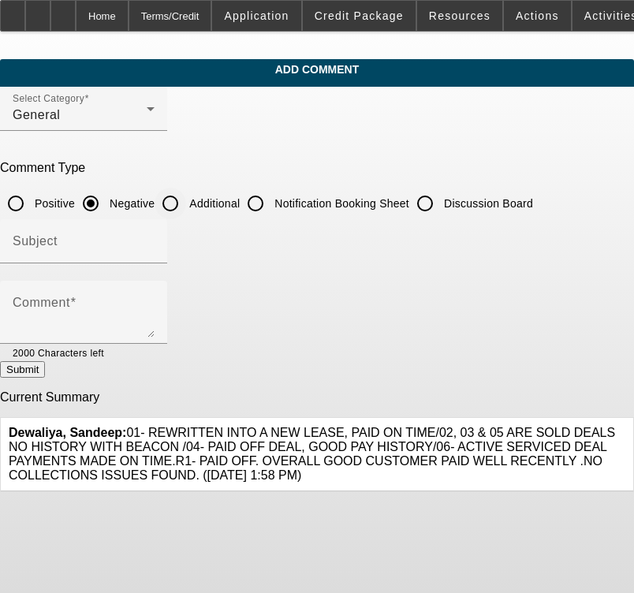
click at [186, 196] on input "Additional" at bounding box center [171, 204] width 32 height 32
radio input "true"
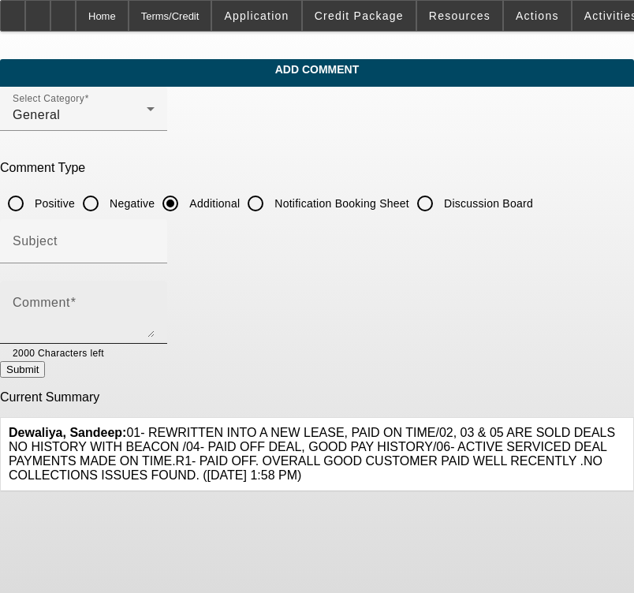
click at [155, 286] on div "Comment" at bounding box center [84, 312] width 142 height 63
paste textarea "[PERSON_NAME] and [PERSON_NAME] have been in business since [DATE] and a good p…"
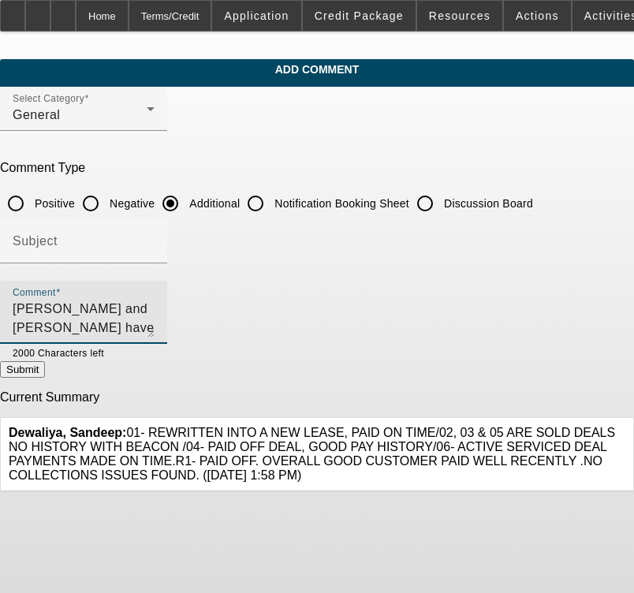
scroll to position [53, 0]
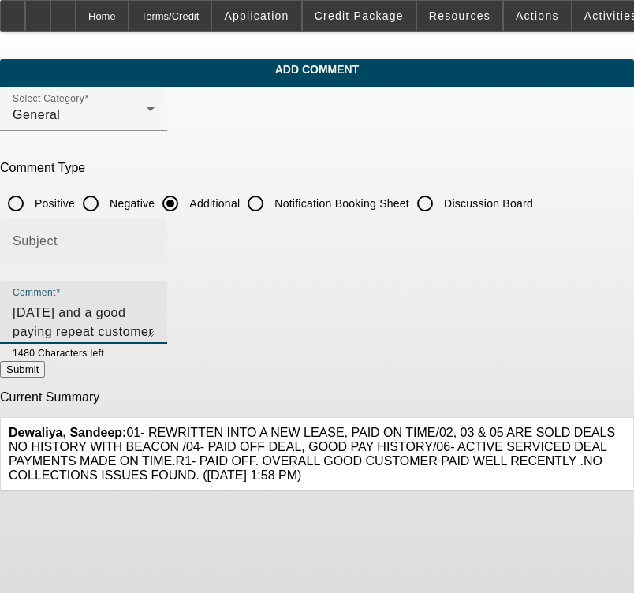
type textarea "[PERSON_NAME] and [PERSON_NAME] have been in business since [DATE] and a good p…"
click at [147, 254] on input "Subject" at bounding box center [84, 247] width 142 height 19
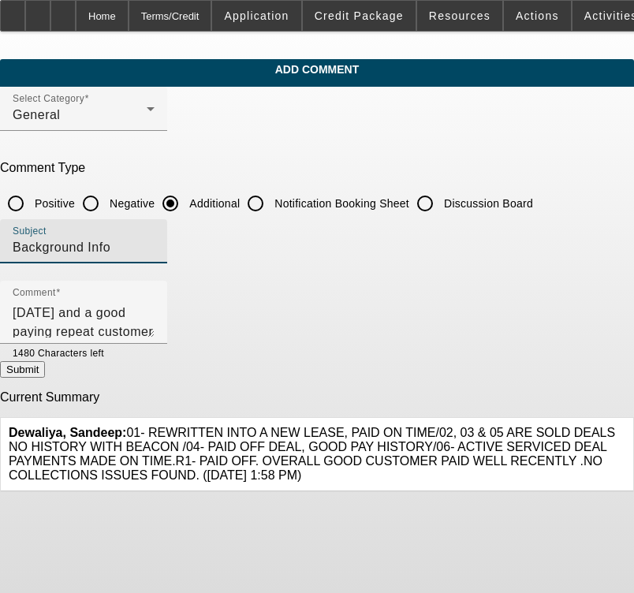
type input "Background Info"
click at [45, 375] on button "Submit" at bounding box center [22, 369] width 45 height 17
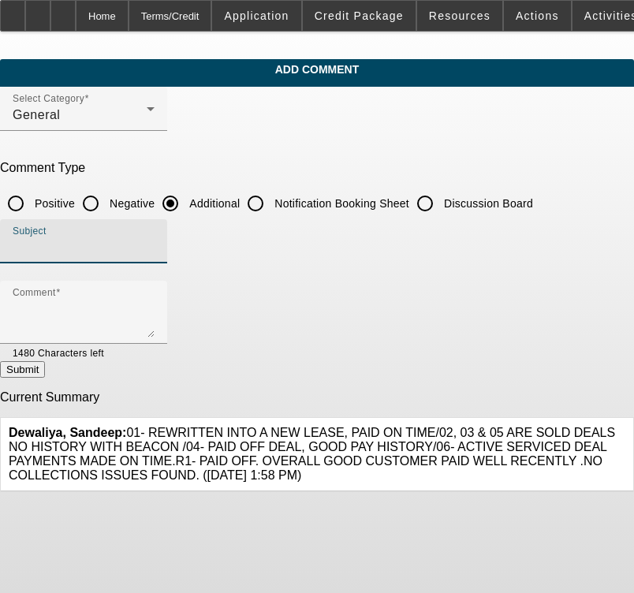
radio input "true"
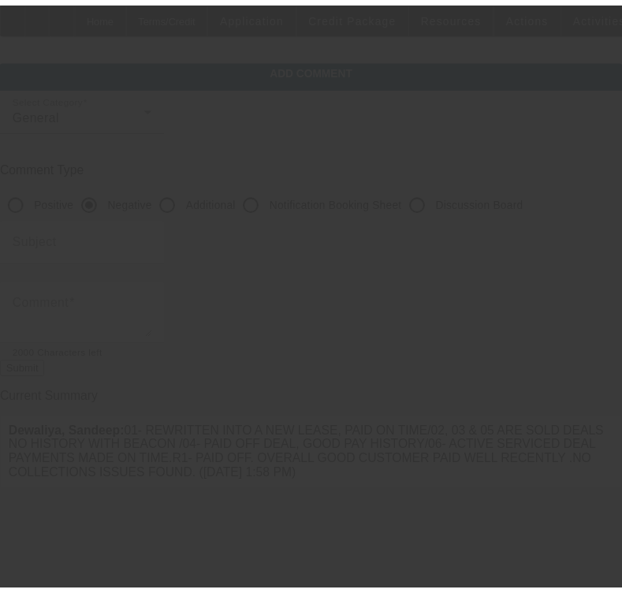
scroll to position [0, 0]
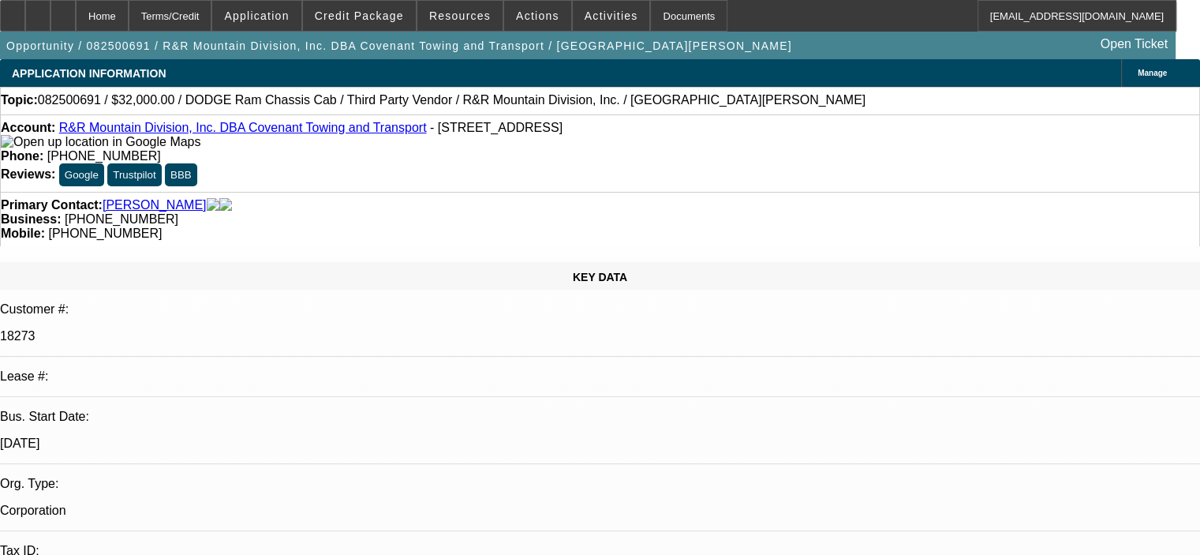
select select "0"
select select "2"
select select "0.1"
select select "4"
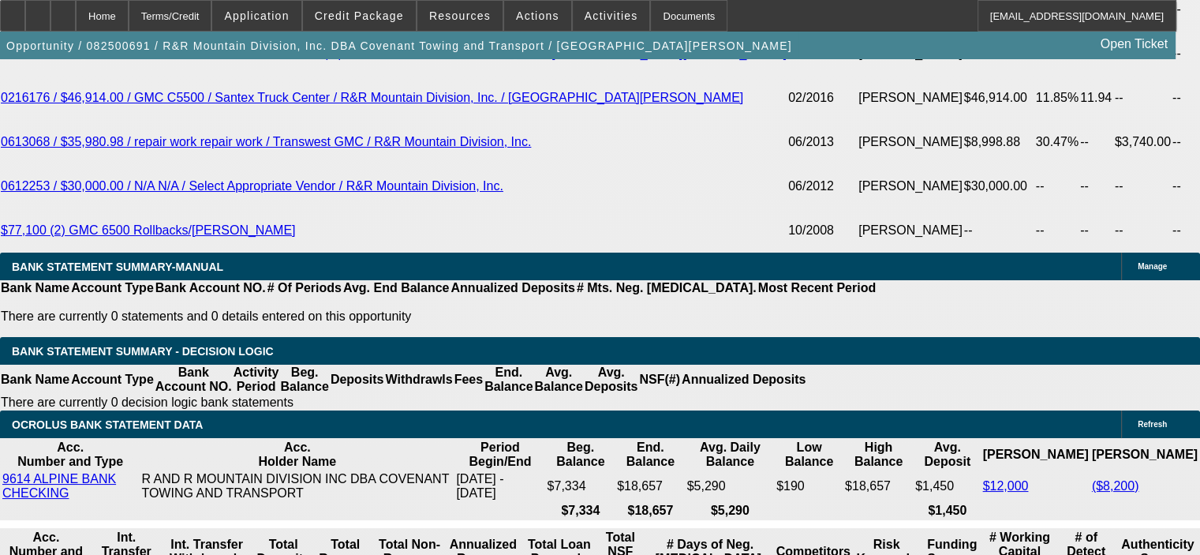
scroll to position [3156, 0]
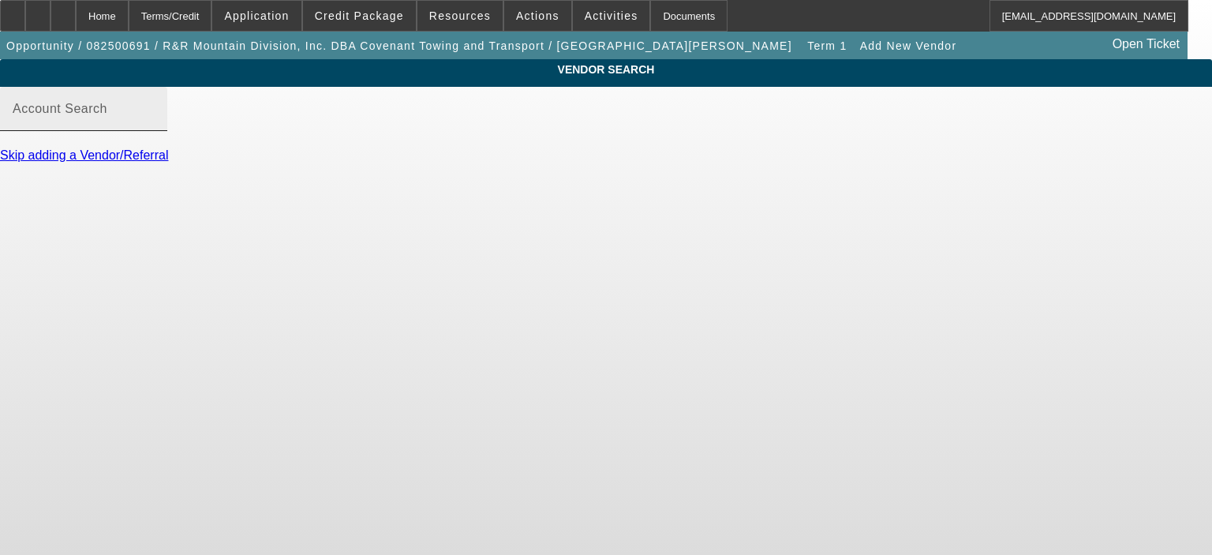
click at [155, 131] on div "Account Search" at bounding box center [84, 109] width 142 height 44
click at [155, 125] on input "Account Search" at bounding box center [84, 115] width 142 height 19
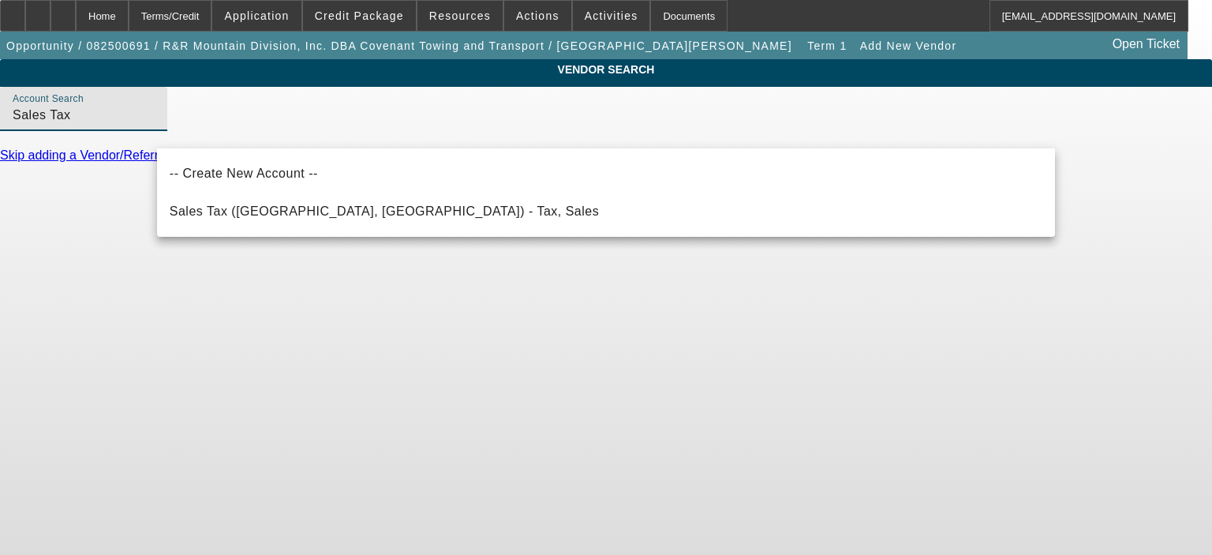
click at [313, 207] on span "Sales Tax ([GEOGRAPHIC_DATA], [GEOGRAPHIC_DATA]) - Tax, Sales" at bounding box center [384, 210] width 429 height 13
type input "Sales Tax ([GEOGRAPHIC_DATA], [GEOGRAPHIC_DATA]) - Tax, Sales"
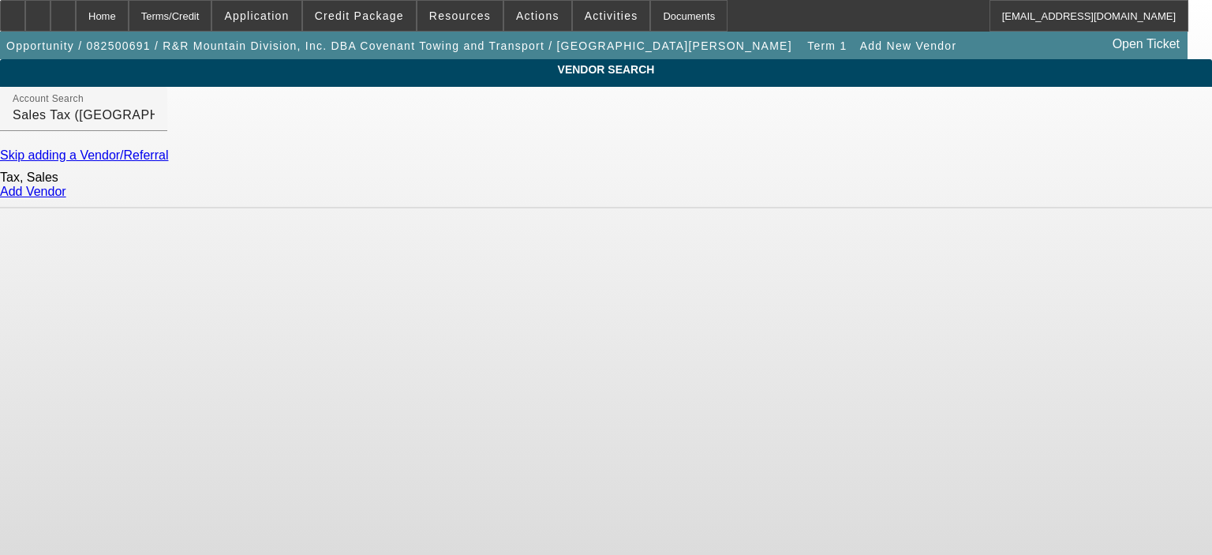
click at [66, 198] on link "Add Vendor" at bounding box center [33, 191] width 66 height 13
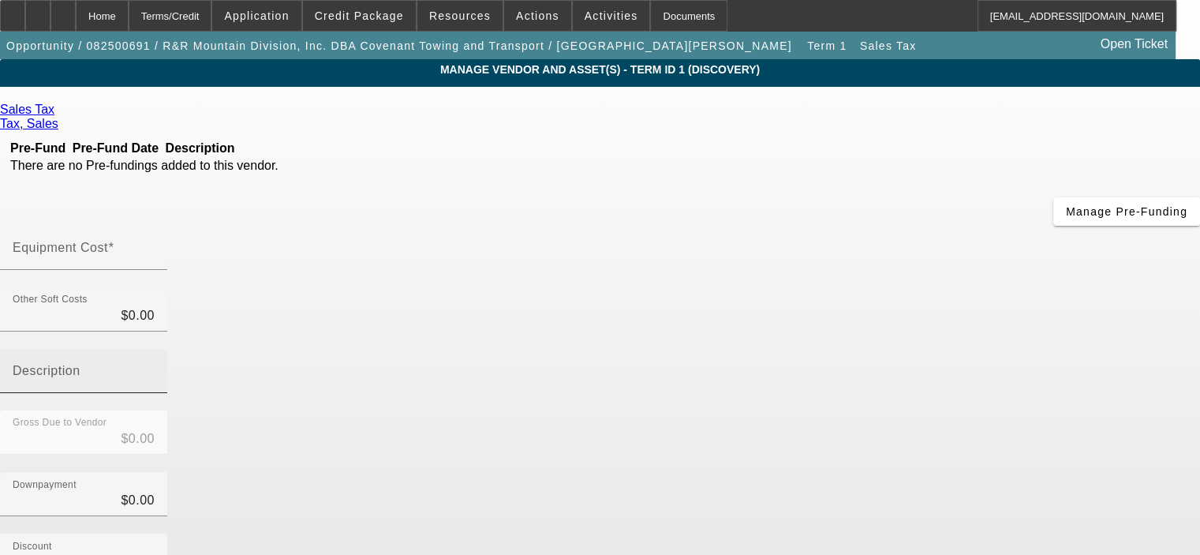
click at [155, 368] on input "Description" at bounding box center [84, 377] width 142 height 19
type input "CO sales tax @ 3.9%"
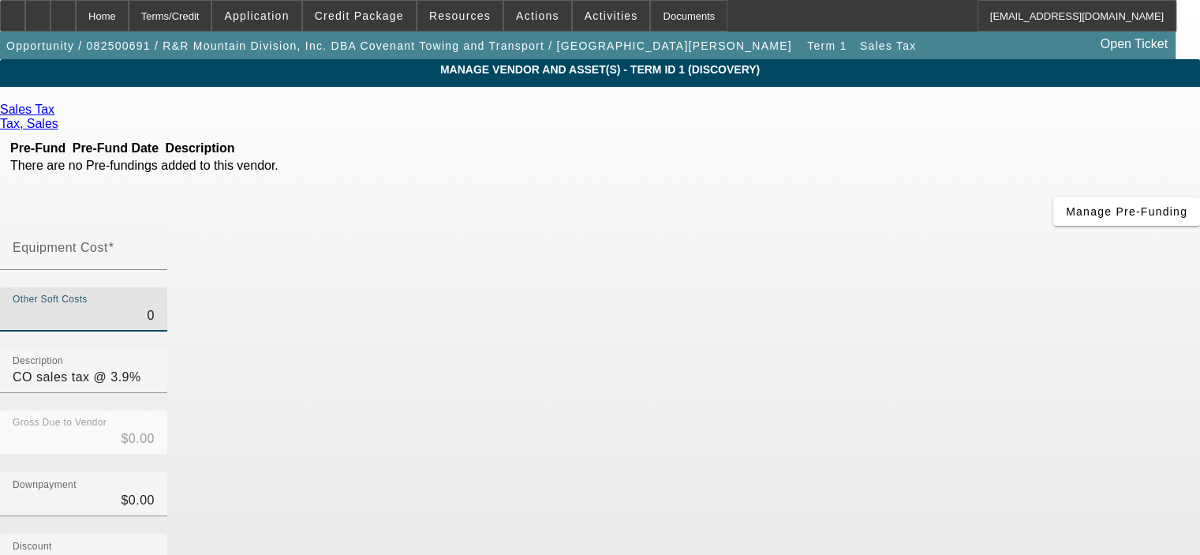
drag, startPoint x: 761, startPoint y: 194, endPoint x: 835, endPoint y: 206, distance: 75.9
click at [835, 287] on div "Other Soft Costs 0 Description CO sales tax @ 3.9%" at bounding box center [600, 348] width 1200 height 123
type input "1"
type input "$1.00"
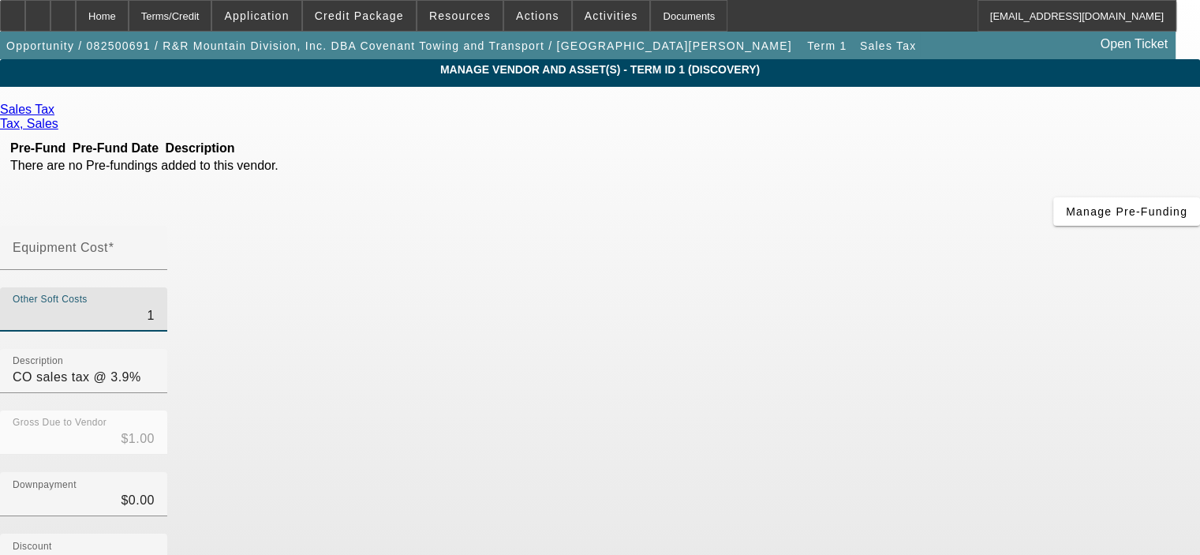
type input "12"
type input "$12.00"
type input "124"
type input "$124.00"
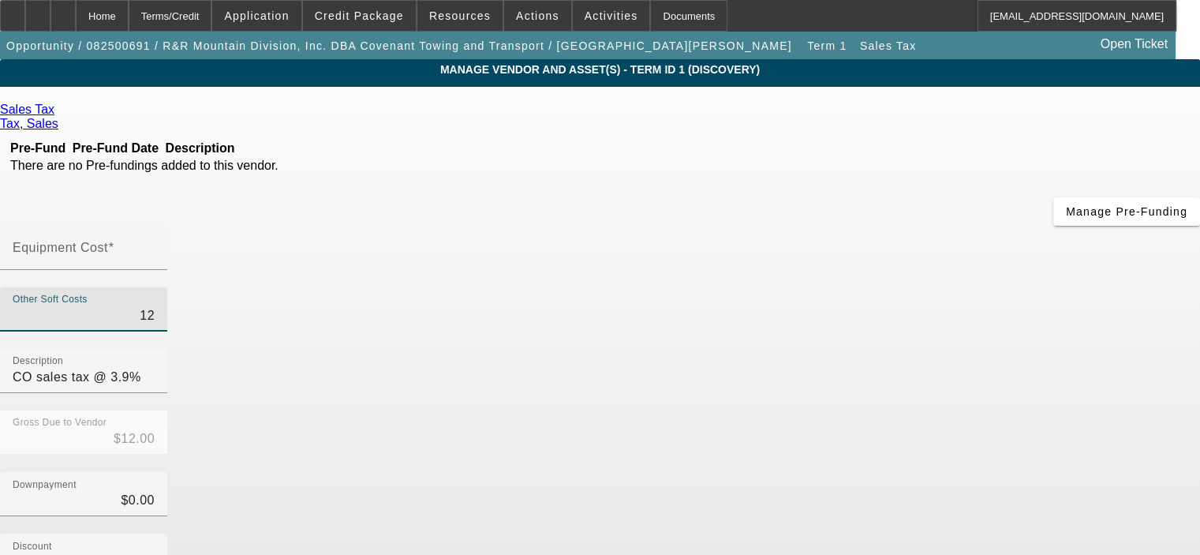
type input "$124.00"
type input "1248"
type input "$1,248.00"
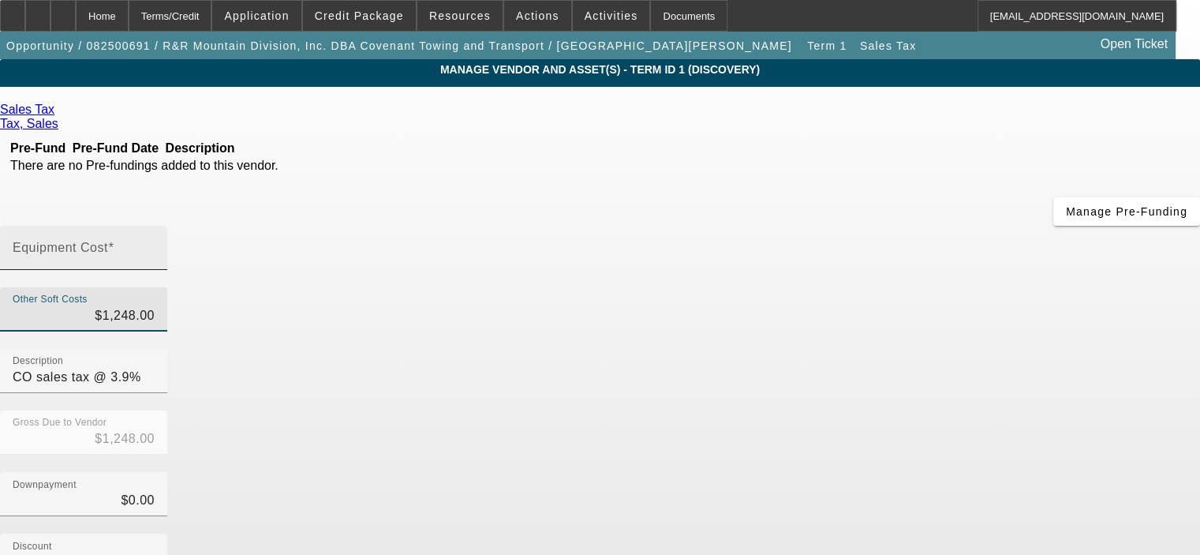
click at [155, 245] on input "Equipment Cost" at bounding box center [84, 254] width 142 height 19
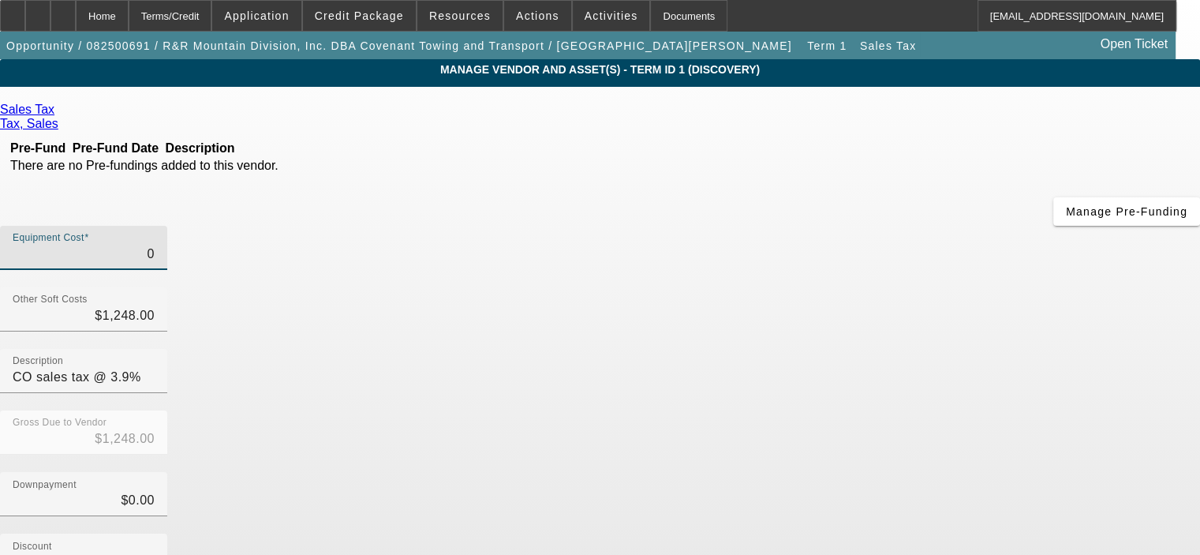
type input "$0.00"
click at [906, 472] on div "Downpayment $0.00" at bounding box center [600, 503] width 1200 height 62
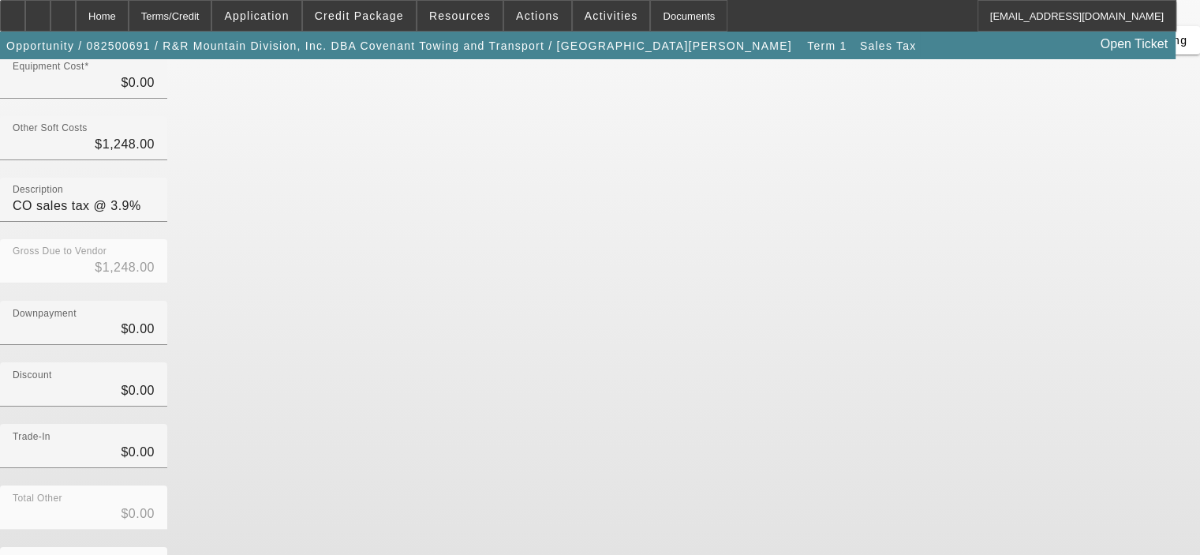
scroll to position [174, 0]
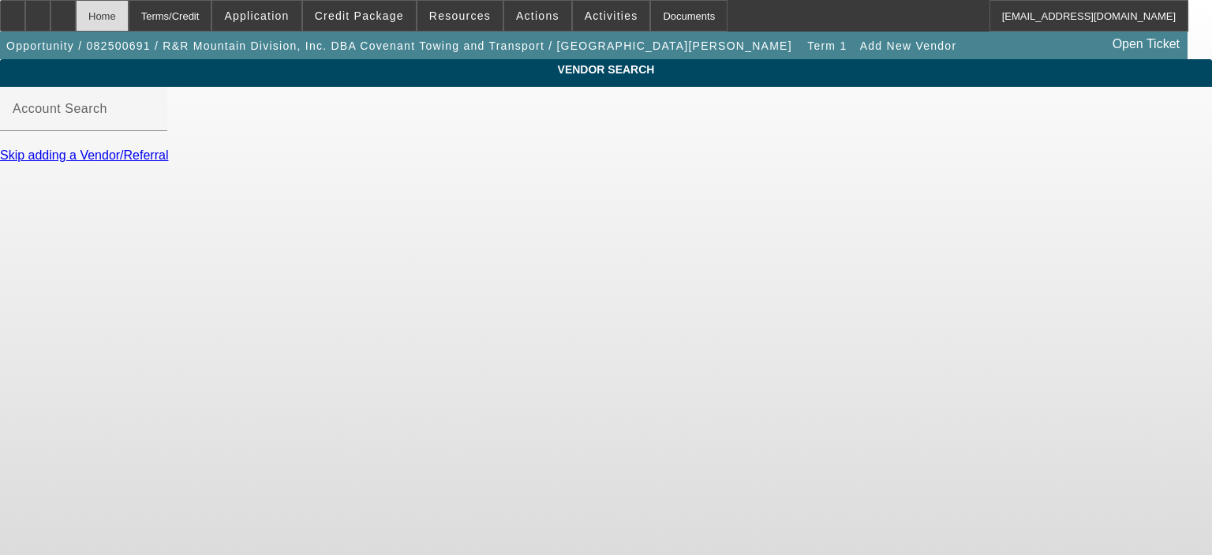
click at [129, 13] on div "Home" at bounding box center [102, 16] width 53 height 32
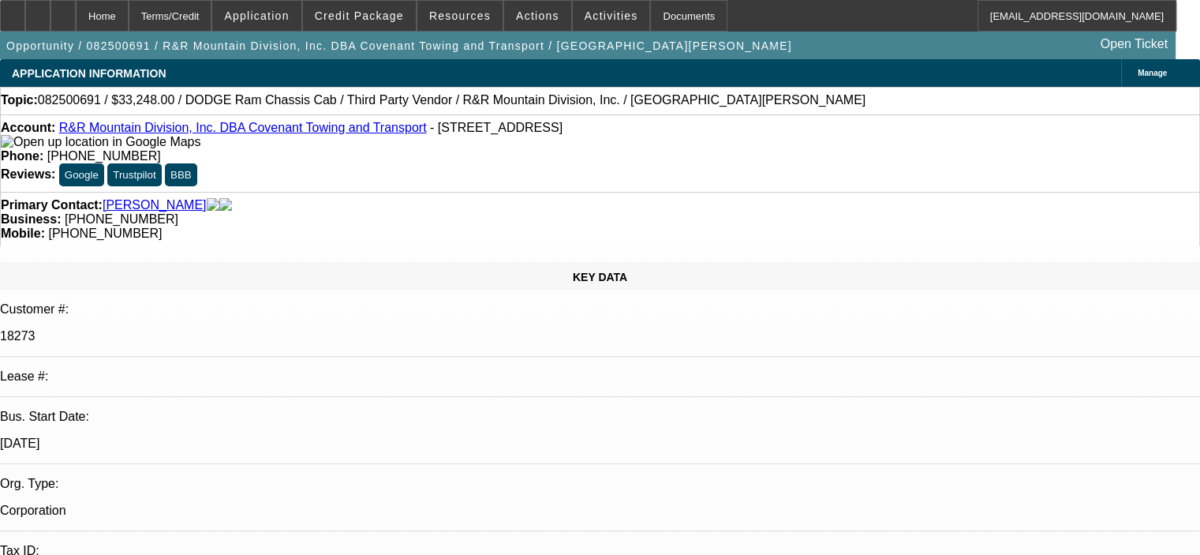
select select "0"
select select "2"
select select "0.1"
select select "4"
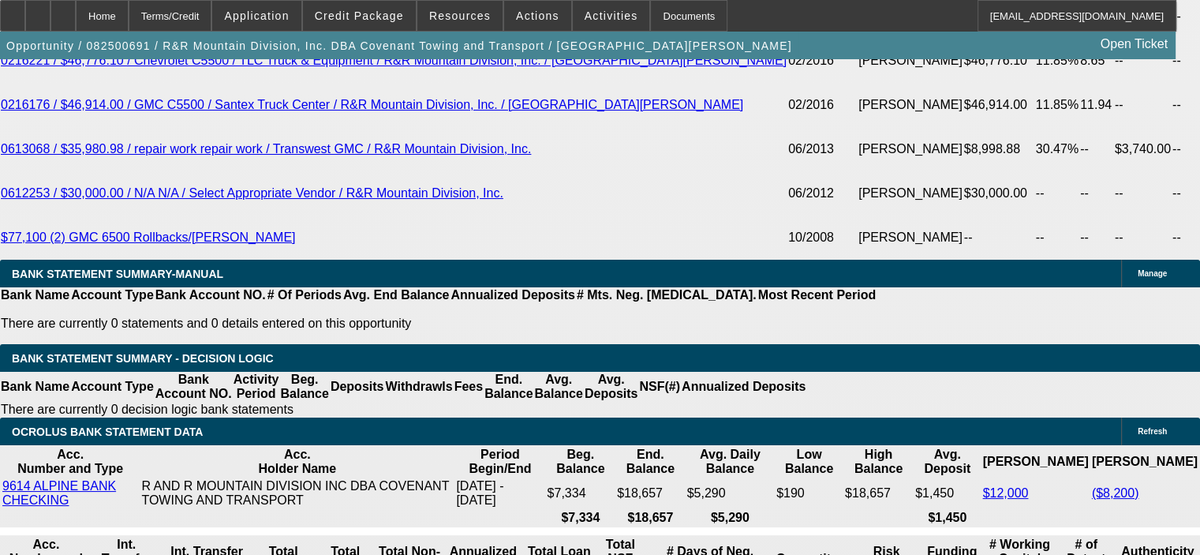
scroll to position [3156, 0]
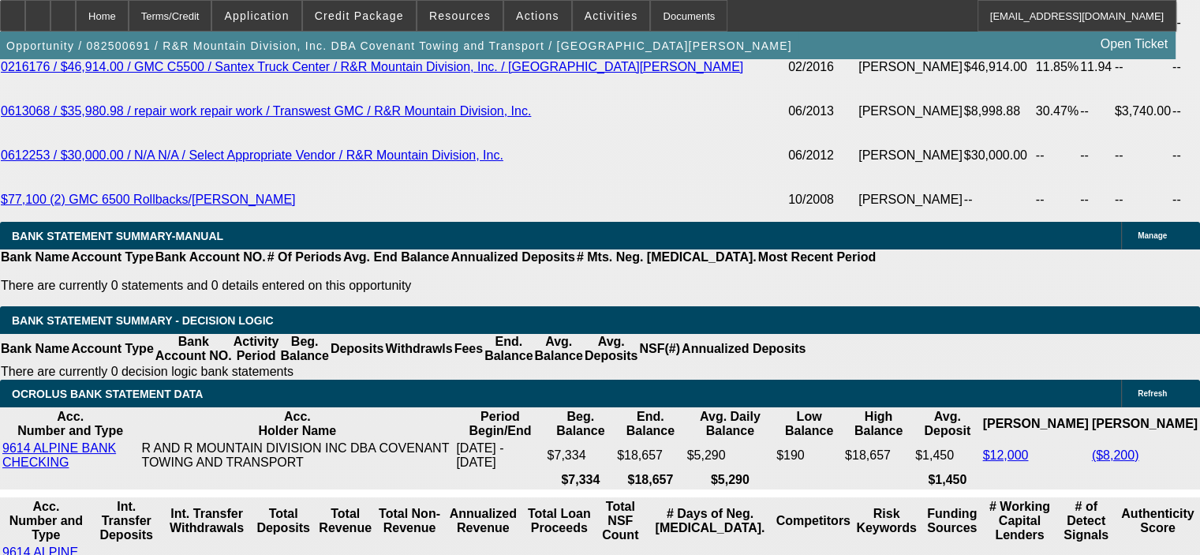
type input "$0.00"
type input "UNKNOWN"
drag, startPoint x: 270, startPoint y: 480, endPoint x: 335, endPoint y: 479, distance: 65.5
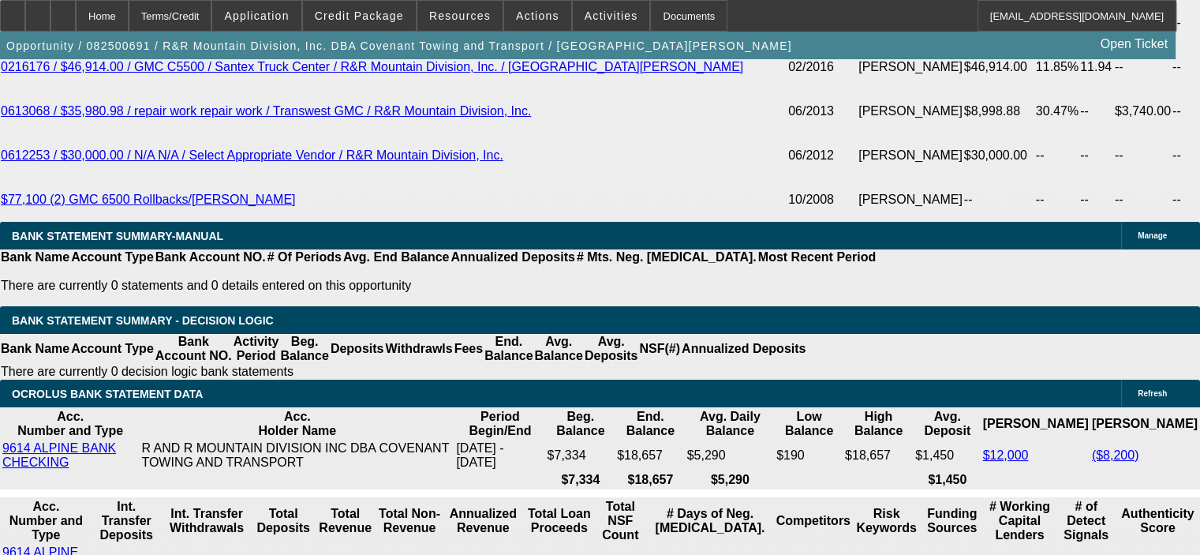
type input "36"
type input "12"
type input "$1,875.72"
type input "$937.86"
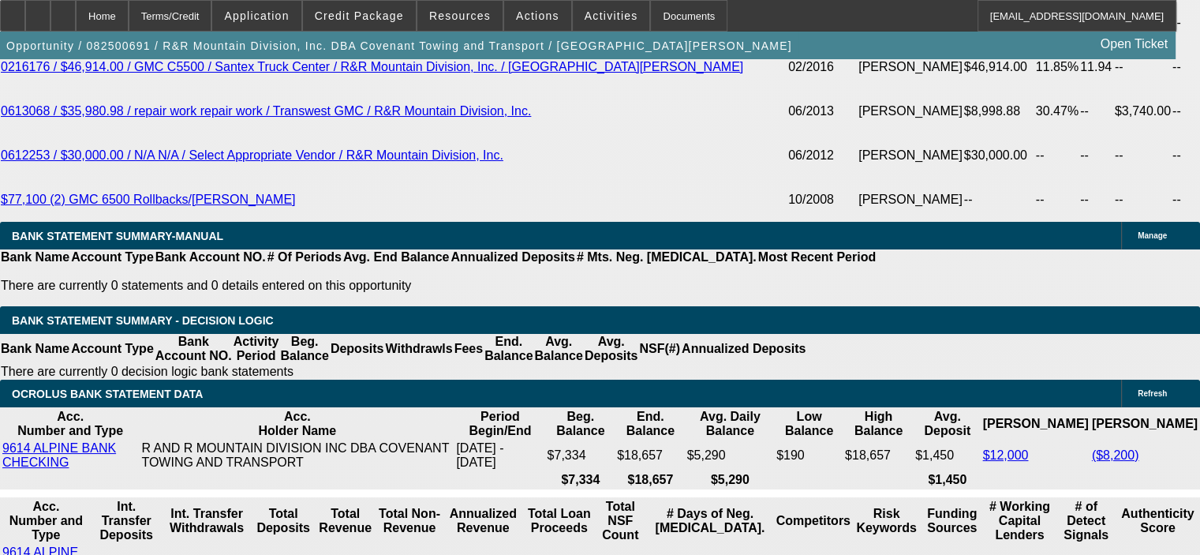
type input "$2,208.62"
type input "$1,104.31"
type input "1"
type input "$1,875.72"
type input "$937.86"
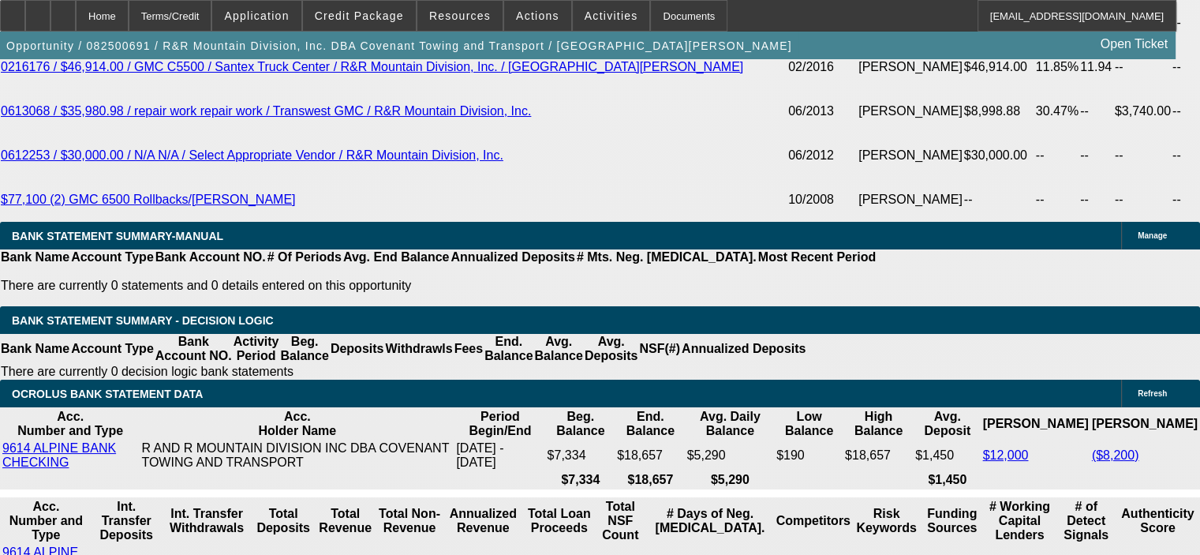
type input "11"
type input "$2,177.00"
type input "$1,088.50"
type input "11"
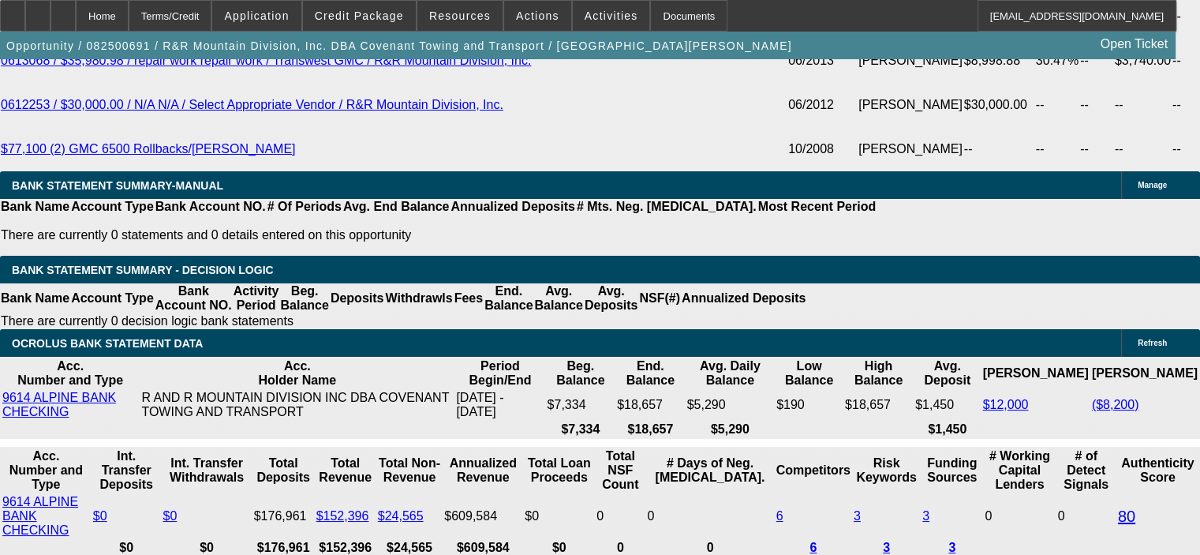
scroll to position [3235, 0]
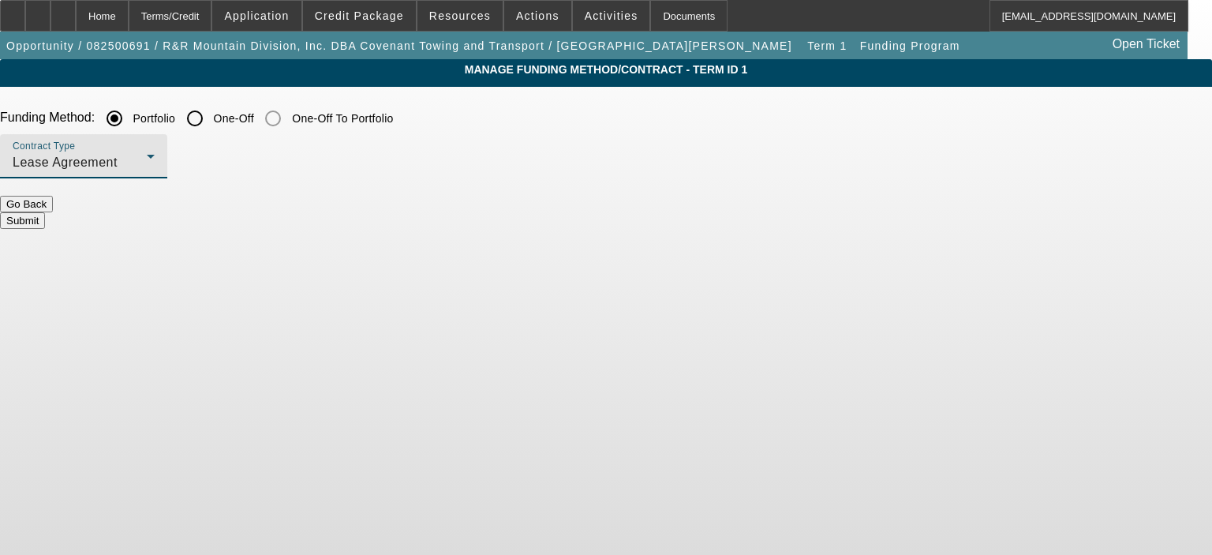
click at [147, 170] on div "Lease Agreement" at bounding box center [80, 162] width 134 height 19
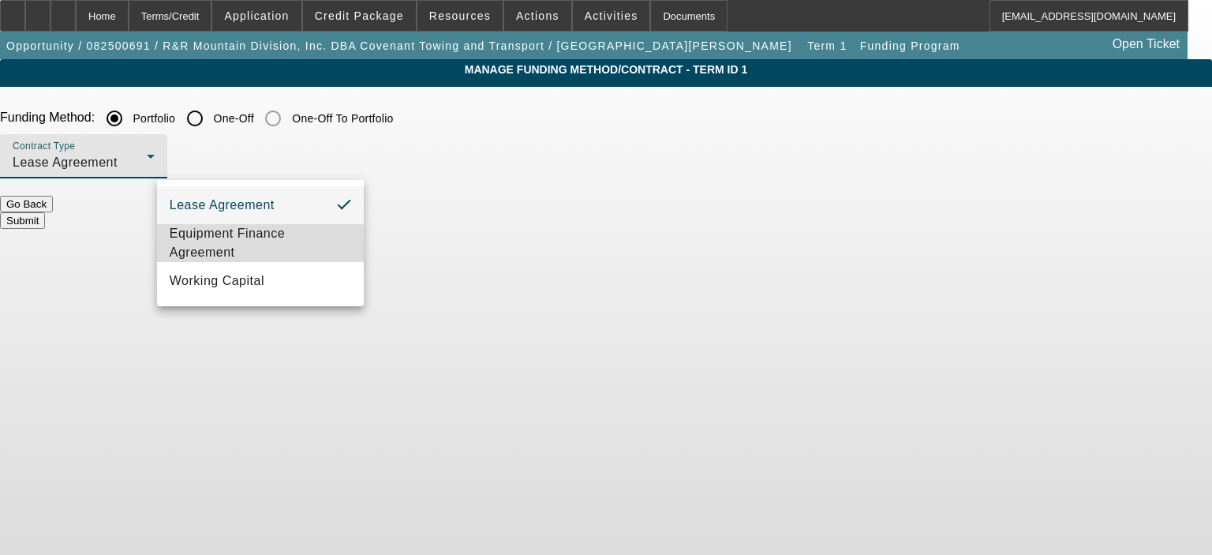
click at [309, 235] on span "Equipment Finance Agreement" at bounding box center [260, 243] width 181 height 38
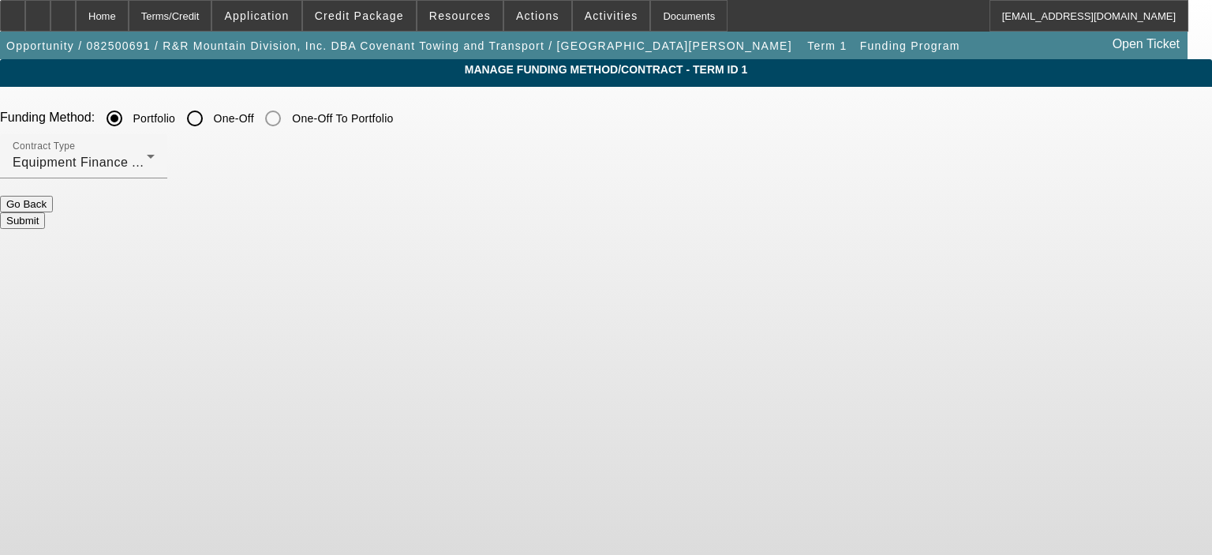
click at [45, 214] on button "Submit" at bounding box center [22, 220] width 45 height 17
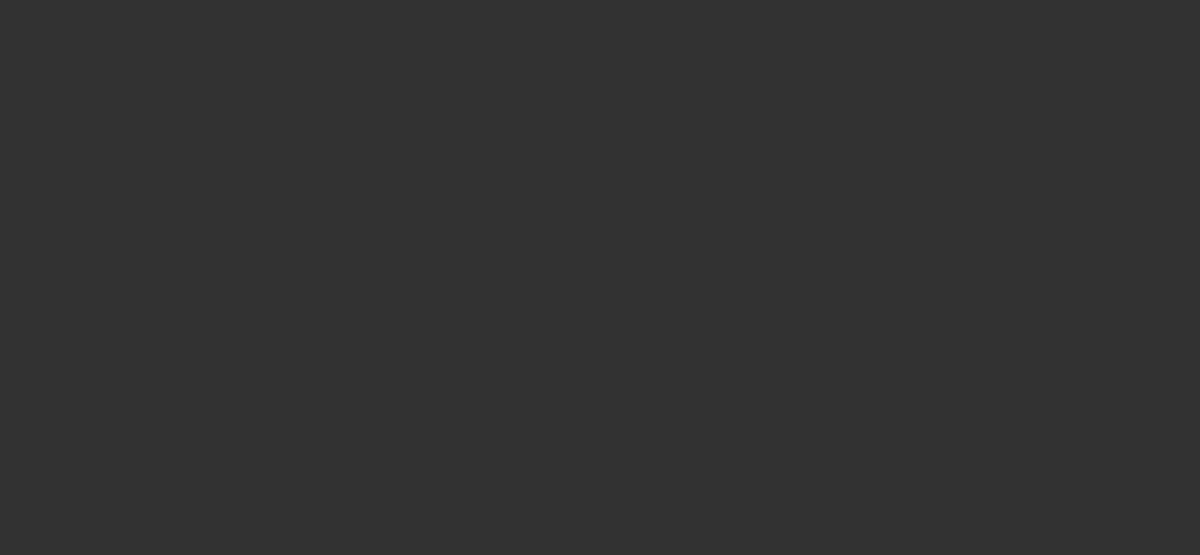
select select "0"
select select "2"
select select "0"
select select "6"
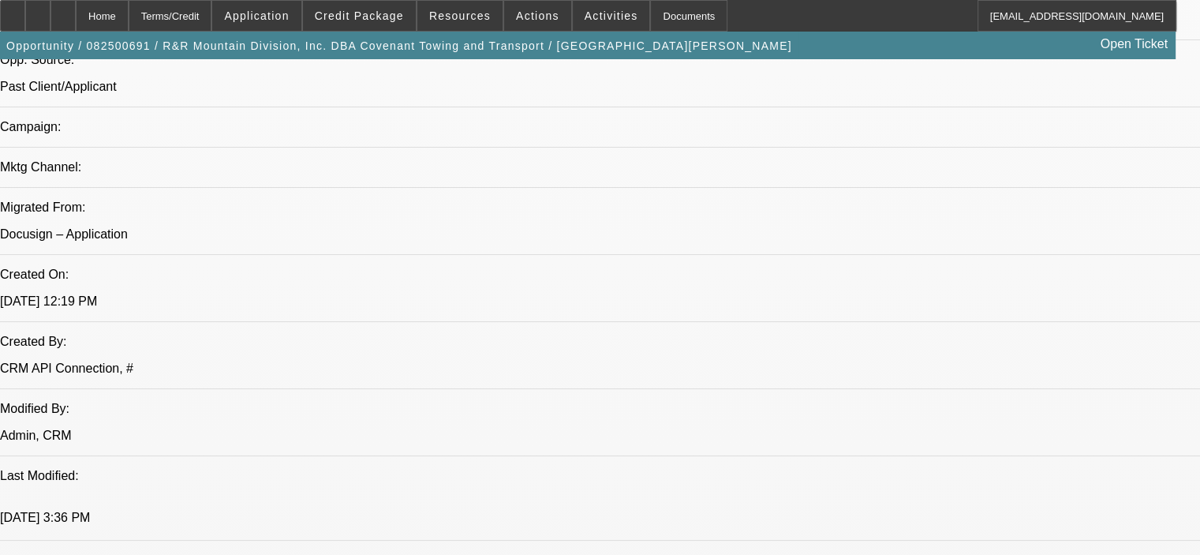
scroll to position [1026, 0]
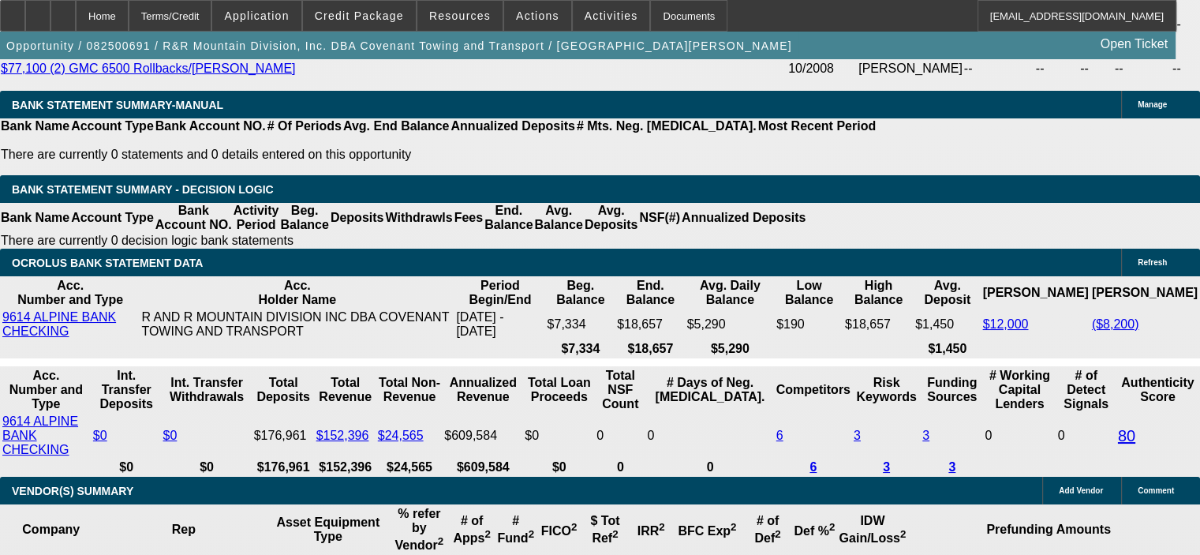
scroll to position [3313, 0]
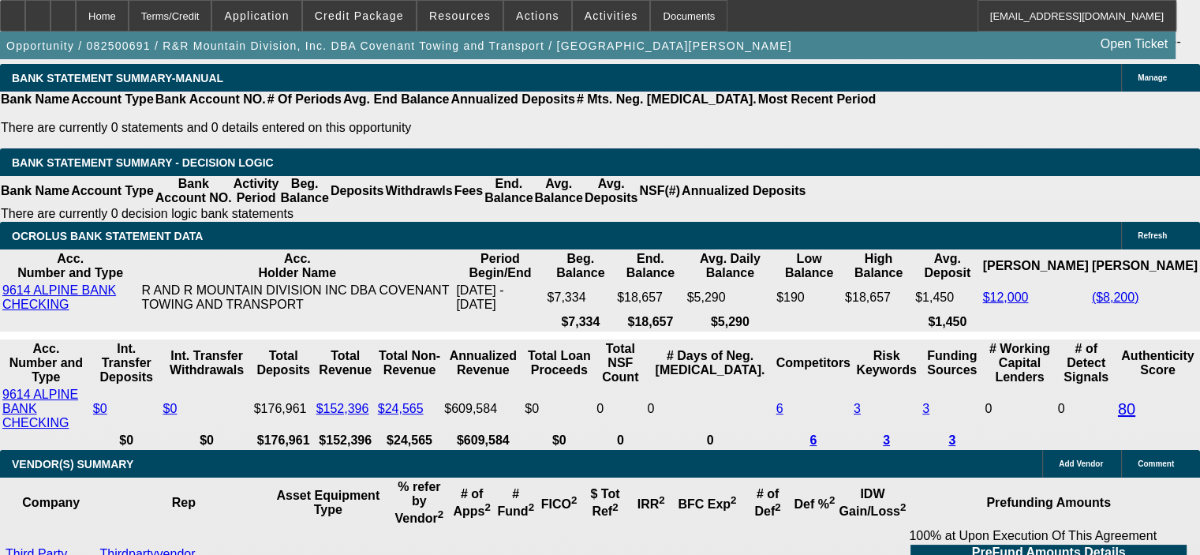
select select "0"
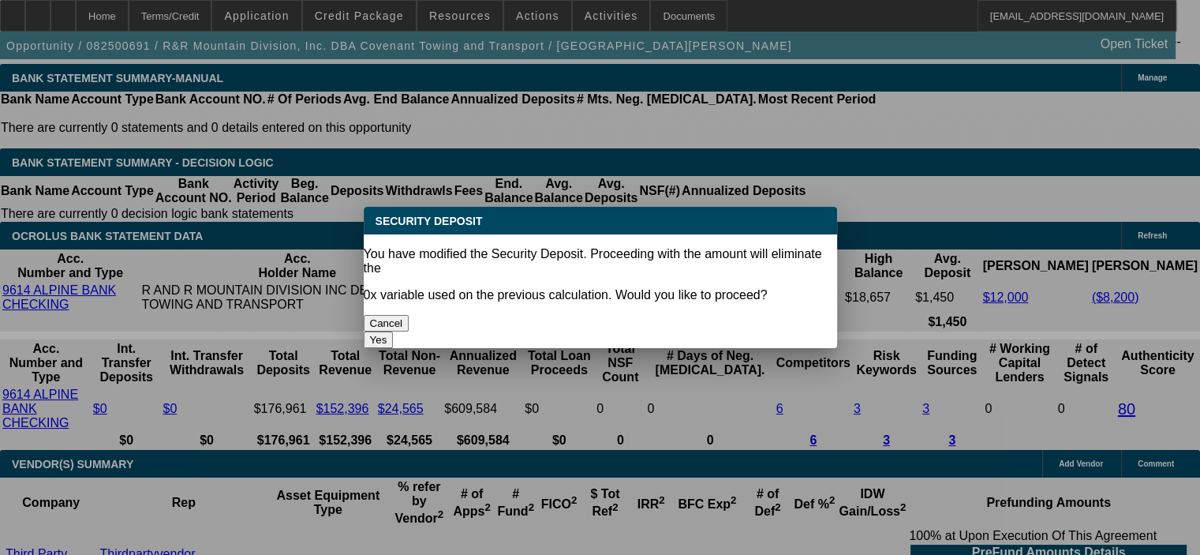
scroll to position [0, 0]
click at [394, 331] on button "Yes" at bounding box center [379, 339] width 30 height 17
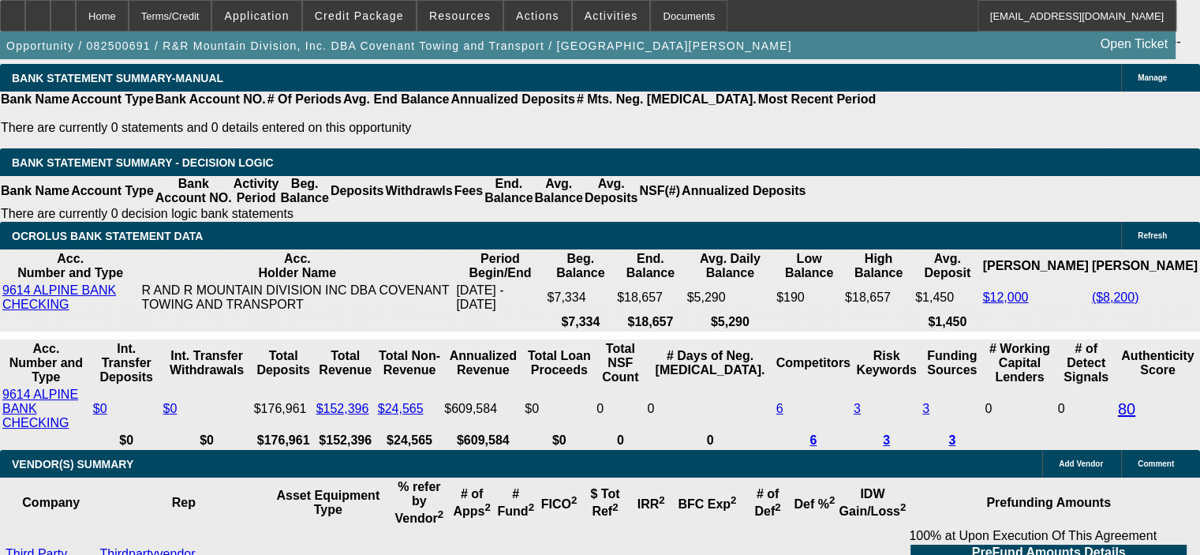
type input "$0.00"
type input "UNKNOWN"
select select "1"
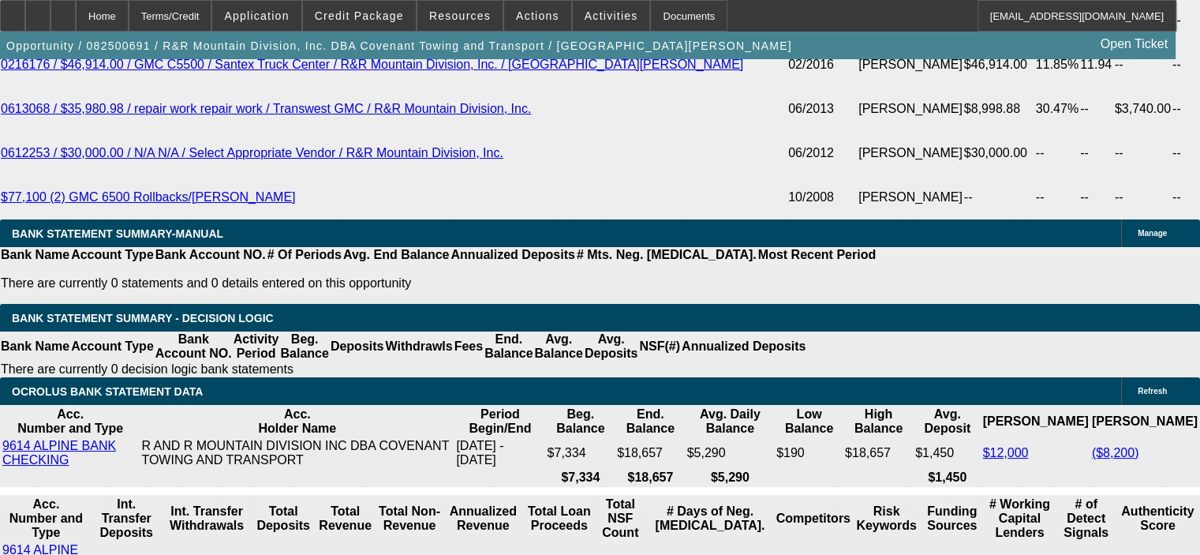
scroll to position [3156, 0]
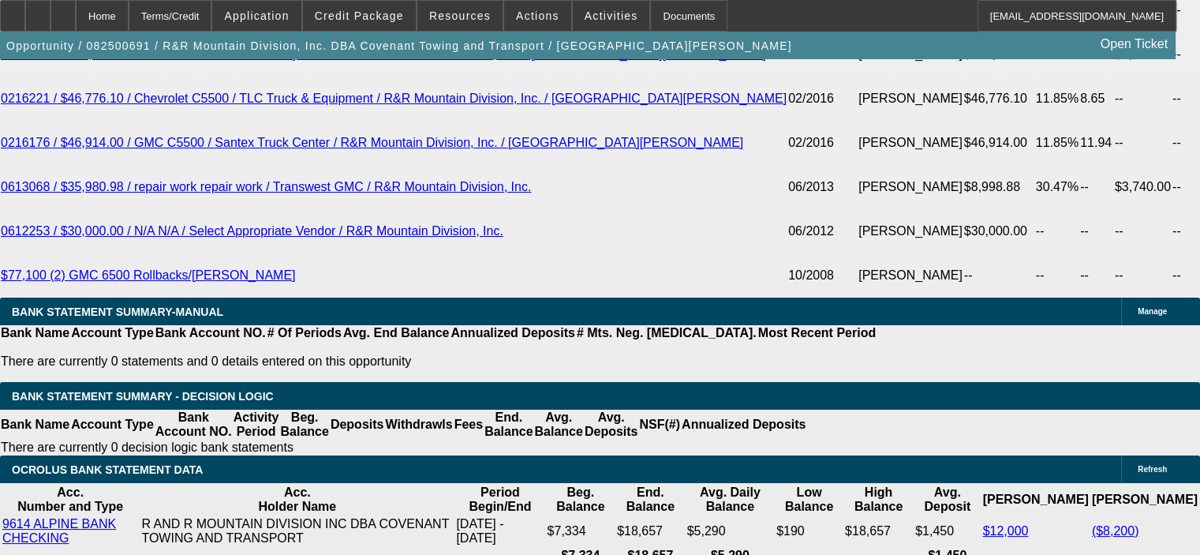
scroll to position [2998, 0]
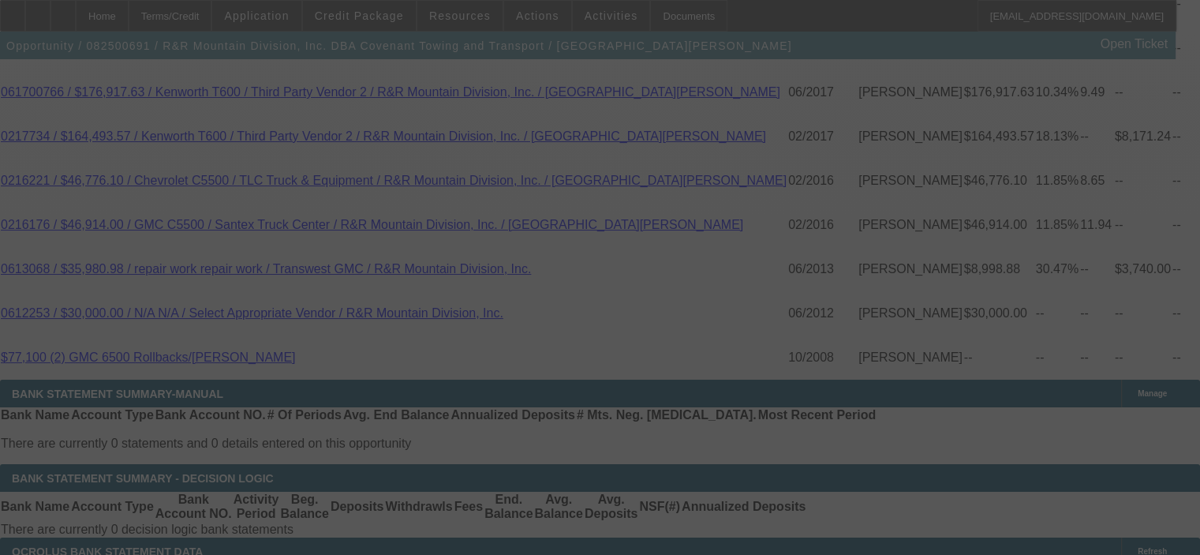
select select "0"
select select "6"
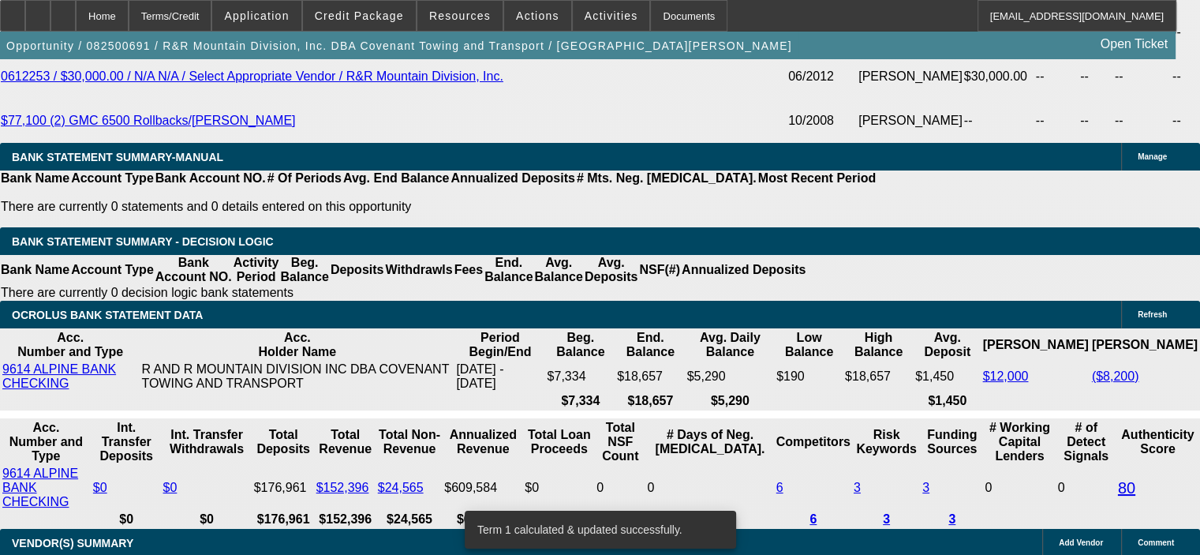
scroll to position [3313, 0]
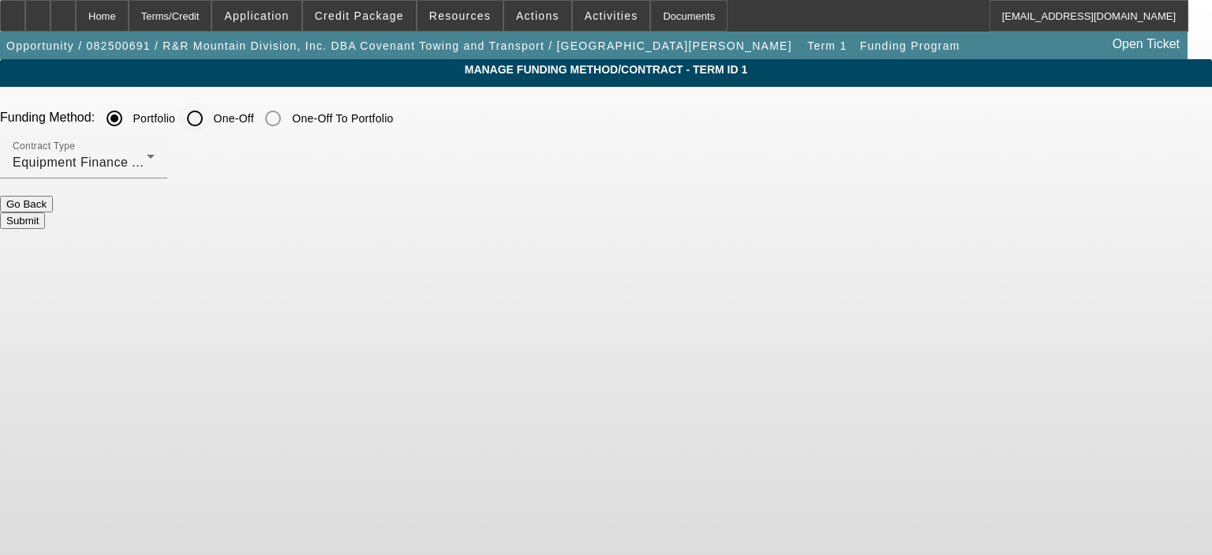
click at [211, 113] on input "One-Off" at bounding box center [195, 119] width 32 height 32
radio input "true"
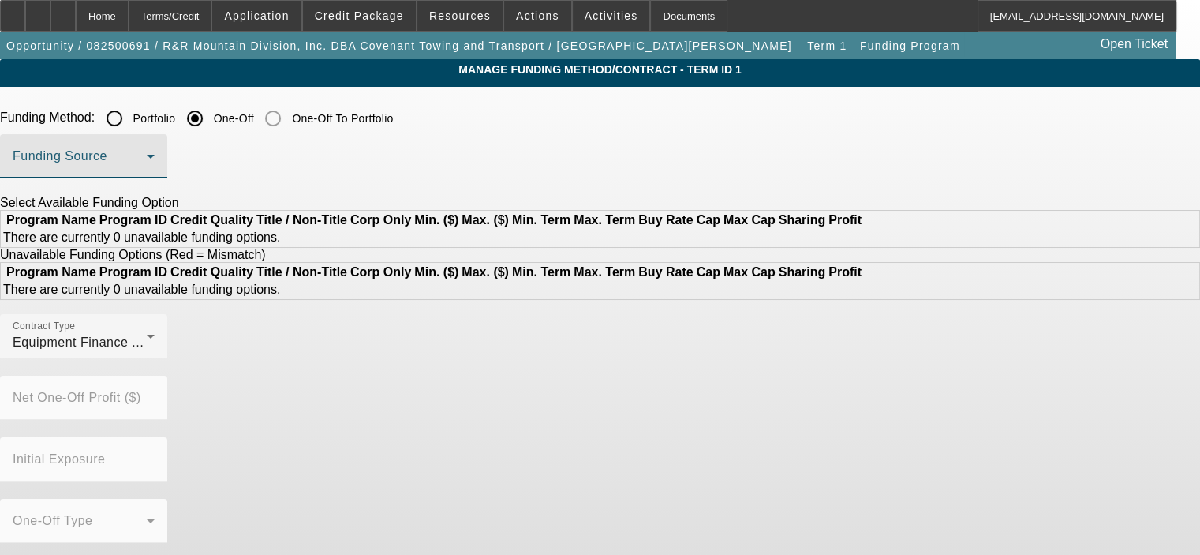
click at [147, 163] on span at bounding box center [80, 162] width 134 height 19
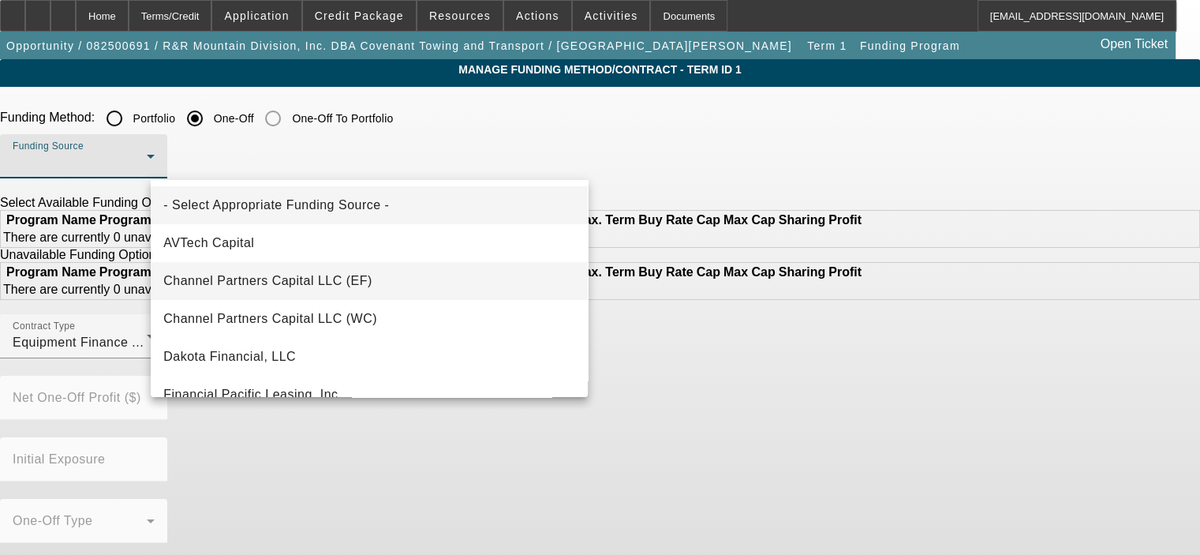
click at [458, 283] on mat-option "Channel Partners Capital LLC (EF)" at bounding box center [369, 281] width 437 height 38
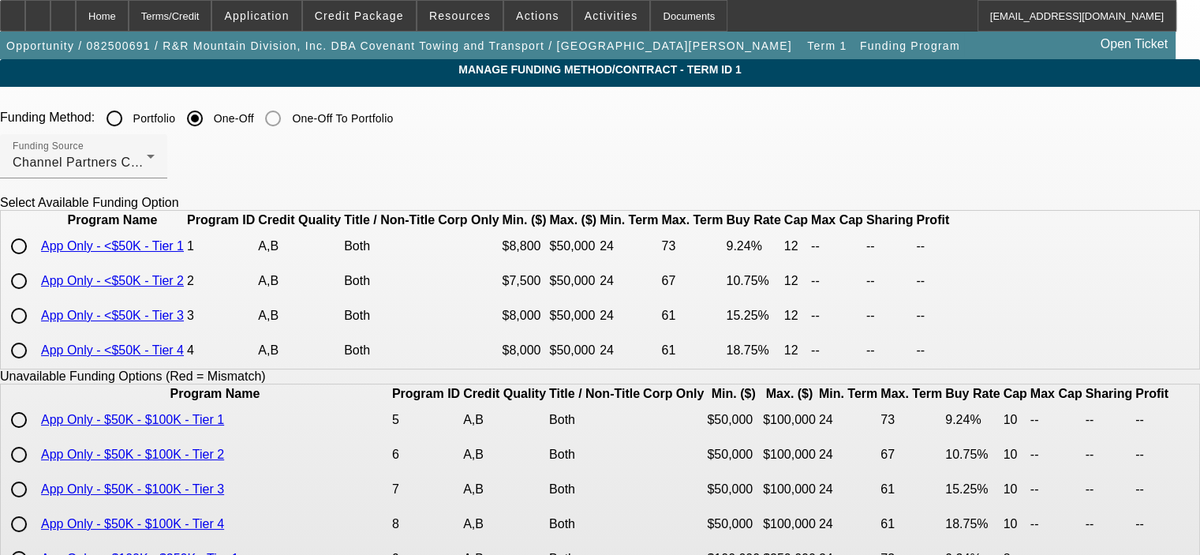
click at [35, 262] on input "radio" at bounding box center [19, 246] width 32 height 32
radio input "true"
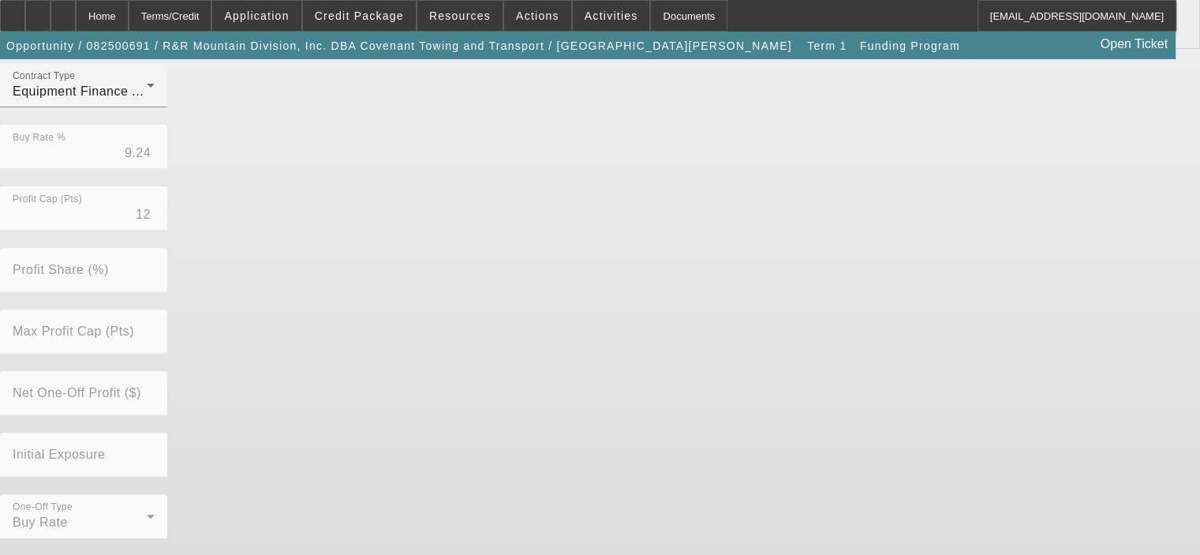
scroll to position [518, 0]
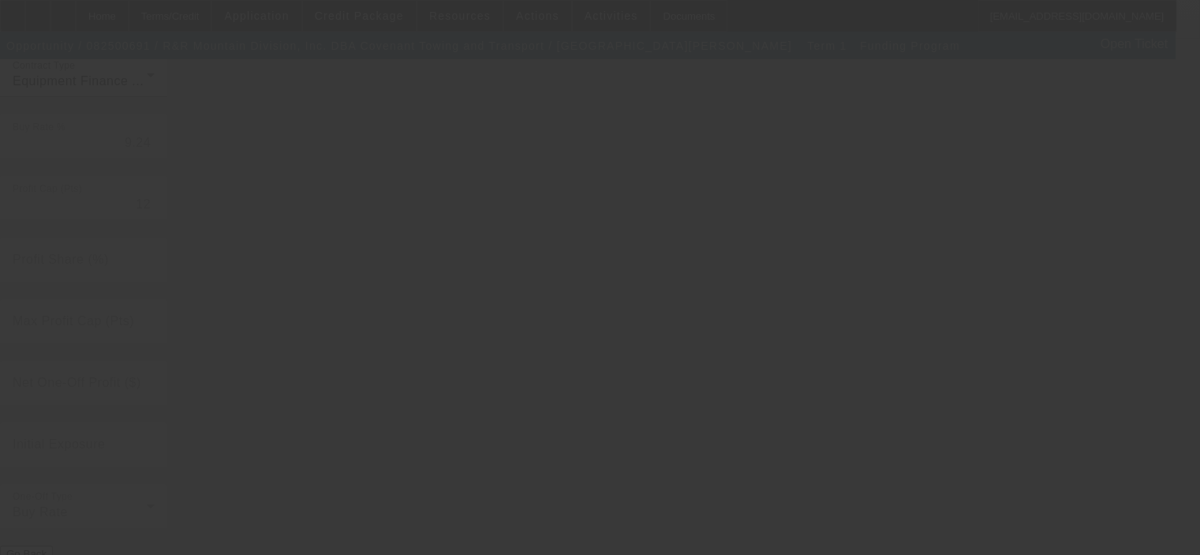
radio input "true"
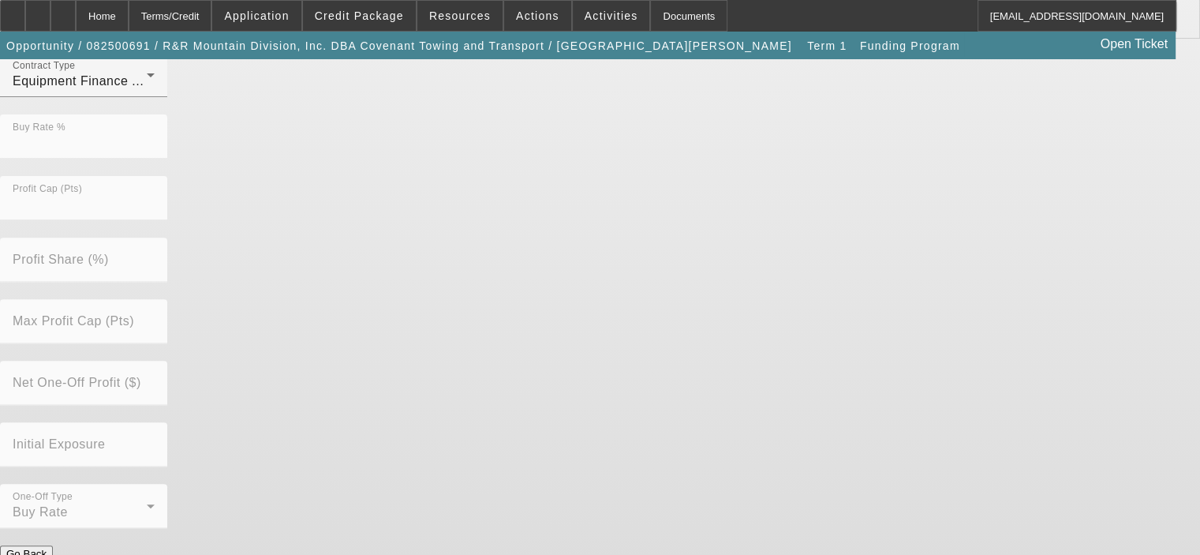
scroll to position [0, 0]
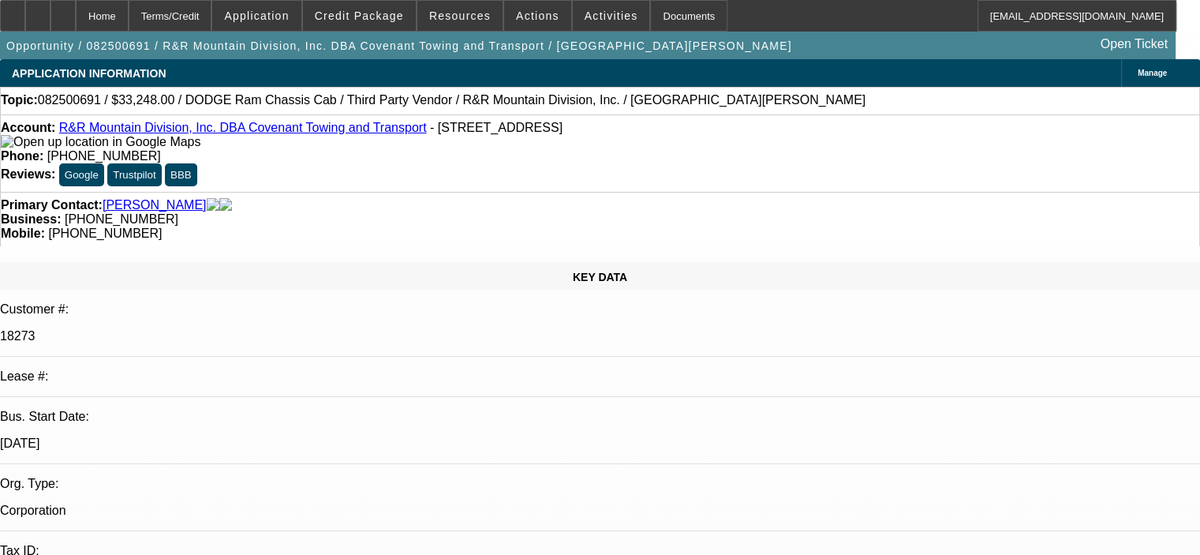
select select "0"
select select "6"
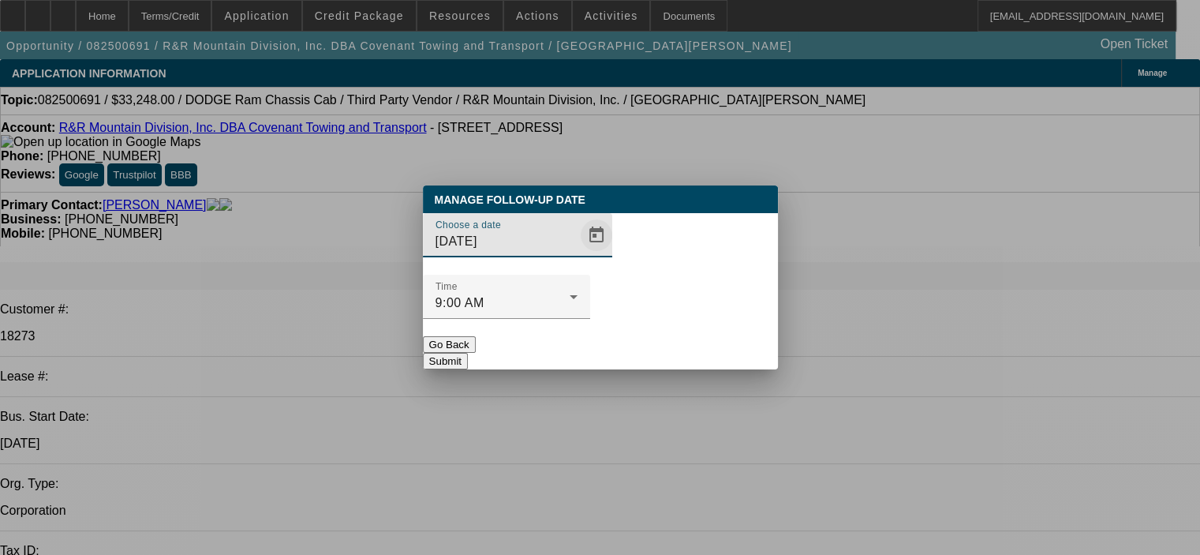
click at [577, 254] on span "Open calendar" at bounding box center [596, 235] width 38 height 38
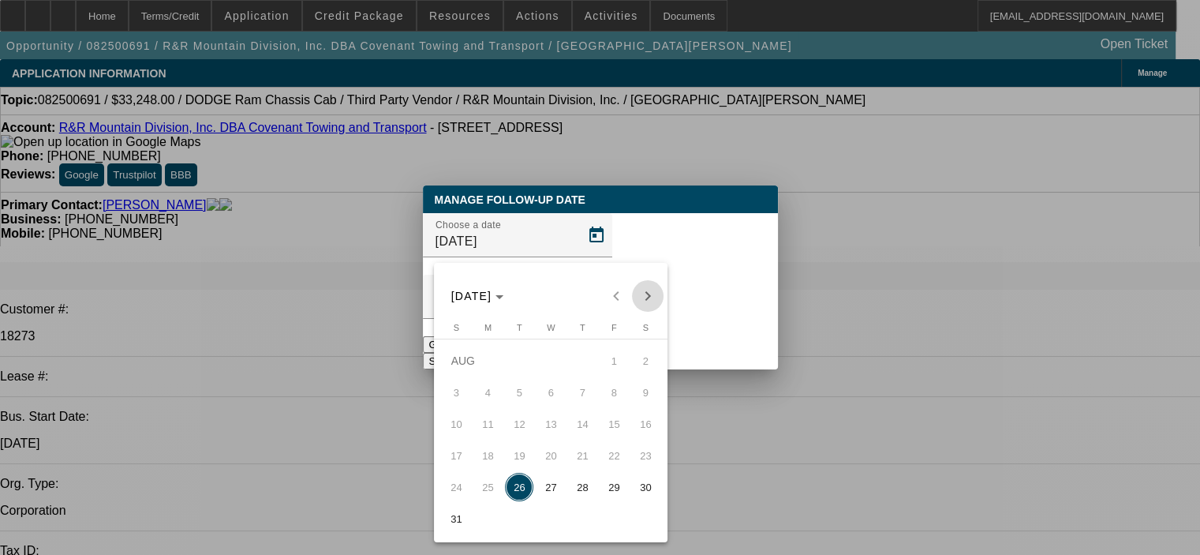
click at [649, 297] on span "Next month" at bounding box center [648, 296] width 32 height 32
click at [529, 404] on span "2" at bounding box center [519, 392] width 28 height 28
type input "9/2/2025"
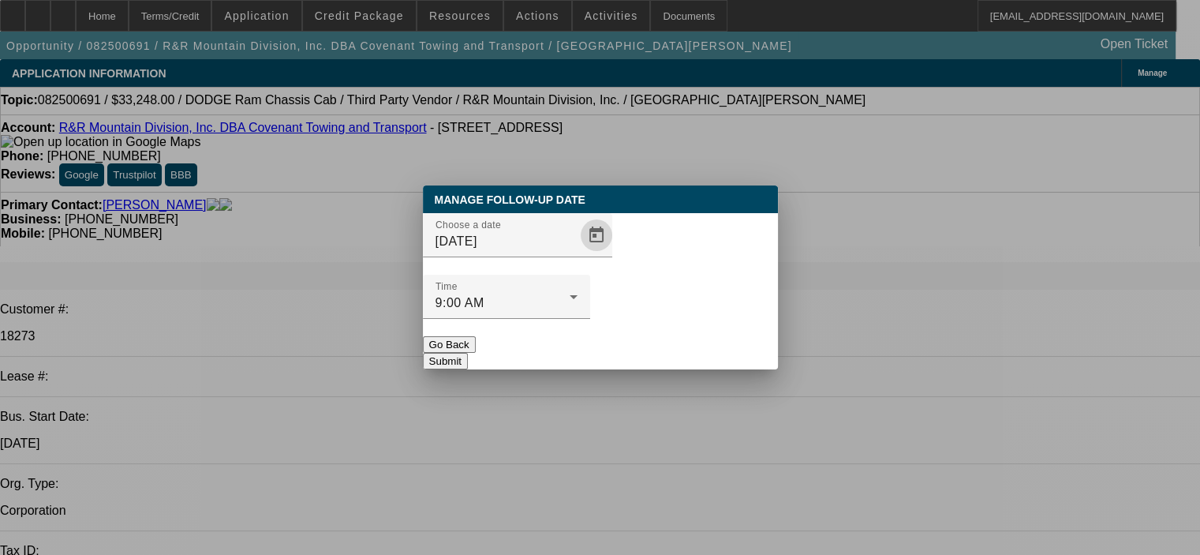
click at [468, 353] on button "Submit" at bounding box center [445, 361] width 45 height 17
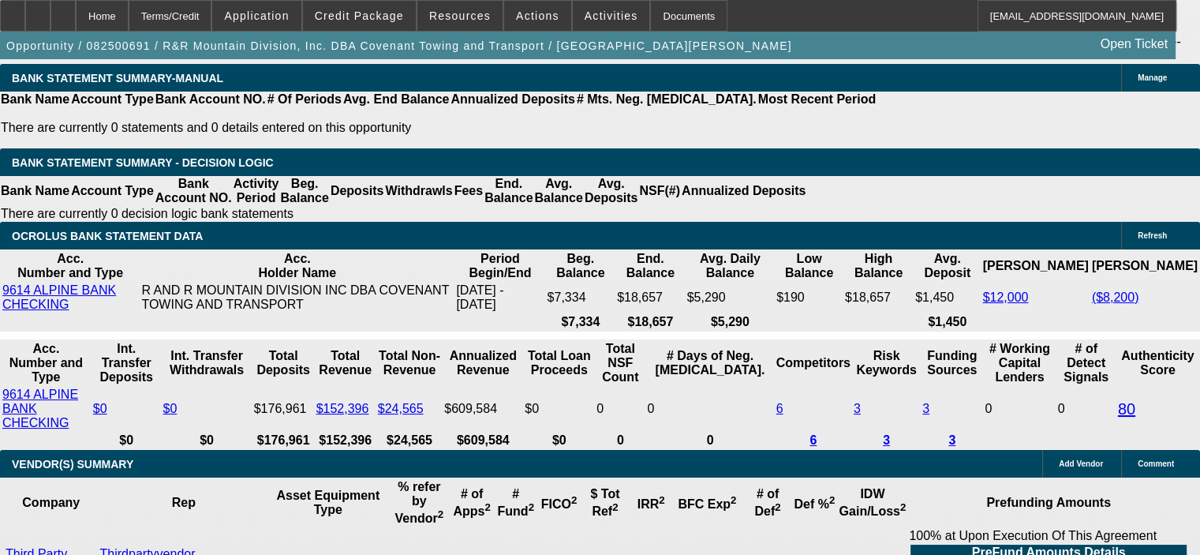
scroll to position [3392, 0]
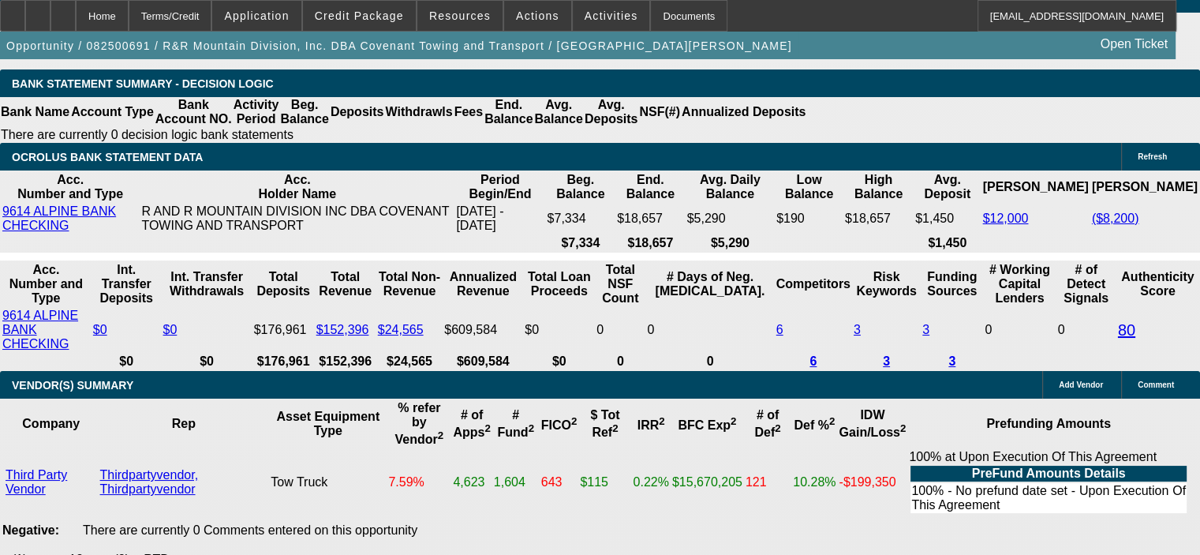
drag, startPoint x: 304, startPoint y: 235, endPoint x: 342, endPoint y: 237, distance: 38.7
type input "UNKNOWN"
type input "14"
type input "$1,136.34"
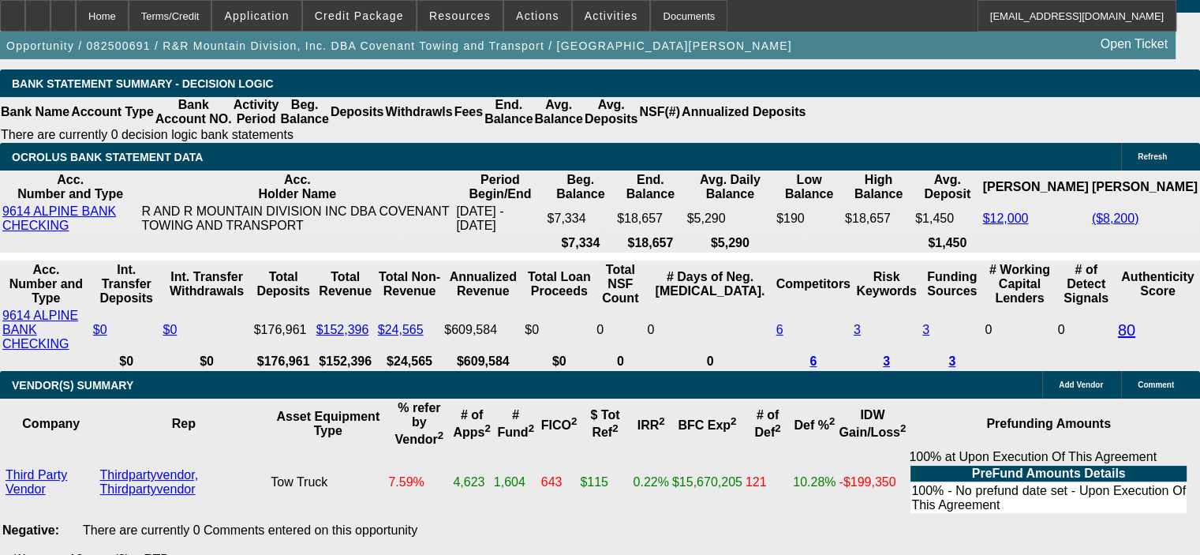
type input "14"
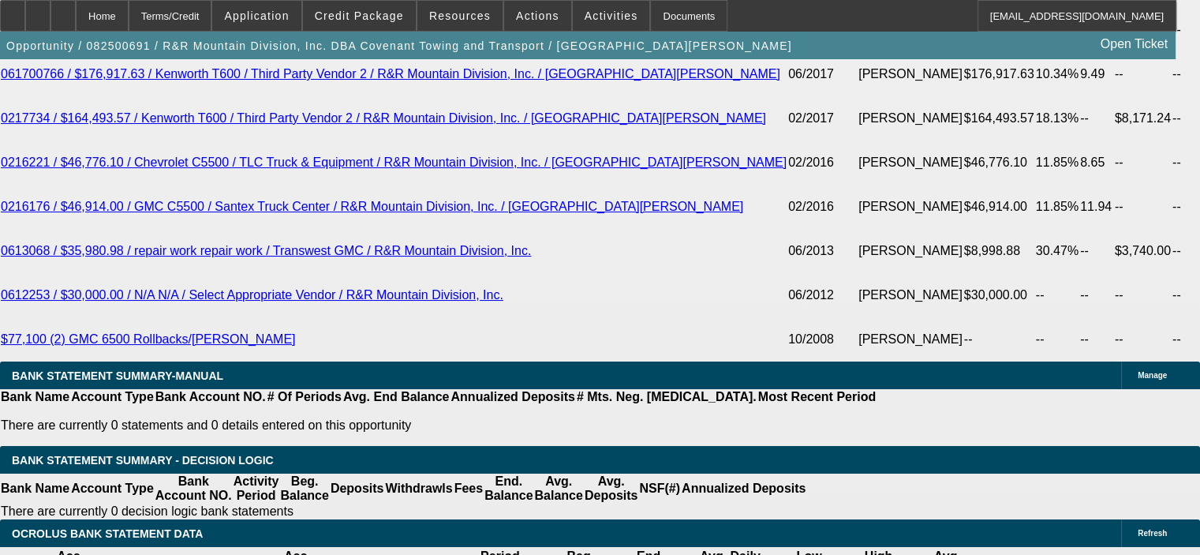
scroll to position [2919, 0]
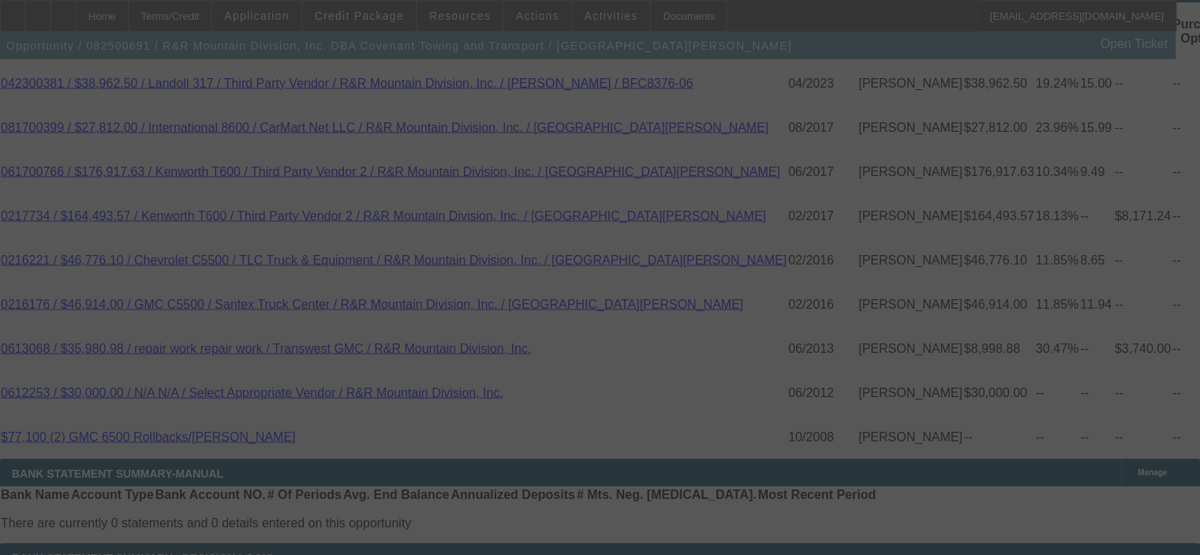
select select "0"
select select "6"
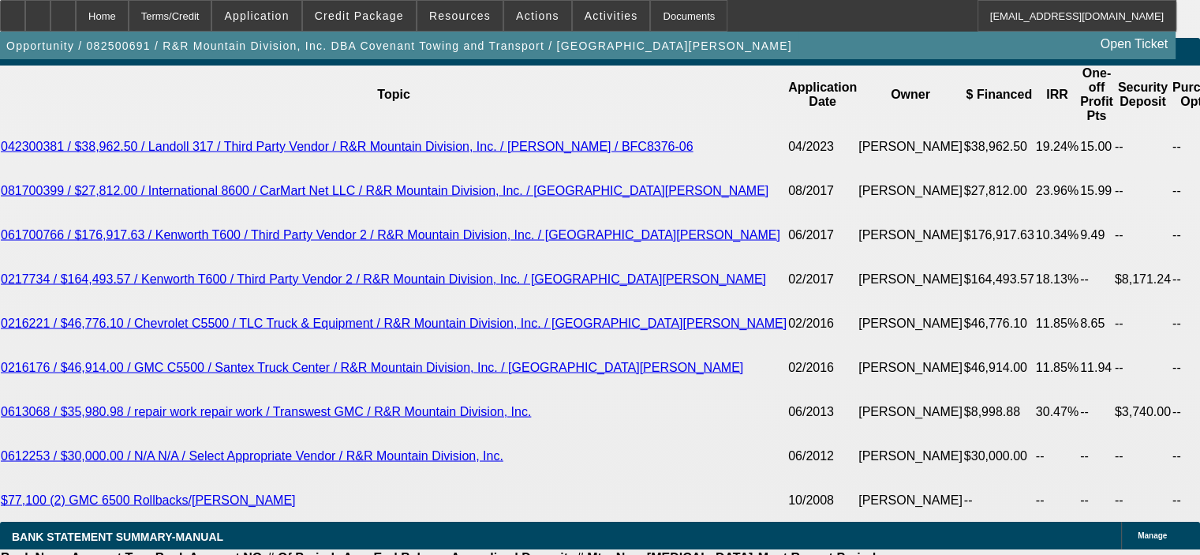
scroll to position [2782, 0]
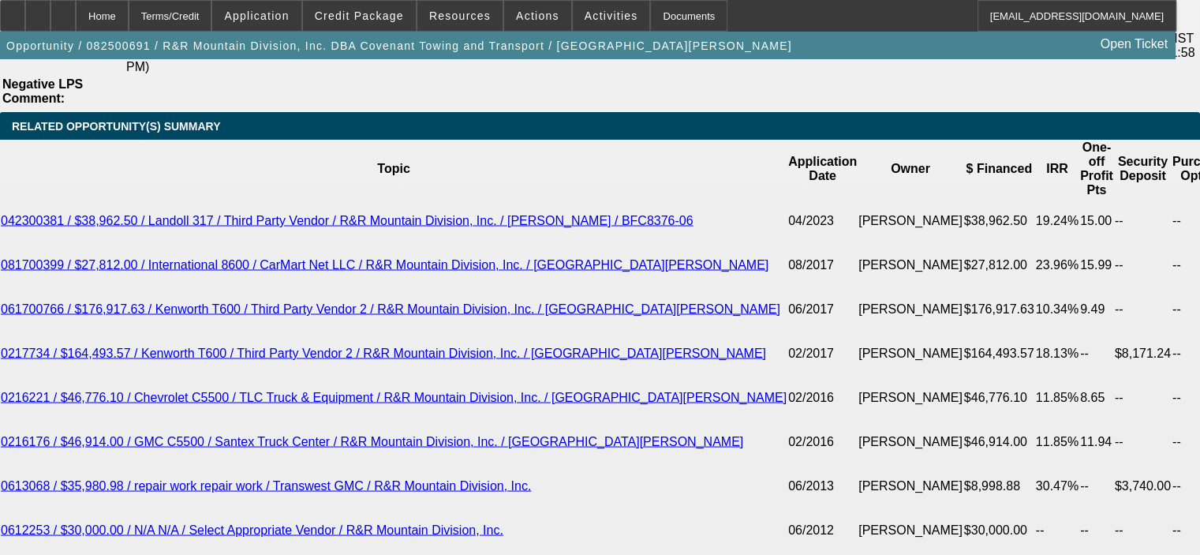
drag, startPoint x: 95, startPoint y: 196, endPoint x: 249, endPoint y: 241, distance: 161.0
copy span "ussell and Rose have been in business since 1992 and a good paying repeat custo…"
click at [376, 12] on span "Credit Package" at bounding box center [359, 15] width 89 height 13
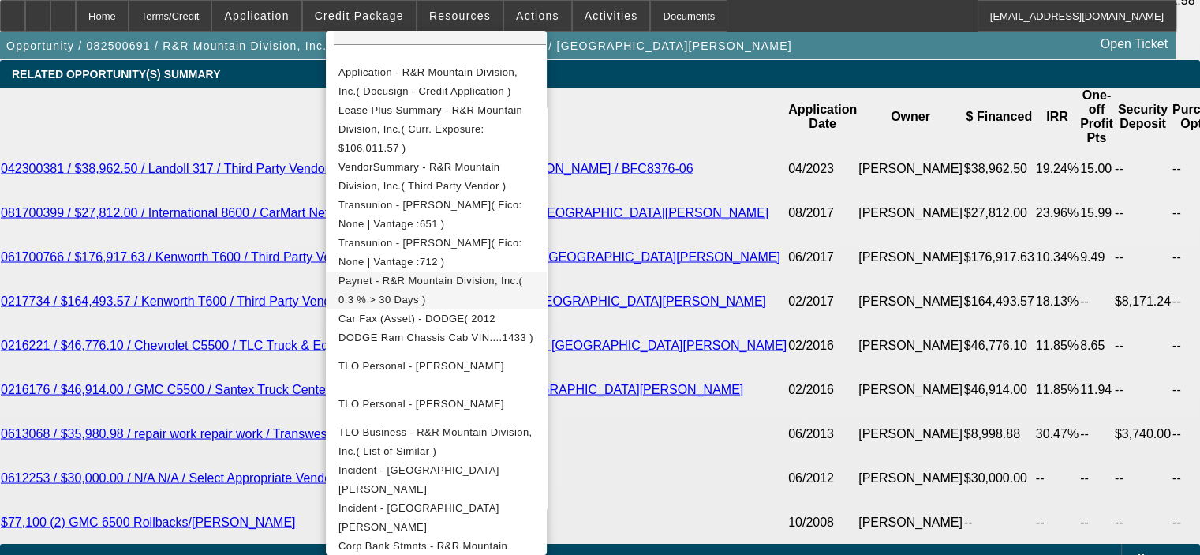
scroll to position [2861, 0]
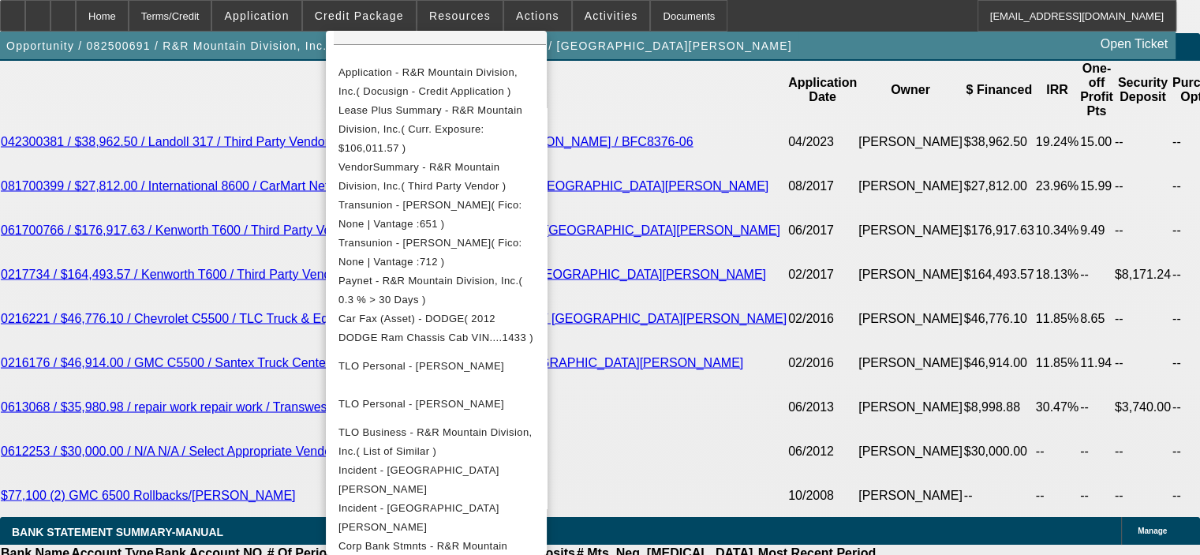
drag, startPoint x: 237, startPoint y: 306, endPoint x: 273, endPoint y: 345, distance: 53.0
click at [237, 306] on div at bounding box center [600, 277] width 1200 height 555
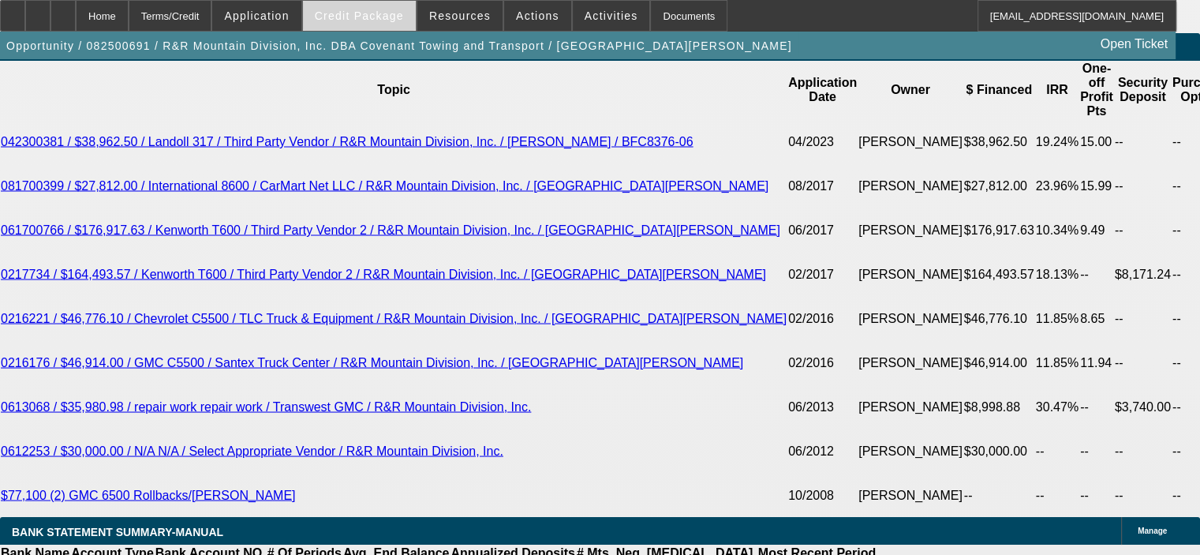
click at [402, 12] on span "Credit Package" at bounding box center [359, 15] width 89 height 13
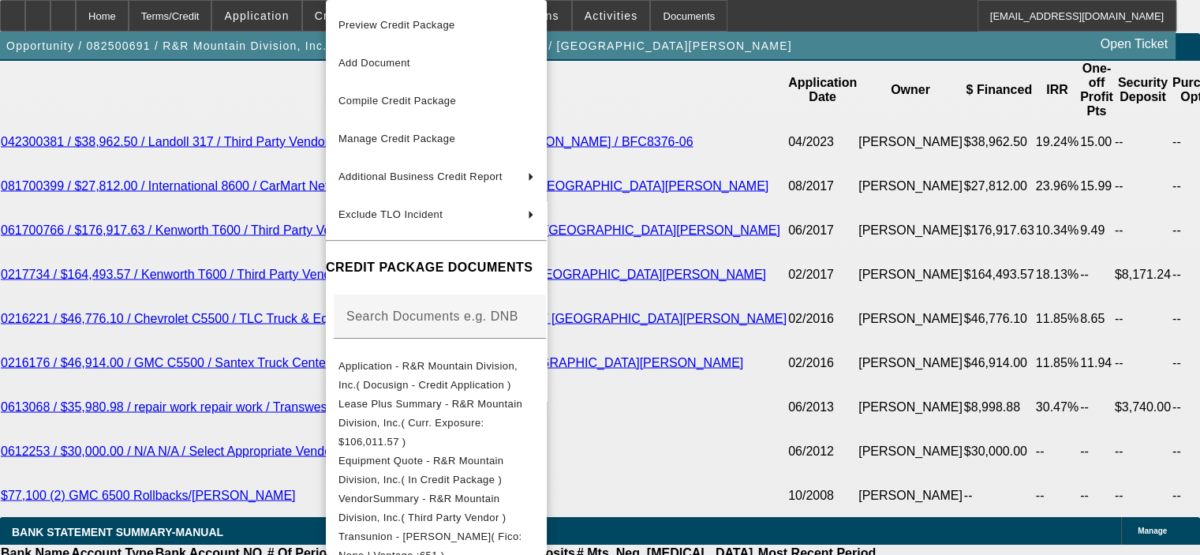
click at [404, 26] on span "Preview Credit Package" at bounding box center [396, 25] width 117 height 12
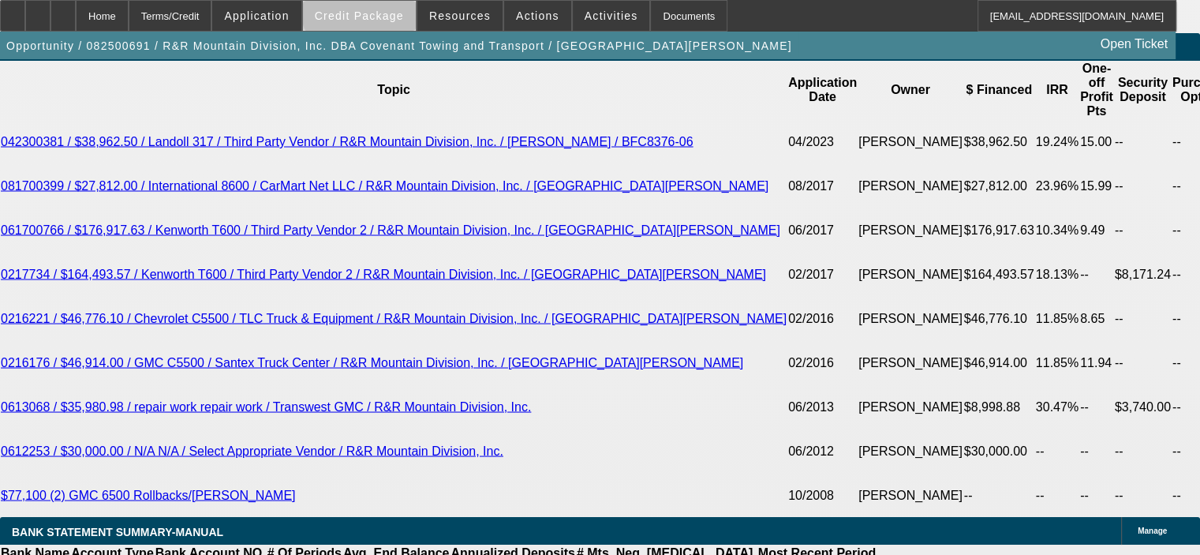
click at [392, 6] on span at bounding box center [359, 16] width 113 height 38
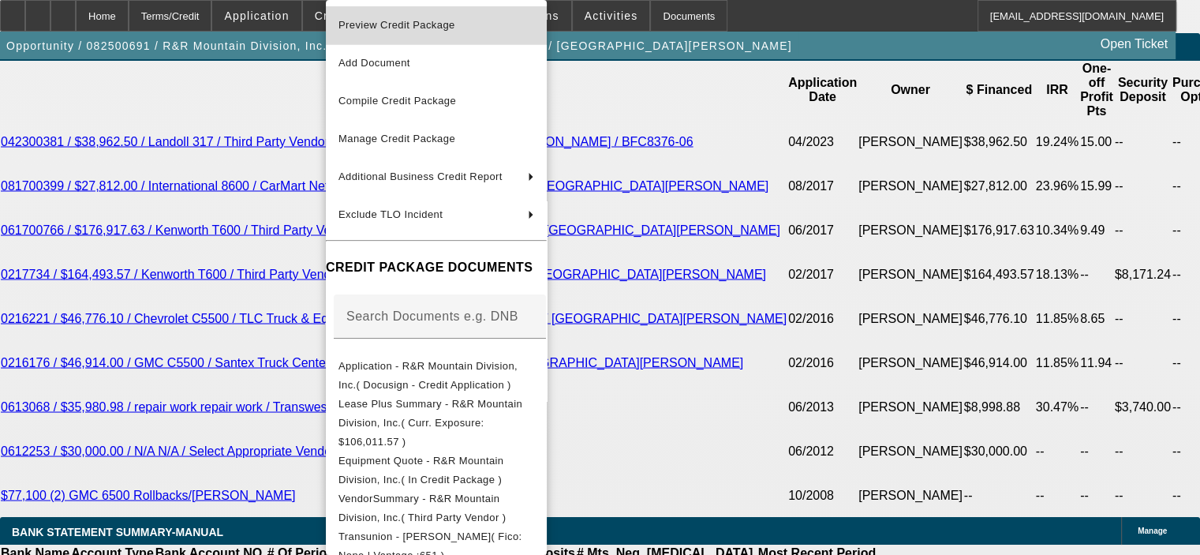
click at [391, 33] on span "Preview Credit Package" at bounding box center [436, 25] width 196 height 19
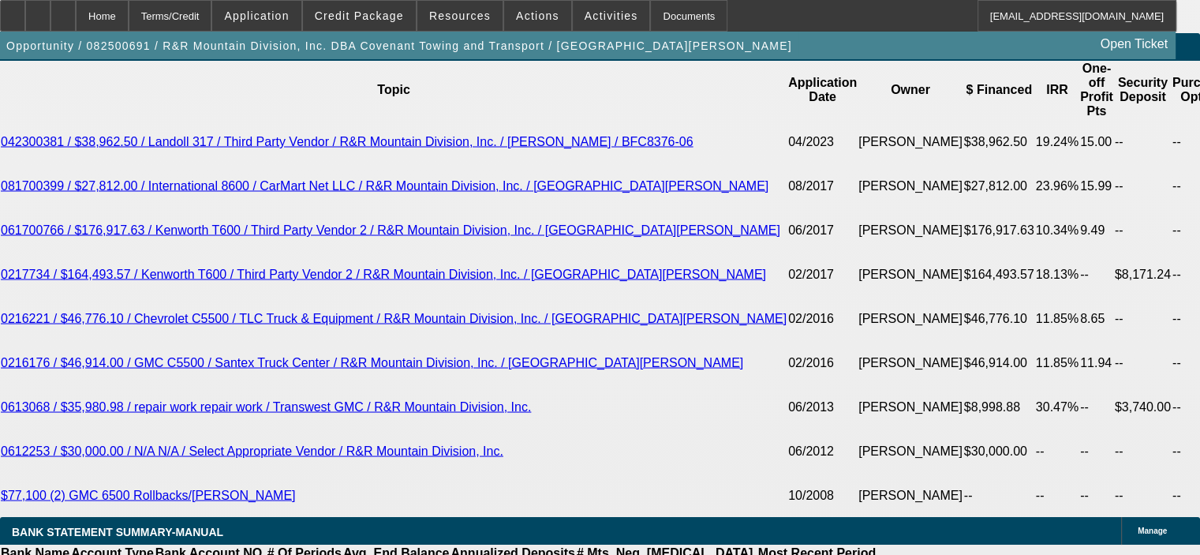
drag, startPoint x: 92, startPoint y: 118, endPoint x: 251, endPoint y: 163, distance: 164.8
copy span "Russell and Rose have been in business since 1992 and a good paying repeat cust…"
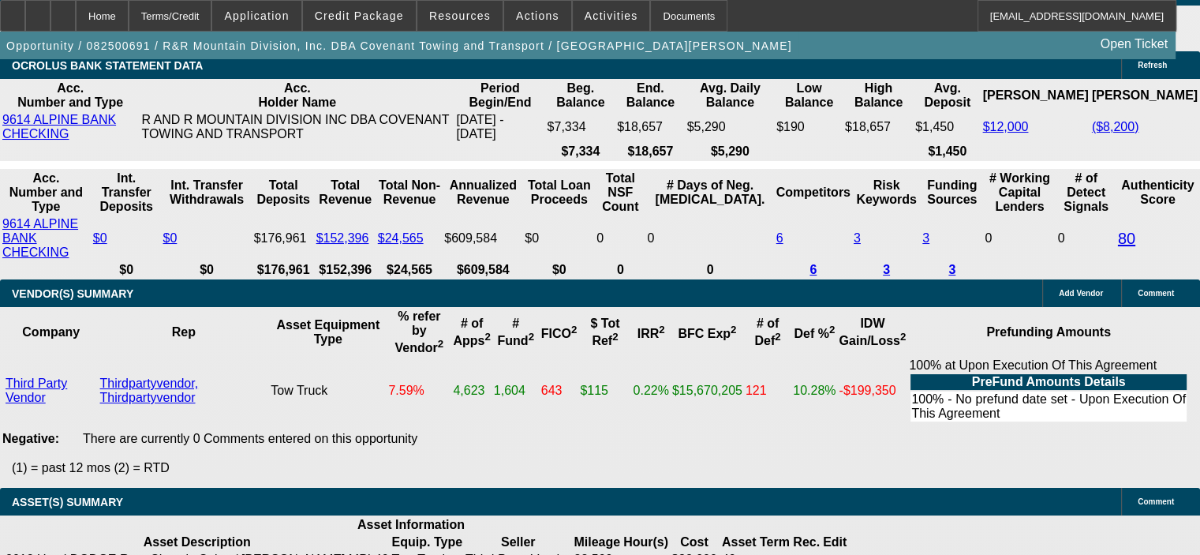
scroll to position [3492, 0]
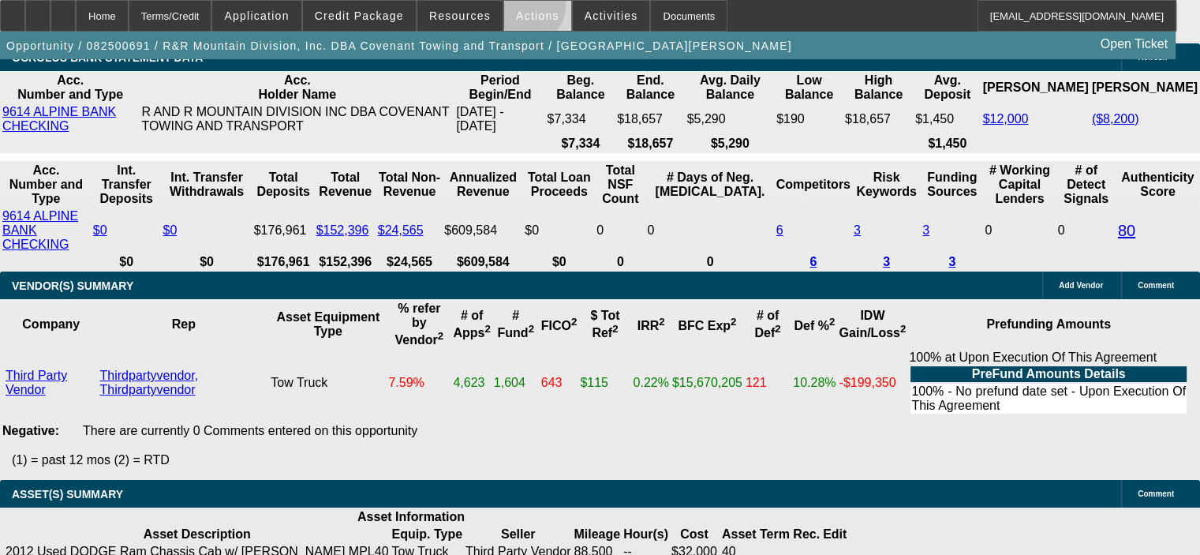
click at [516, 9] on span "Actions" at bounding box center [537, 15] width 43 height 13
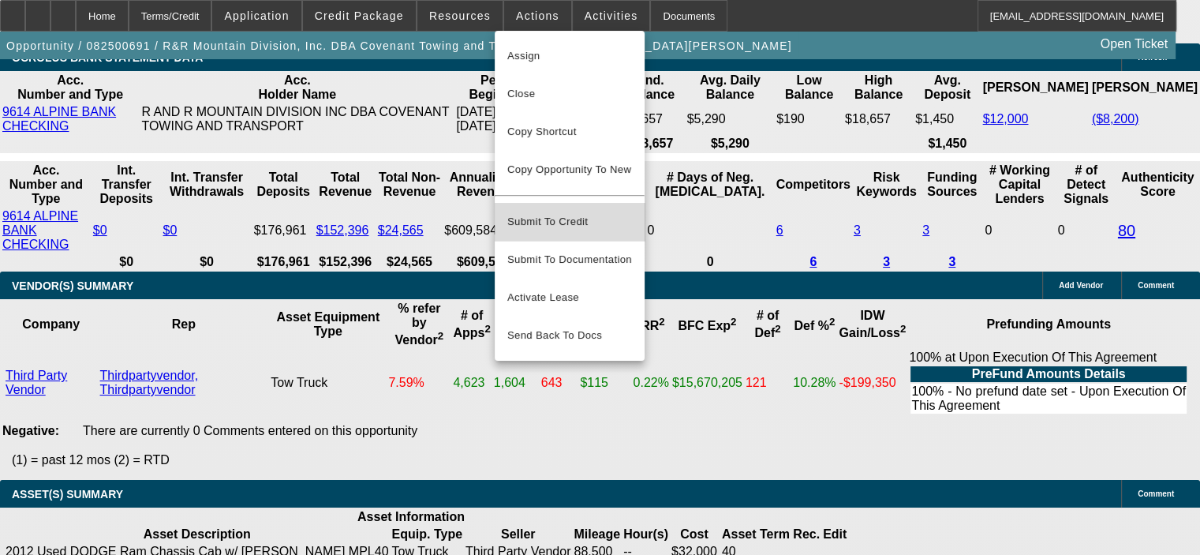
click at [587, 212] on span "Submit To Credit" at bounding box center [569, 221] width 125 height 19
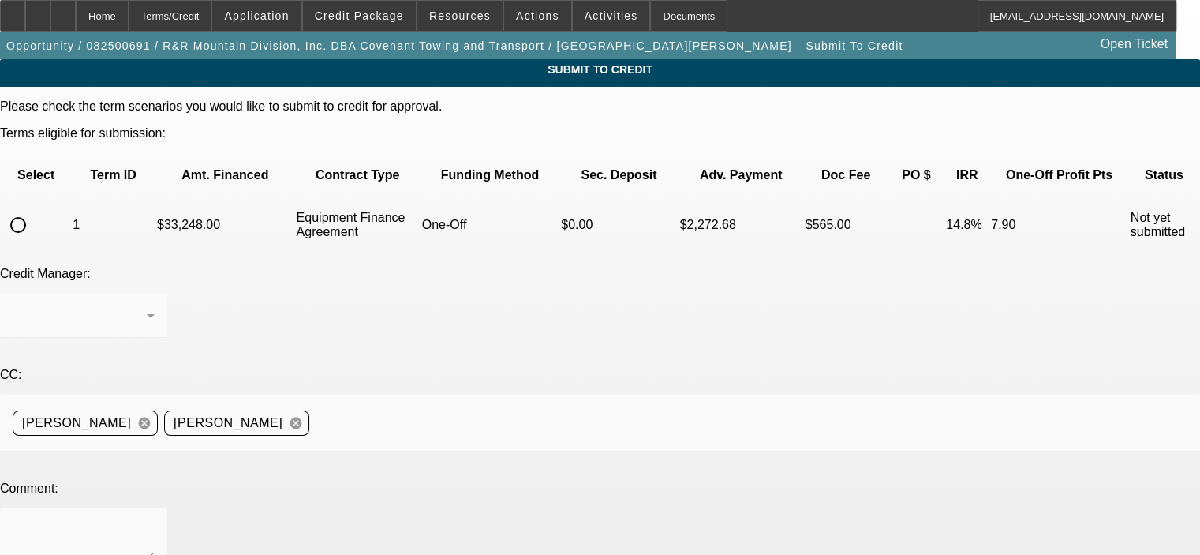
click at [34, 209] on input "radio" at bounding box center [18, 225] width 32 height 32
radio input "true"
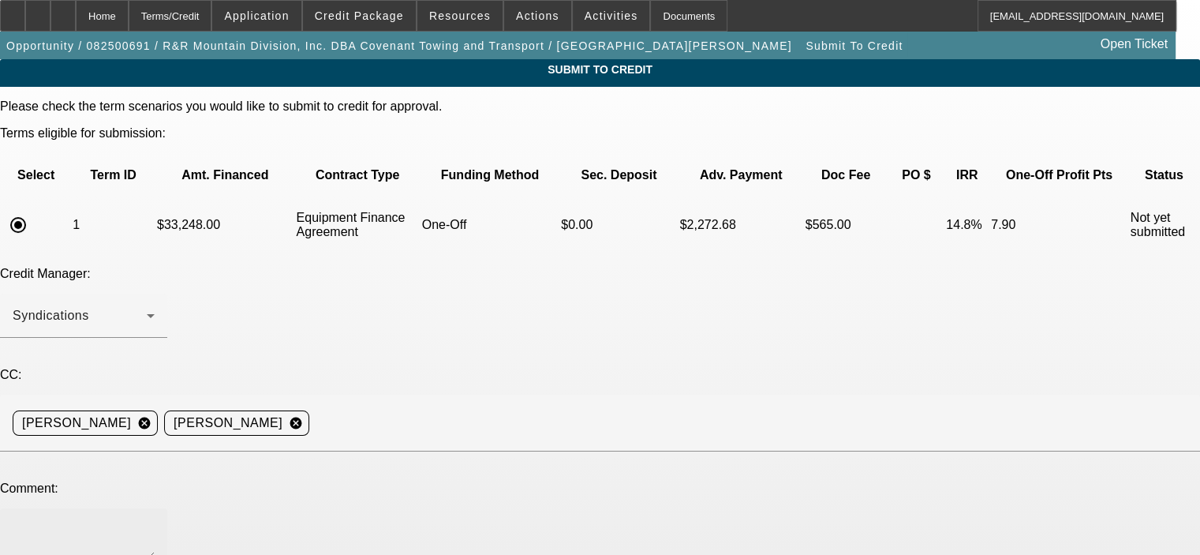
click at [155, 508] on div at bounding box center [84, 539] width 142 height 63
paste textarea "Russell and Rose have been in business since 1992 and a good paying repeat cust…"
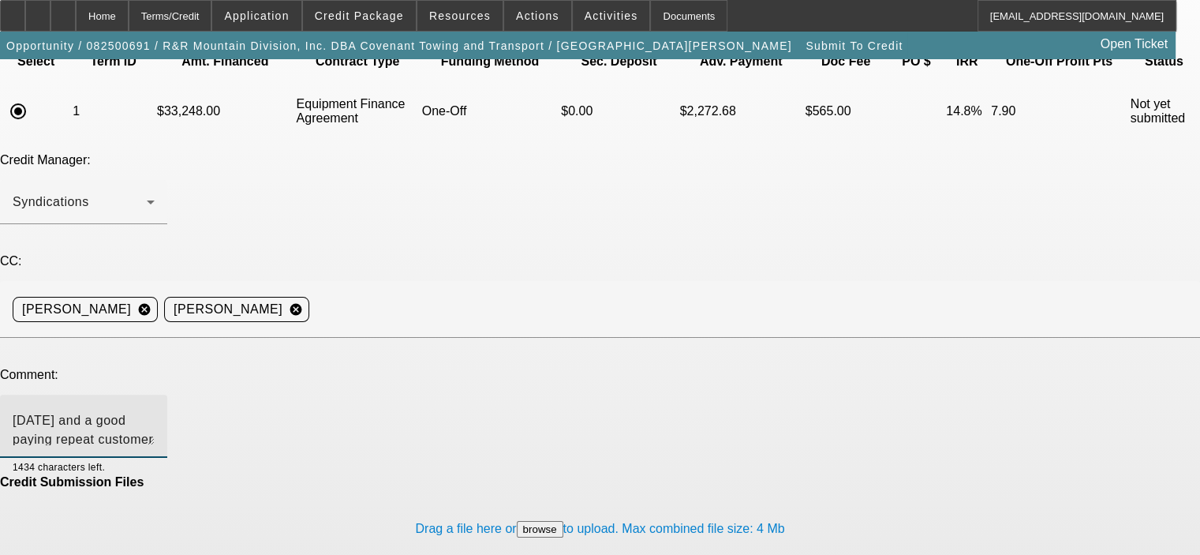
scroll to position [114, 0]
type textarea "Russell and Rose have been in business since 1992 and a good paying repeat cust…"
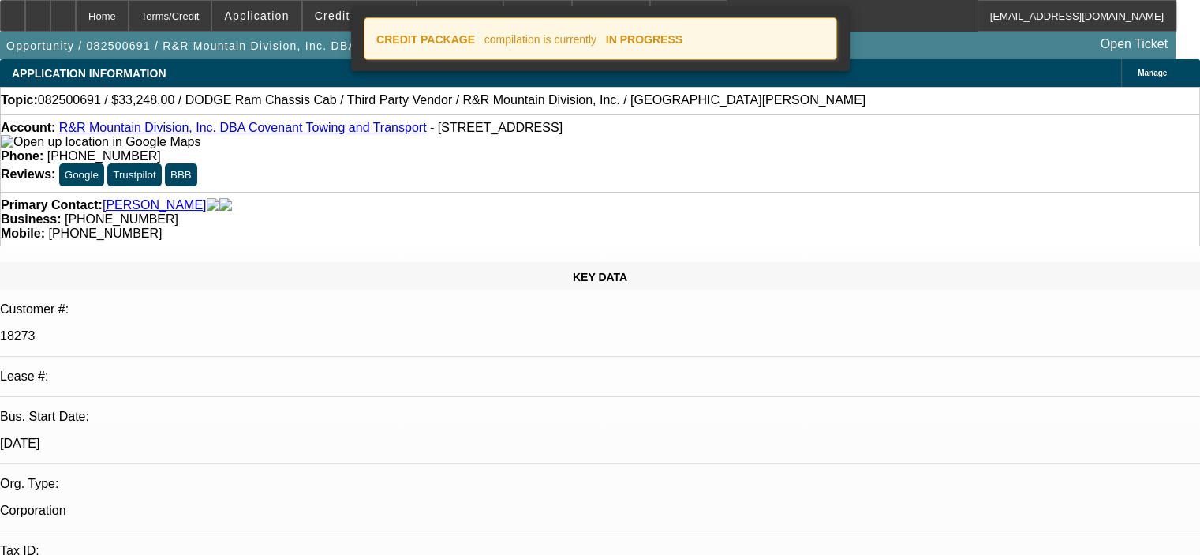
select select "0"
select select "6"
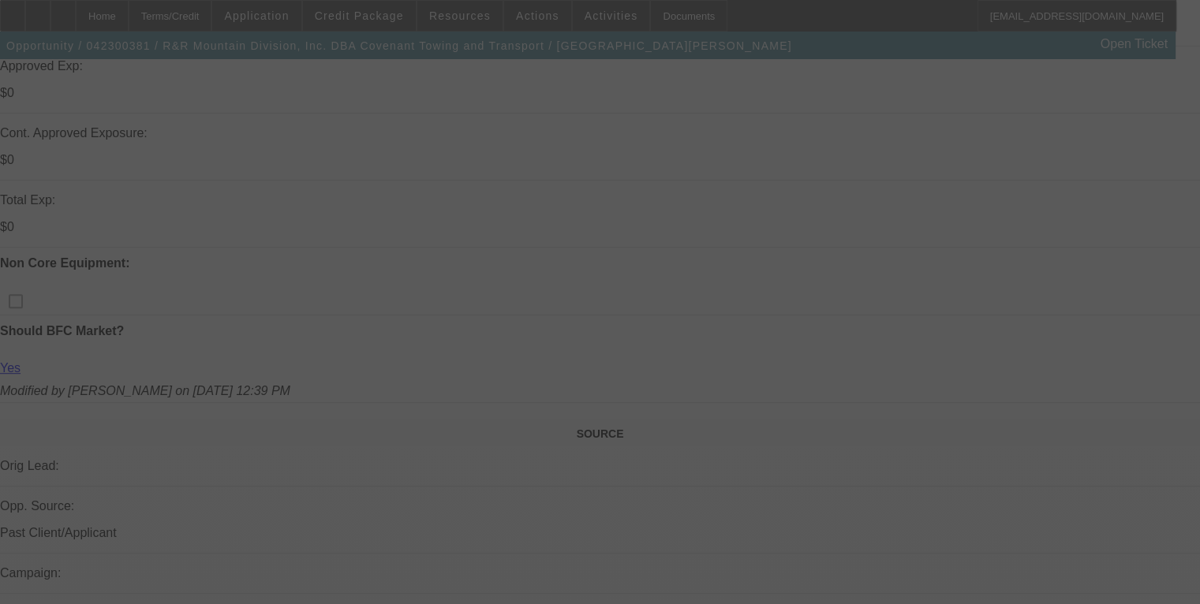
scroll to position [790, 0]
select select "0"
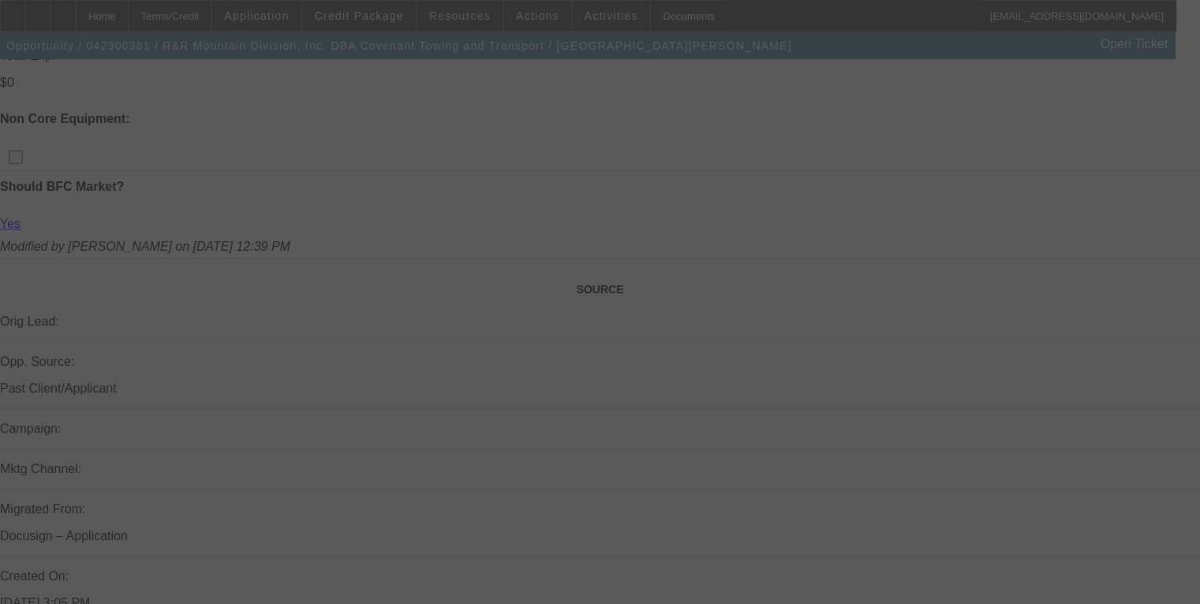
select select "0"
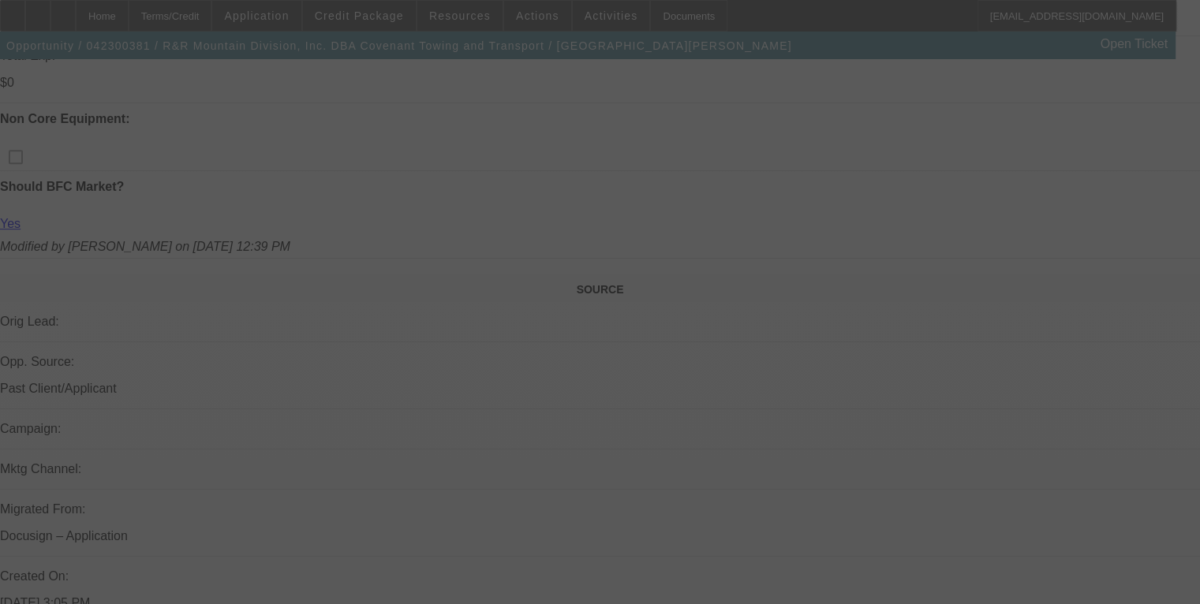
select select "0"
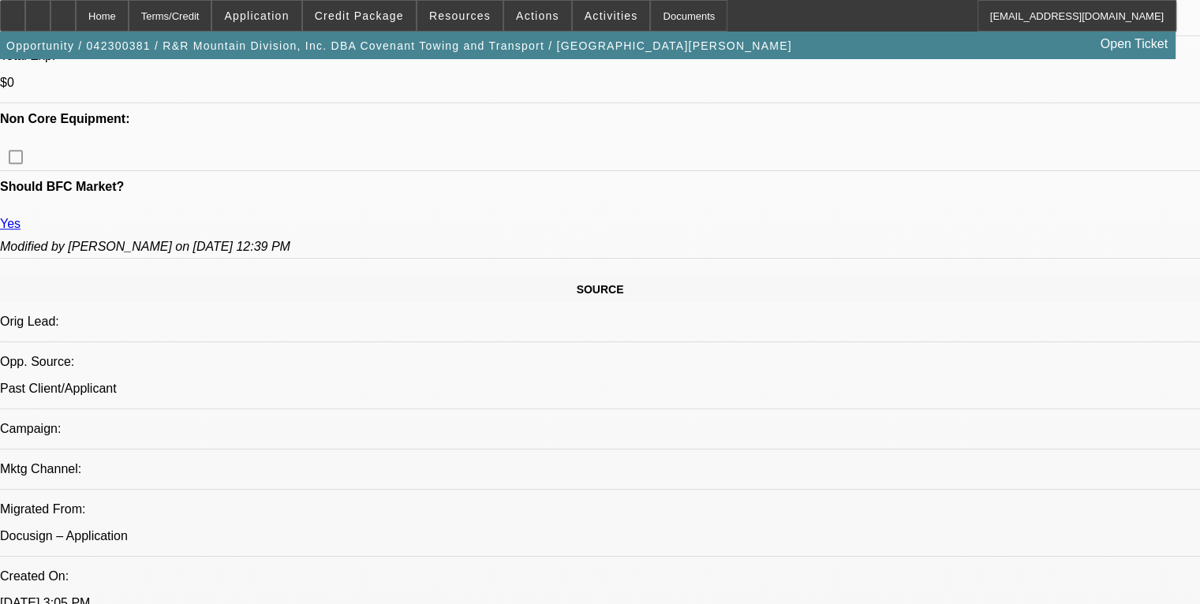
select select "1"
select select "6"
select select "1"
select select "6"
select select "1"
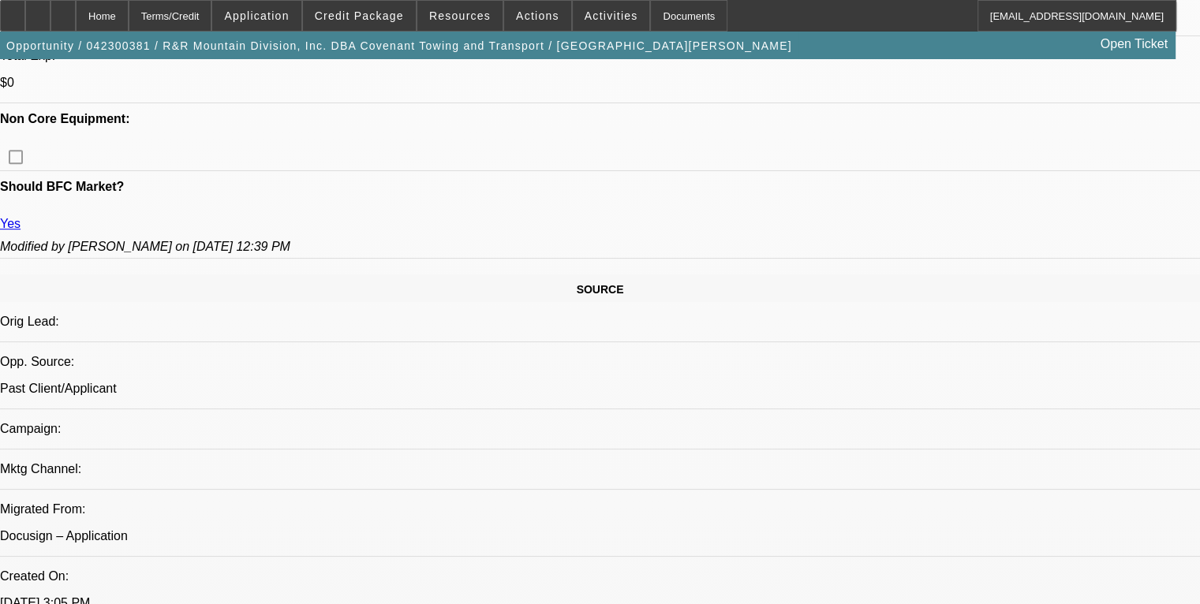
select select "6"
select select "1"
select select "6"
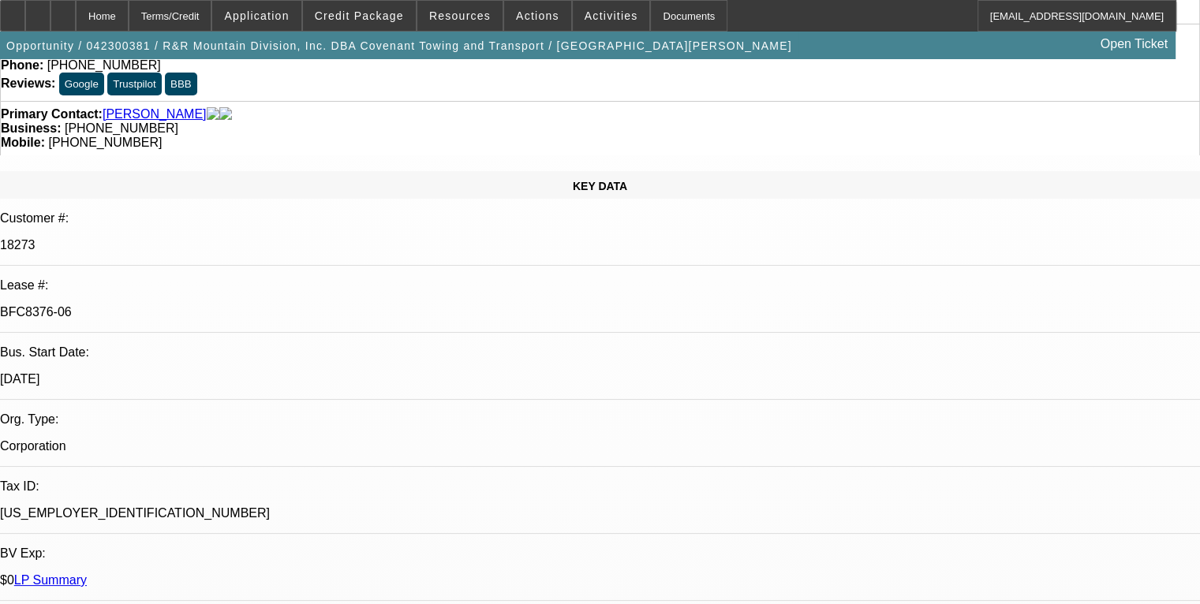
scroll to position [0, 0]
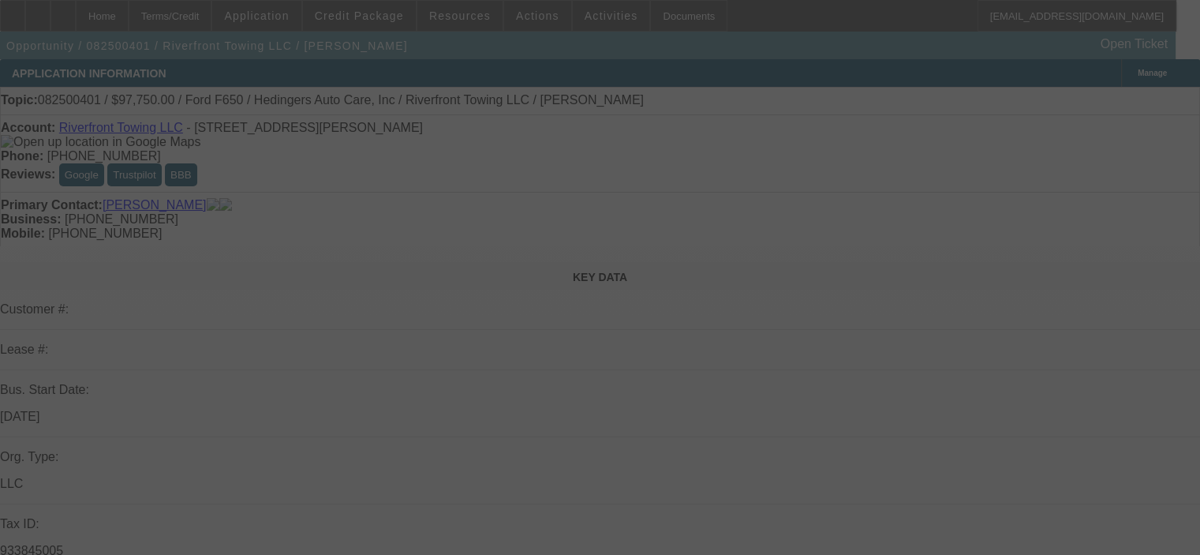
select select "0.15"
select select "2"
select select "0"
select select "6"
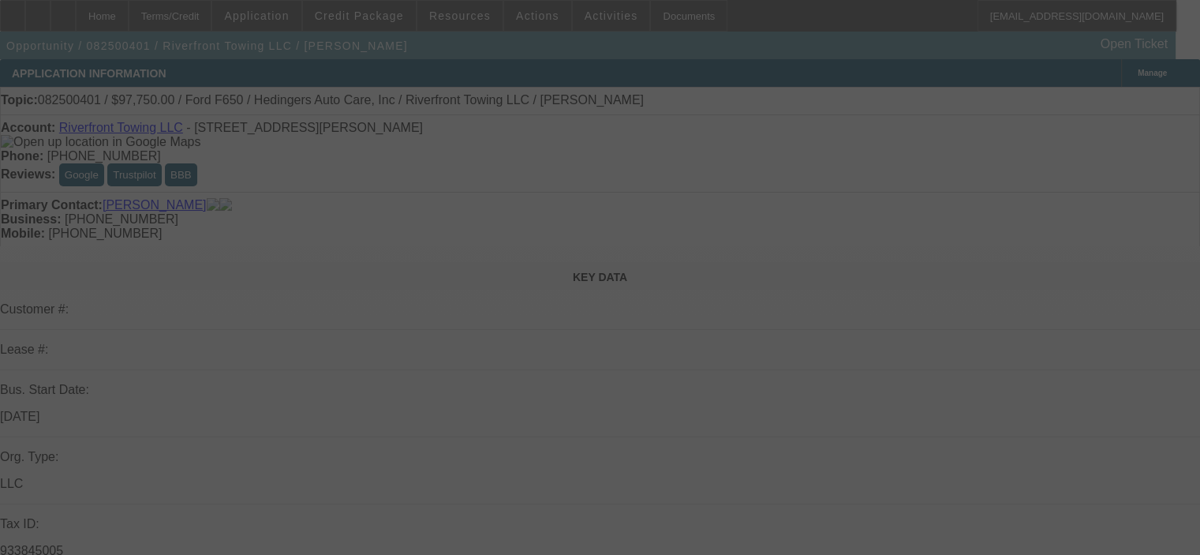
select select "0.15"
select select "2"
select select "0"
select select "6"
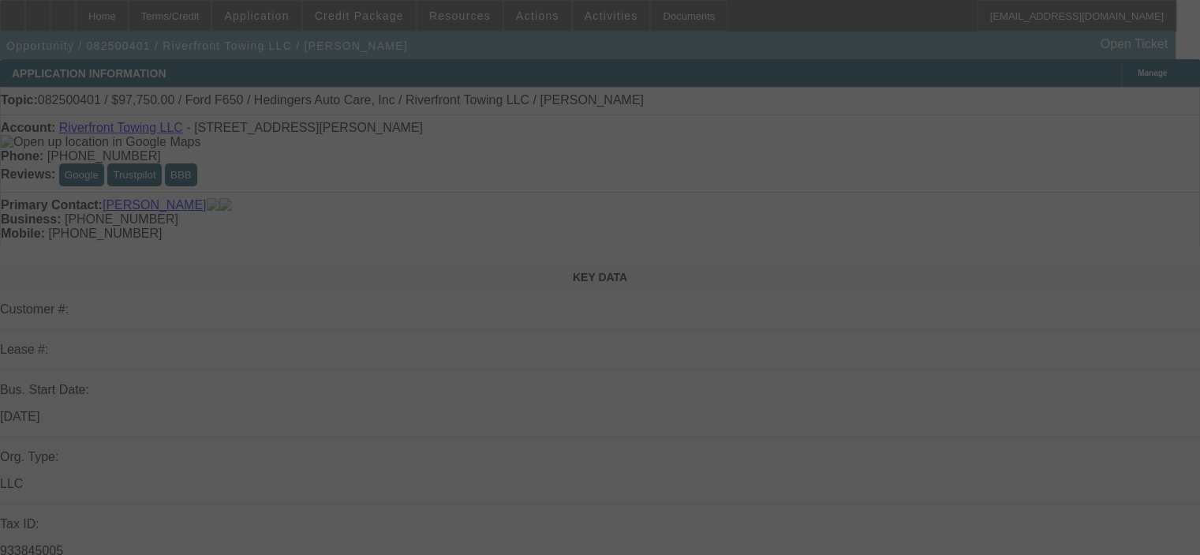
select select "0.15"
select select "2"
select select "0"
select select "6"
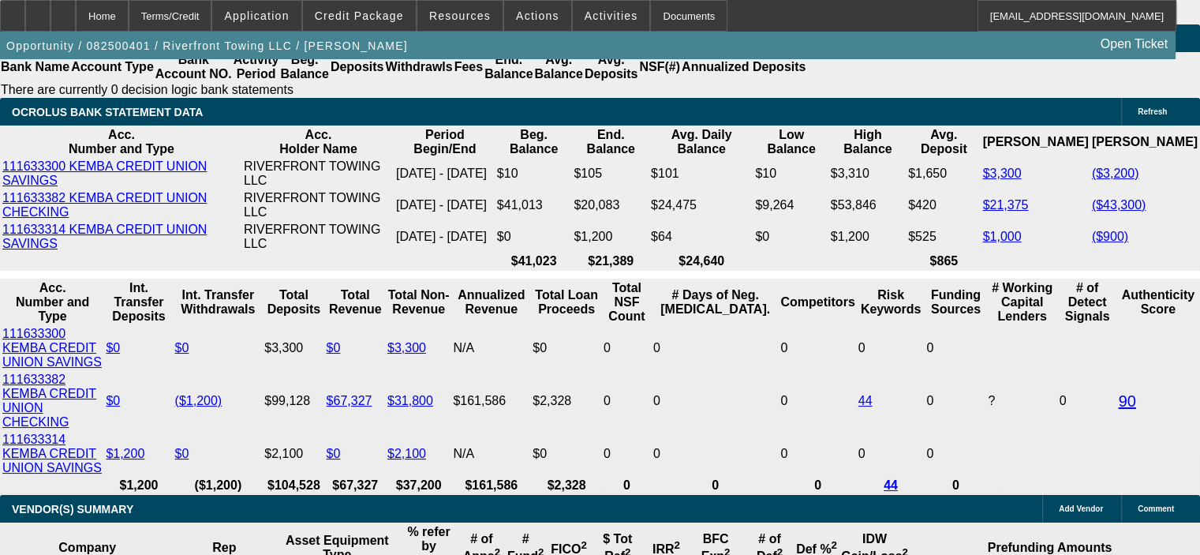
scroll to position [2840, 0]
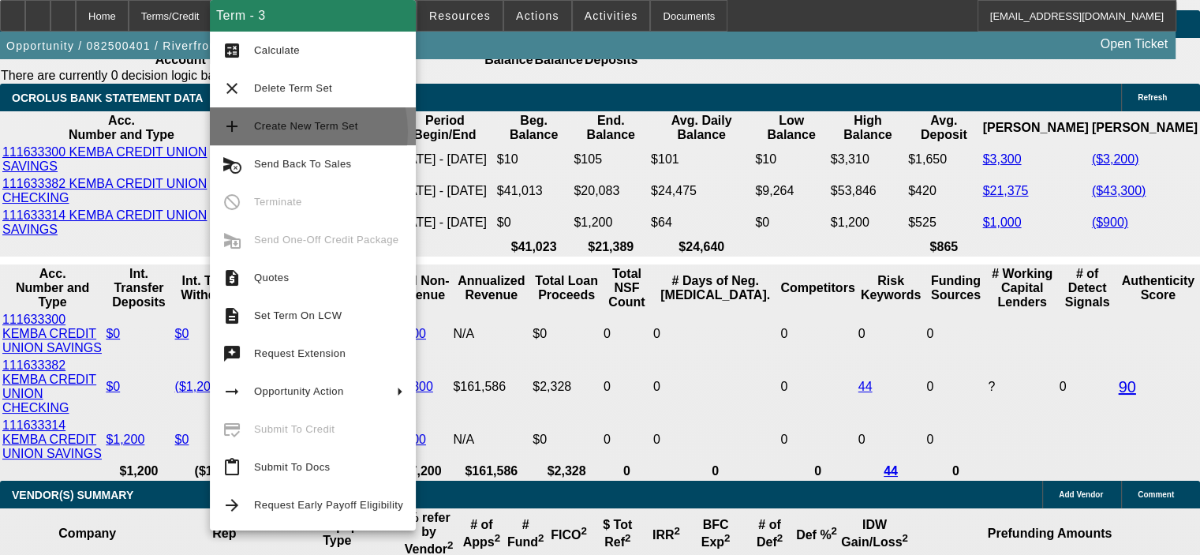
click at [290, 132] on span "Create New Term Set" at bounding box center [328, 126] width 149 height 19
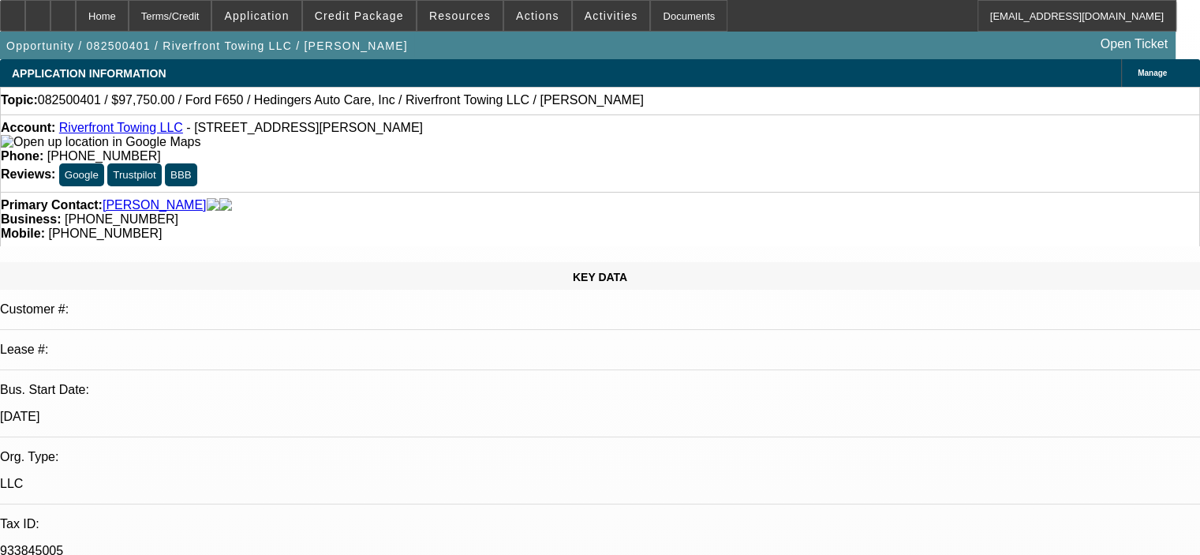
select select "0.15"
select select "2"
select select "0"
select select "6"
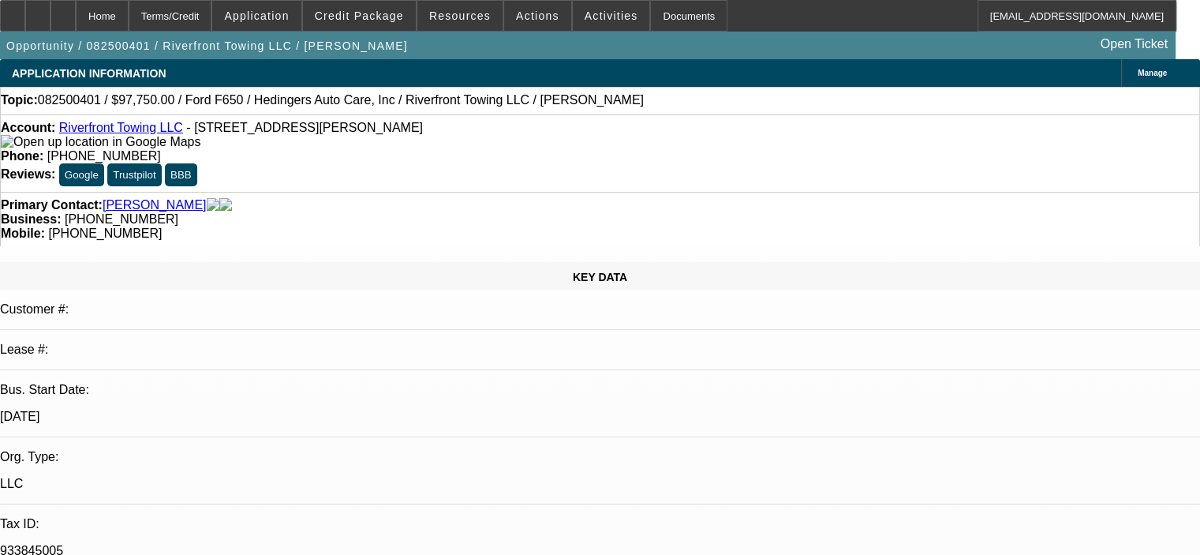
select select "0.15"
select select "2"
select select "0"
select select "6"
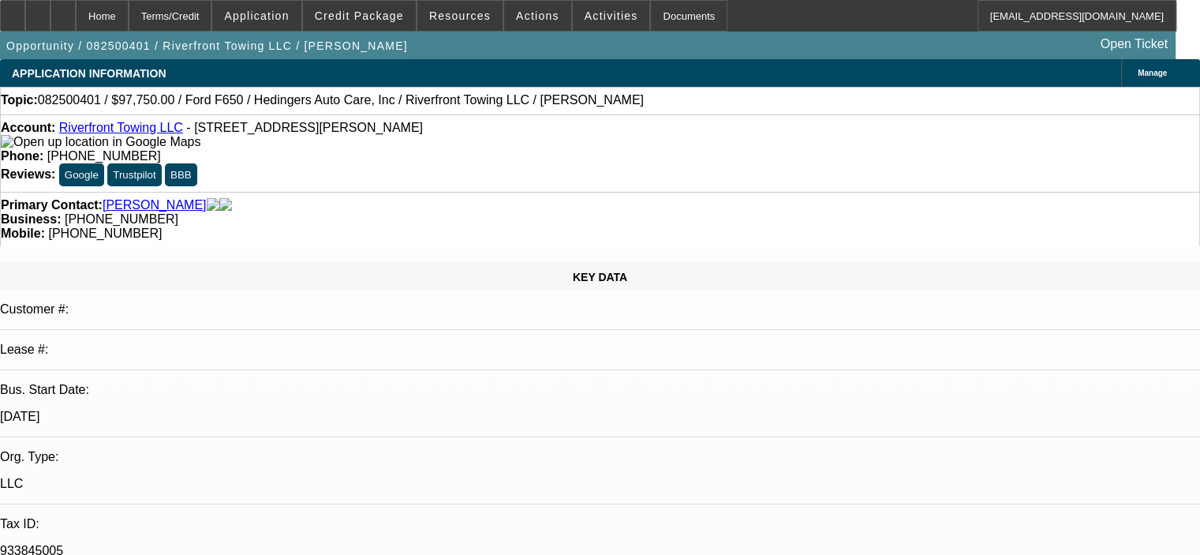
select select "0.15"
select select "2"
select select "0"
select select "6"
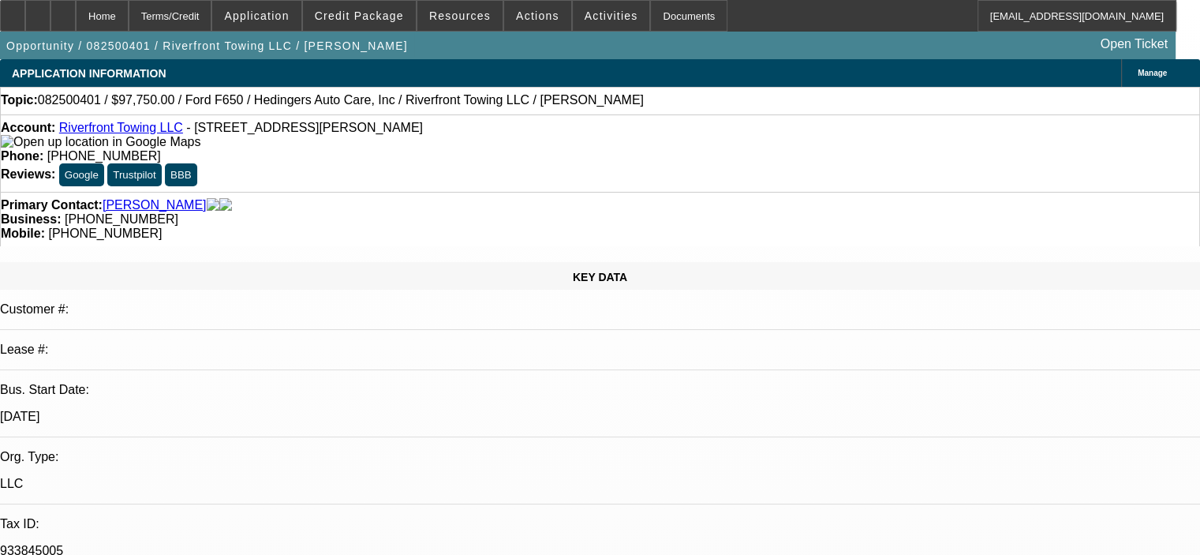
select select "0.15"
select select "2"
select select "0"
select select "6"
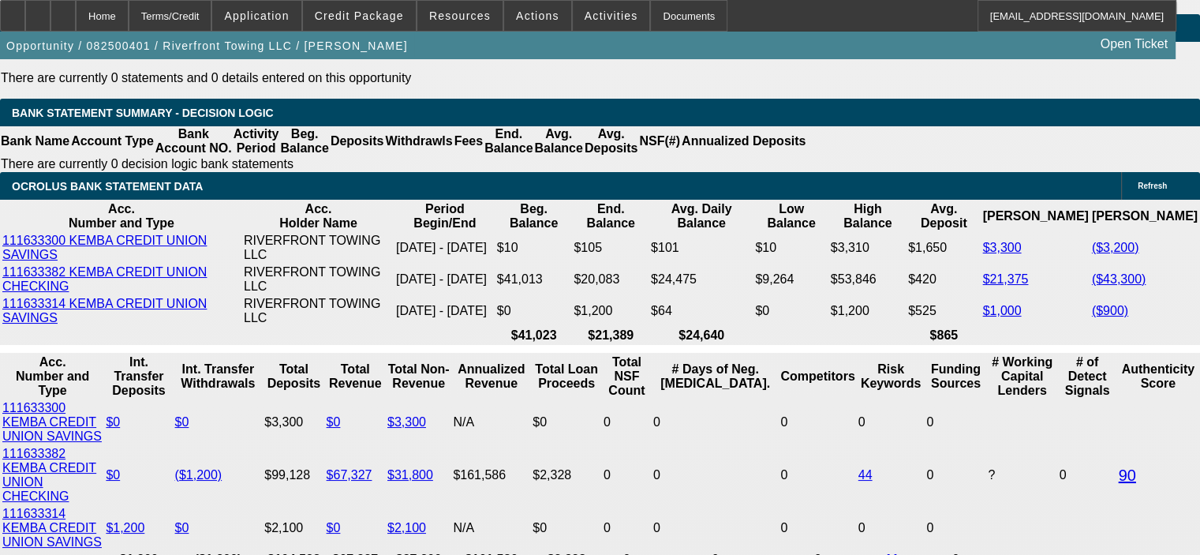
scroll to position [2682, 0]
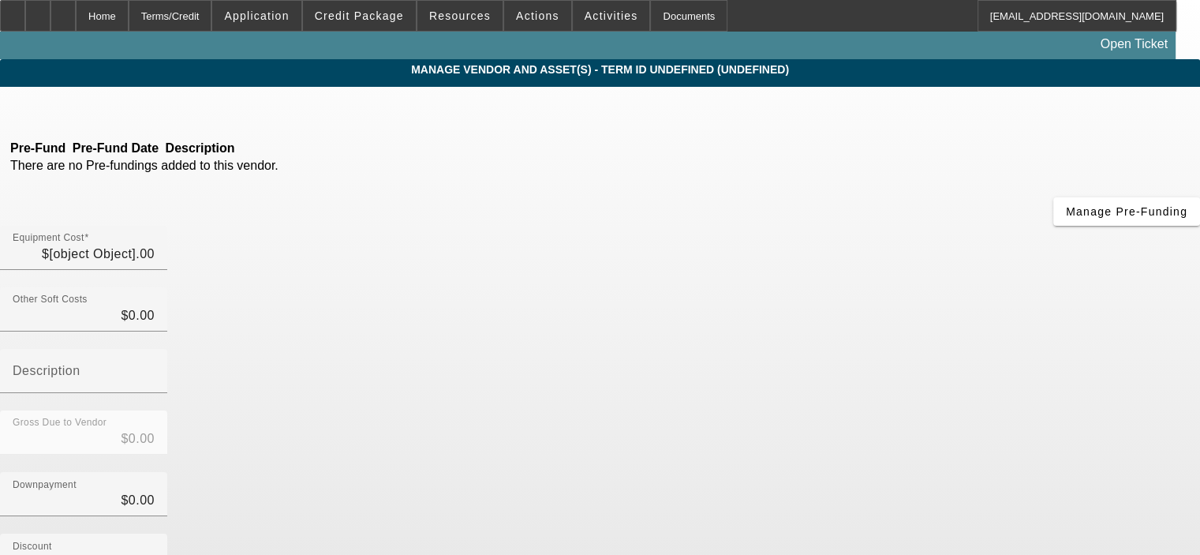
type input "$115,000.00"
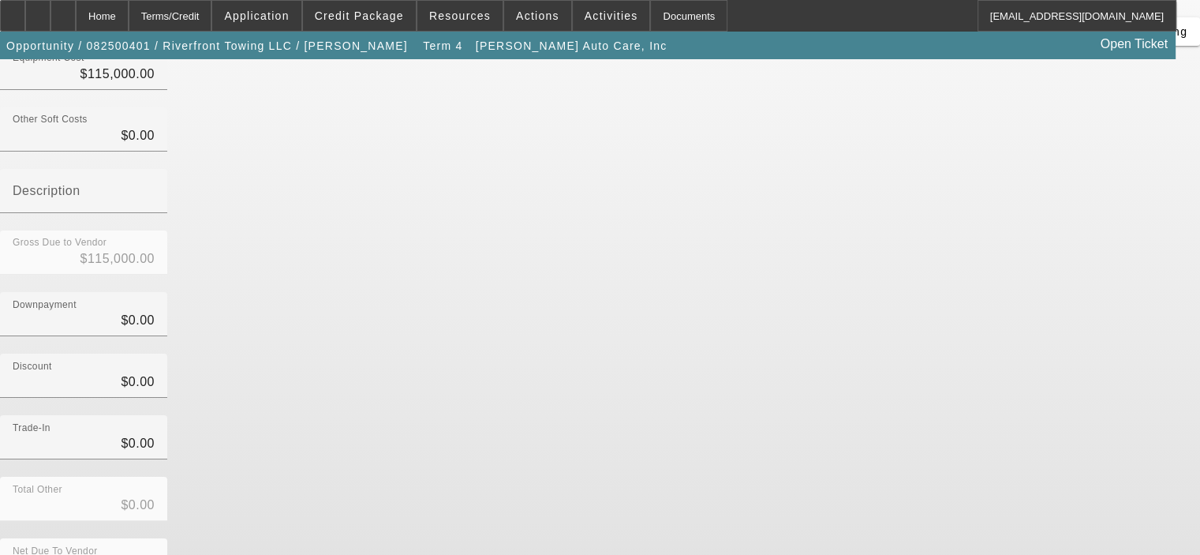
scroll to position [181, 0]
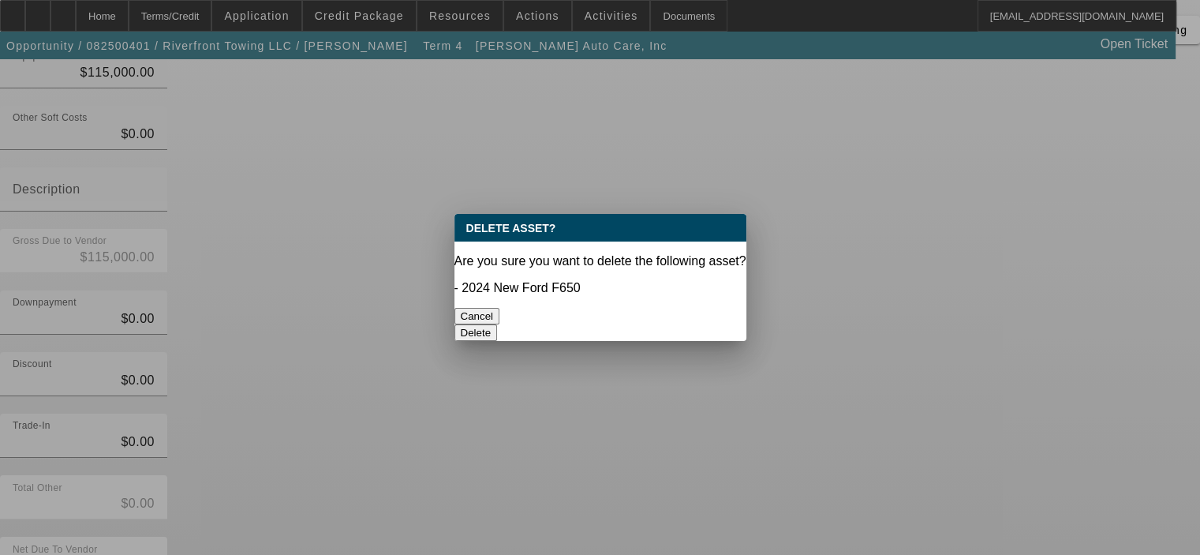
scroll to position [0, 0]
click at [498, 324] on button "Delete" at bounding box center [475, 332] width 43 height 17
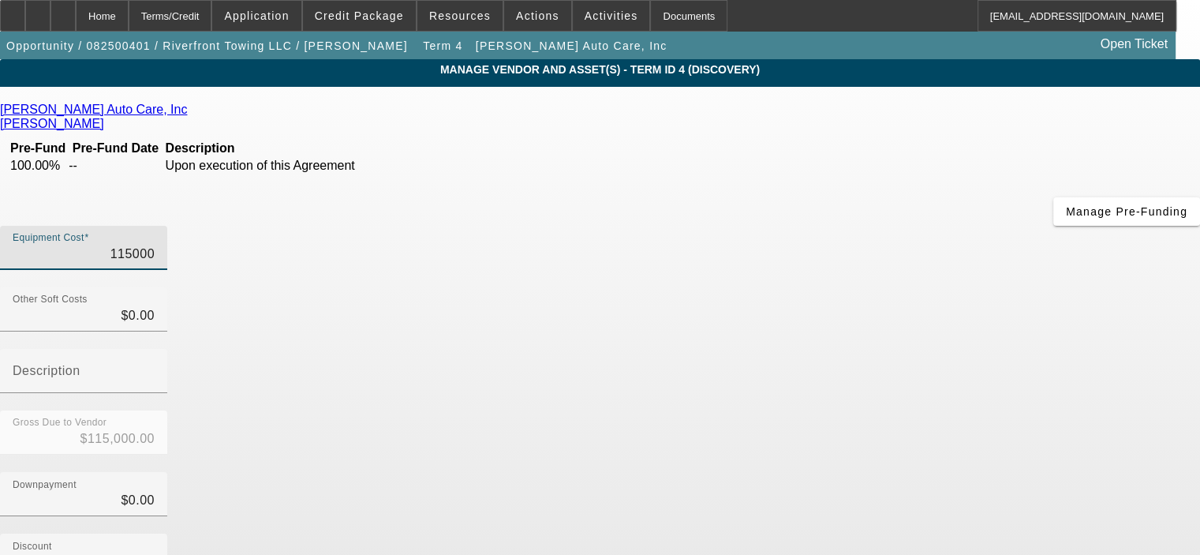
drag, startPoint x: 736, startPoint y: 133, endPoint x: 830, endPoint y: 133, distance: 93.9
click at [830, 226] on div "Equipment Cost 115000" at bounding box center [600, 257] width 1200 height 62
type input "6"
type input "$6.00"
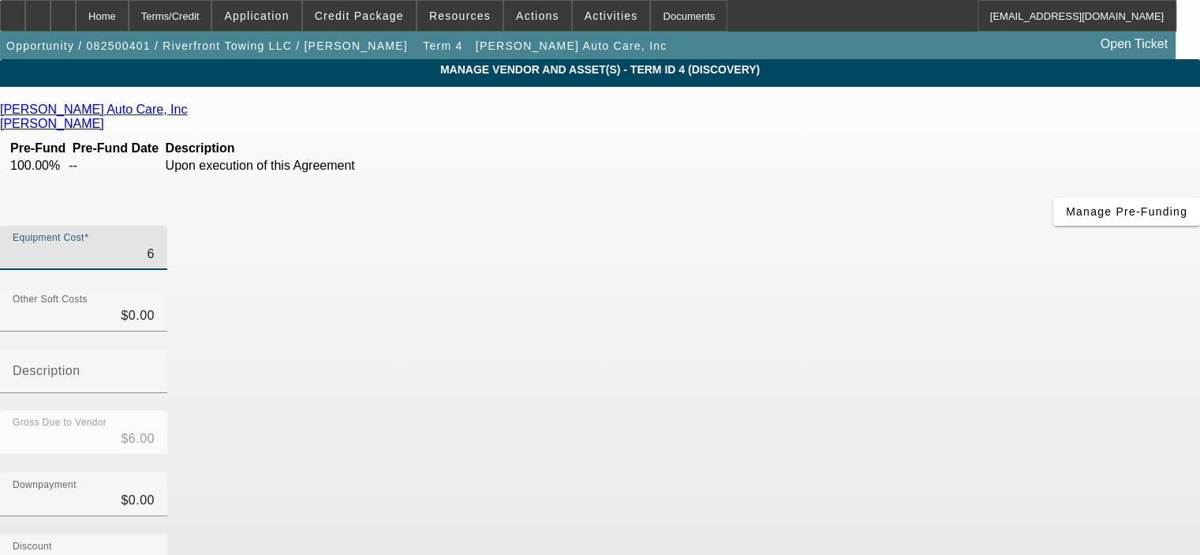
type input "65"
type input "$65.00"
type input "650"
type input "$650.00"
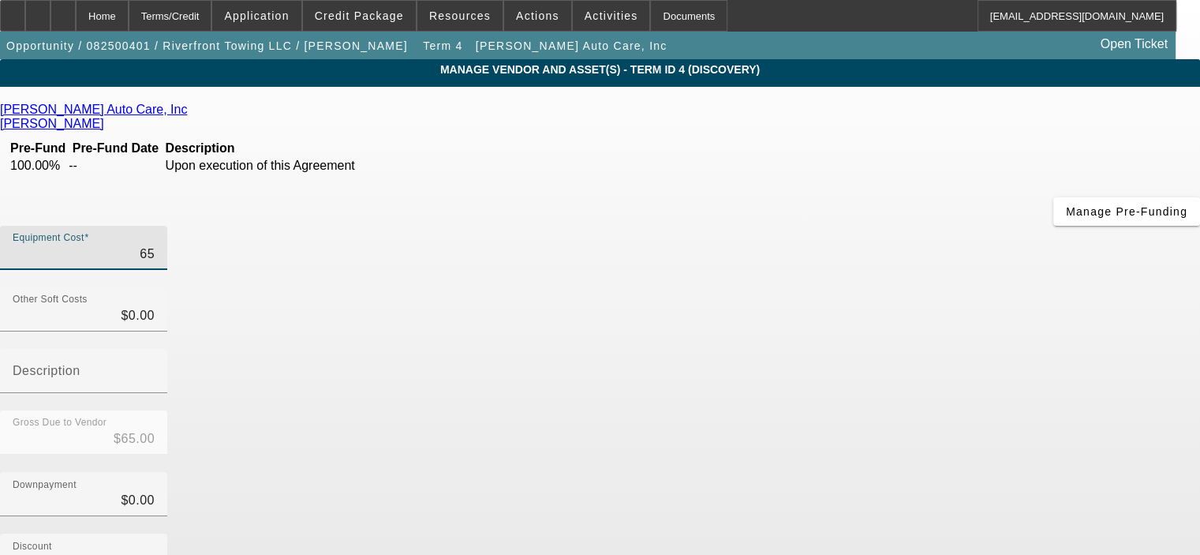
type input "$650.00"
type input "6500"
type input "$6,500.00"
type input "65000"
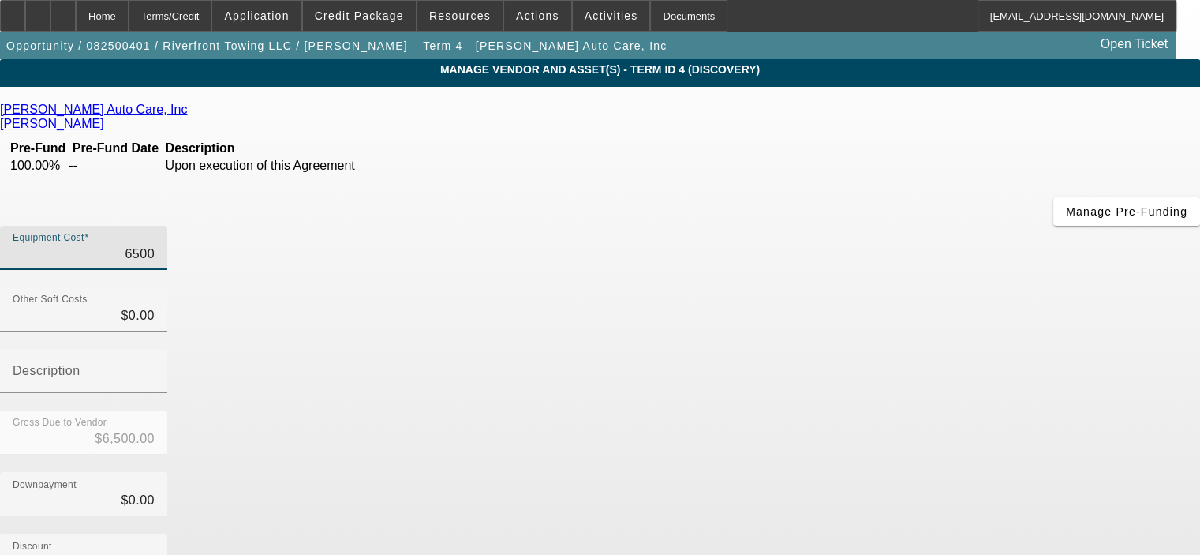
type input "$65,000.00"
click at [191, 114] on link at bounding box center [189, 110] width 4 height 14
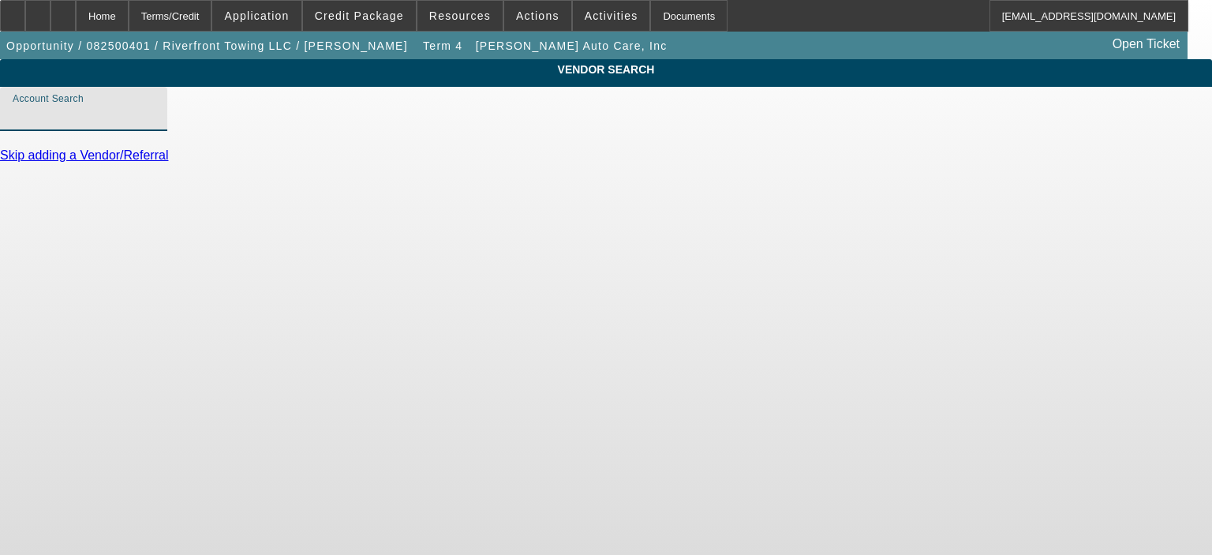
click at [155, 125] on input "Account Search" at bounding box center [84, 115] width 142 height 19
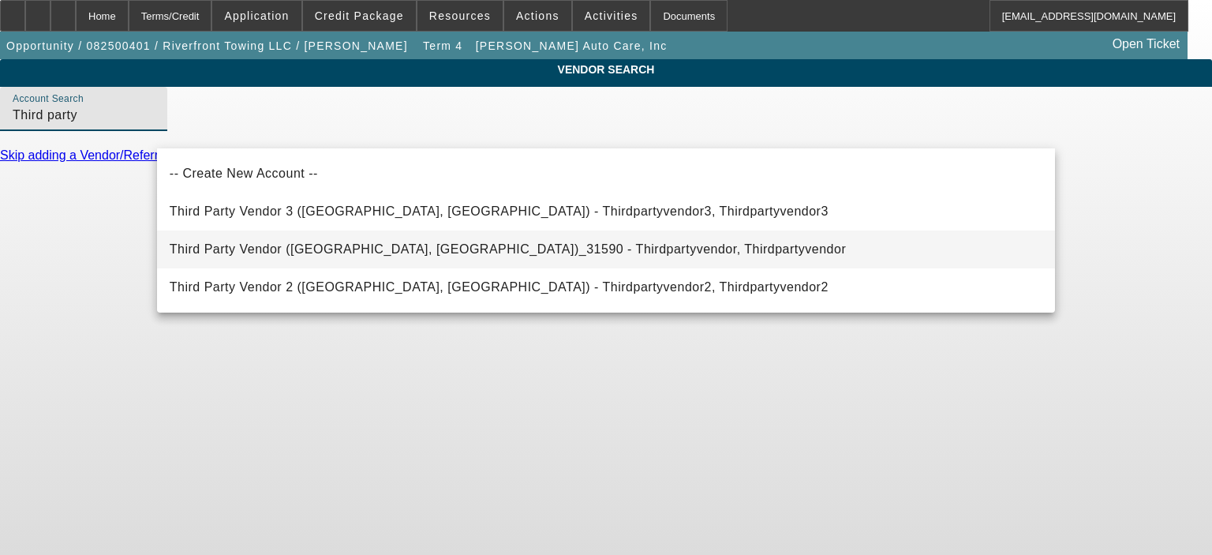
click at [248, 242] on span "Third Party Vendor ([GEOGRAPHIC_DATA], [GEOGRAPHIC_DATA])_31590 - Thirdpartyven…" at bounding box center [508, 249] width 676 height 19
type input "Third Party Vendor ([GEOGRAPHIC_DATA], [GEOGRAPHIC_DATA])_31590 - Thirdpartyven…"
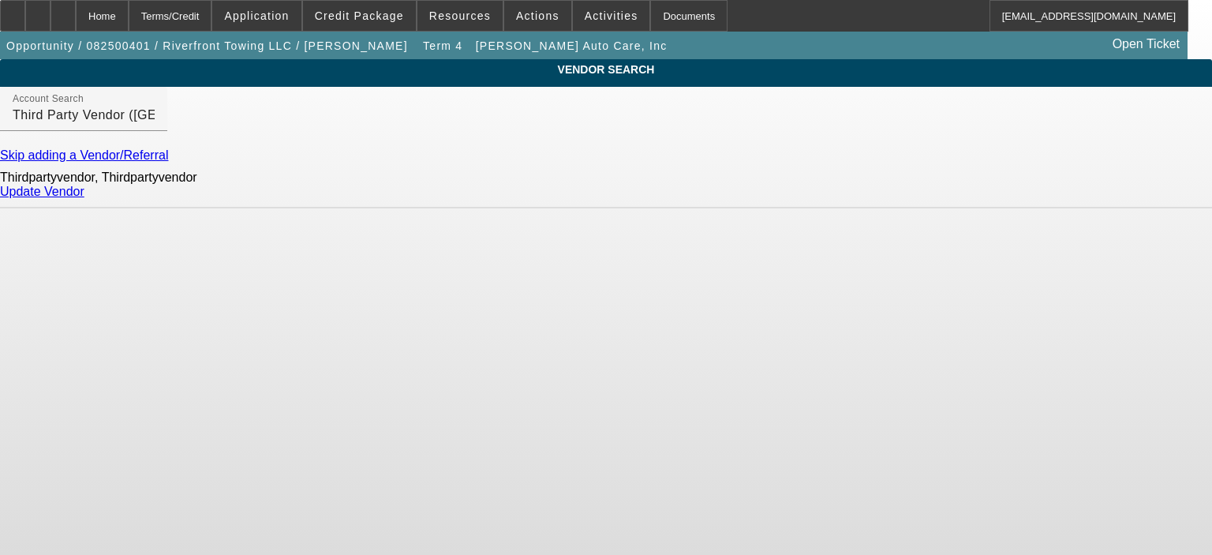
click at [84, 198] on link "Update Vendor" at bounding box center [42, 191] width 84 height 13
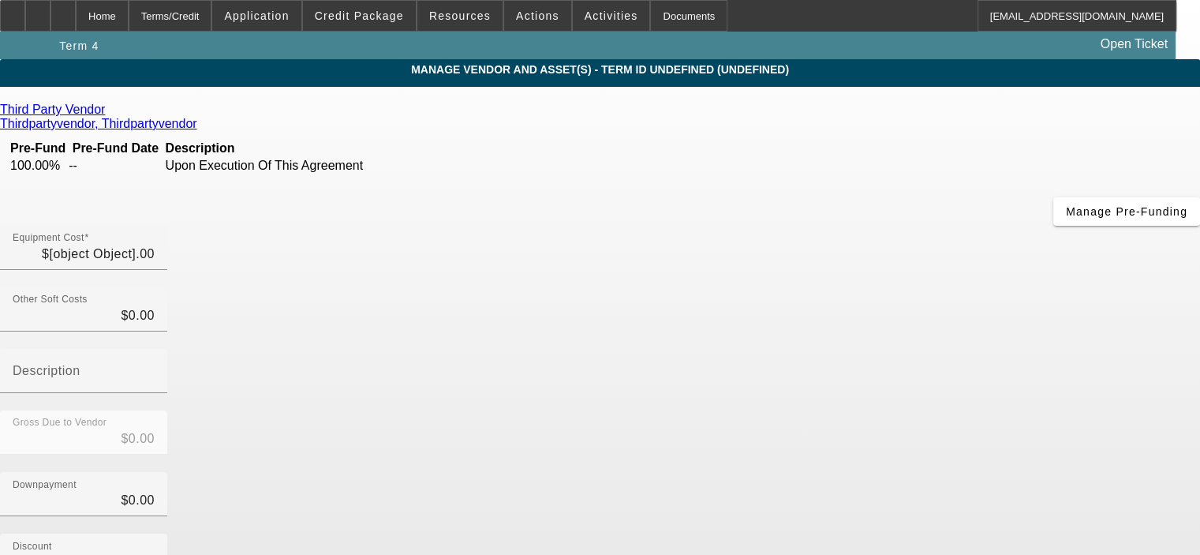
type input "$65,000.00"
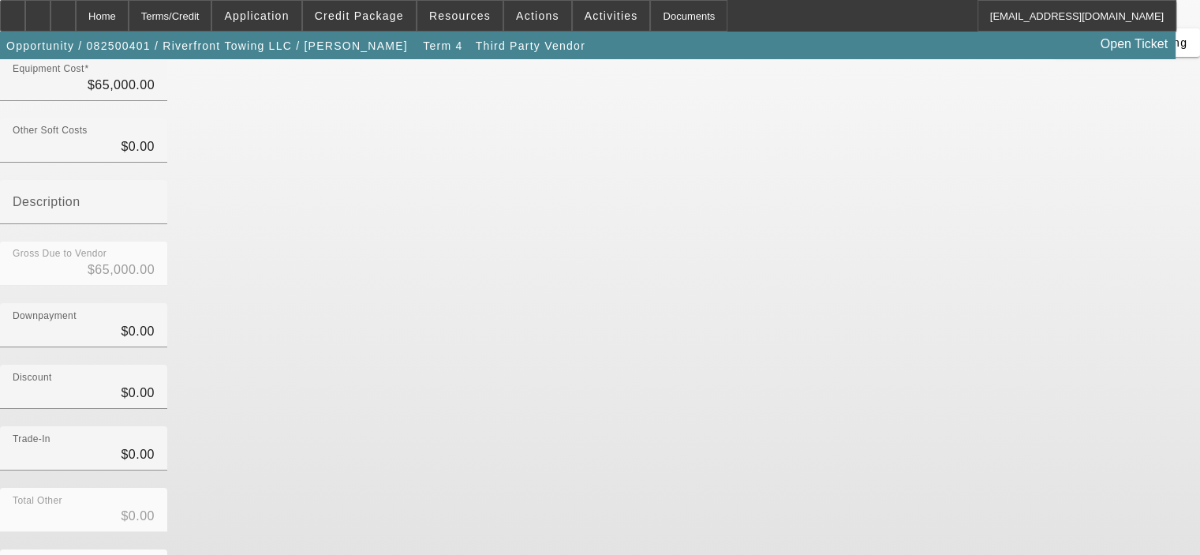
scroll to position [174, 0]
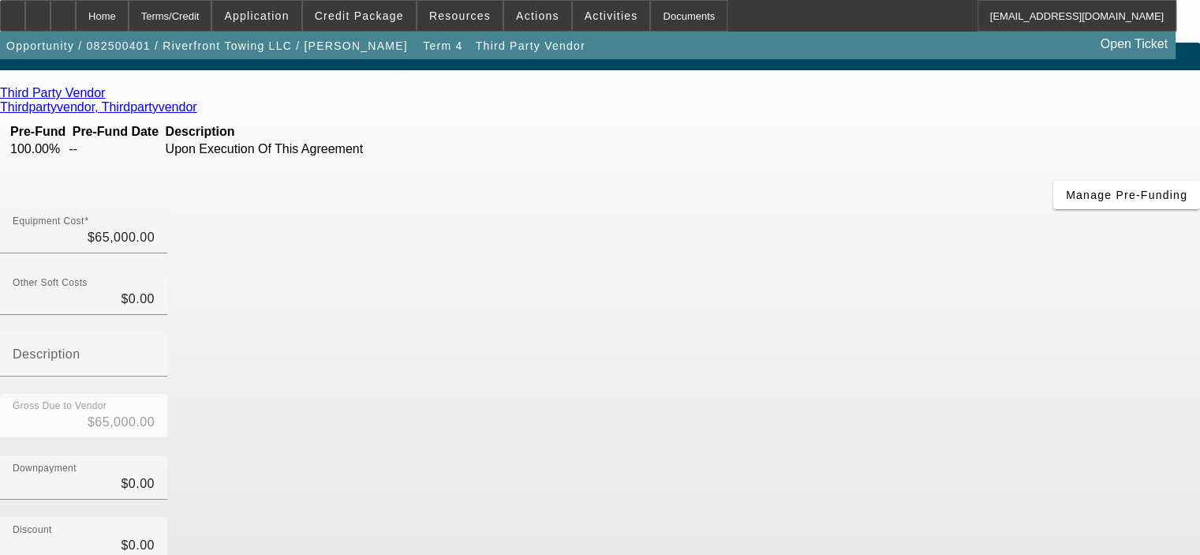
click at [940, 517] on div "Discount $0.00" at bounding box center [600, 548] width 1200 height 62
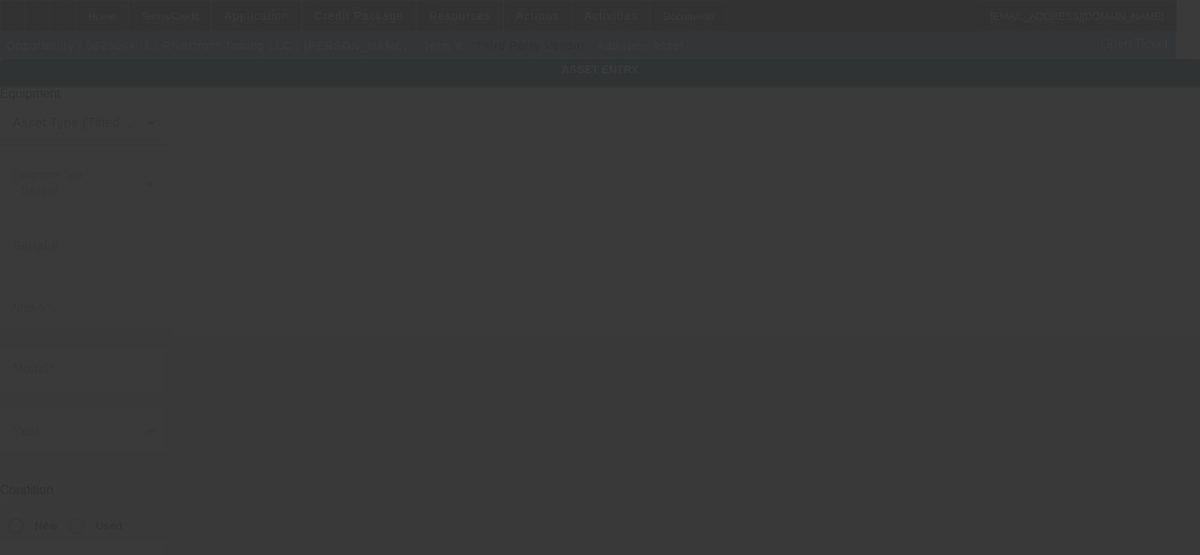
type input "[STREET_ADDRESS][PERSON_NAME]"
type input "Cleves"
type input "45002"
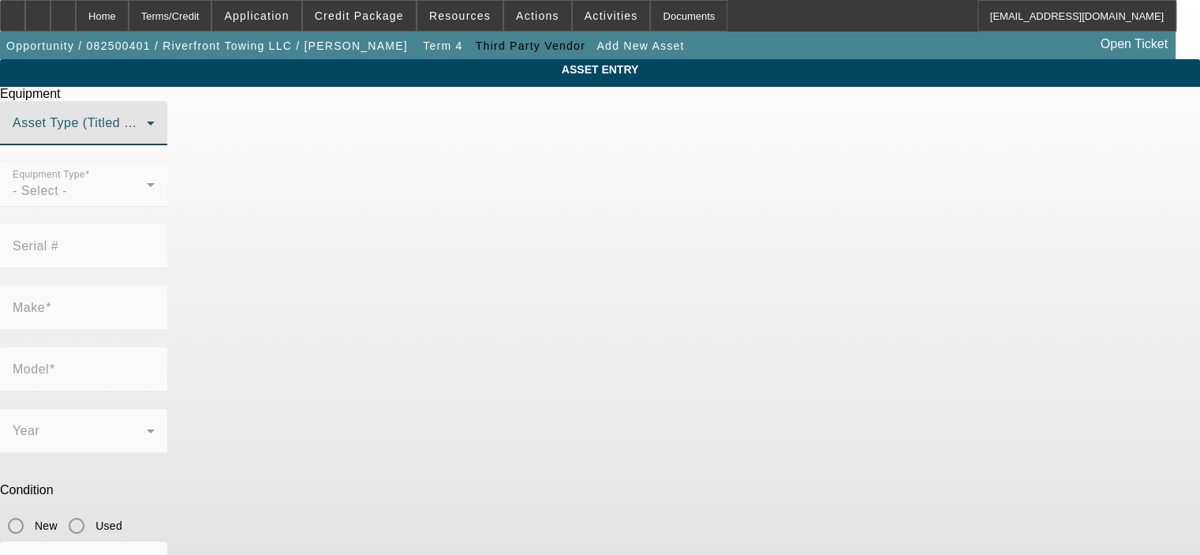
click at [147, 139] on span at bounding box center [80, 129] width 134 height 19
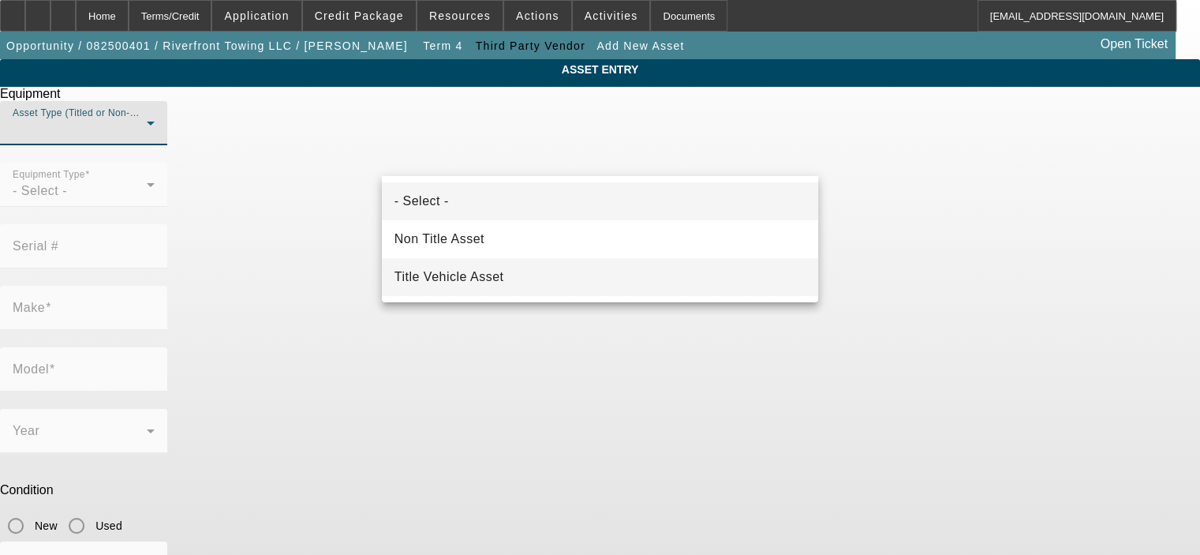
click at [516, 263] on mat-option "Title Vehicle Asset" at bounding box center [600, 277] width 436 height 38
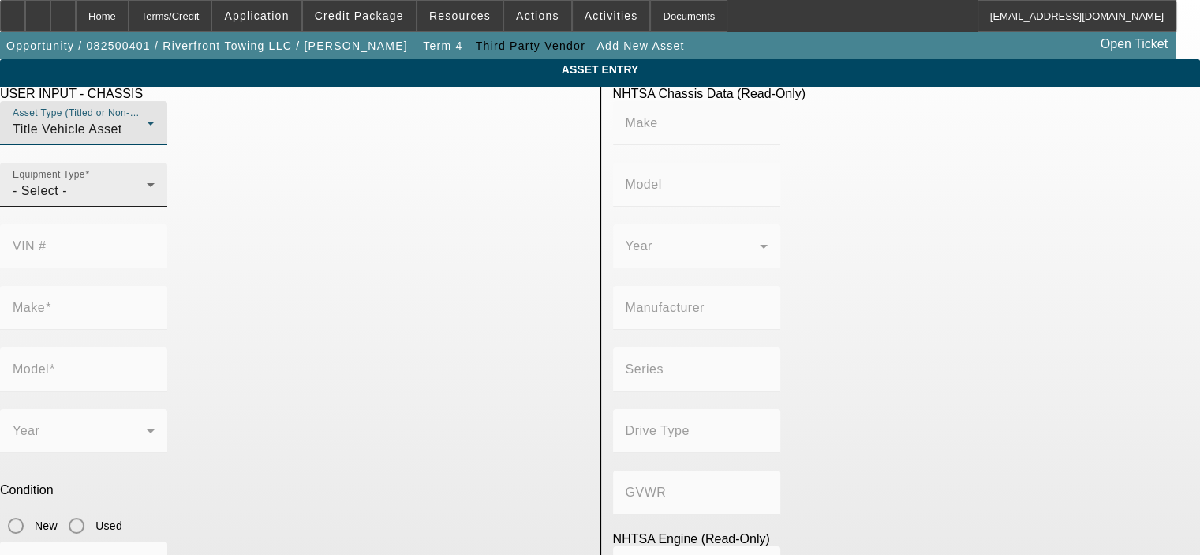
click at [155, 204] on div "Equipment Type - Select -" at bounding box center [84, 185] width 142 height 44
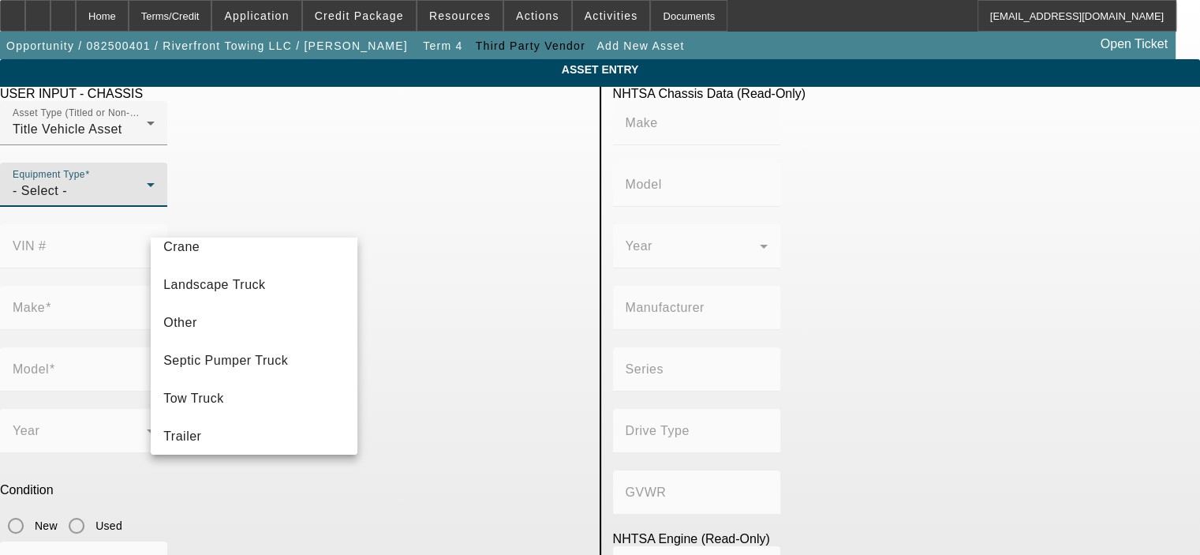
scroll to position [170, 0]
click at [293, 378] on mat-option "Tow Truck" at bounding box center [254, 395] width 207 height 38
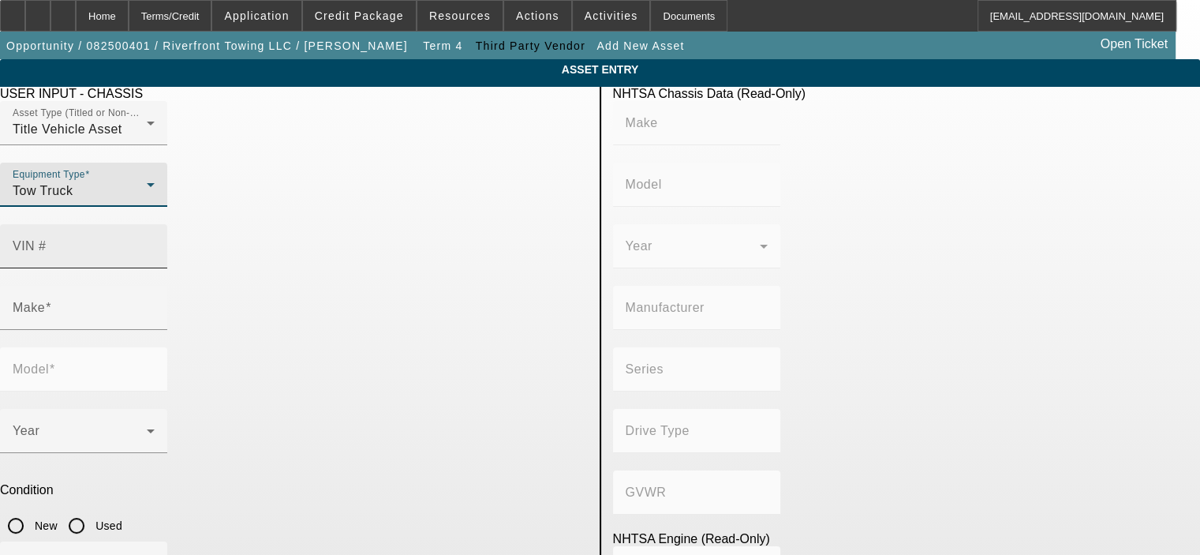
click at [155, 243] on input "VIN #" at bounding box center [84, 252] width 142 height 19
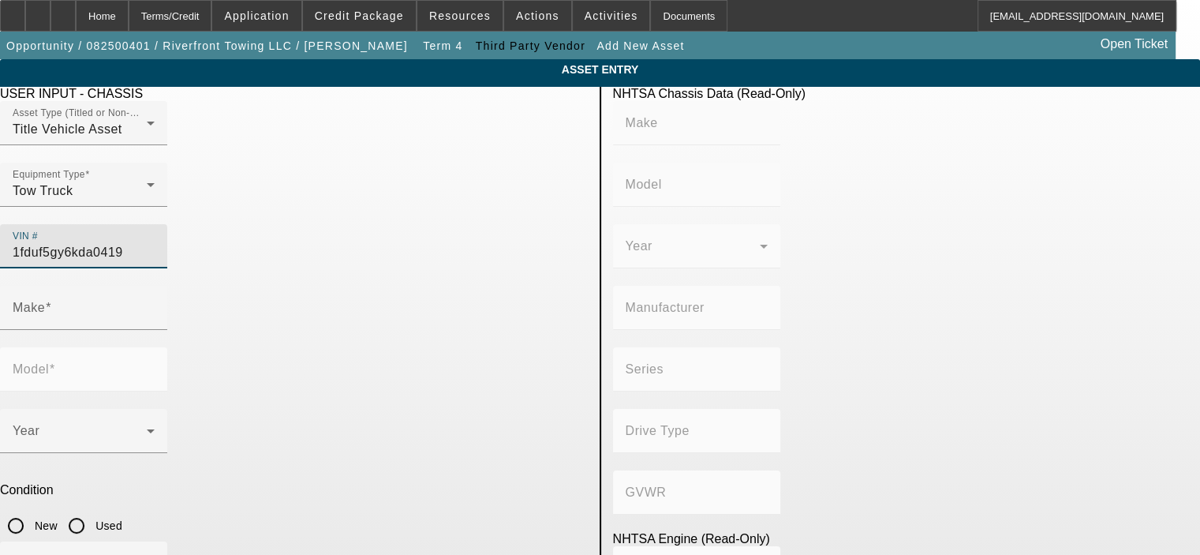
type input "1fduf5gy6kda04196"
type input "FORD"
type input "F-550"
type input "FORD MOTOR COMPANY"
type input "4x2"
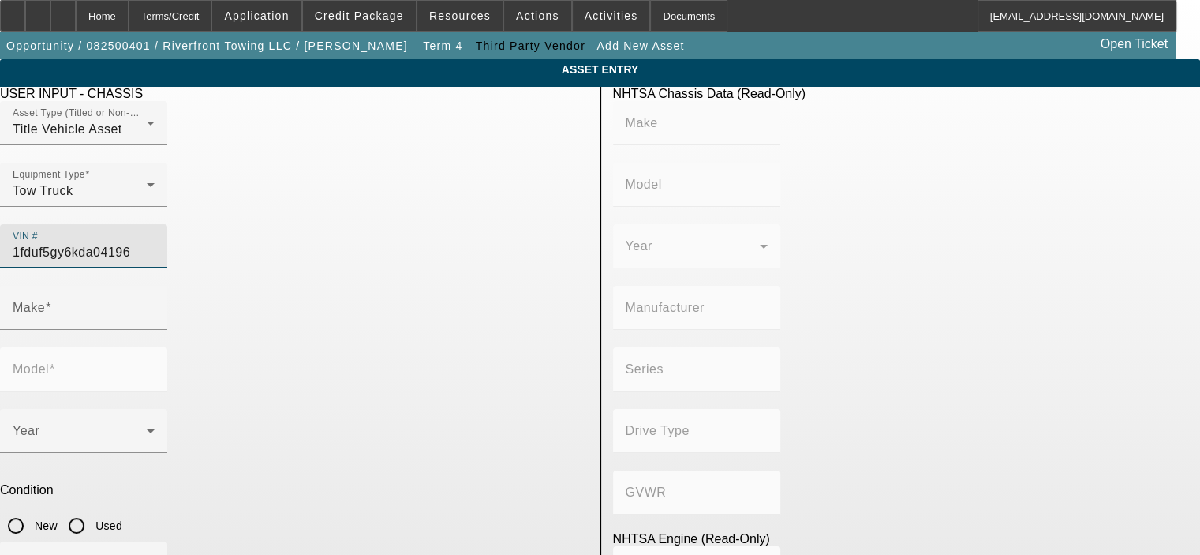
type input "Class 5: 16,001 - 19,500 lb (7,258 - 8,845 kg)"
type input "10"
type input "Gasoline"
type input "414.96145984417"
type input "6.8"
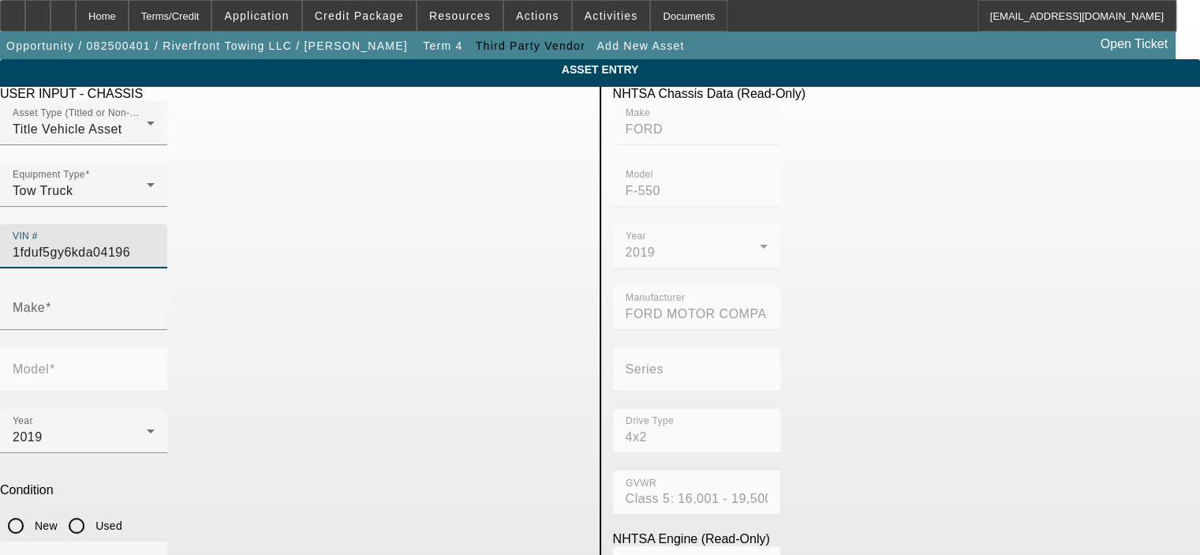
type input "FORD"
type input "F-550"
type input "[US_VEHICLE_IDENTIFICATION_NUMBER]"
click at [92, 510] on input "Used" at bounding box center [77, 526] width 32 height 32
radio input "true"
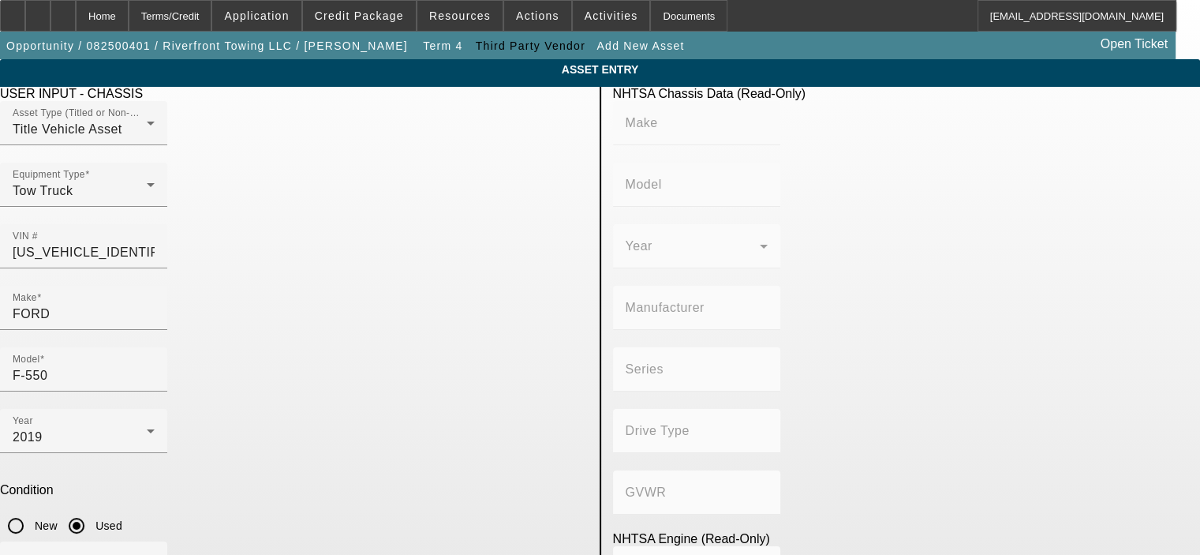
type input "FORD"
type input "F-550"
type input "FORD MOTOR COMPANY"
type input "4x2"
type input "Class 5: 16,001 - 19,500 lb (7,258 - 8,845 kg)"
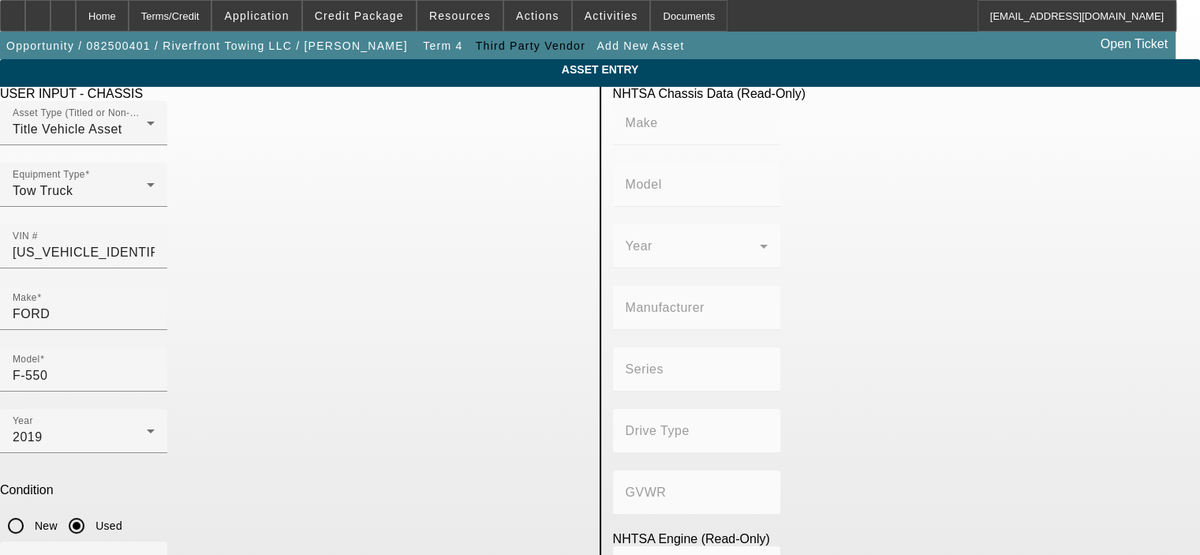
type input "10"
type input "Gasoline"
type input "414.96145984417"
type input "6.8"
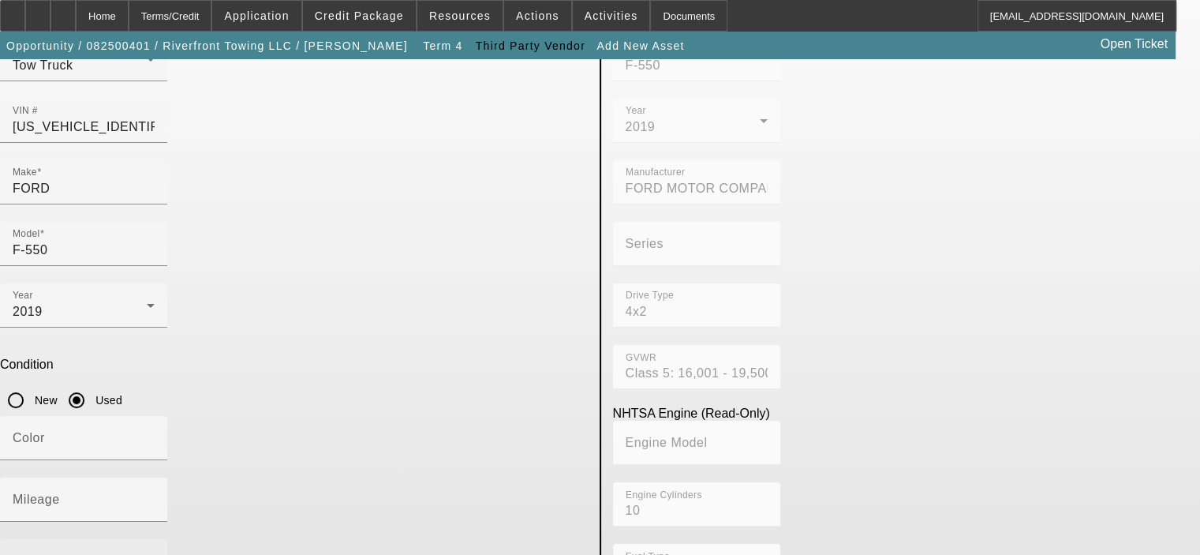
scroll to position [133, 0]
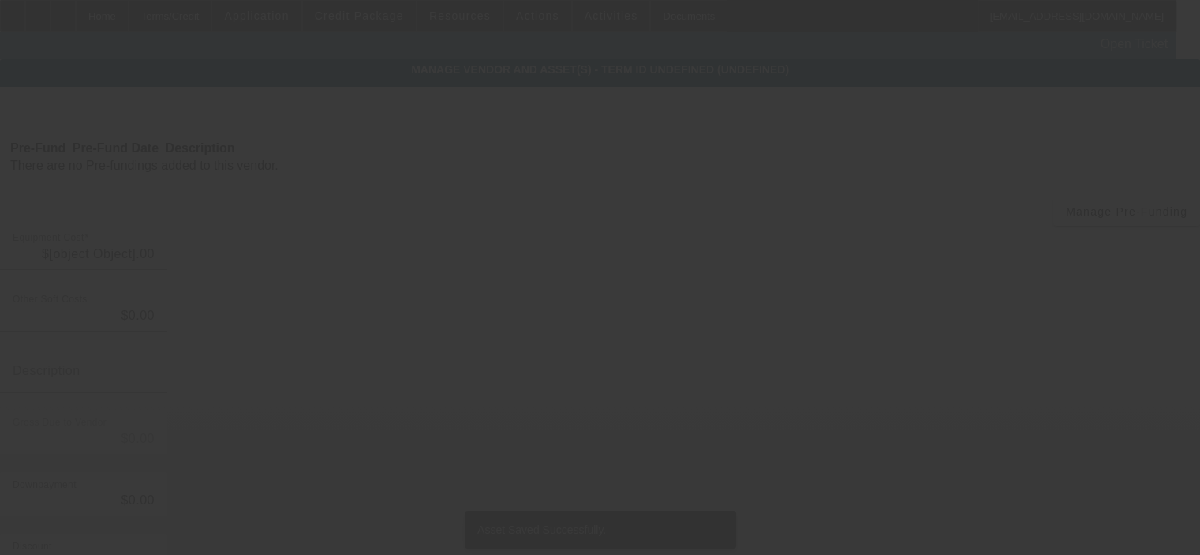
type input "$65,000.00"
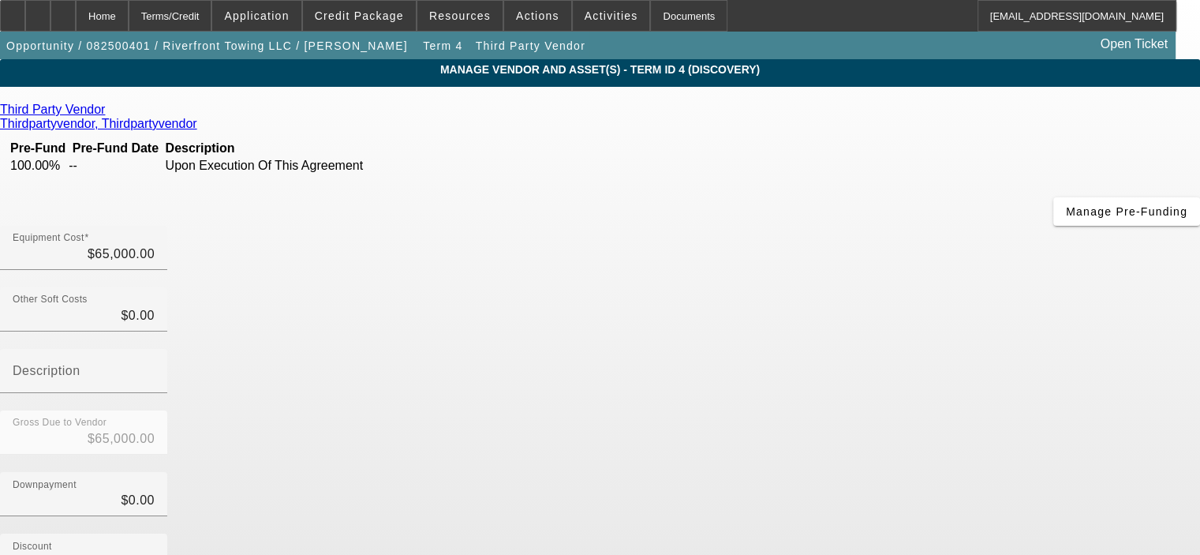
drag, startPoint x: 376, startPoint y: 315, endPoint x: 384, endPoint y: 320, distance: 9.2
click at [382, 320] on div "Third Party Vendor Thirdpartyvendor, Thirdpartyvendor Pre-Fund Pre-Fund Date De…" at bounding box center [600, 458] width 1200 height 710
click at [129, 13] on div "Home" at bounding box center [102, 16] width 53 height 32
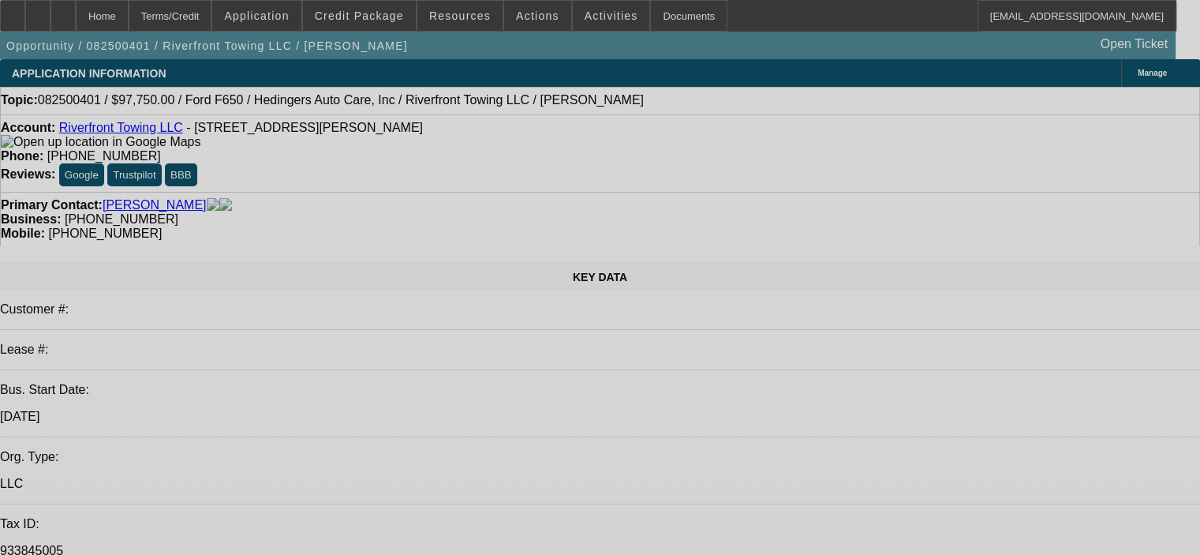
select select "0.15"
select select "2"
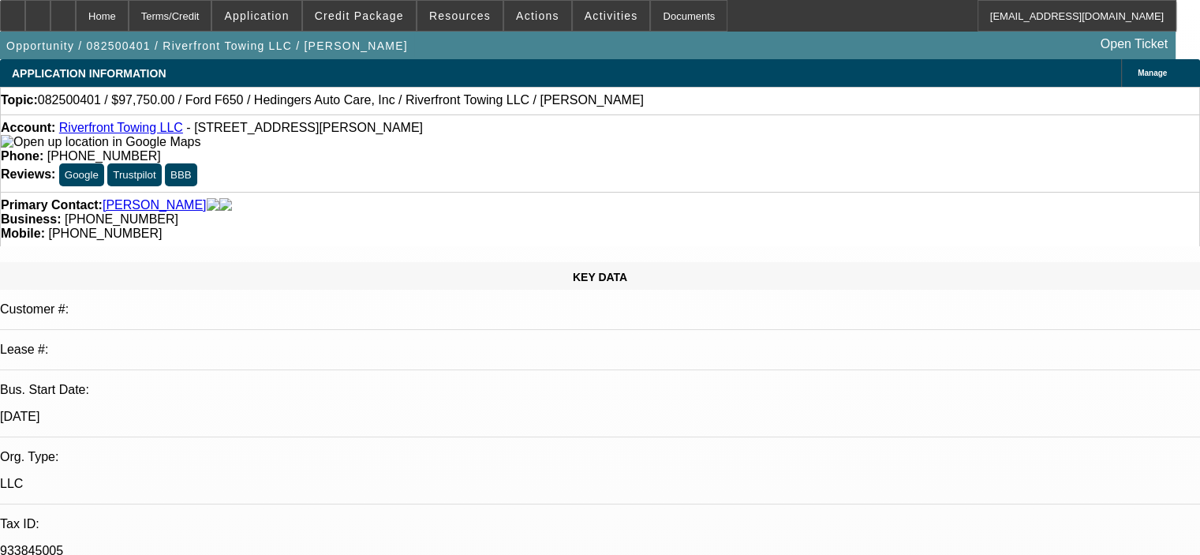
select select "2"
select select "0"
select select "6"
select select "0.15"
select select "2"
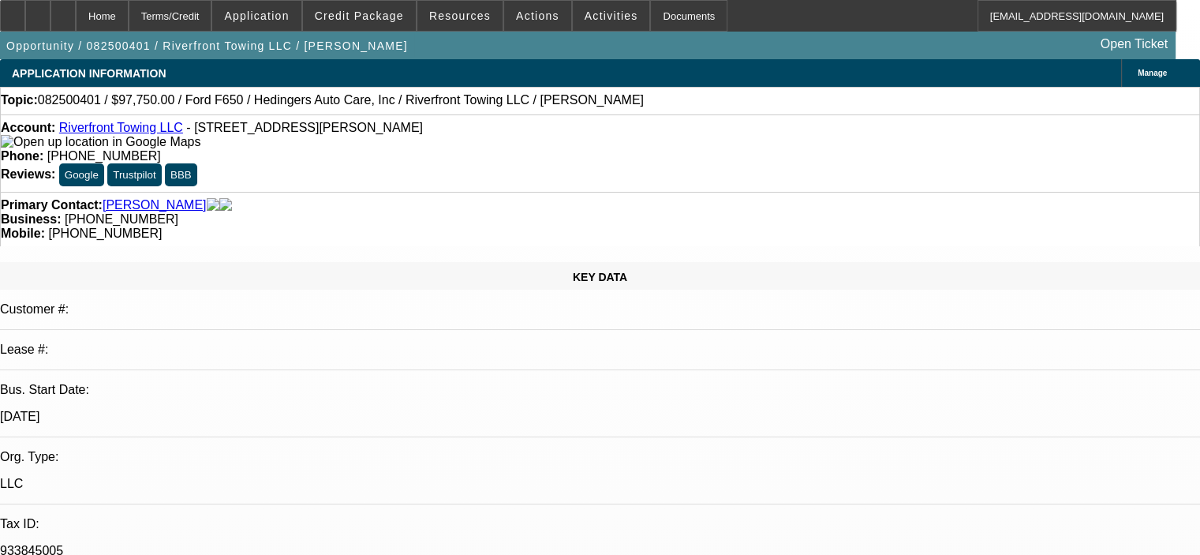
select select "2"
select select "0"
select select "6"
select select "0.15"
select select "2"
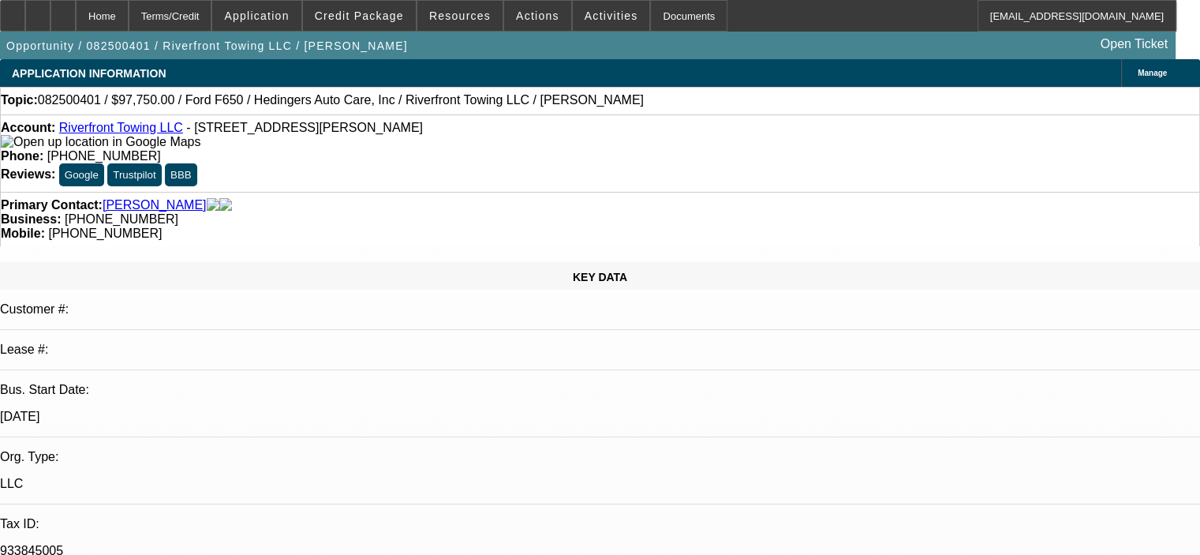
select select "2"
select select "0"
select select "6"
select select "0.15"
select select "2"
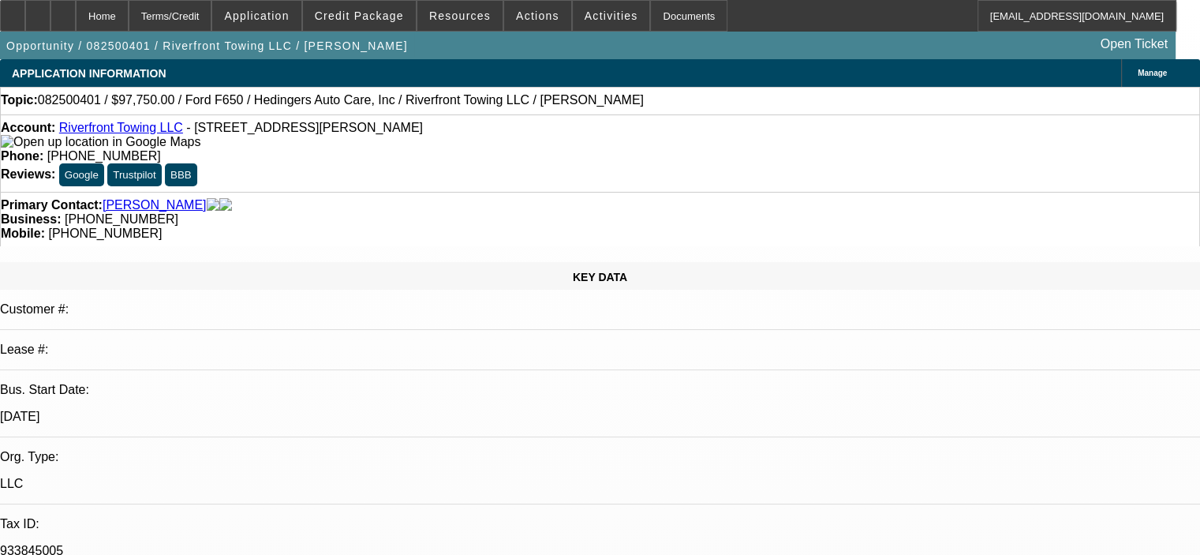
select select "2"
select select "0"
select select "6"
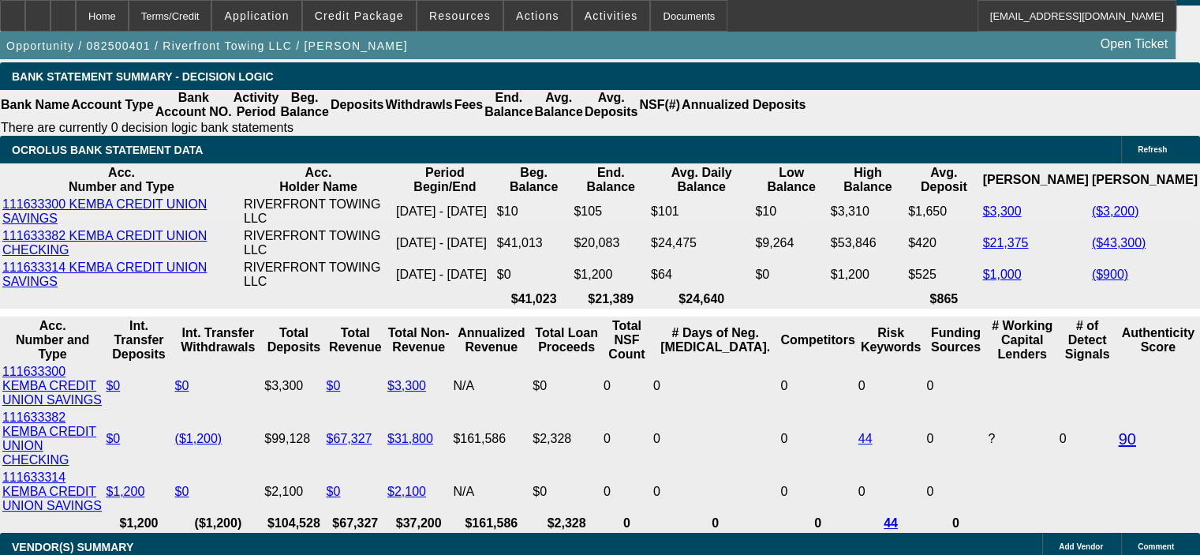
scroll to position [2761, 0]
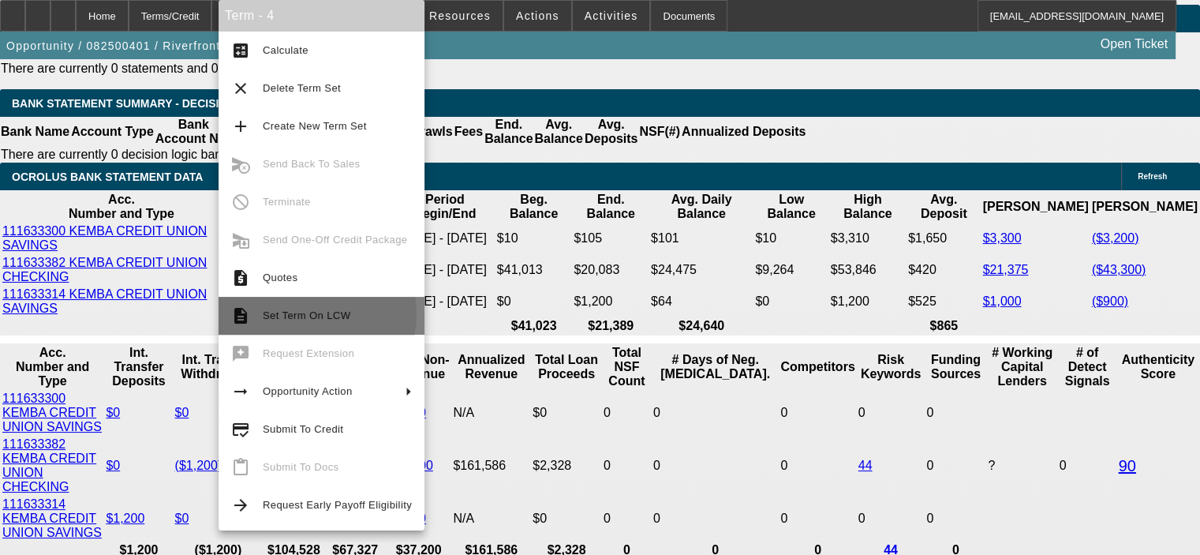
click at [305, 314] on span "Set Term On LCW" at bounding box center [307, 315] width 88 height 12
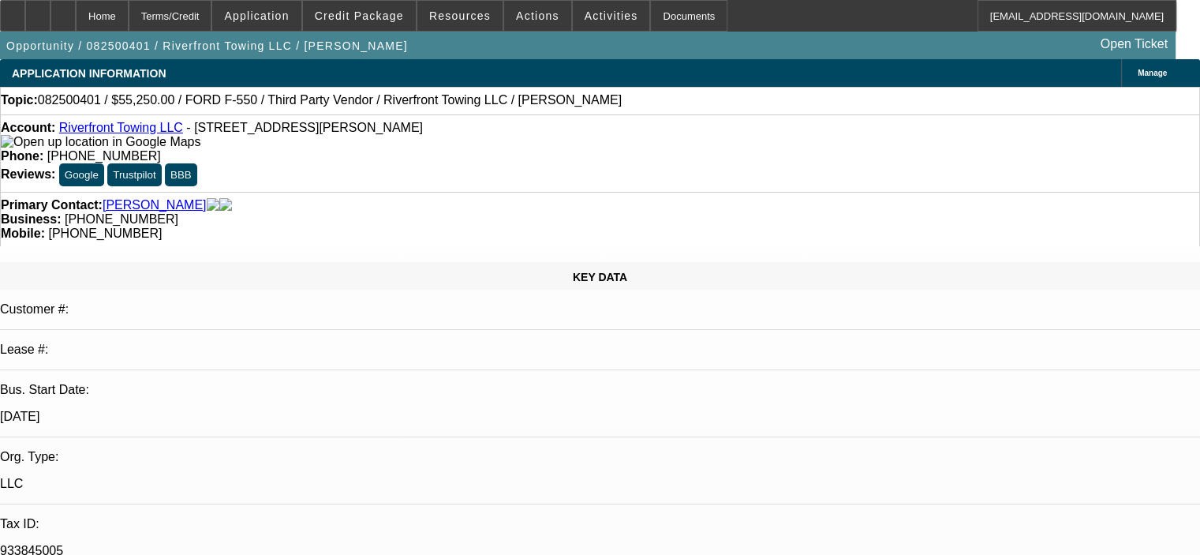
select select "0.15"
select select "2"
select select "0"
select select "6"
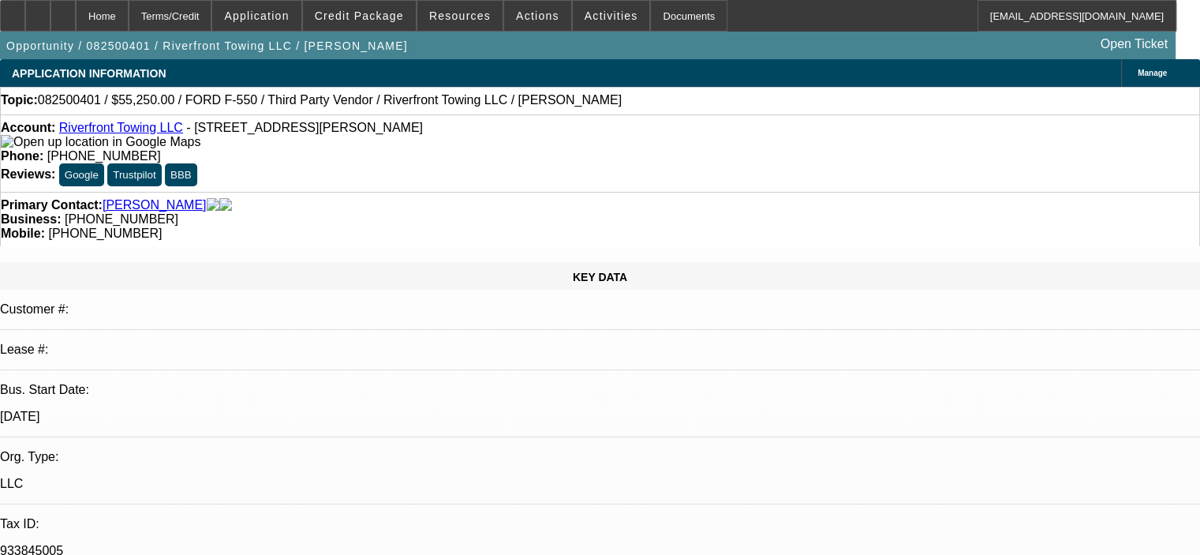
select select "0.15"
select select "2"
select select "0"
select select "6"
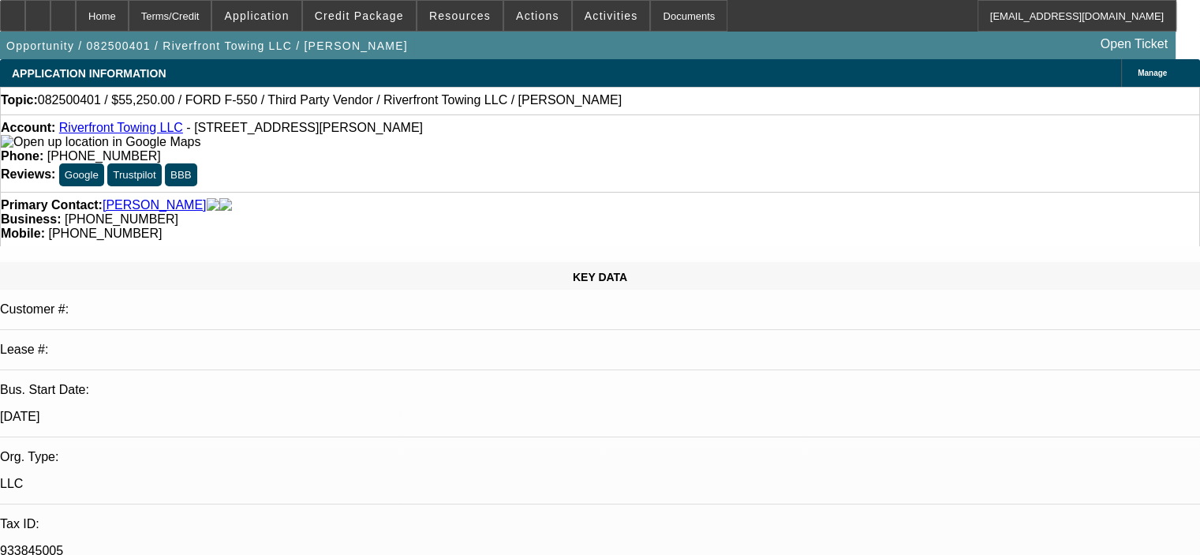
select select "0.15"
select select "2"
select select "0"
select select "6"
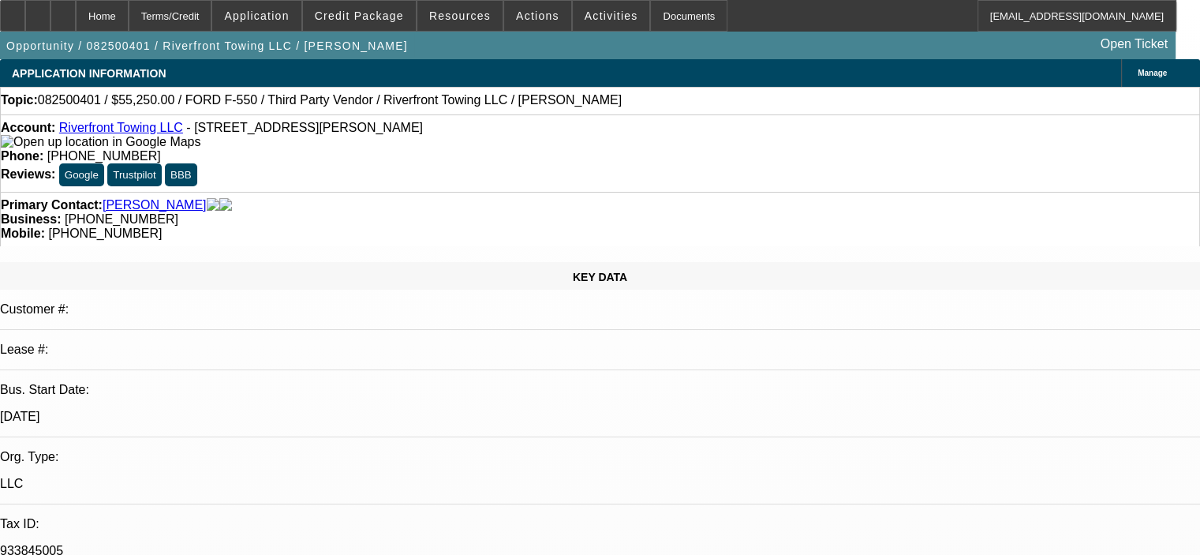
select select "0.15"
select select "2"
select select "0"
select select "6"
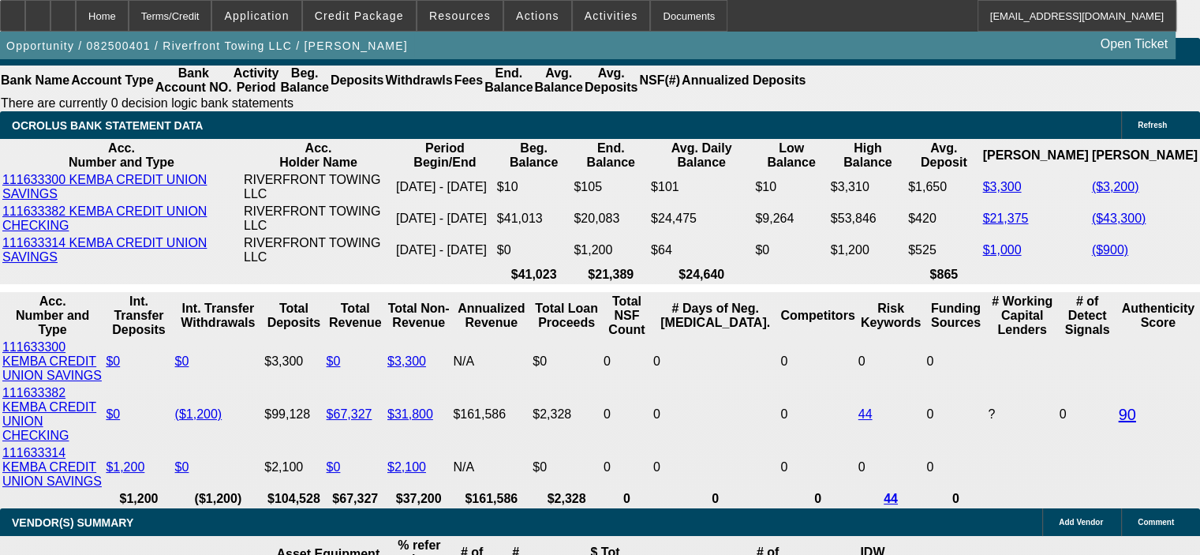
scroll to position [2840, 0]
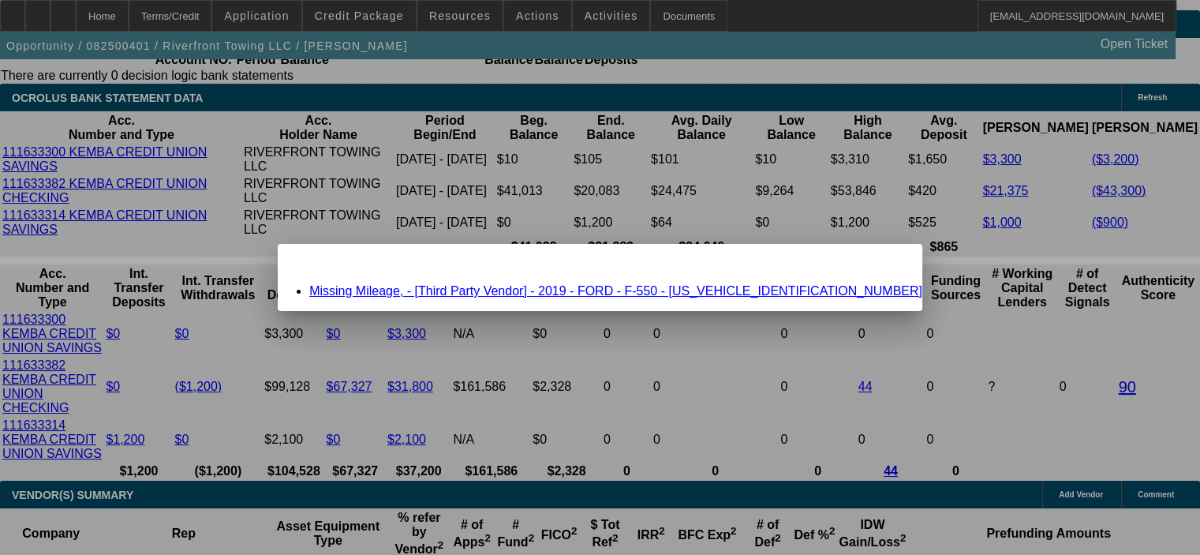
click at [891, 262] on span "Close" at bounding box center [901, 257] width 21 height 9
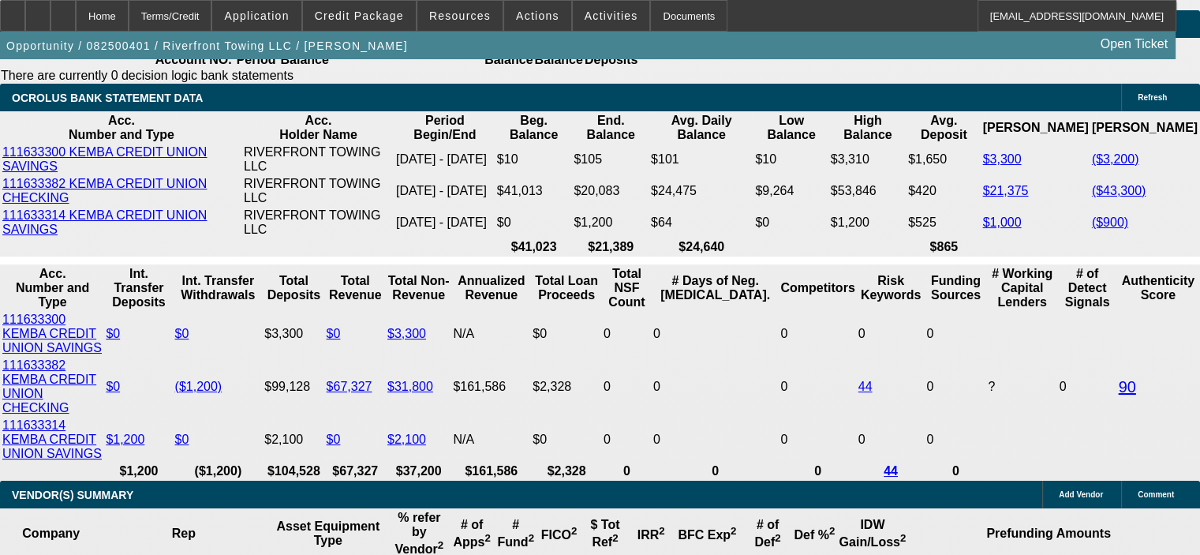
scroll to position [2840, 0]
click at [387, 16] on span "Credit Package" at bounding box center [359, 15] width 89 height 13
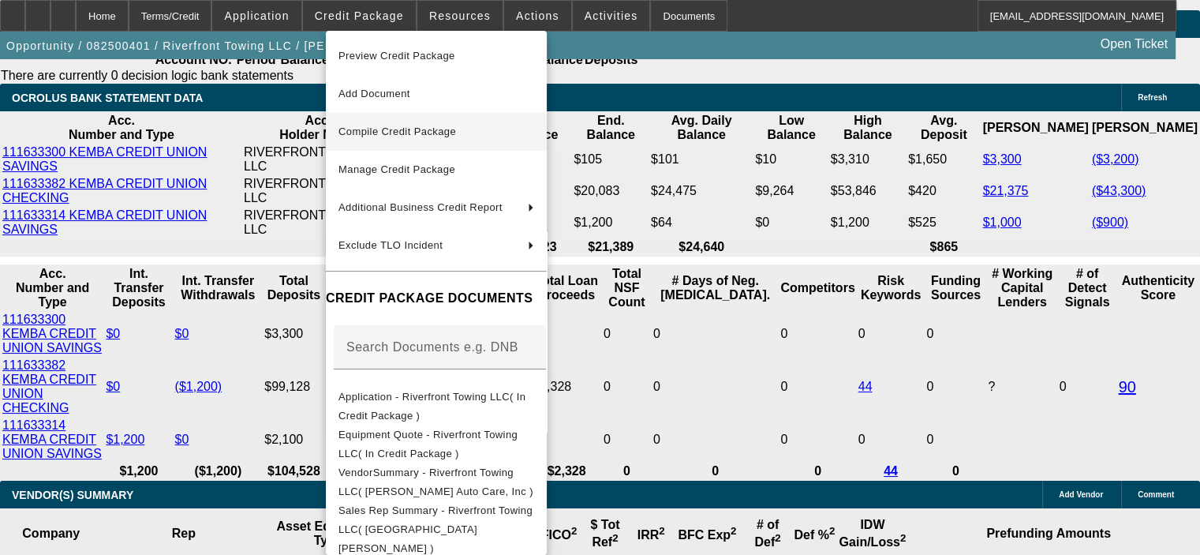
click at [400, 131] on span "Compile Credit Package" at bounding box center [397, 131] width 118 height 12
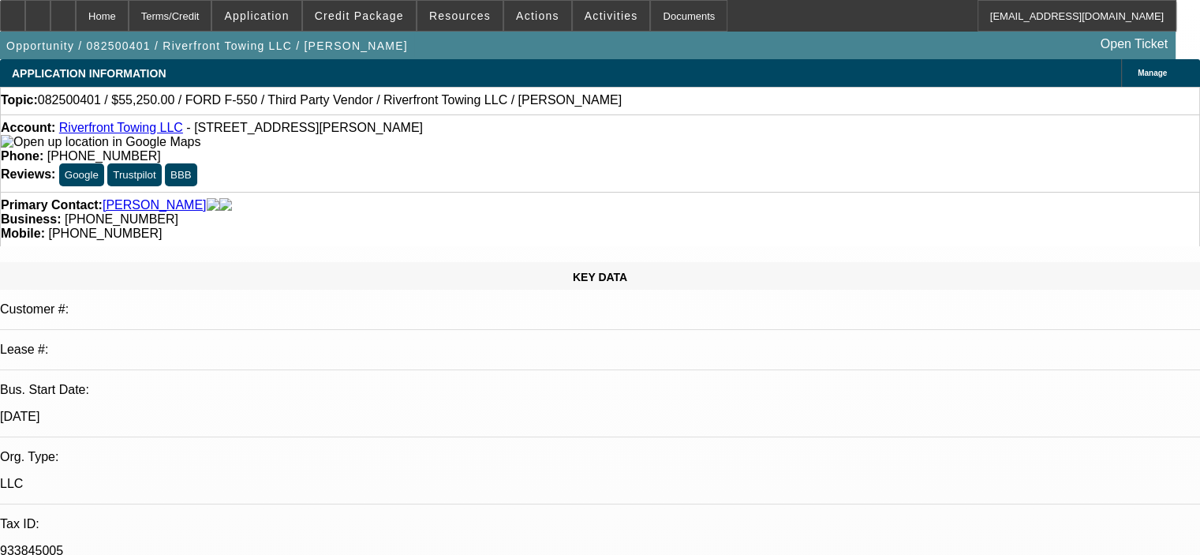
select select "0.15"
select select "2"
select select "0"
select select "6"
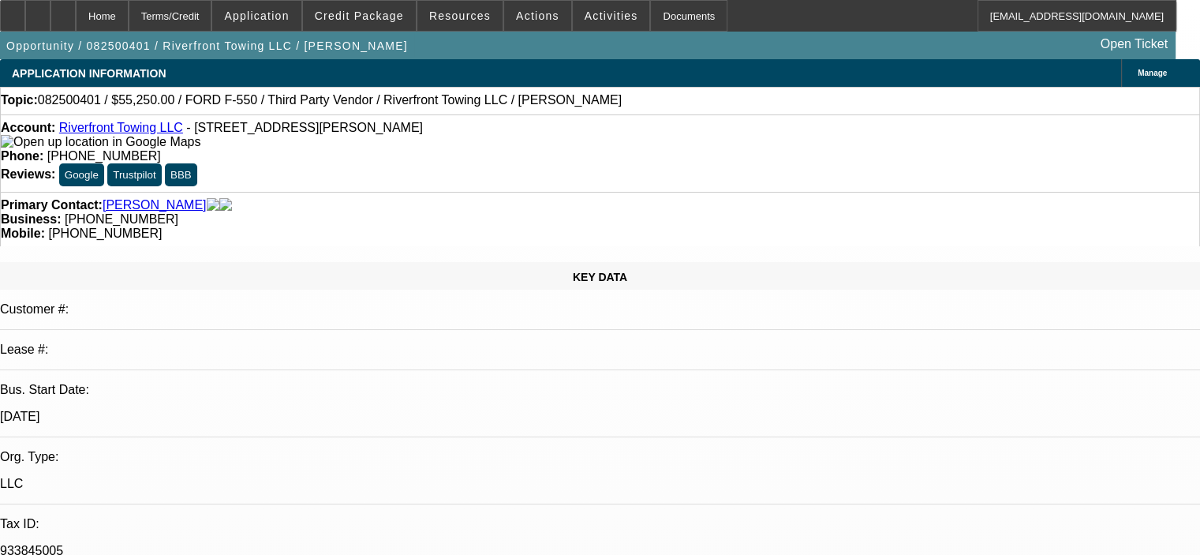
select select "0.15"
select select "2"
select select "0"
select select "6"
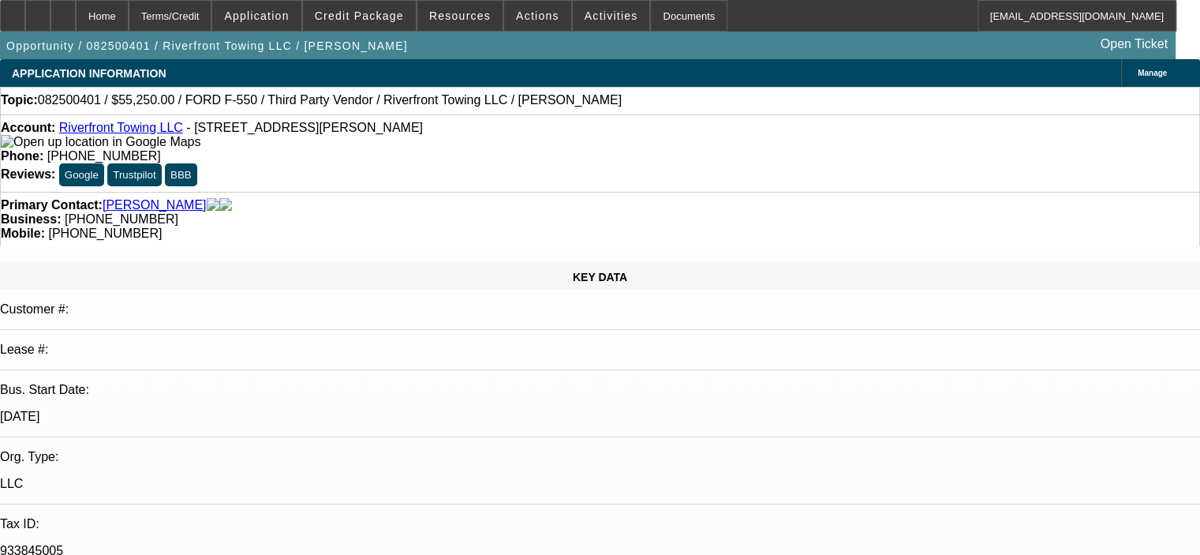
select select "0.15"
select select "2"
select select "0"
select select "6"
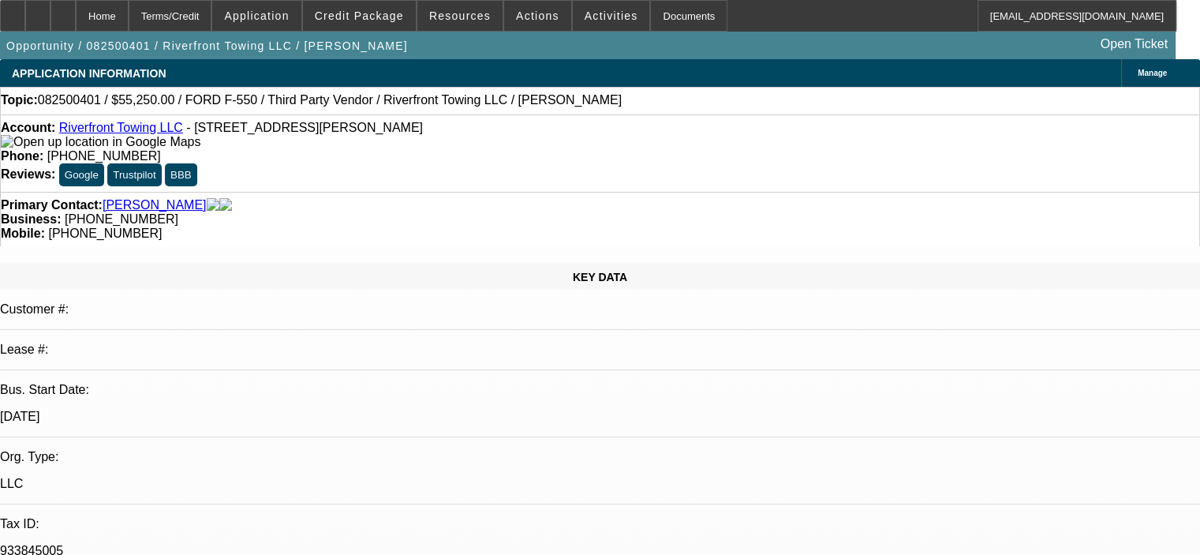
select select "0.15"
select select "2"
select select "0"
select select "6"
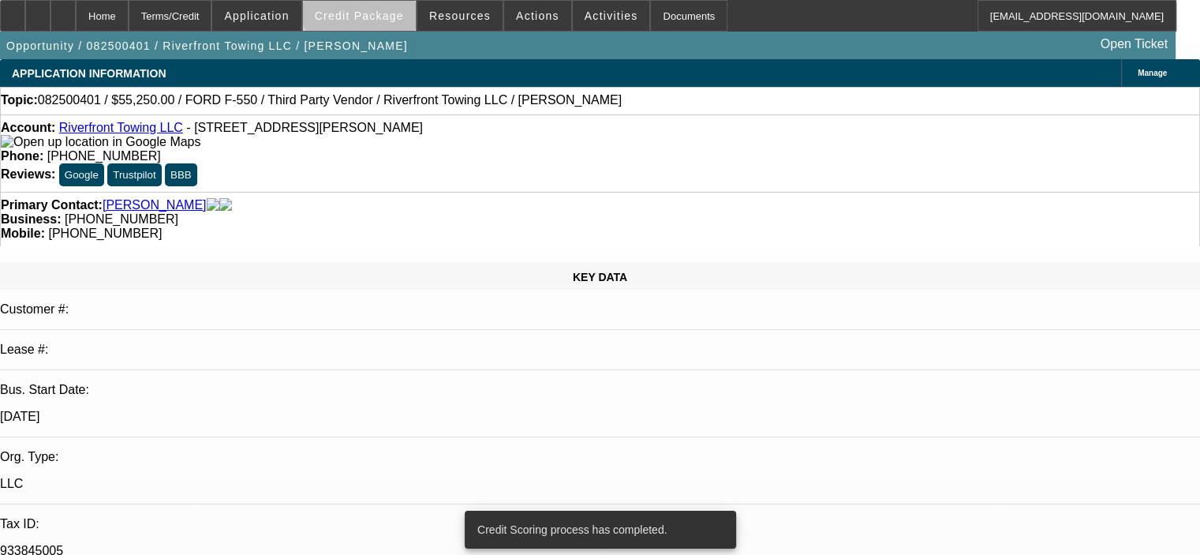
click at [384, 13] on span "Credit Package" at bounding box center [359, 15] width 89 height 13
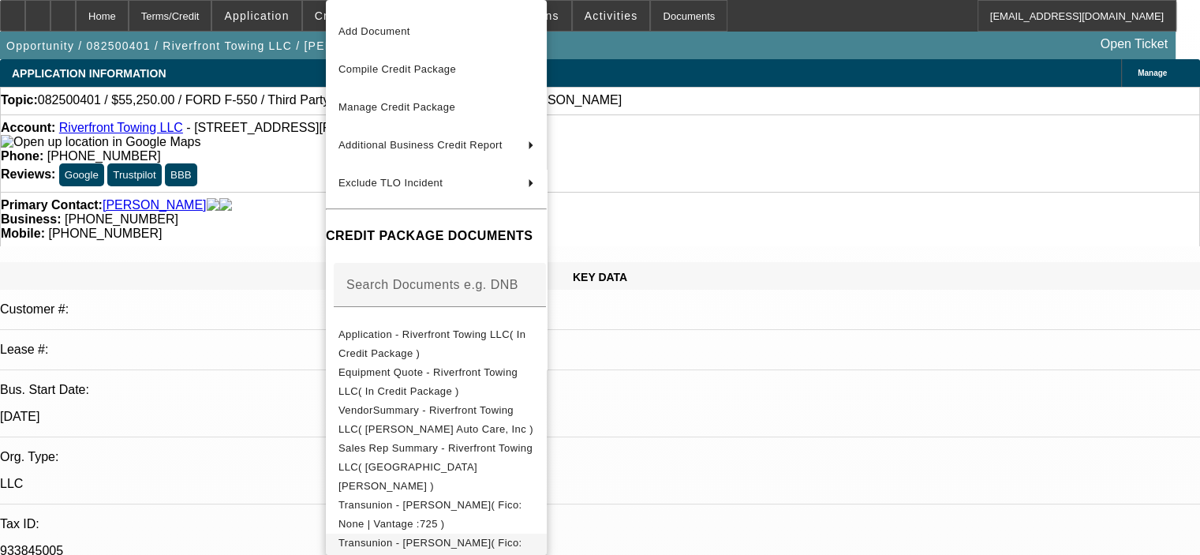
scroll to position [158, 0]
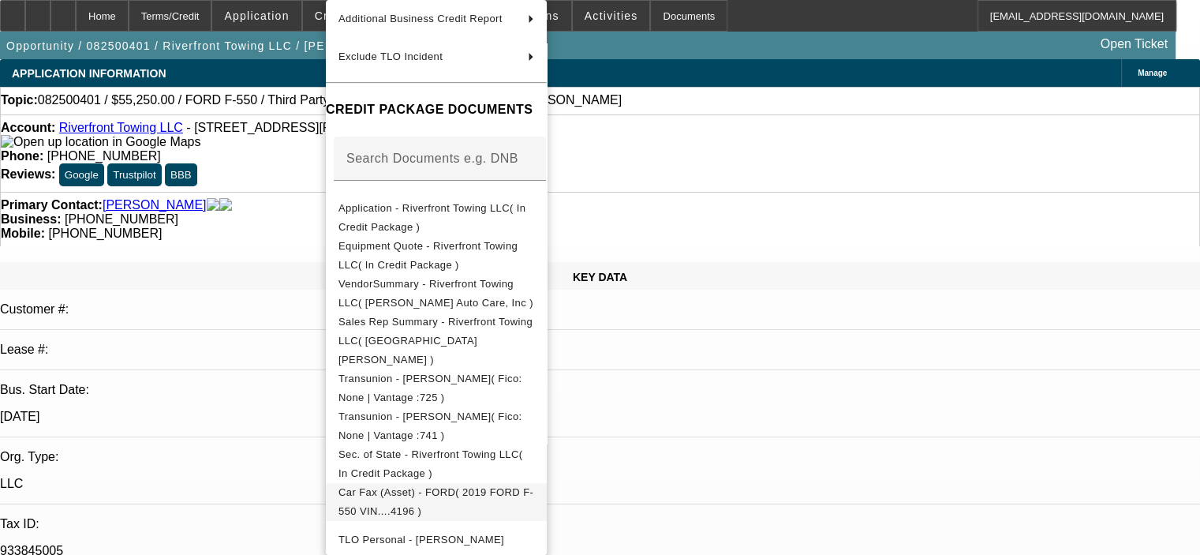
click at [432, 486] on span "Car Fax (Asset) - FORD( 2019 FORD F-550 VIN....4196 )" at bounding box center [435, 501] width 195 height 31
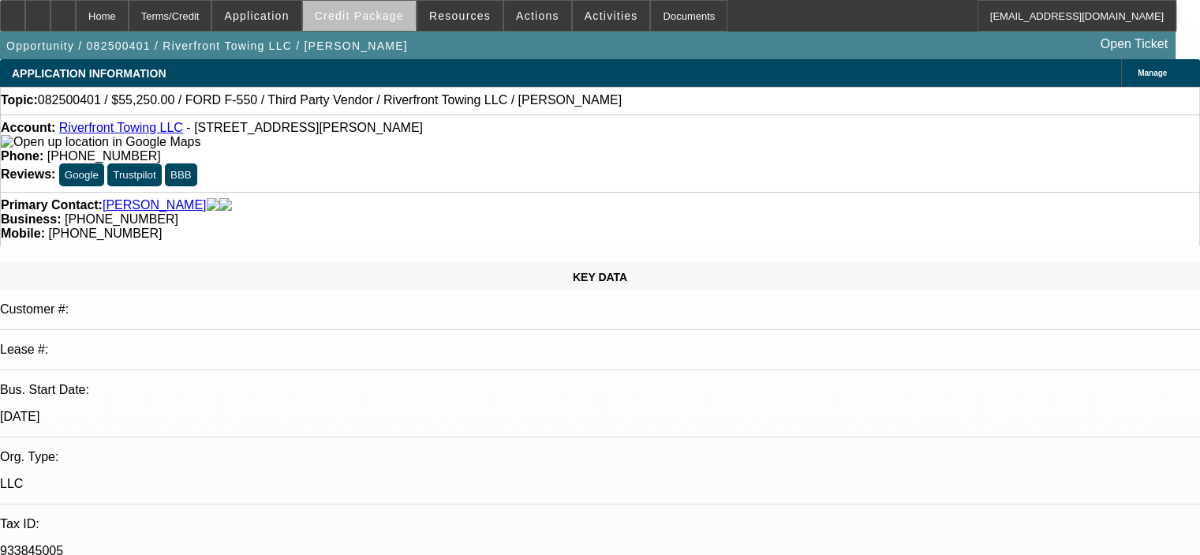
click at [383, 21] on span at bounding box center [359, 16] width 113 height 38
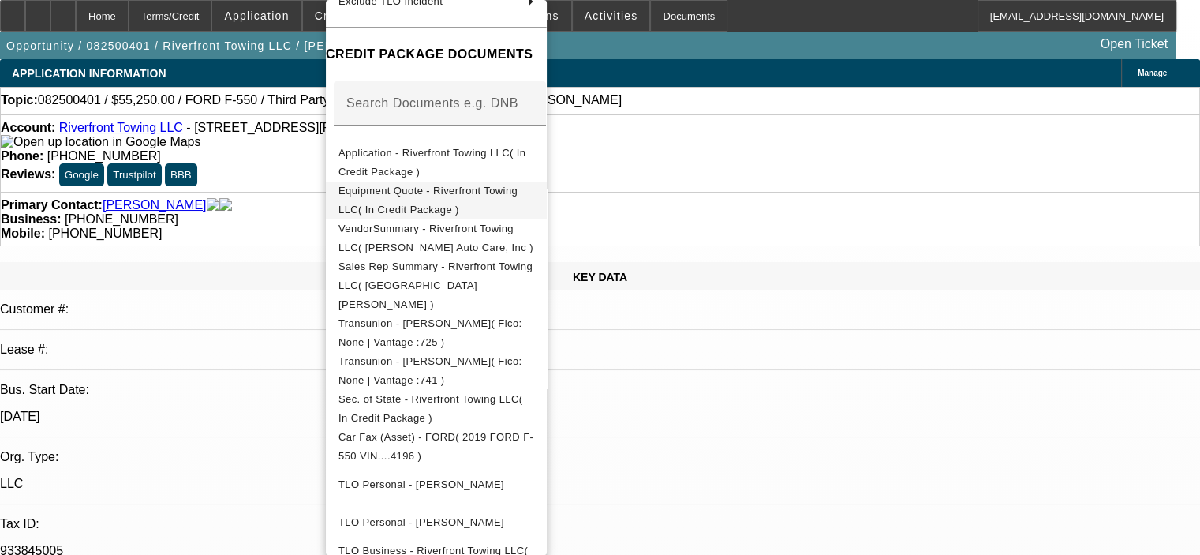
scroll to position [237, 0]
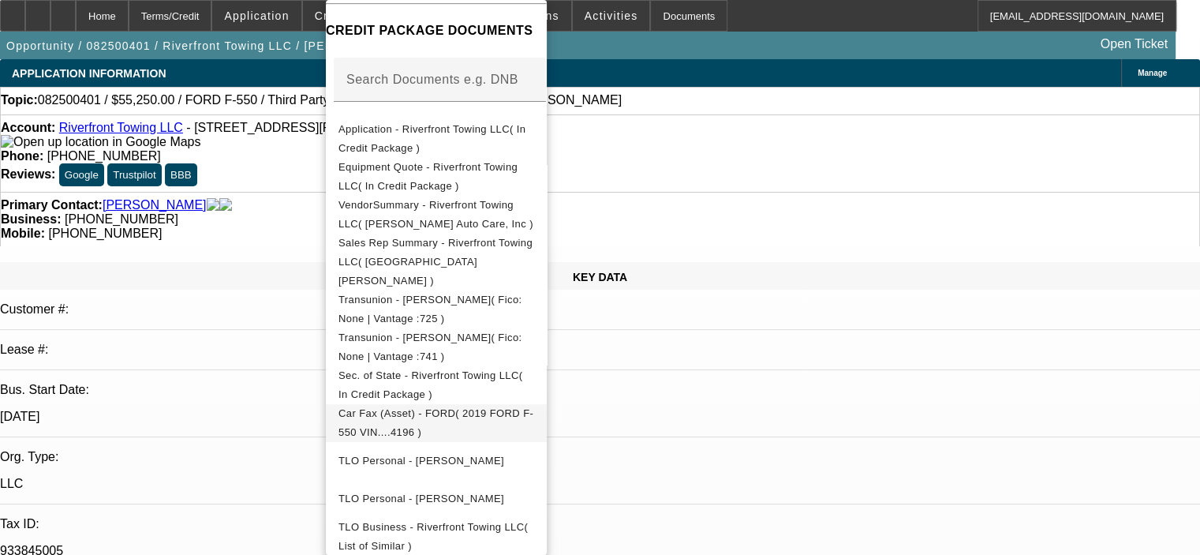
click at [437, 407] on span "Car Fax (Asset) - FORD( 2019 FORD F-550 VIN....4196 )" at bounding box center [435, 422] width 195 height 31
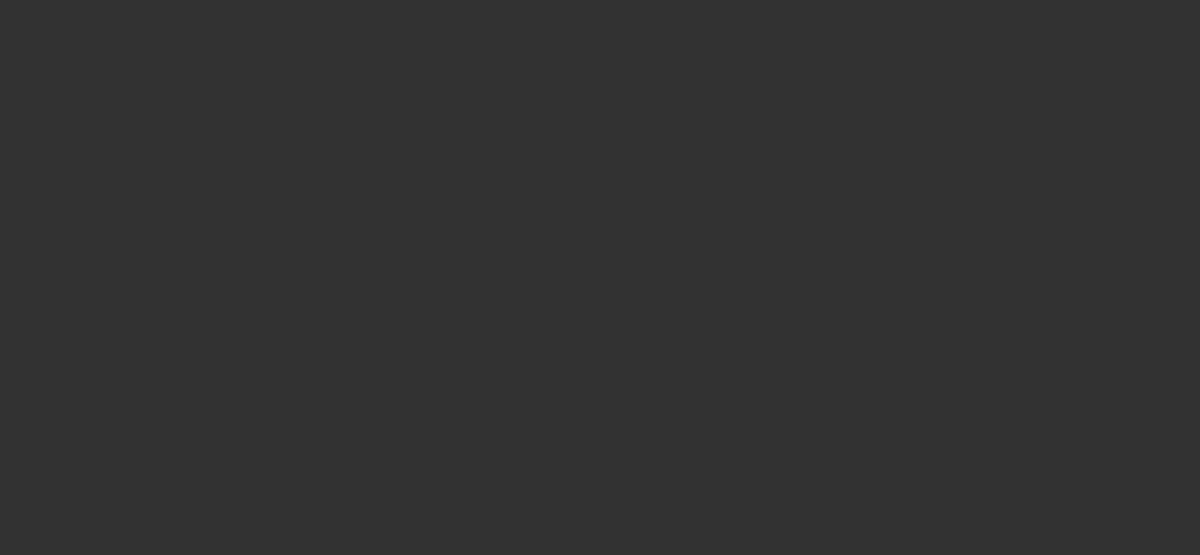
click at [577, 254] on span "Open calendar" at bounding box center [596, 235] width 38 height 38
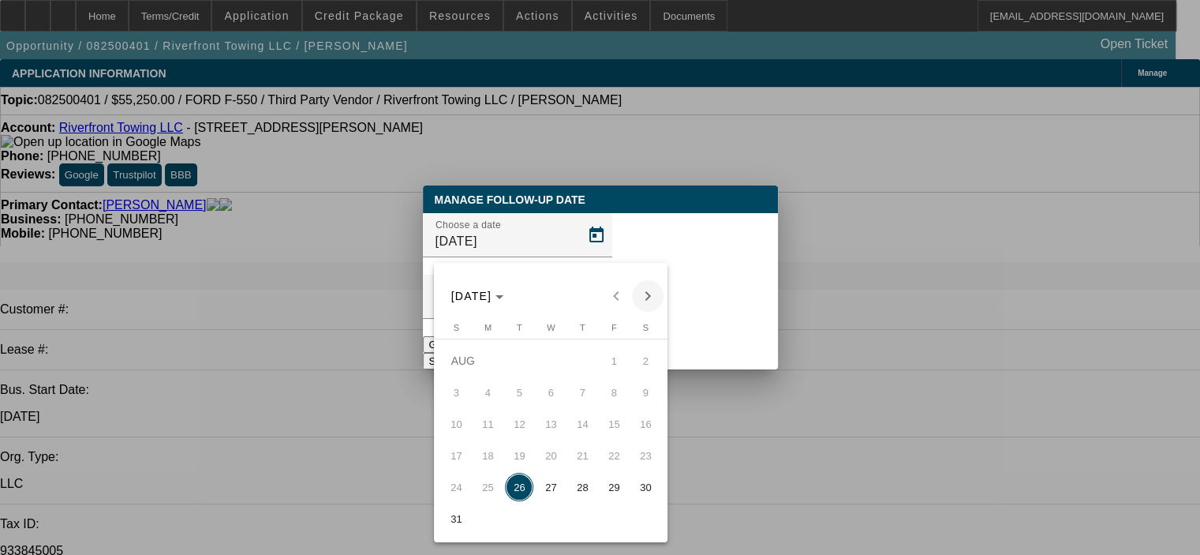
click at [650, 299] on span "Next month" at bounding box center [648, 296] width 32 height 32
drag, startPoint x: 514, startPoint y: 401, endPoint x: 551, endPoint y: 375, distance: 44.7
click at [514, 400] on span "2" at bounding box center [519, 392] width 28 height 28
type input "9/2/2025"
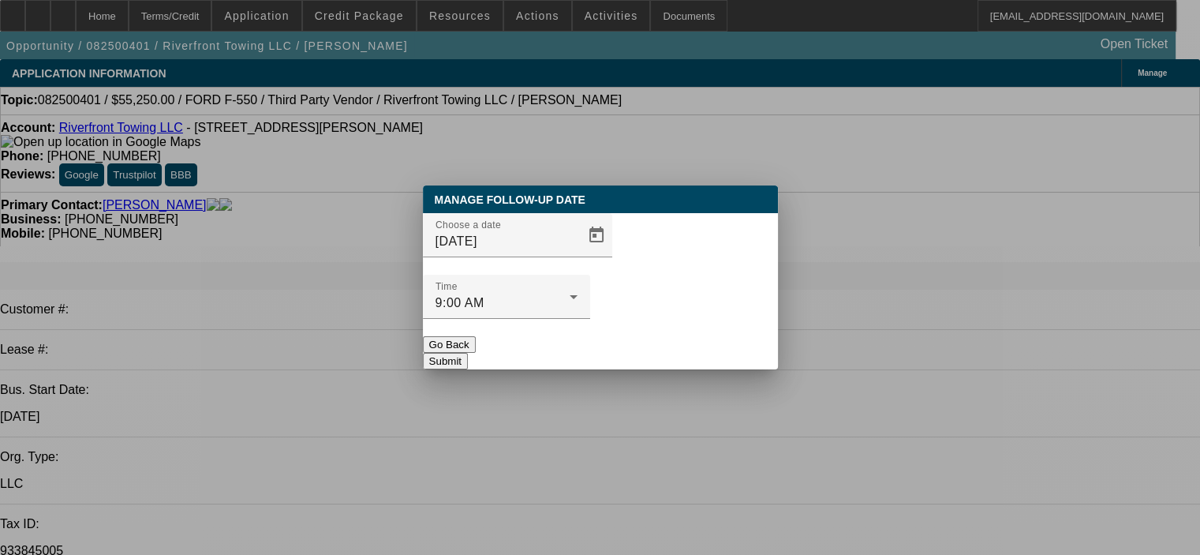
click at [468, 353] on button "Submit" at bounding box center [445, 361] width 45 height 17
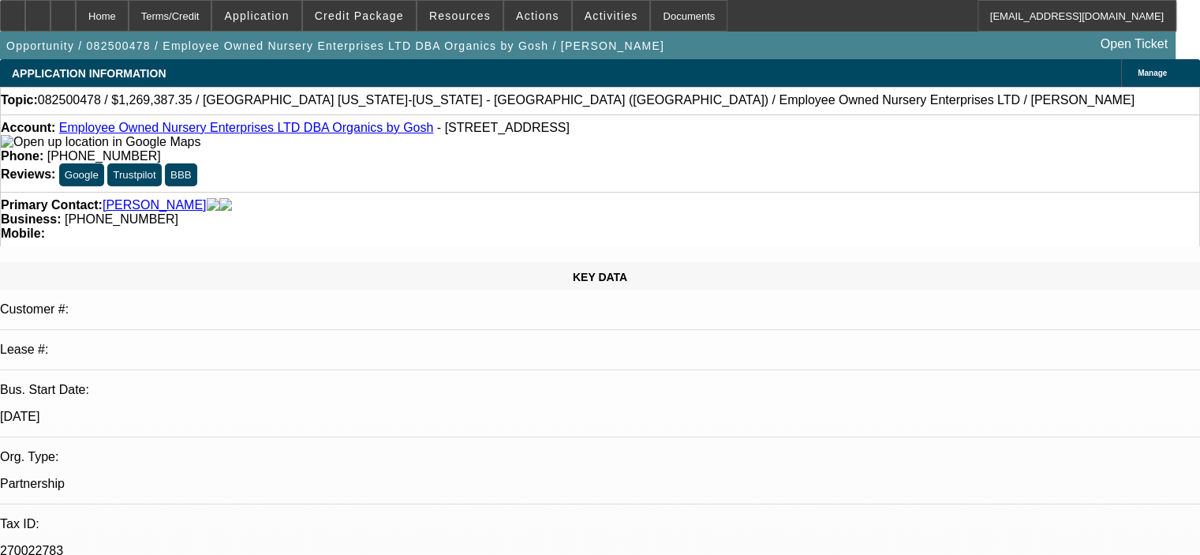
select select "0"
select select "2"
select select "0.1"
select select "4"
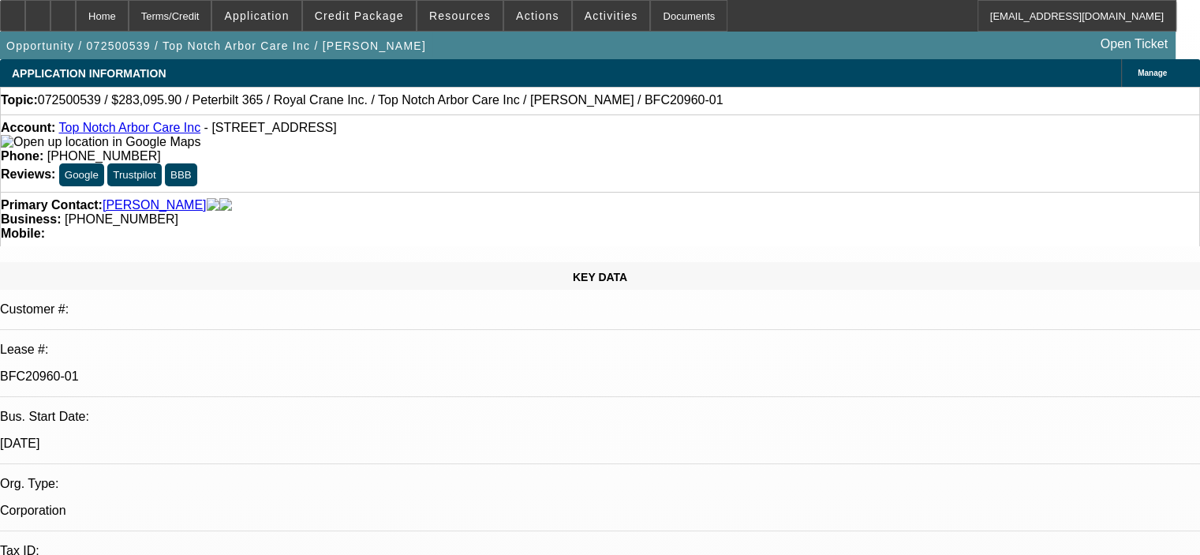
select select "0"
select select "2"
select select "0"
select select "0.15"
select select "2"
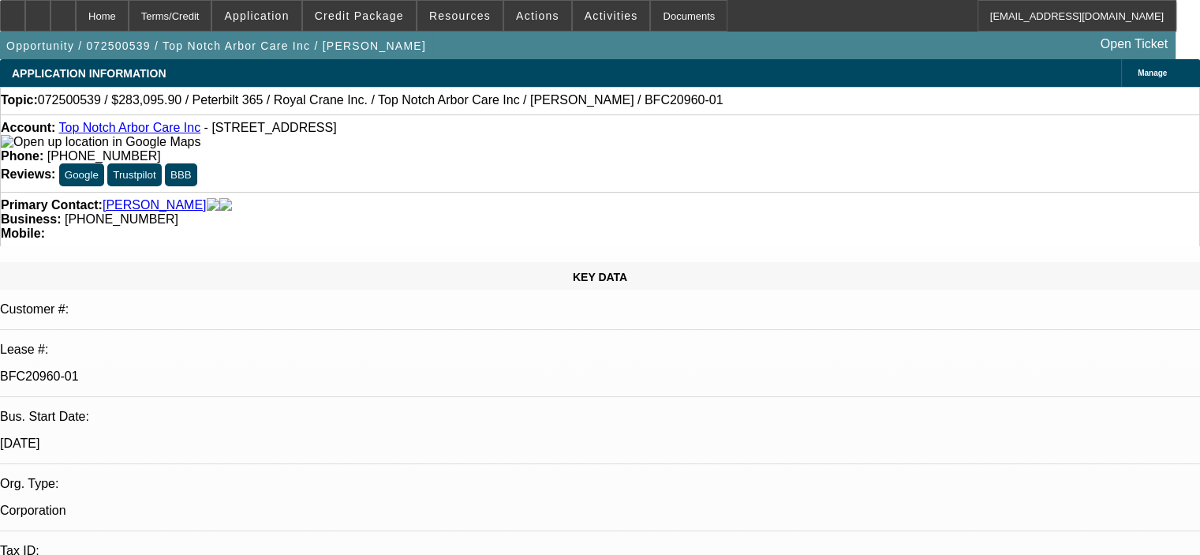
select select "0"
select select "0.15"
select select "2"
select select "0"
select select "0.15"
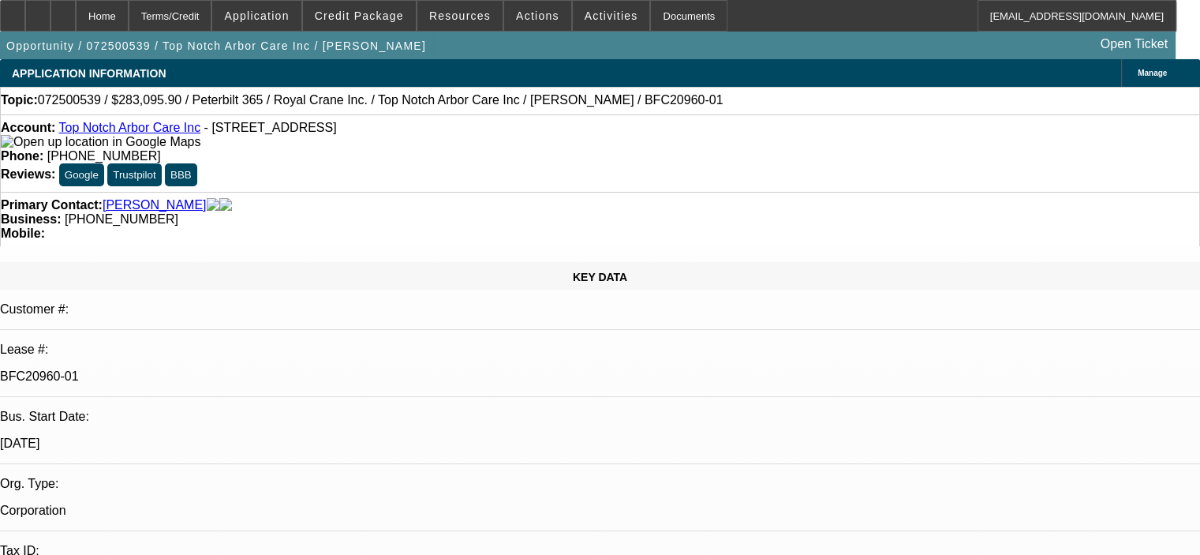
select select "2"
select select "0"
select select "1"
select select "2"
select select "6"
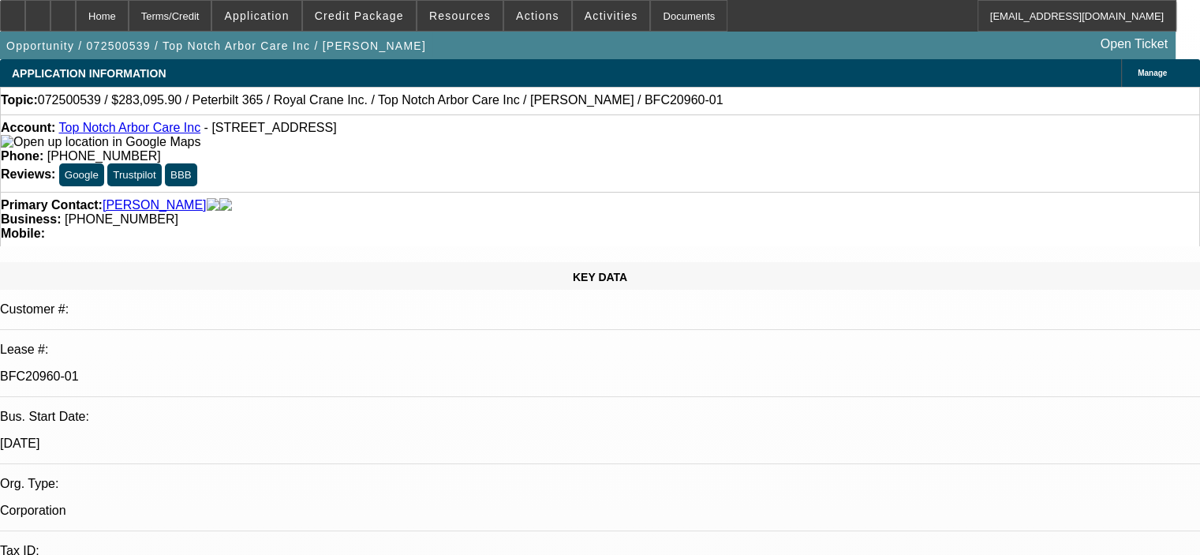
select select "1"
select select "2"
select select "6"
select select "1"
select select "2"
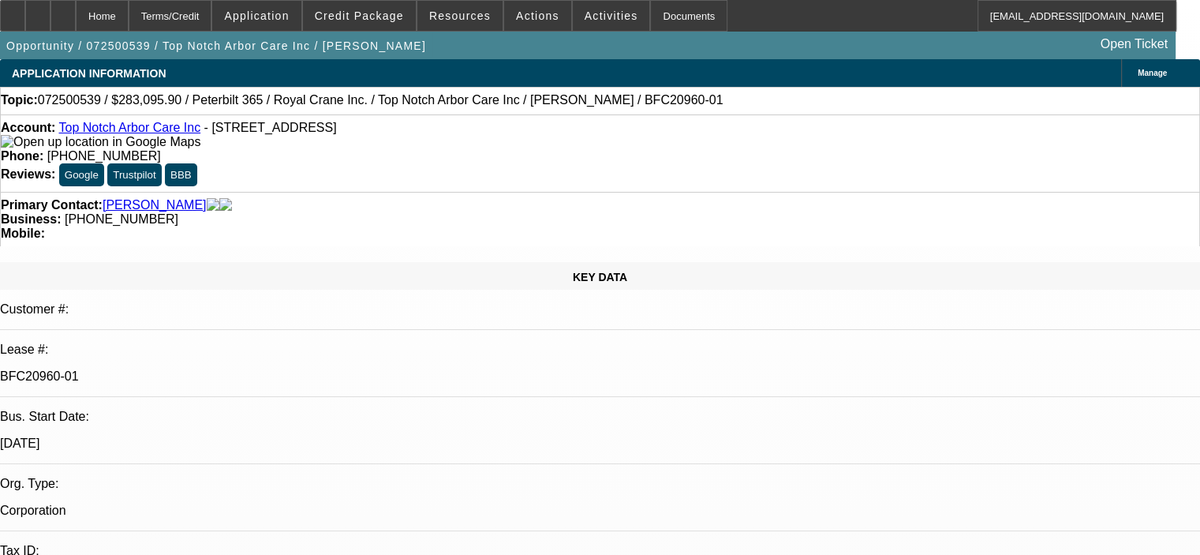
select select "6"
select select "1"
select select "2"
select select "6"
click at [391, 17] on span "Credit Package" at bounding box center [359, 15] width 89 height 13
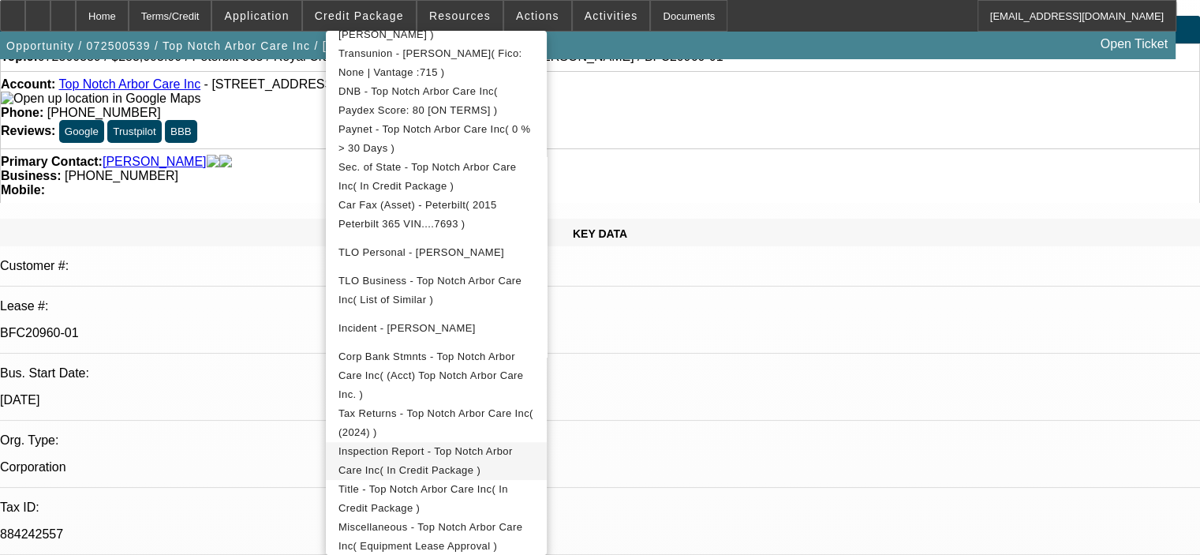
scroll to position [79, 0]
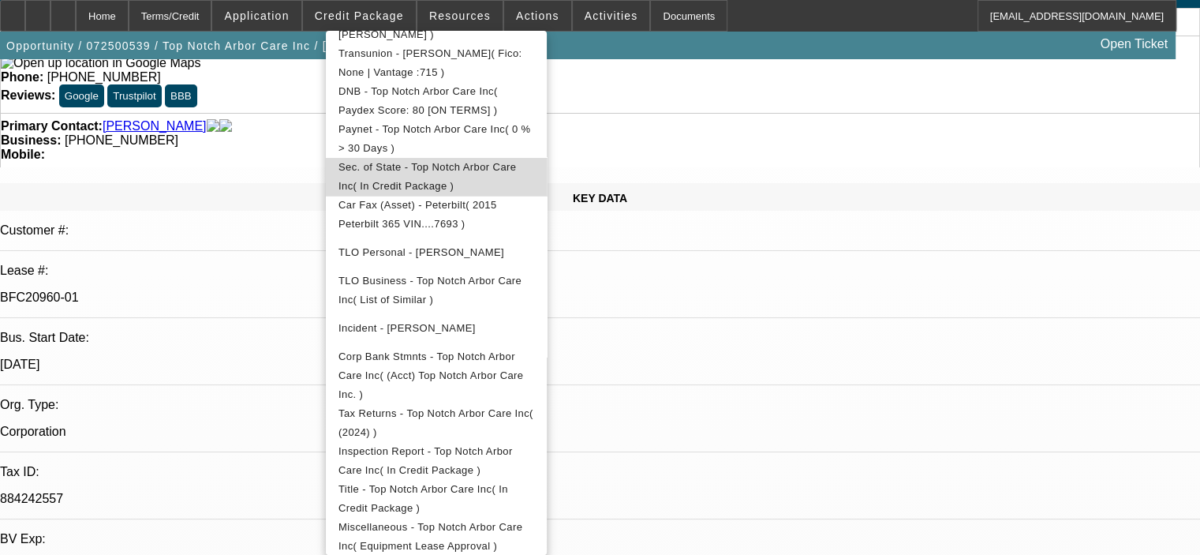
click at [475, 161] on span "Sec. of State - Top Notch Arbor Care Inc( In Credit Package )" at bounding box center [427, 176] width 178 height 31
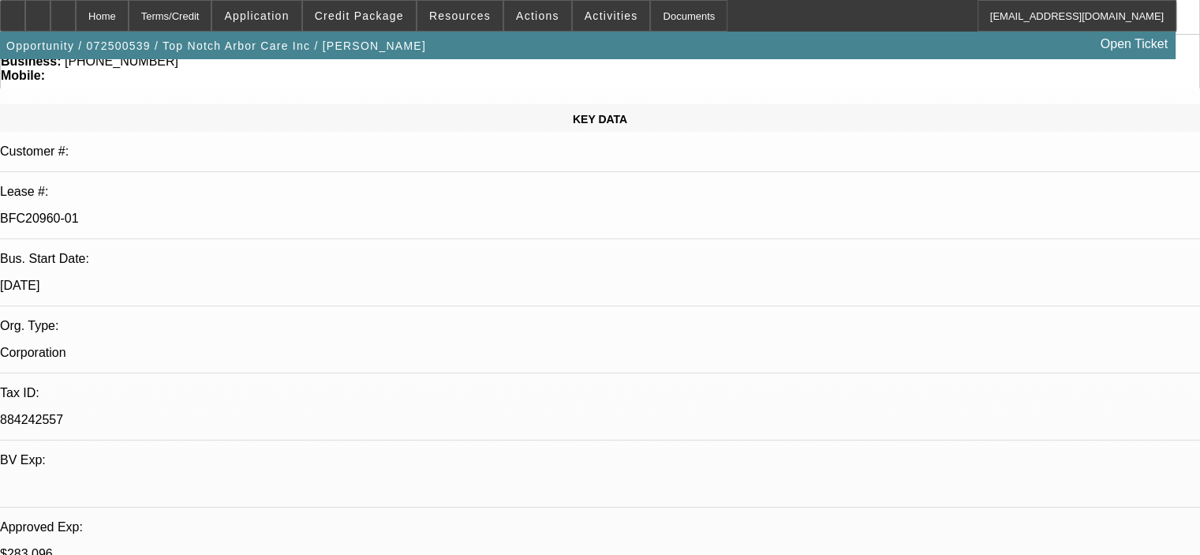
scroll to position [0, 0]
